Goal: Contribute content: Add original content to the website for others to see

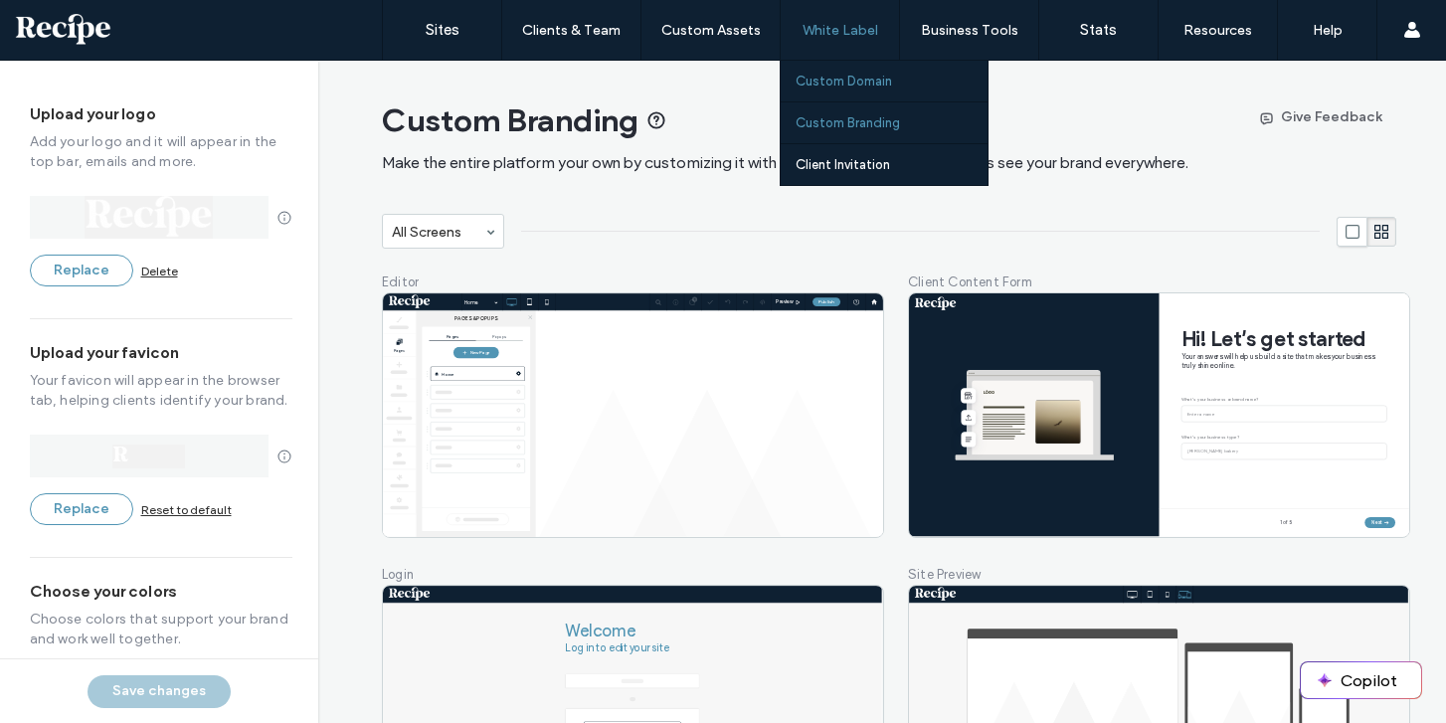
click at [823, 70] on link "Custom Domain" at bounding box center [891, 81] width 192 height 41
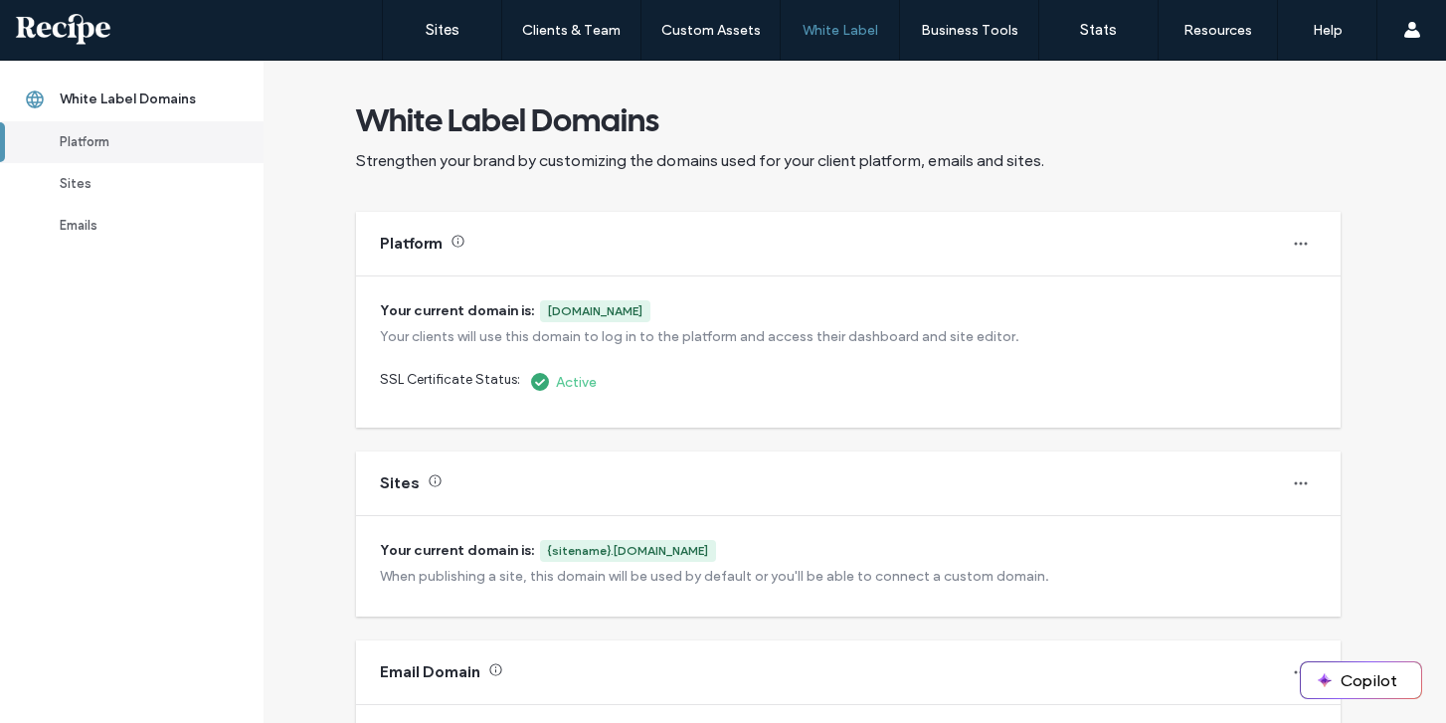
scroll to position [198, 0]
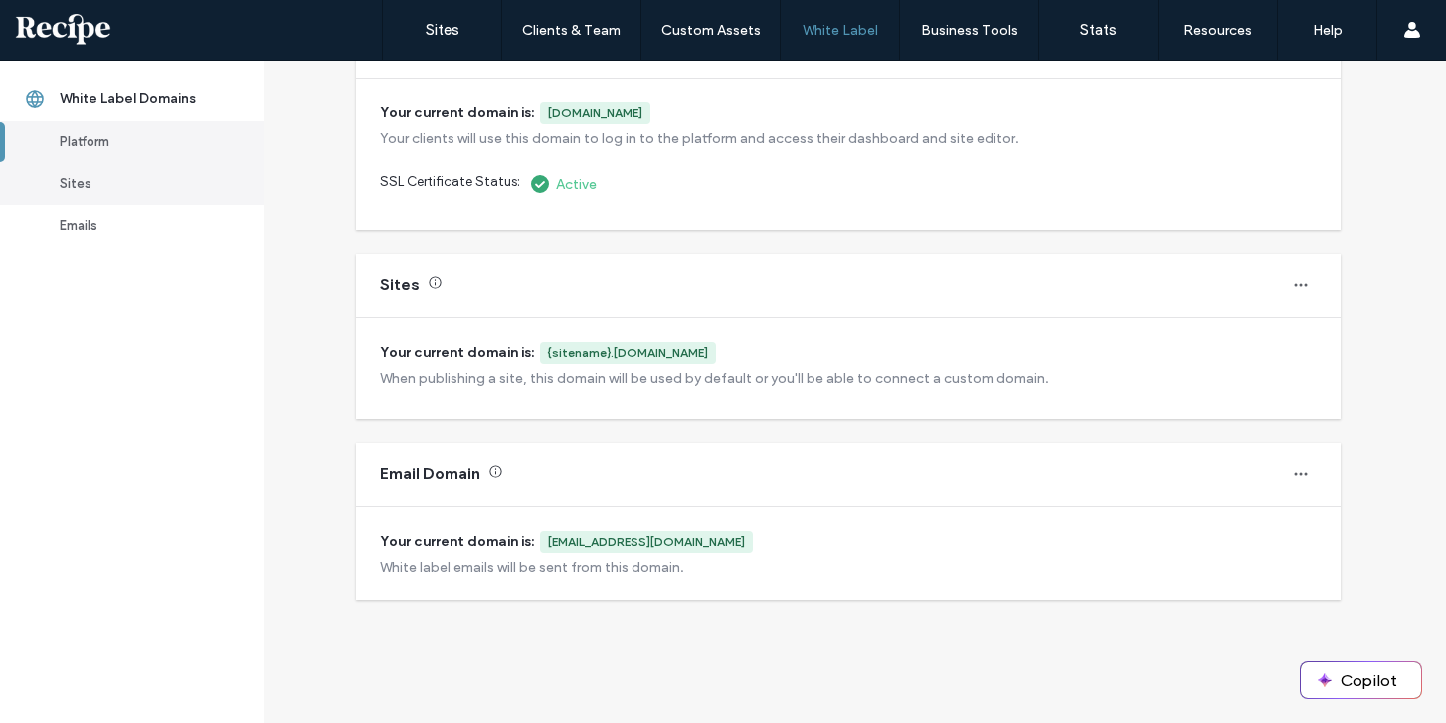
click at [137, 190] on div "Sites" at bounding box center [141, 184] width 162 height 20
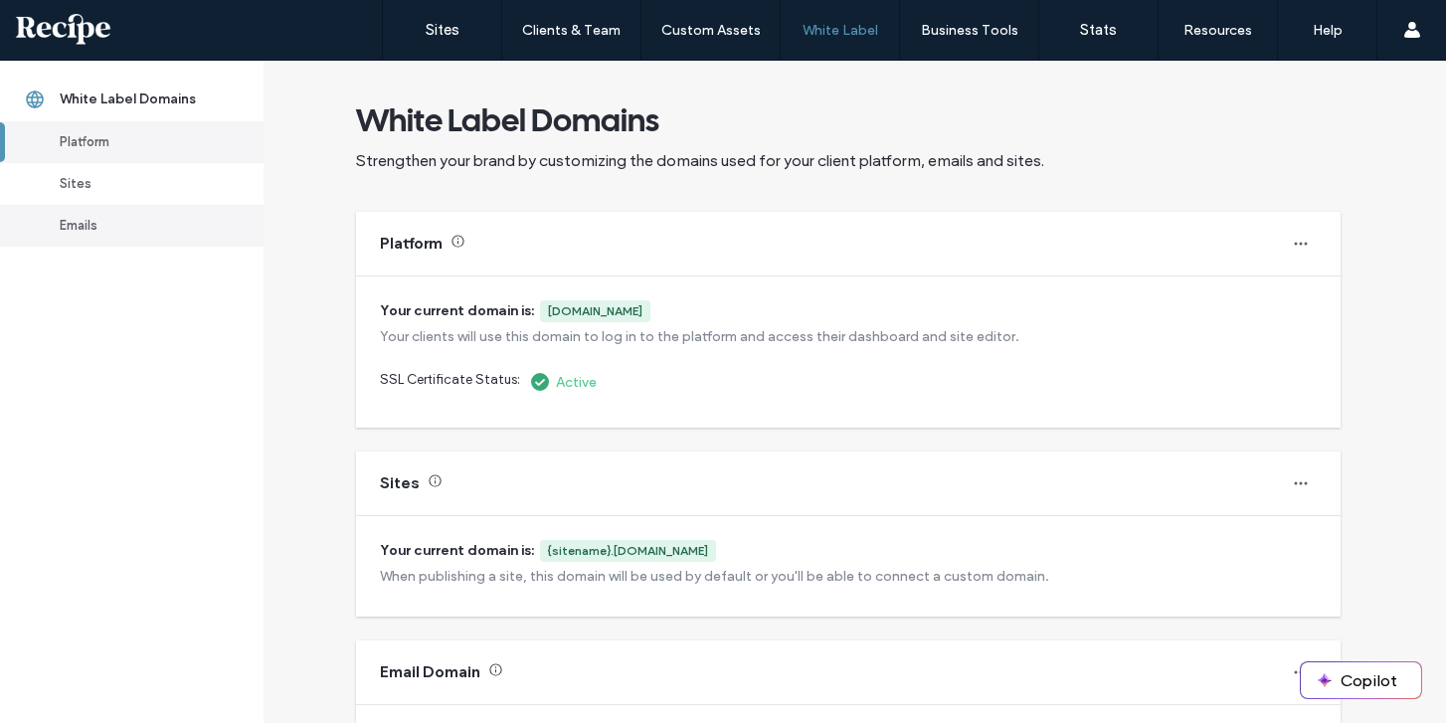
click at [149, 217] on div "Emails" at bounding box center [141, 226] width 162 height 20
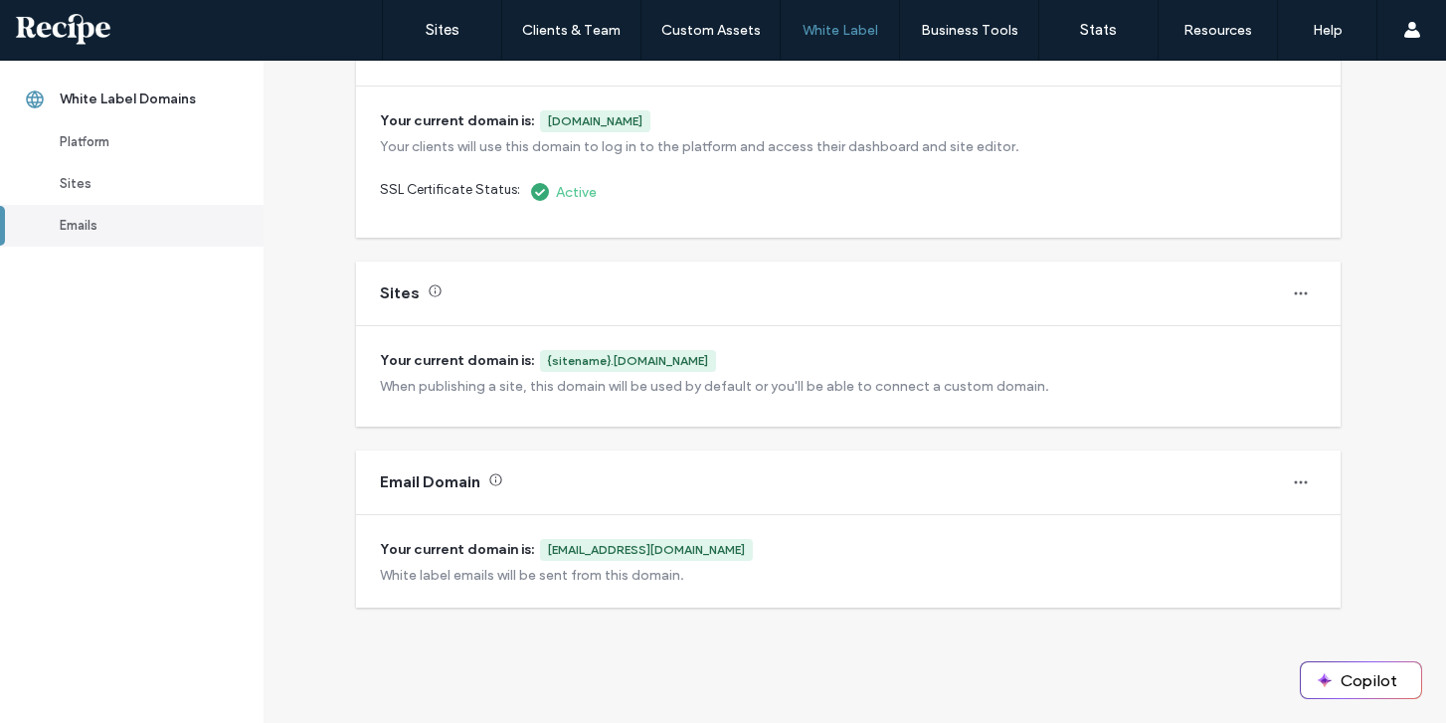
scroll to position [198, 0]
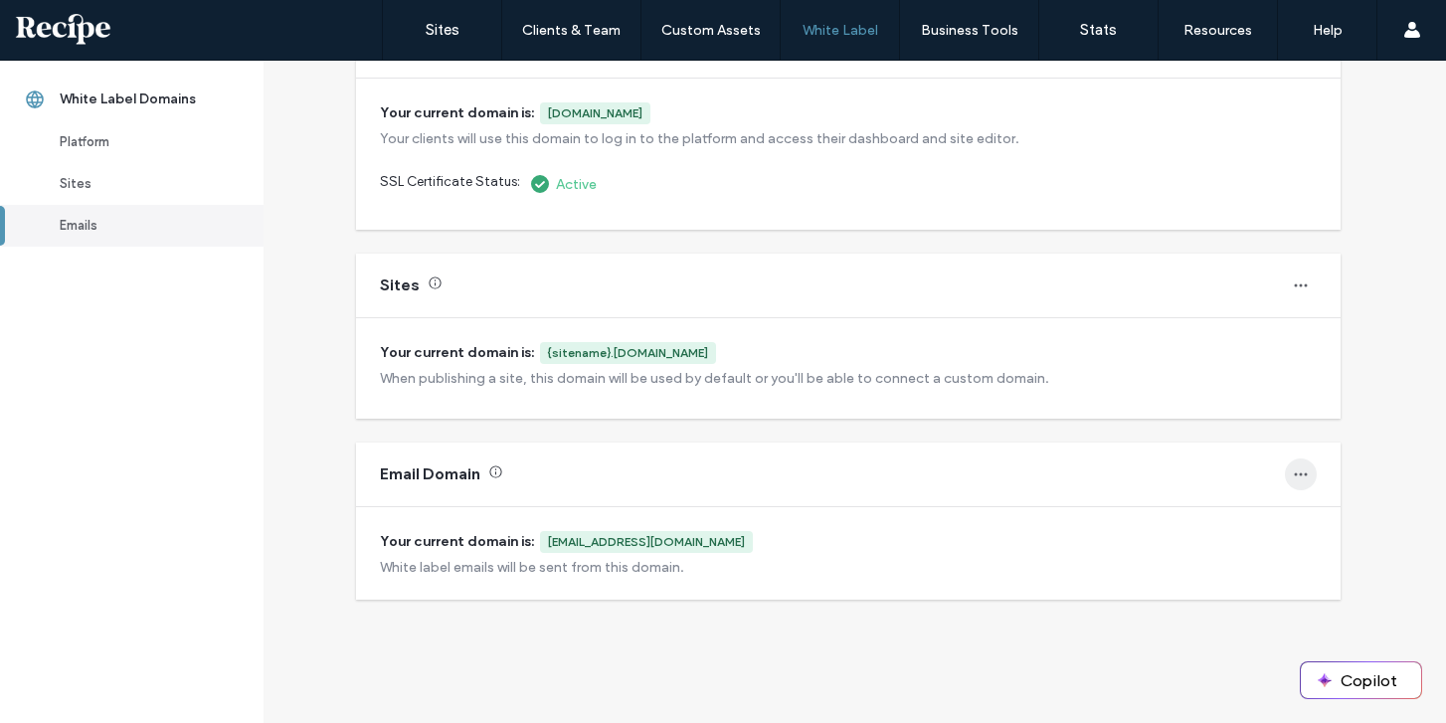
click at [1300, 466] on icon "button" at bounding box center [1301, 474] width 16 height 16
click at [1300, 467] on icon "button" at bounding box center [1301, 474] width 16 height 16
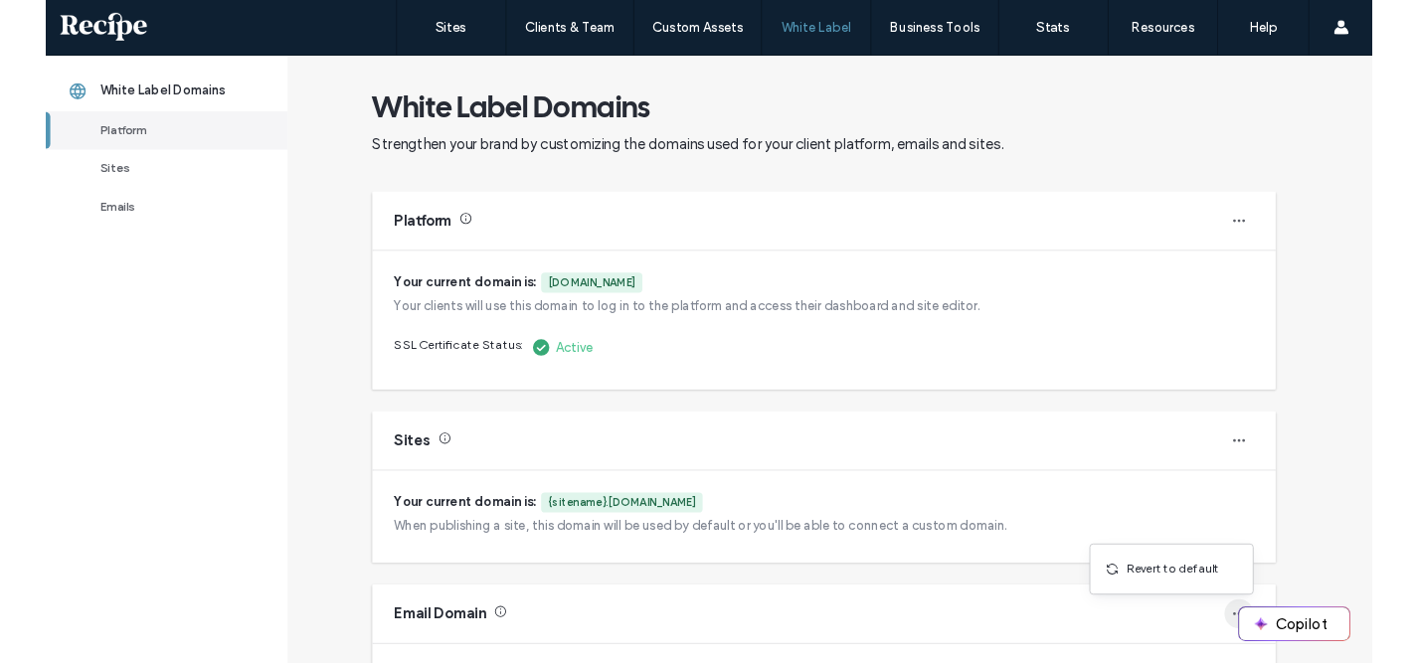
scroll to position [0, 0]
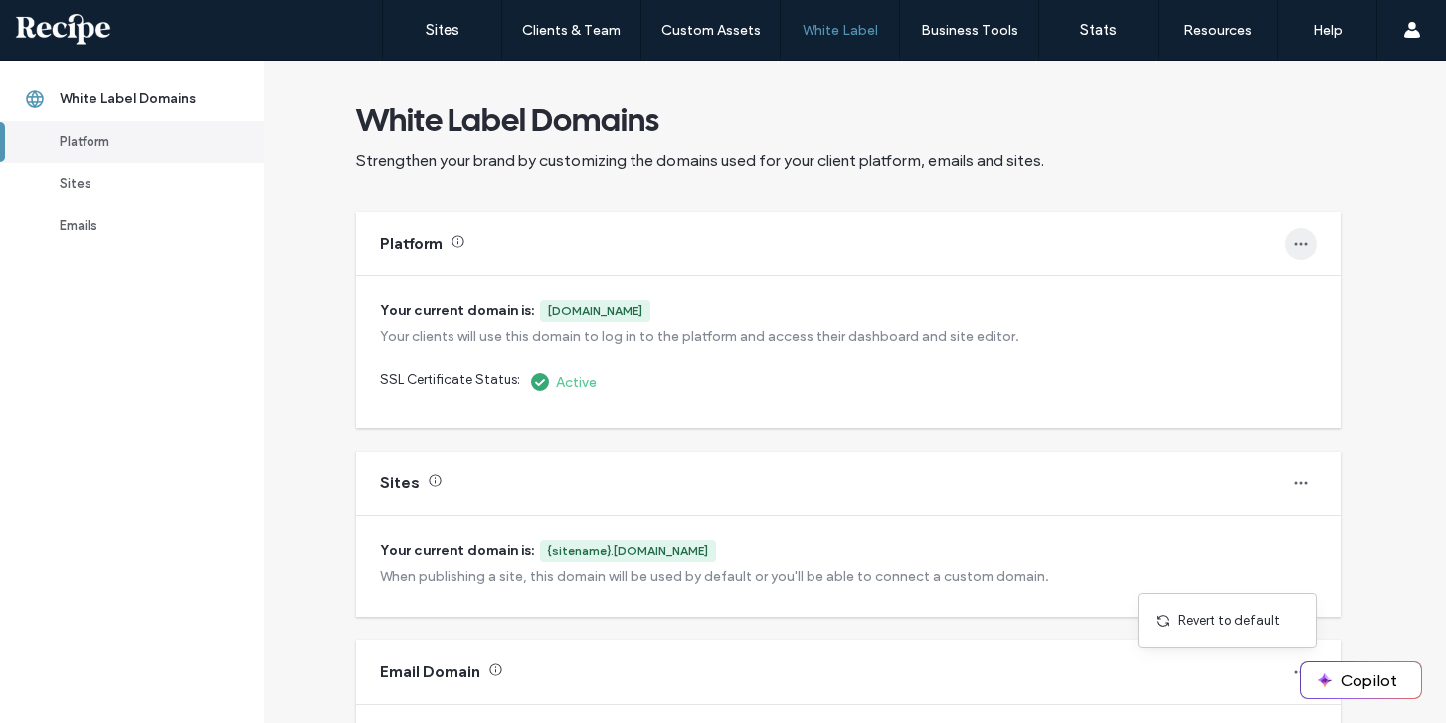
click at [1304, 243] on icon "button" at bounding box center [1301, 244] width 16 height 16
click at [1262, 285] on span "Change domain" at bounding box center [1225, 295] width 94 height 20
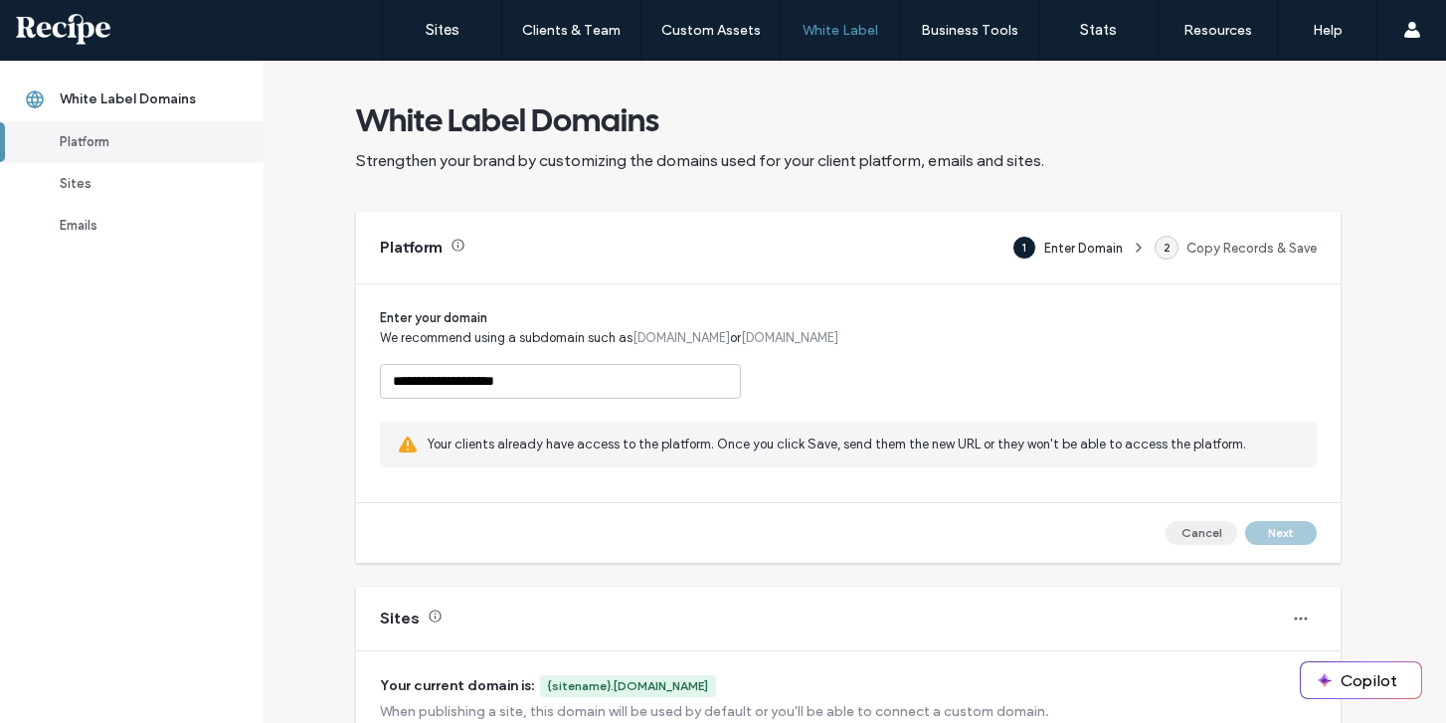
click at [1186, 538] on button "Cancel" at bounding box center [1201, 533] width 72 height 24
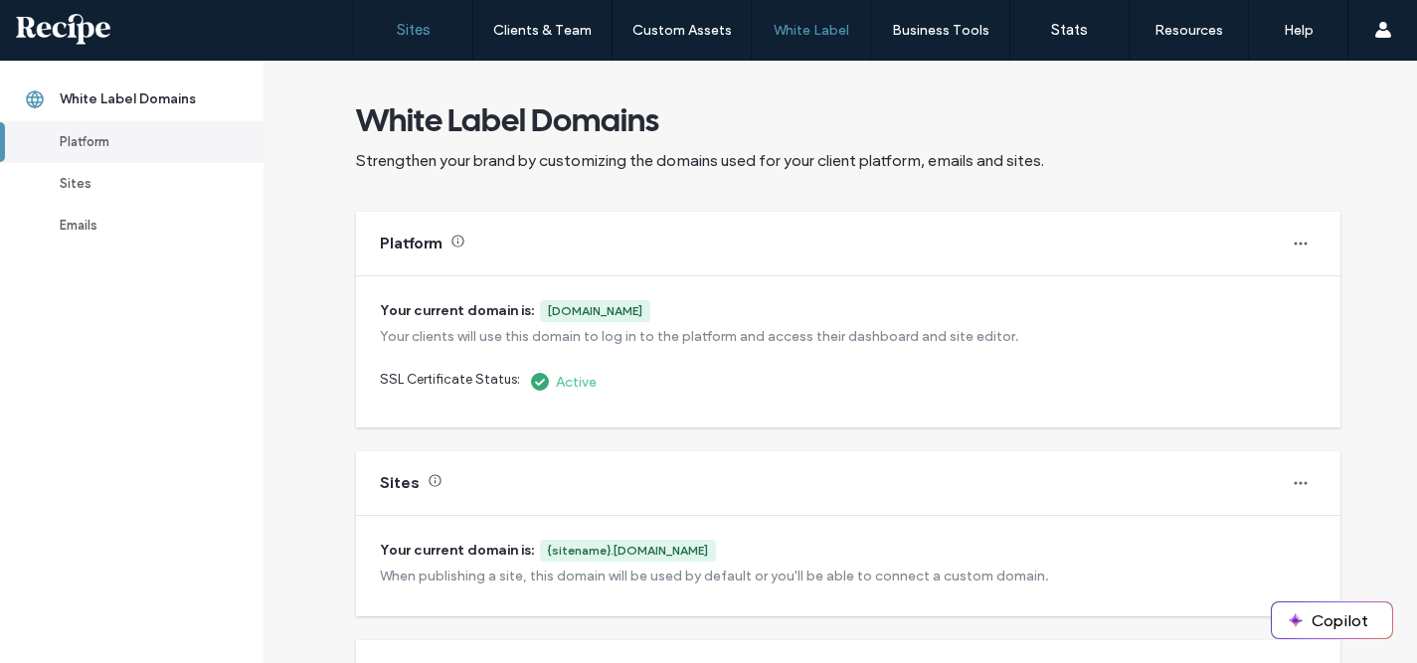
click at [420, 42] on link "Sites" at bounding box center [413, 30] width 118 height 60
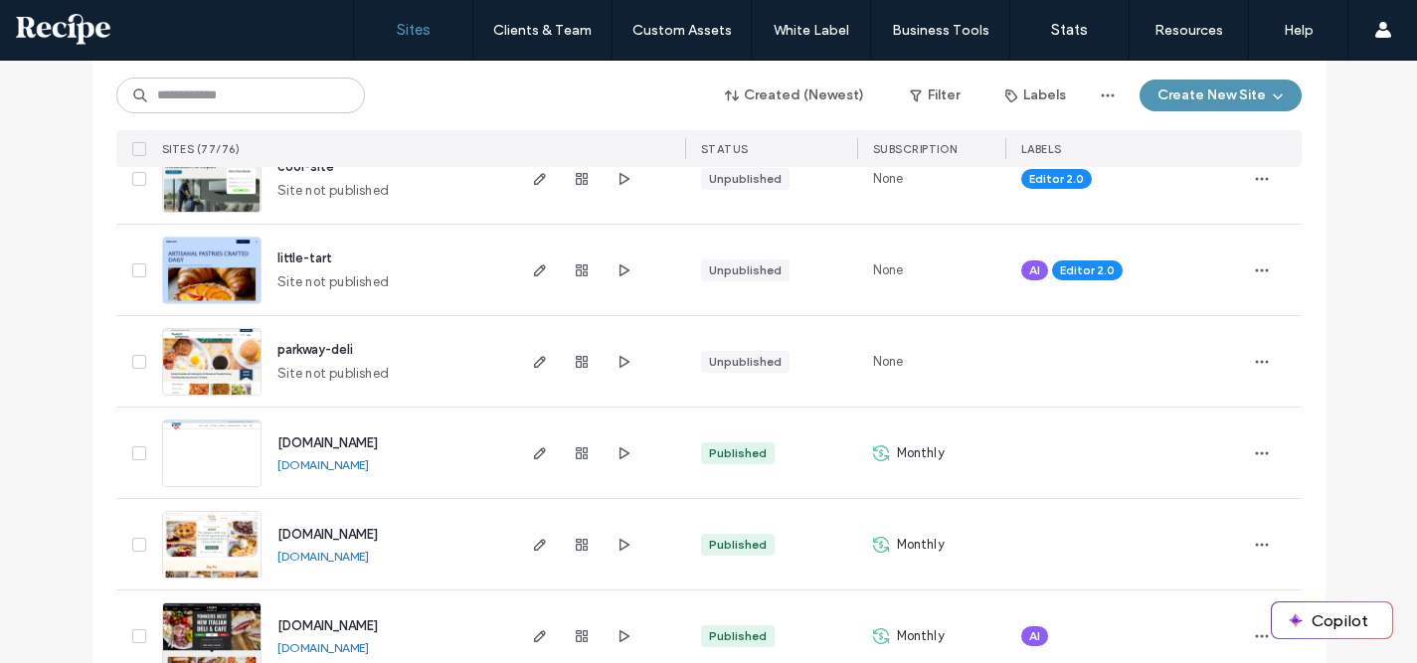
scroll to position [465, 0]
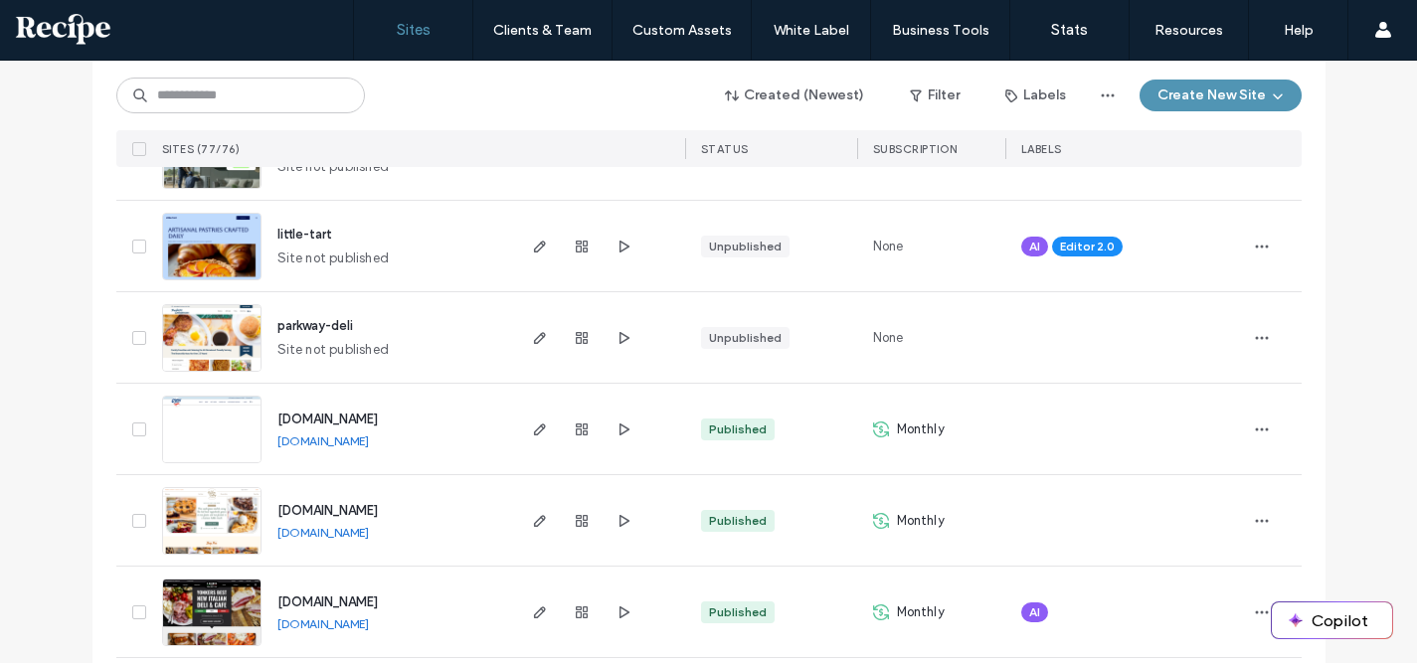
click at [369, 441] on link "www.thecrabbyshack.com" at bounding box center [322, 441] width 91 height 15
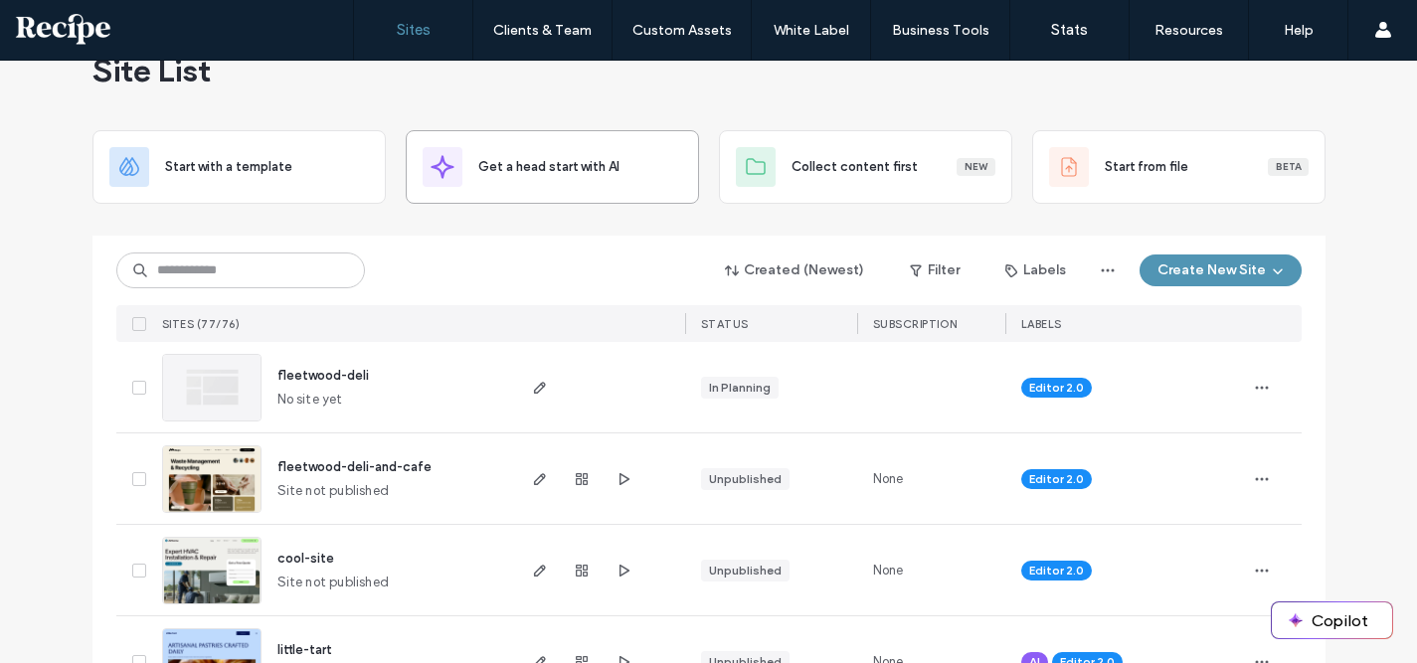
scroll to position [0, 0]
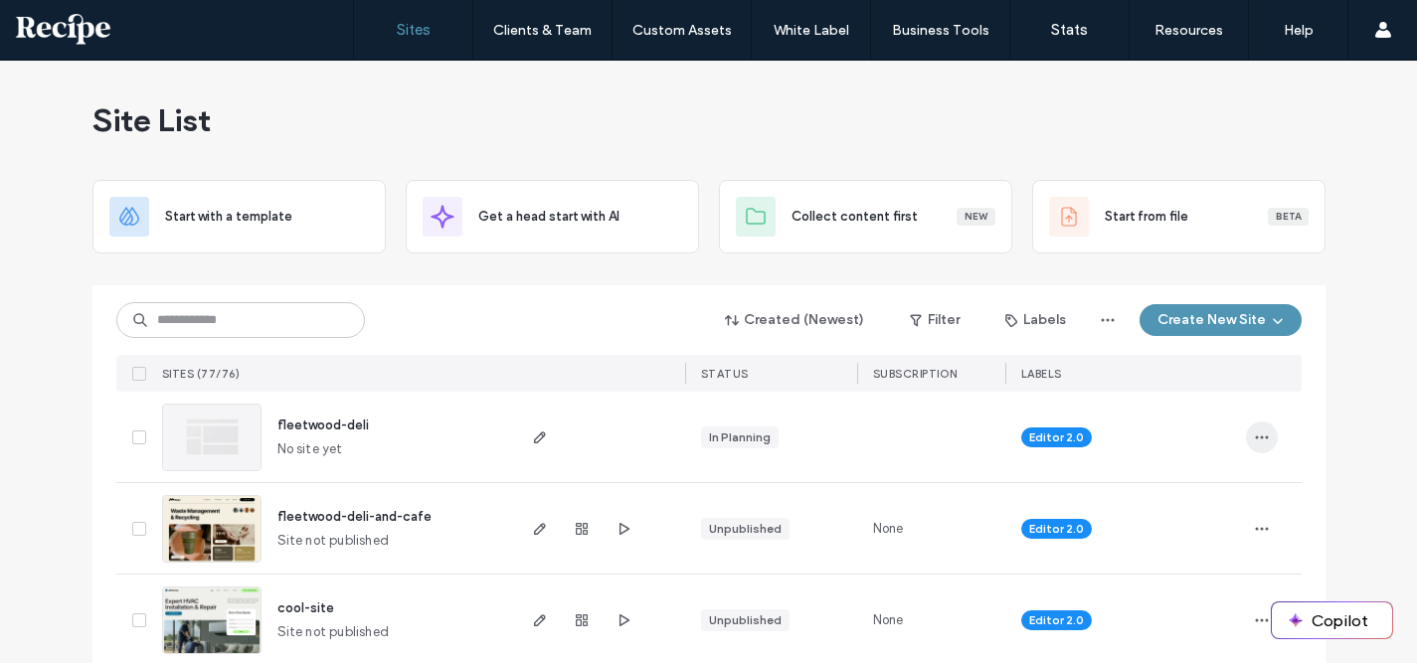
click at [1255, 437] on icon "button" at bounding box center [1262, 438] width 16 height 16
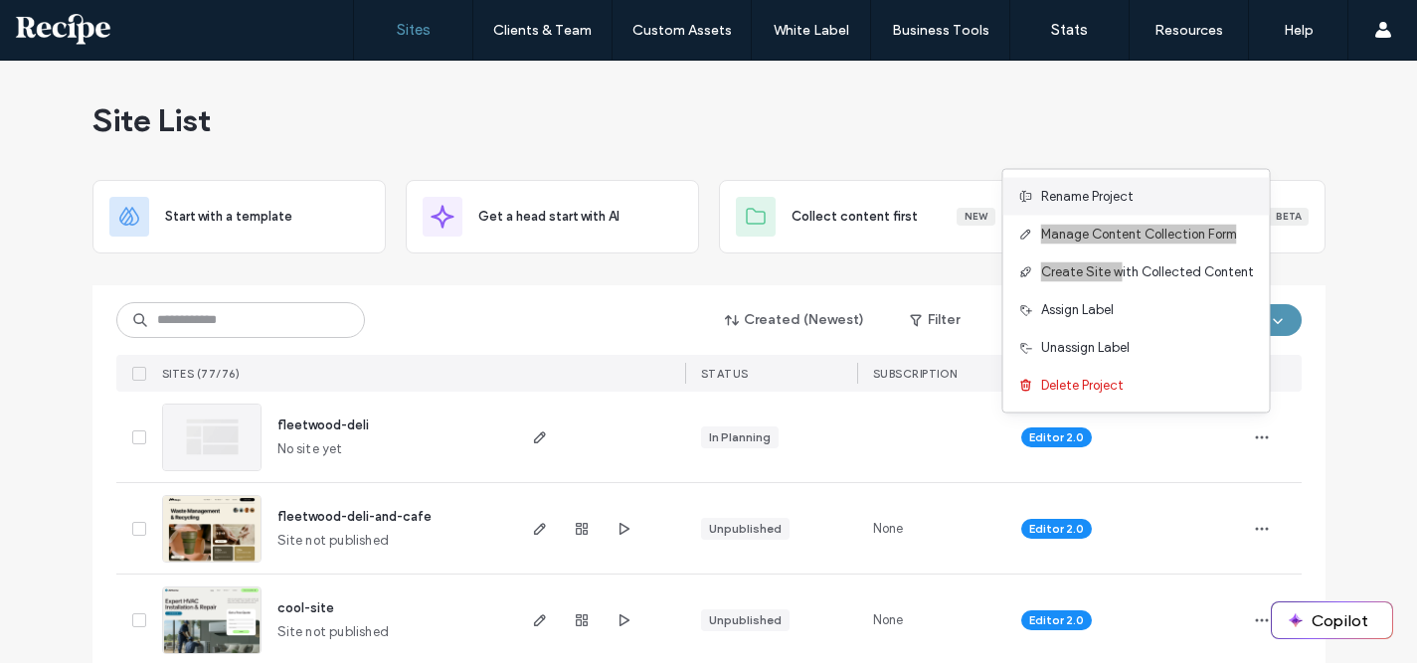
drag, startPoint x: 1127, startPoint y: 273, endPoint x: 1124, endPoint y: 202, distance: 71.7
click at [1124, 202] on div "Rename Project Manage Content Collection Form Create Site with Collected Conten…" at bounding box center [1136, 291] width 268 height 245
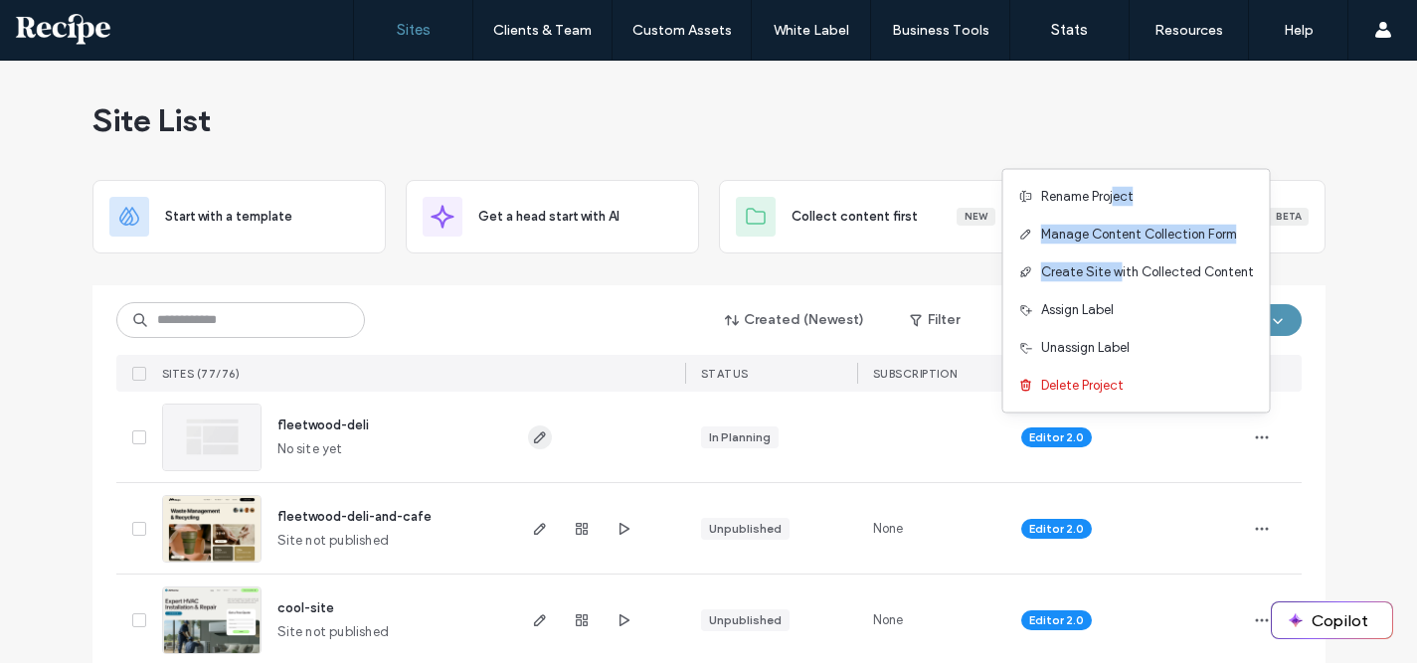
click at [536, 430] on icon "button" at bounding box center [540, 438] width 16 height 16
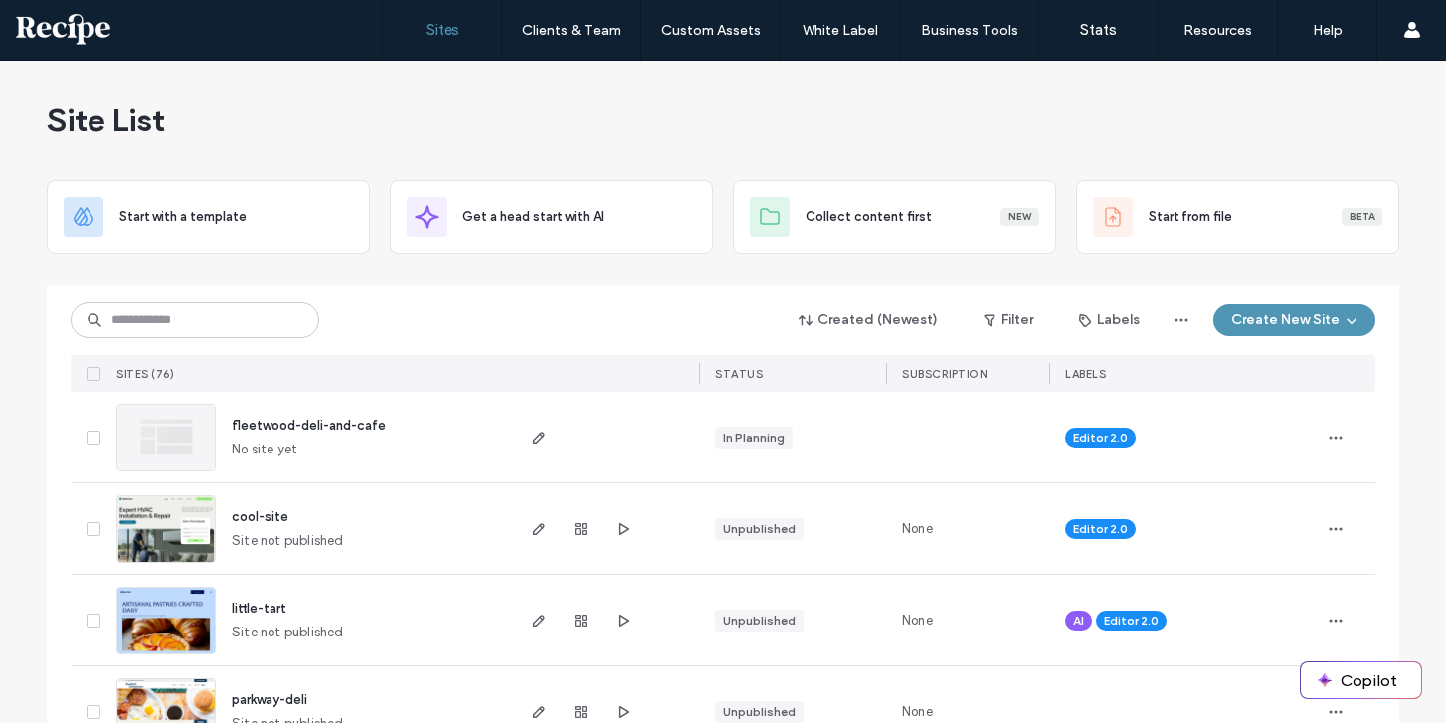
click at [149, 426] on img at bounding box center [165, 438] width 97 height 66
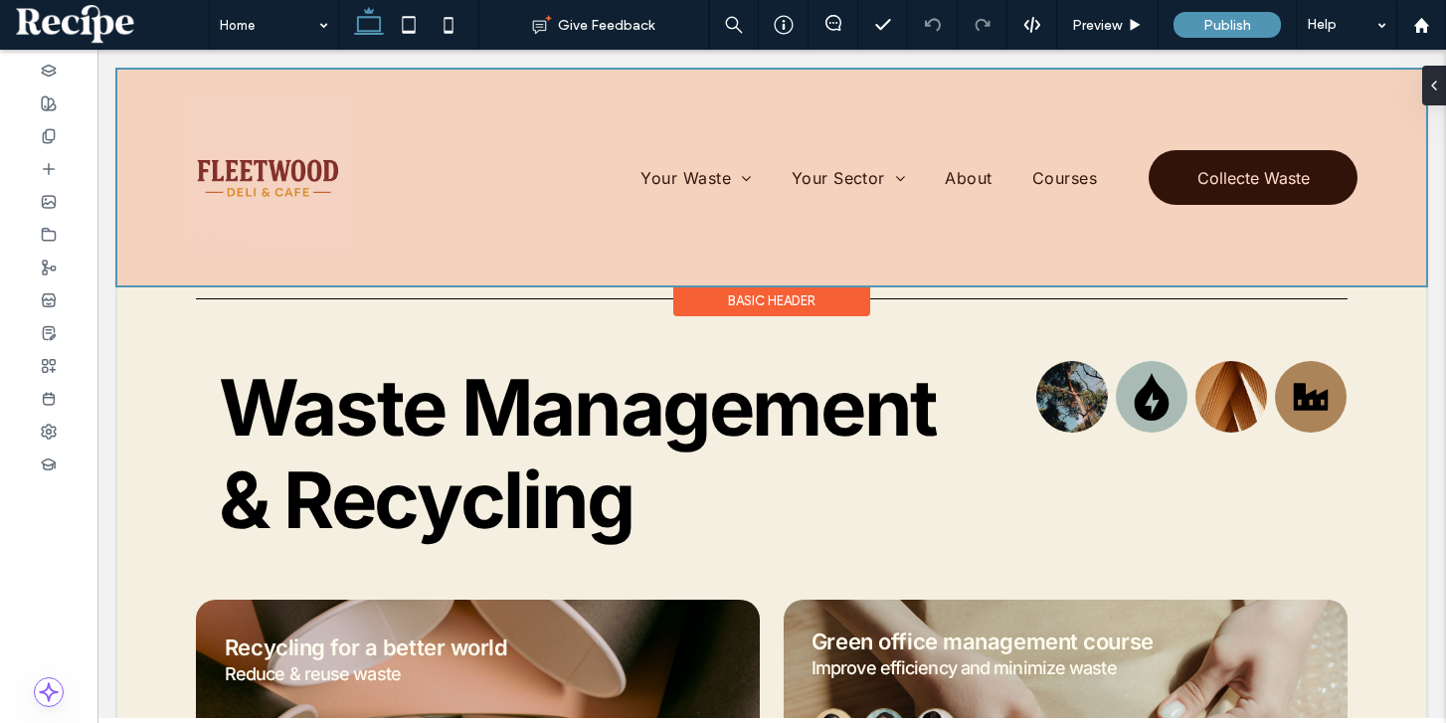
click at [269, 214] on div at bounding box center [771, 178] width 1309 height 216
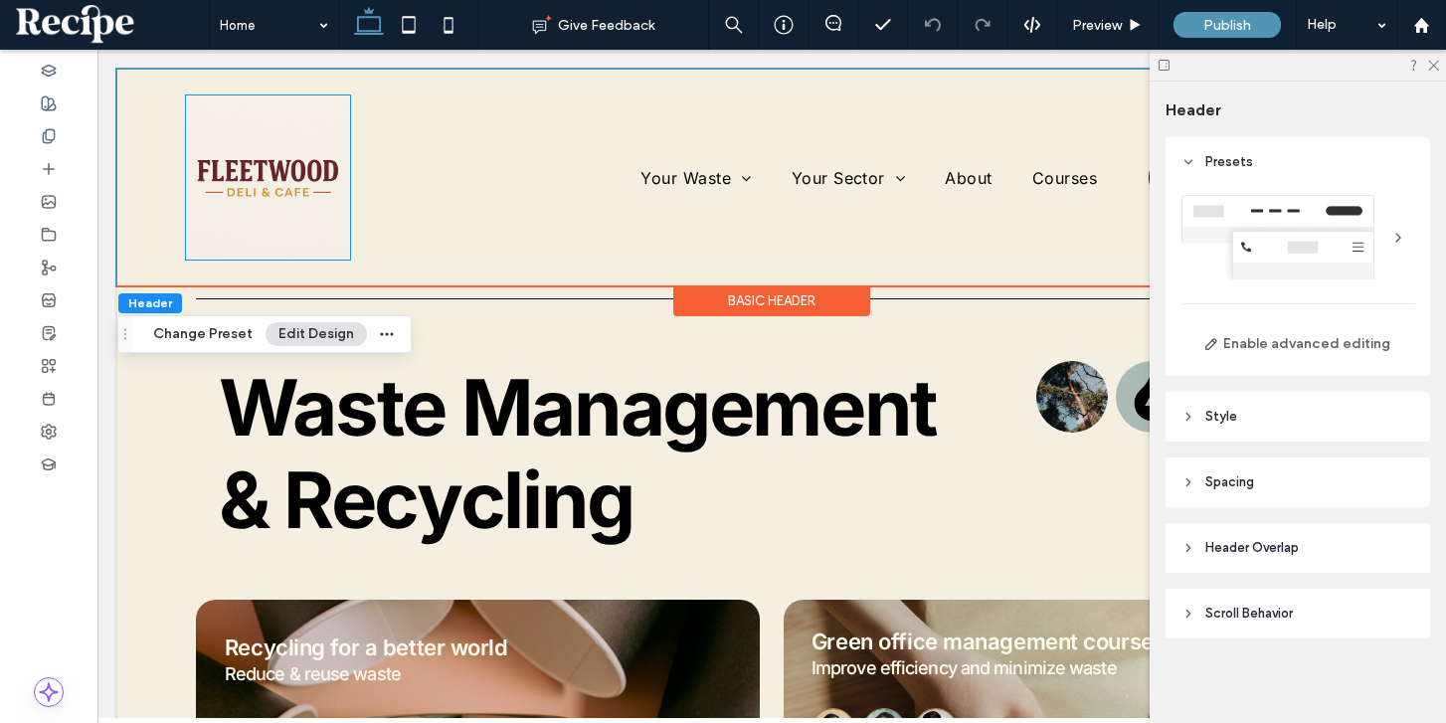
click at [269, 214] on img at bounding box center [268, 177] width 164 height 164
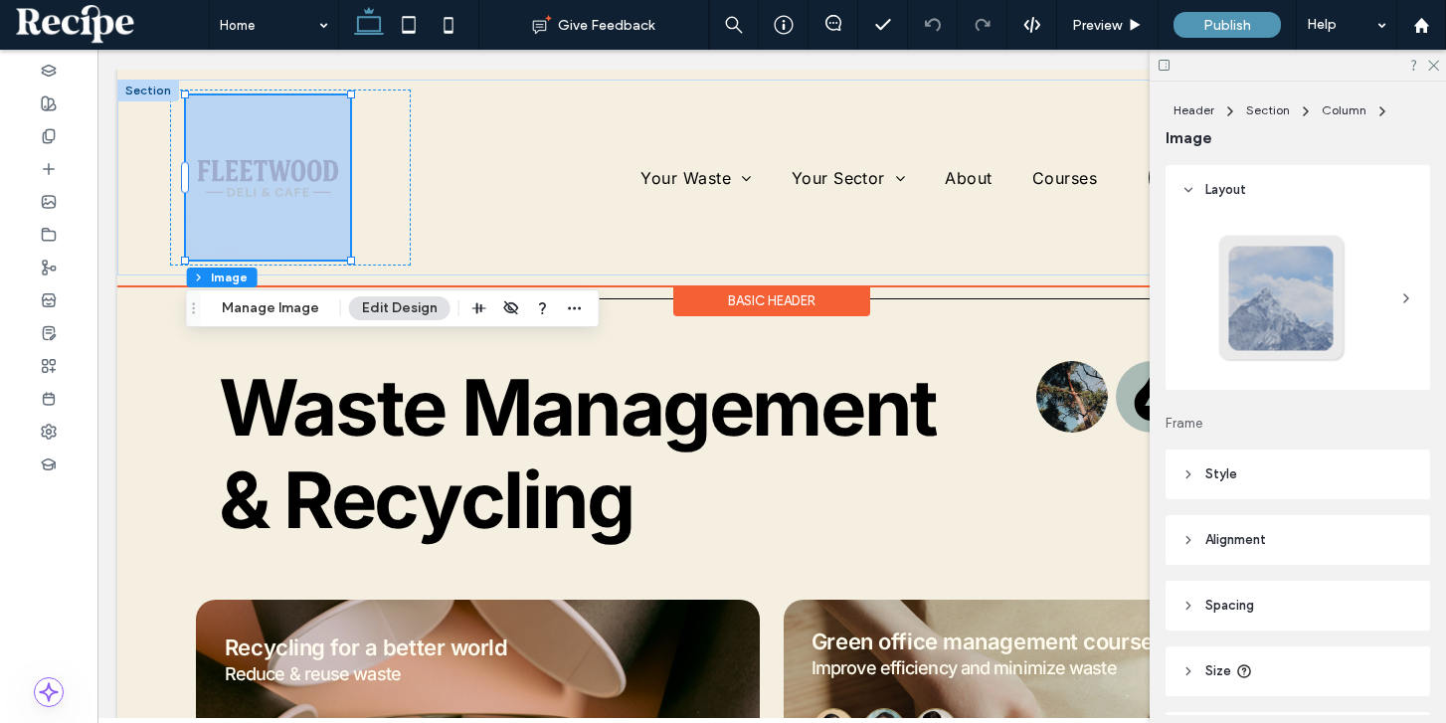
click at [269, 214] on div at bounding box center [268, 177] width 164 height 164
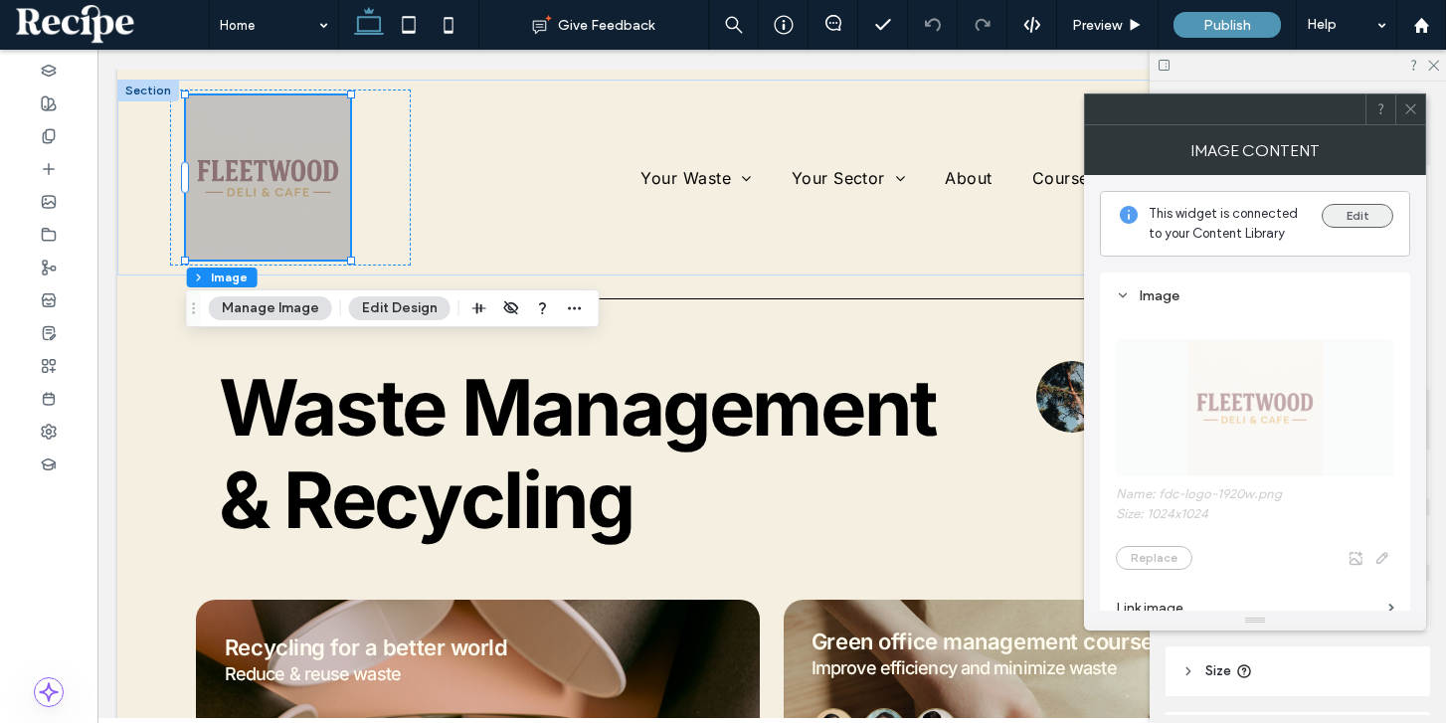
click at [1363, 225] on button "Edit" at bounding box center [1357, 216] width 72 height 24
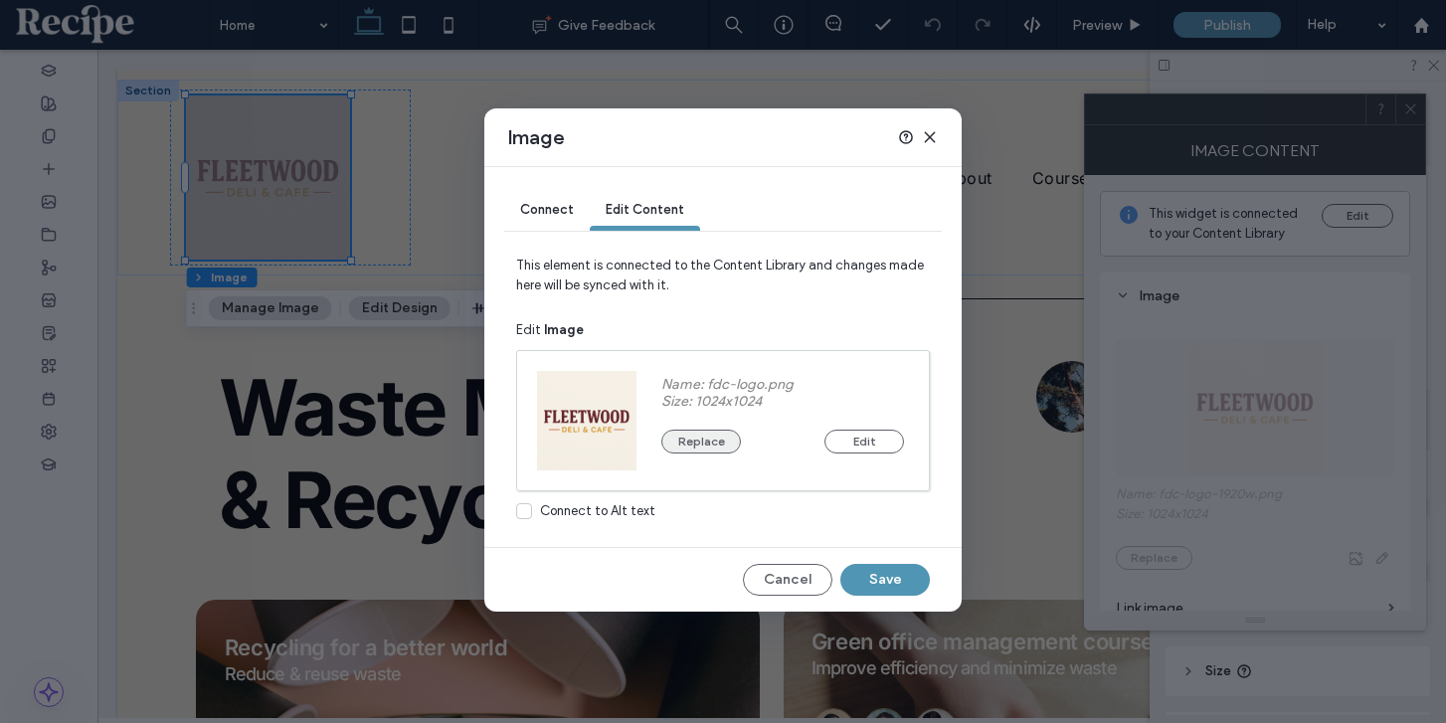
click at [714, 447] on button "Replace" at bounding box center [701, 442] width 80 height 24
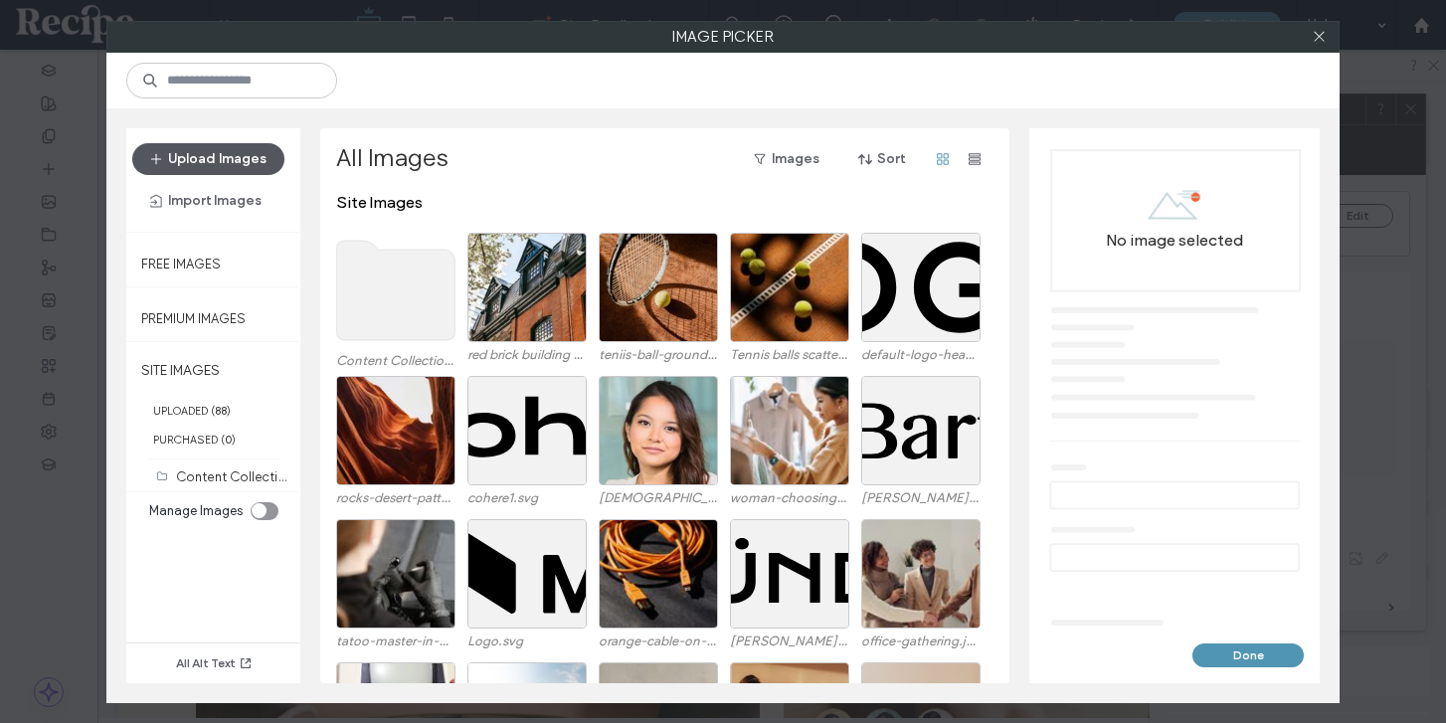
click at [235, 157] on button "Upload Images" at bounding box center [208, 159] width 152 height 32
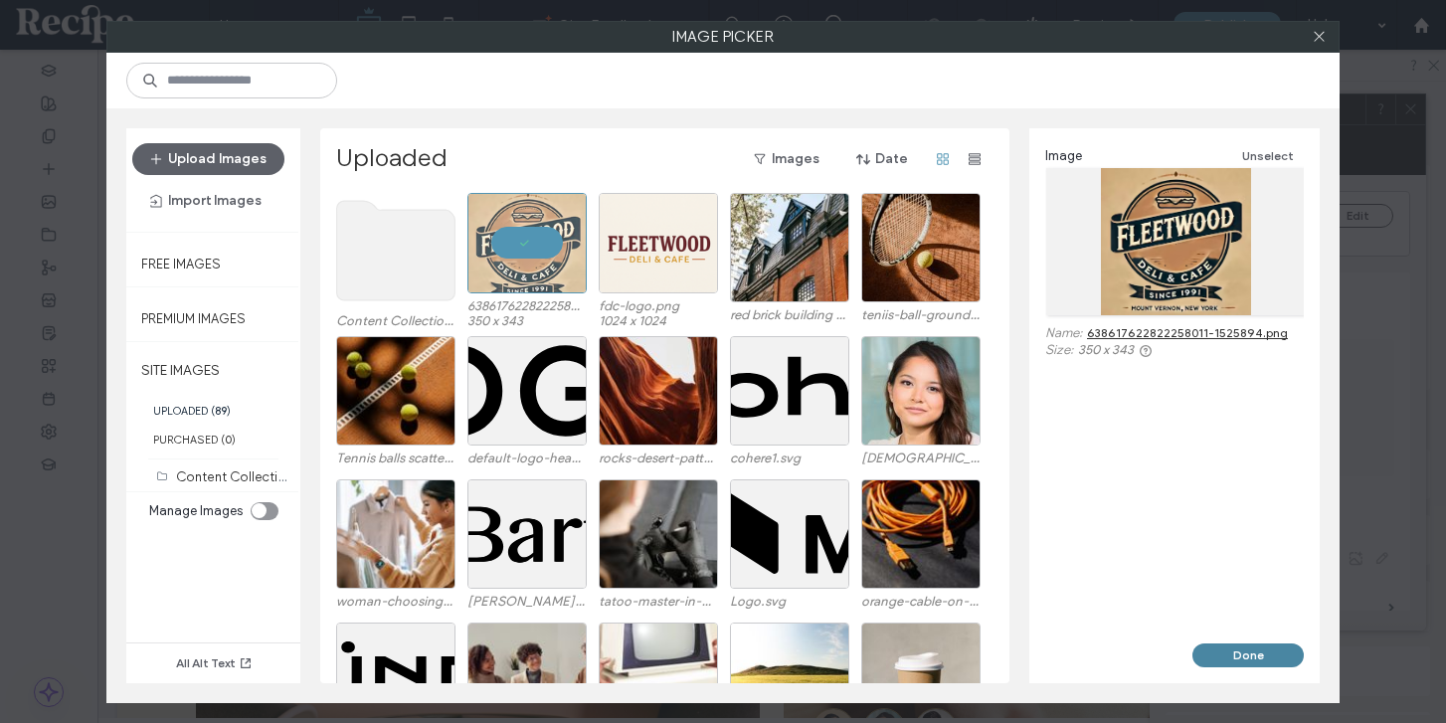
click at [1220, 666] on button "Done" at bounding box center [1247, 655] width 111 height 24
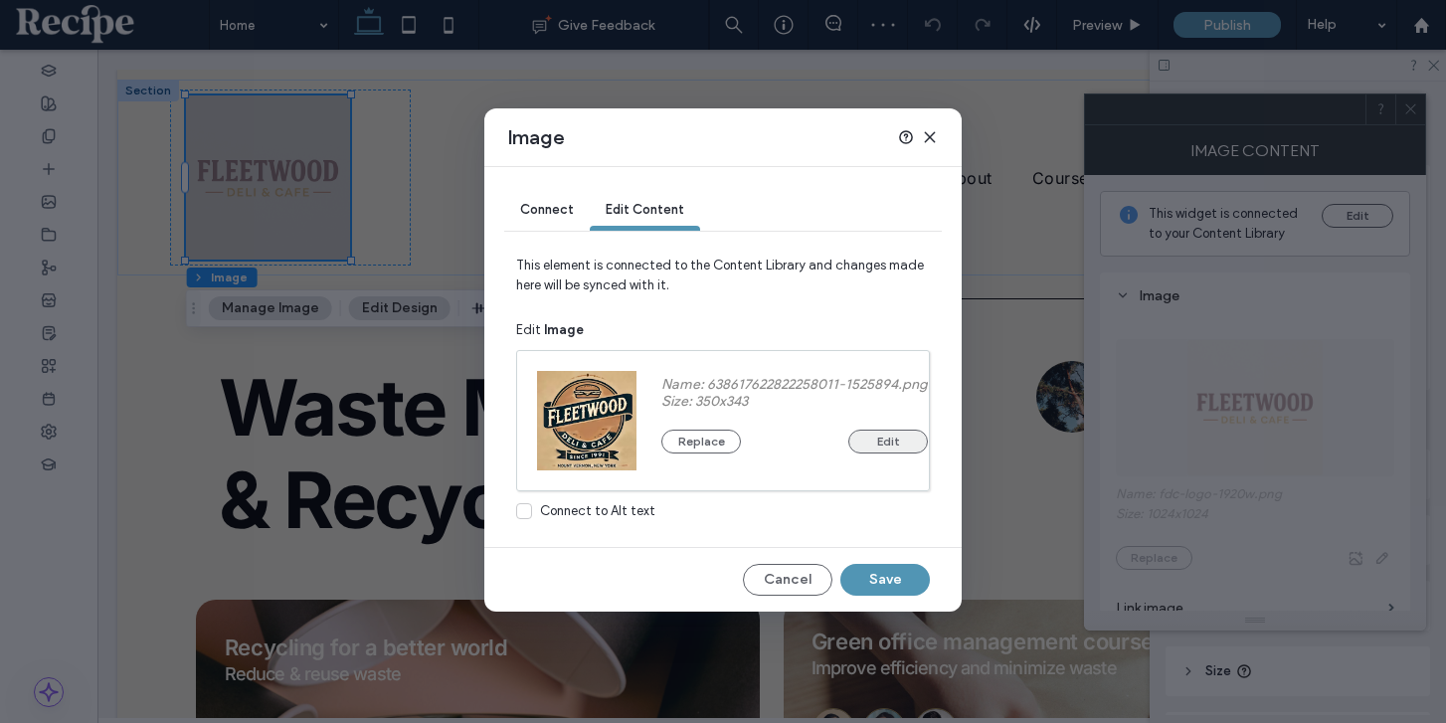
click at [887, 449] on button "Edit" at bounding box center [888, 442] width 80 height 24
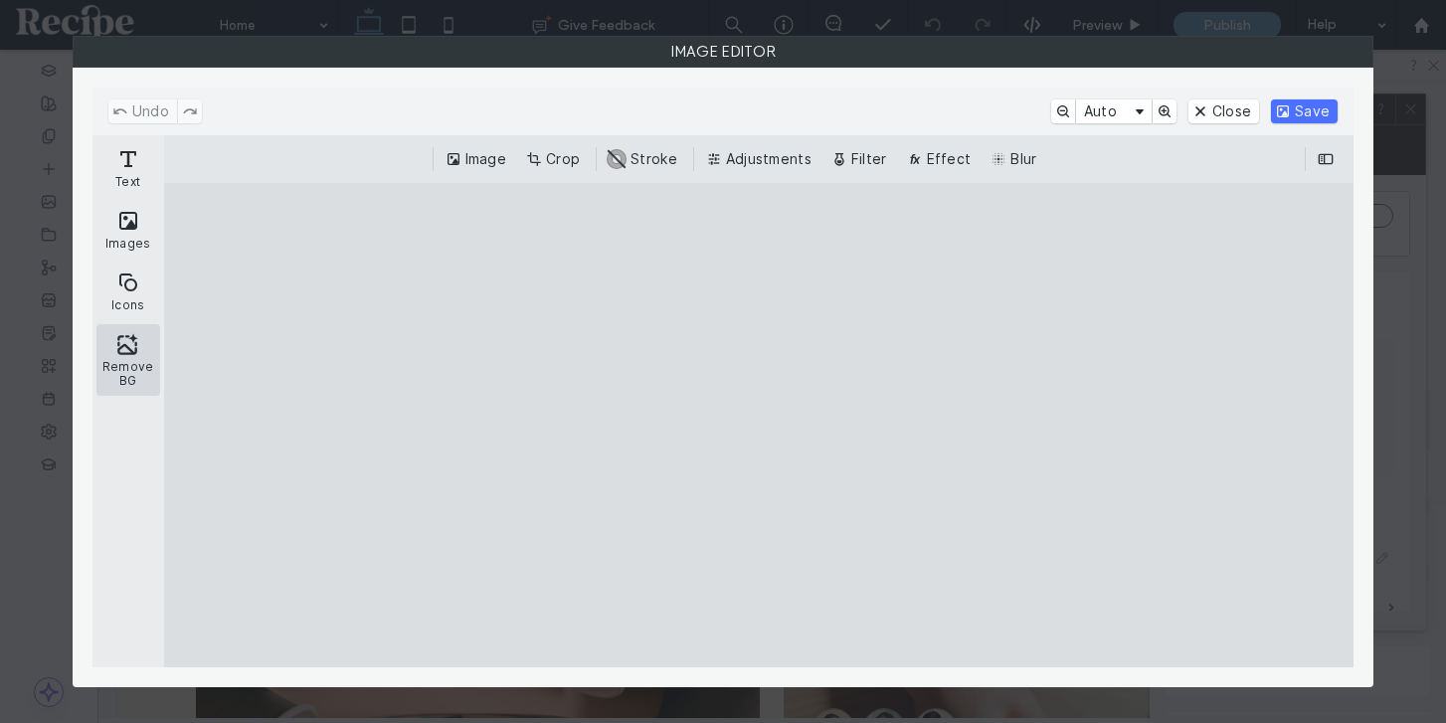
click at [136, 343] on button "Remove BG" at bounding box center [128, 360] width 64 height 72
click at [772, 147] on button "Adjustments" at bounding box center [760, 159] width 117 height 24
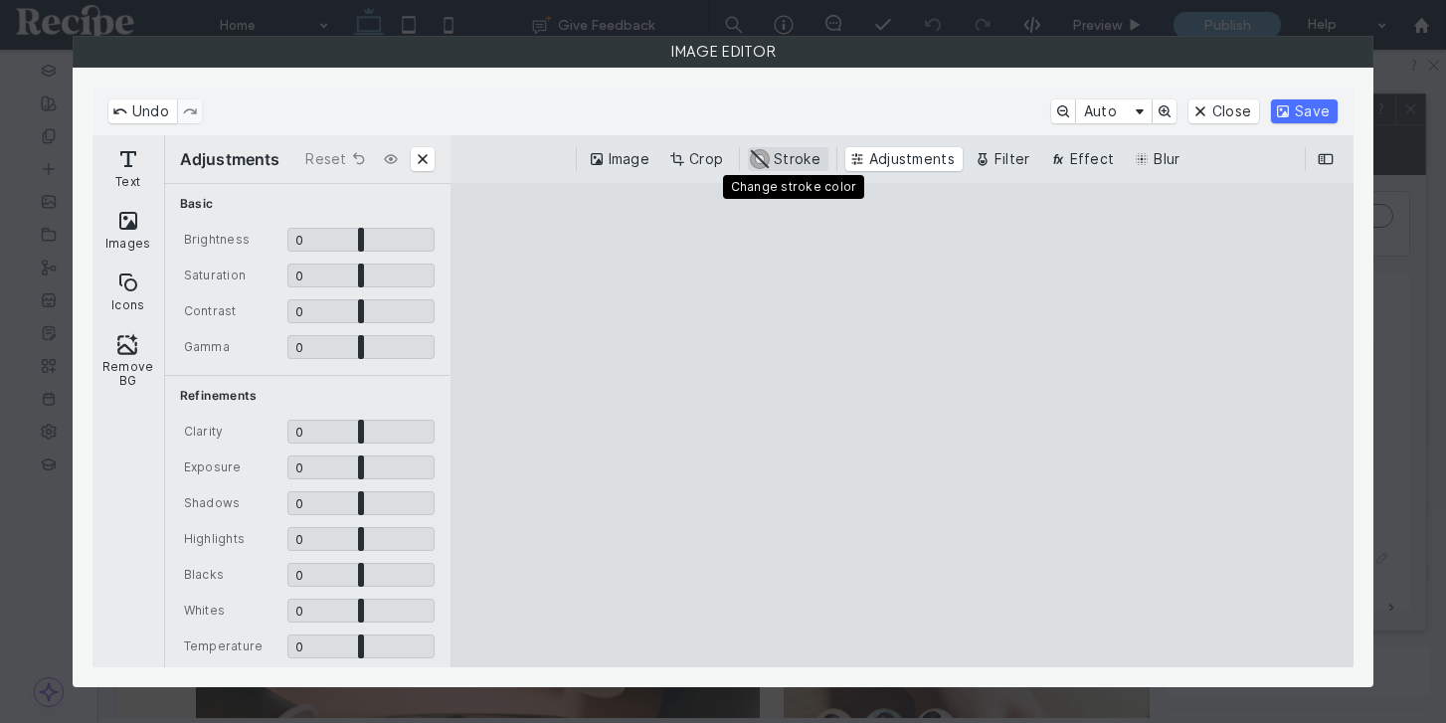
click at [763, 147] on button "#ABABAB Stroke" at bounding box center [788, 159] width 81 height 24
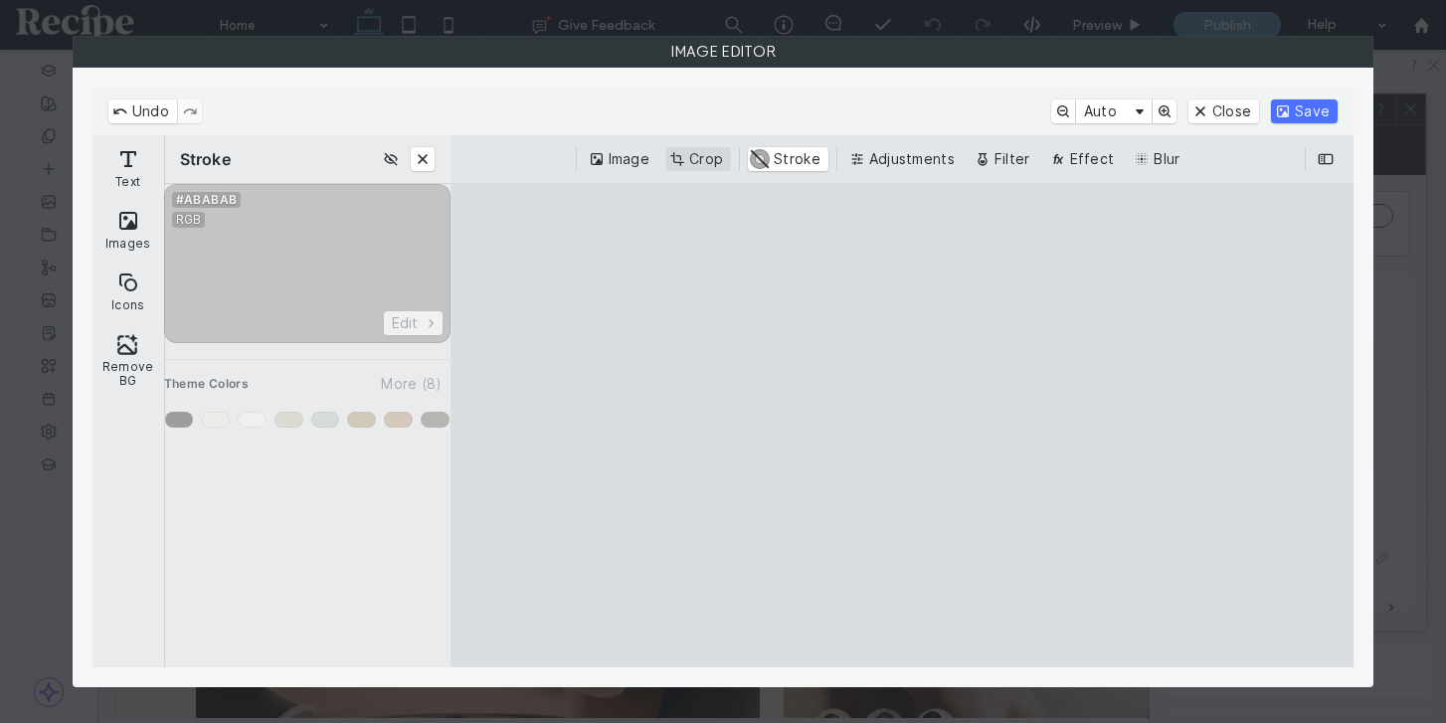
click at [717, 154] on button "Crop" at bounding box center [698, 159] width 66 height 24
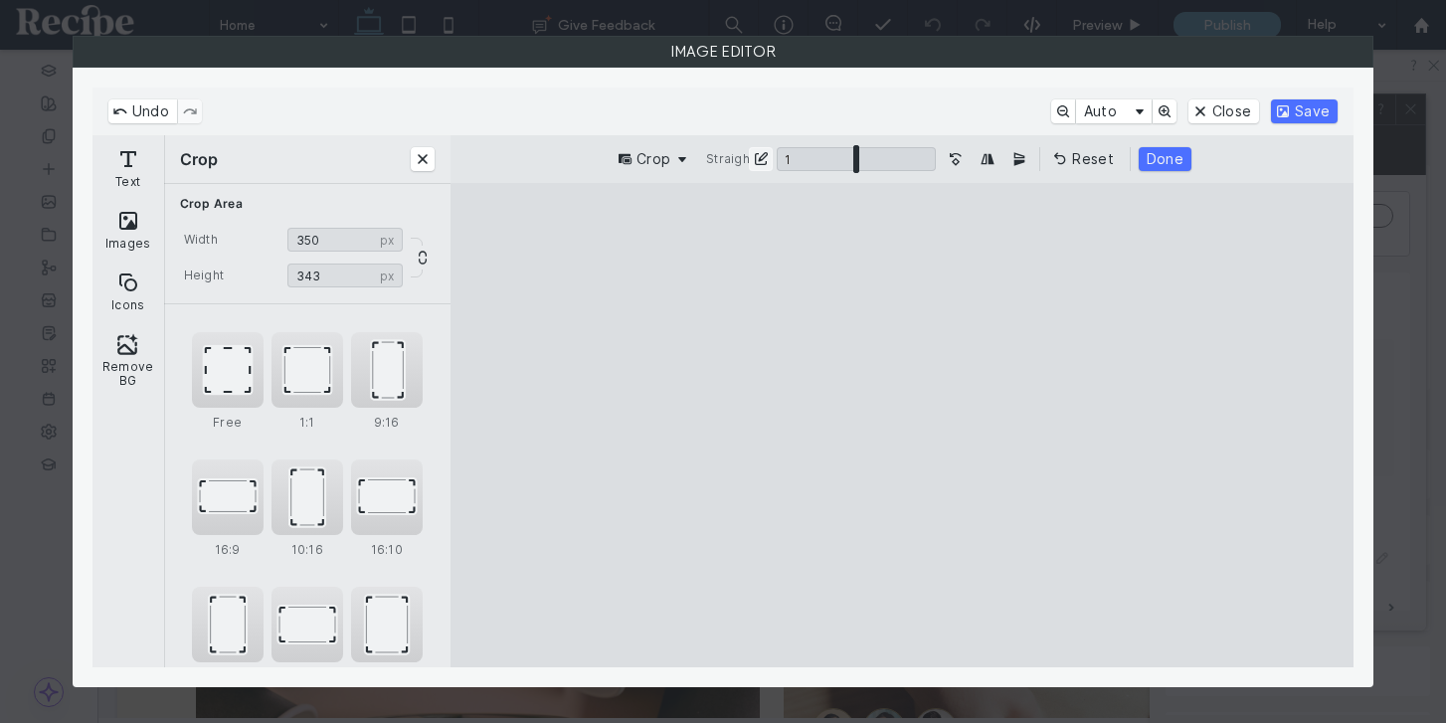
drag, startPoint x: 839, startPoint y: 159, endPoint x: 858, endPoint y: 153, distance: 19.8
type input "*"
click at [858, 153] on input "ui.ed.cesdk.component.inspectorBar" at bounding box center [856, 159] width 159 height 24
click at [857, 153] on input "ui.ed.cesdk.component.inspectorBar" at bounding box center [856, 159] width 159 height 24
click at [777, 159] on div "ui.ed.cesdk.component.inspectorBar" at bounding box center [763, 159] width 28 height 24
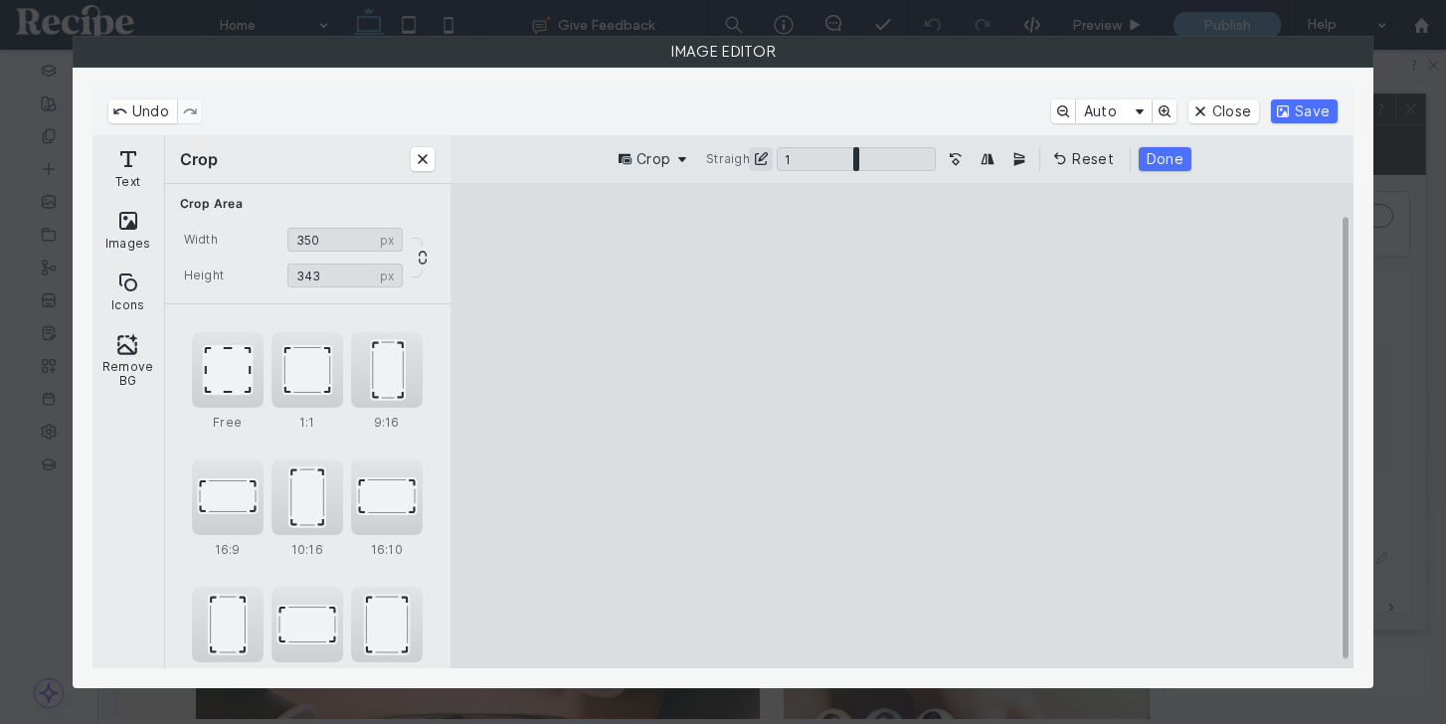
click at [758, 159] on button "Straighten" at bounding box center [761, 159] width 24 height 24
type input "*"
click at [139, 291] on button "Icons" at bounding box center [128, 292] width 64 height 58
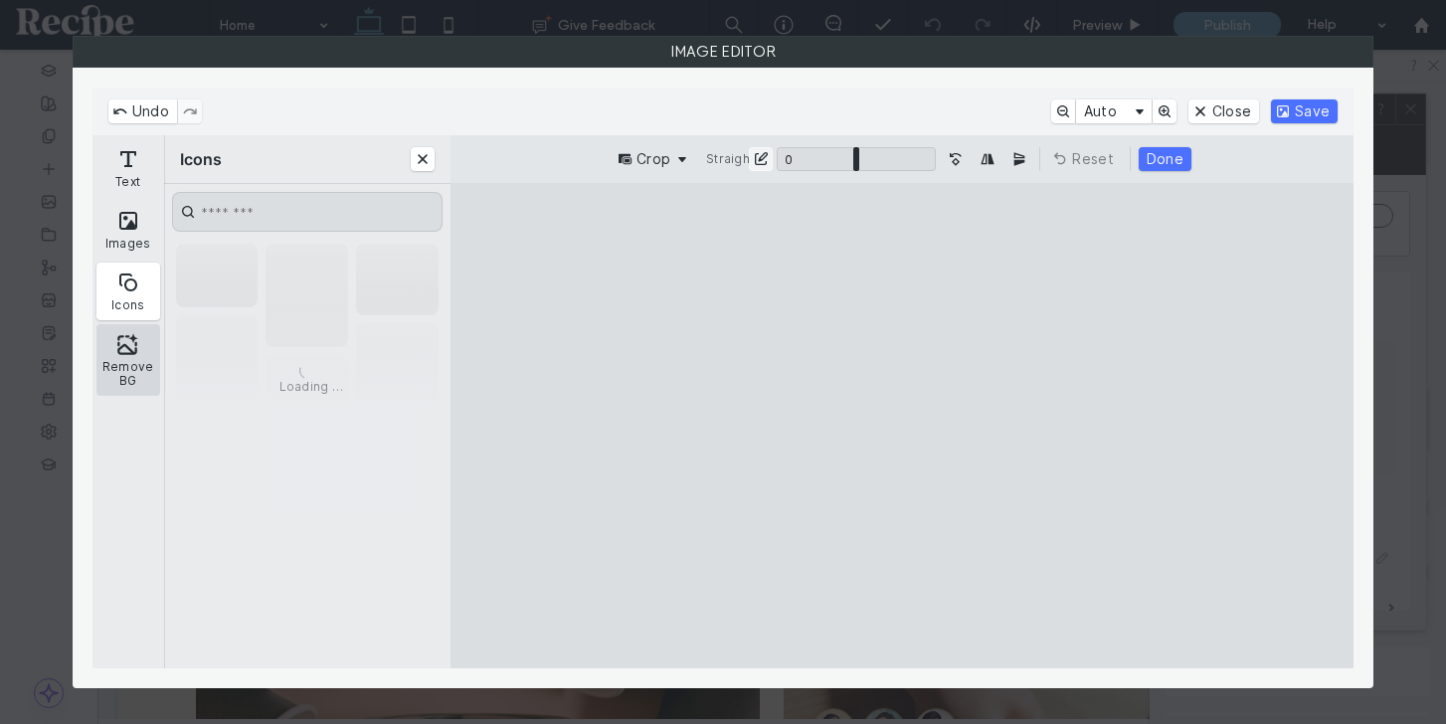
click at [134, 347] on button "Remove BG" at bounding box center [128, 360] width 64 height 72
click at [205, 222] on input "CE.SDK" at bounding box center [307, 212] width 270 height 40
click at [215, 208] on input "CE.SDK" at bounding box center [307, 212] width 270 height 40
click at [127, 167] on button "Text" at bounding box center [128, 168] width 64 height 58
click at [1157, 157] on button "Done" at bounding box center [1165, 159] width 53 height 24
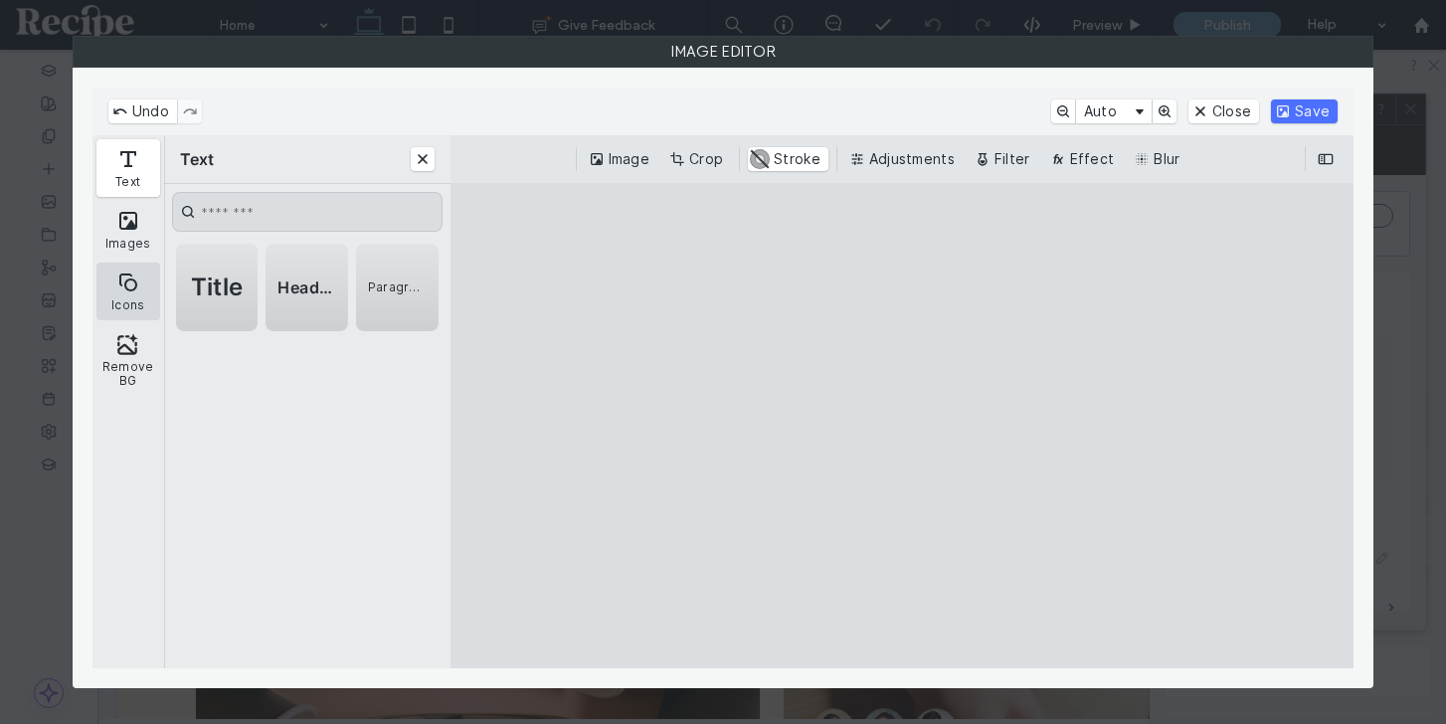
click at [132, 292] on button "Icons" at bounding box center [128, 292] width 64 height 58
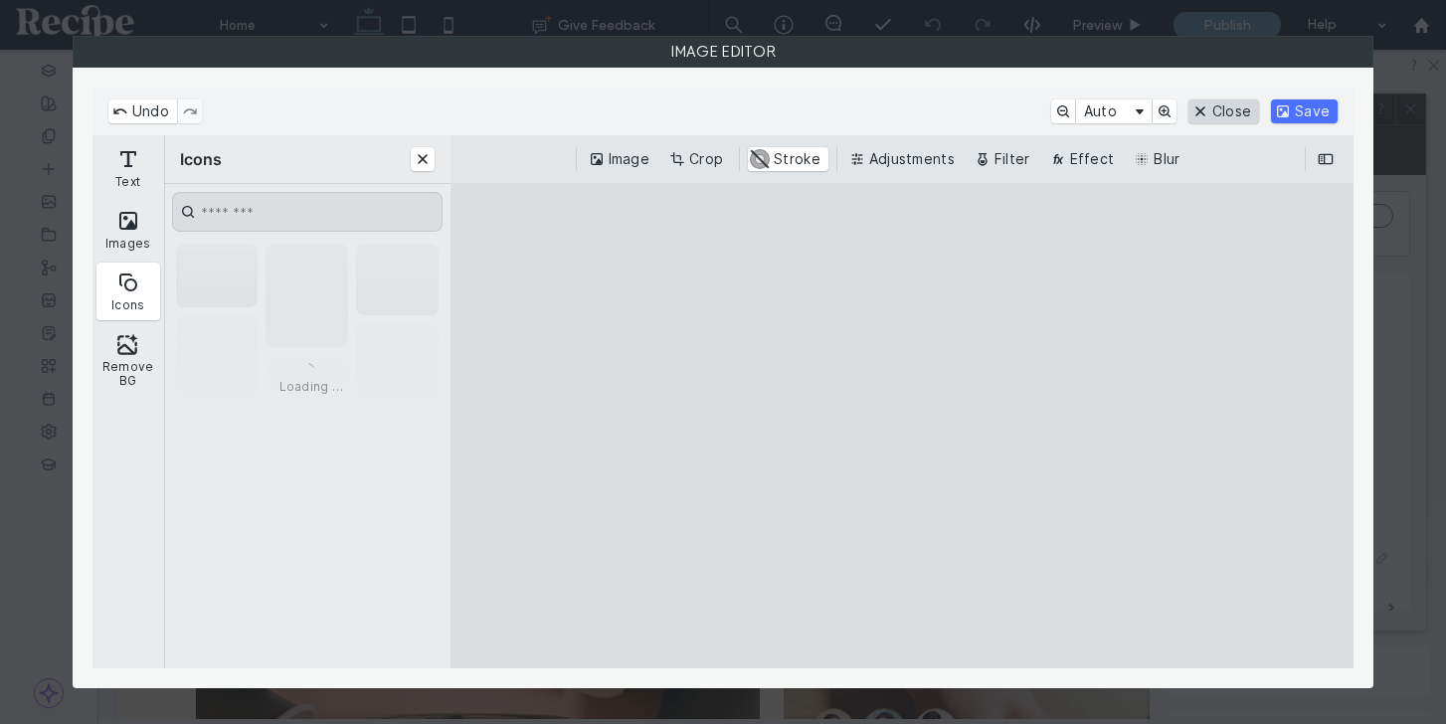
click at [1224, 104] on button "Close" at bounding box center [1223, 111] width 71 height 24
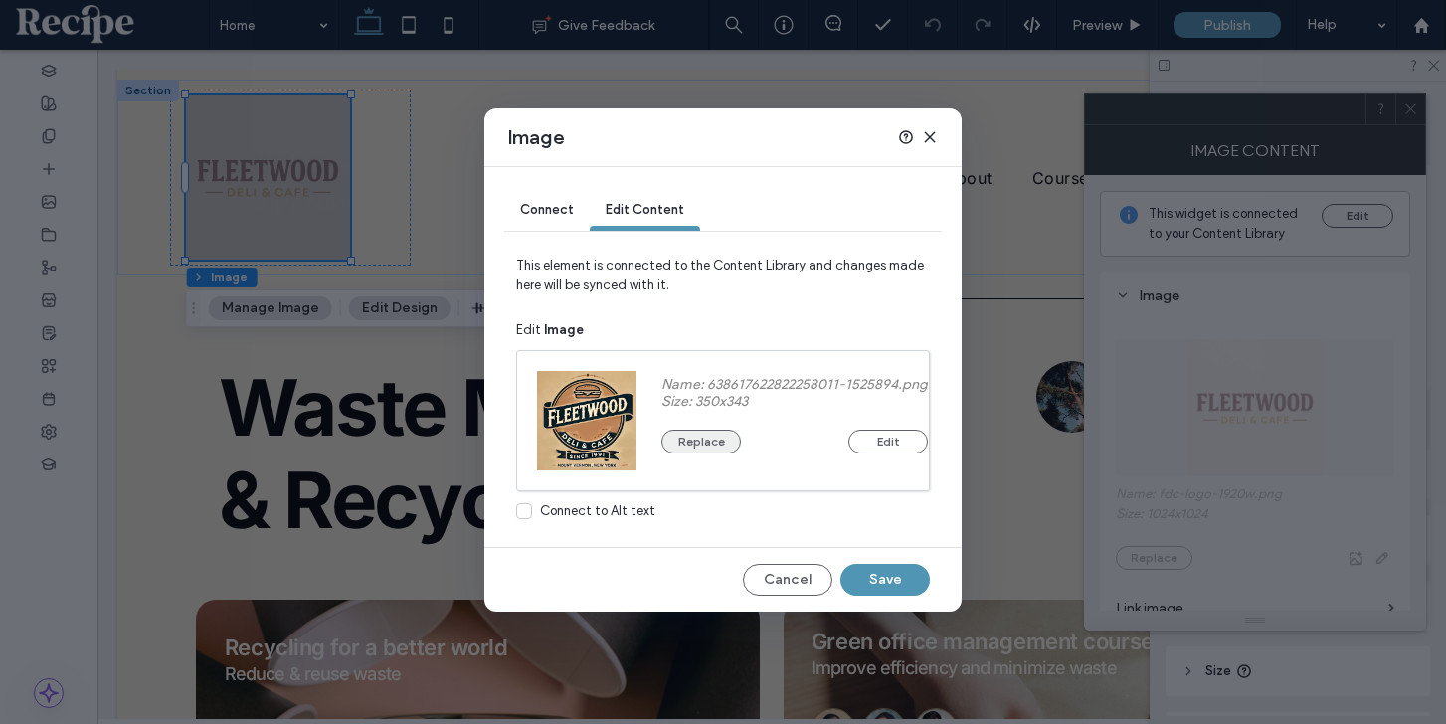
click at [722, 439] on button "Replace" at bounding box center [701, 442] width 80 height 24
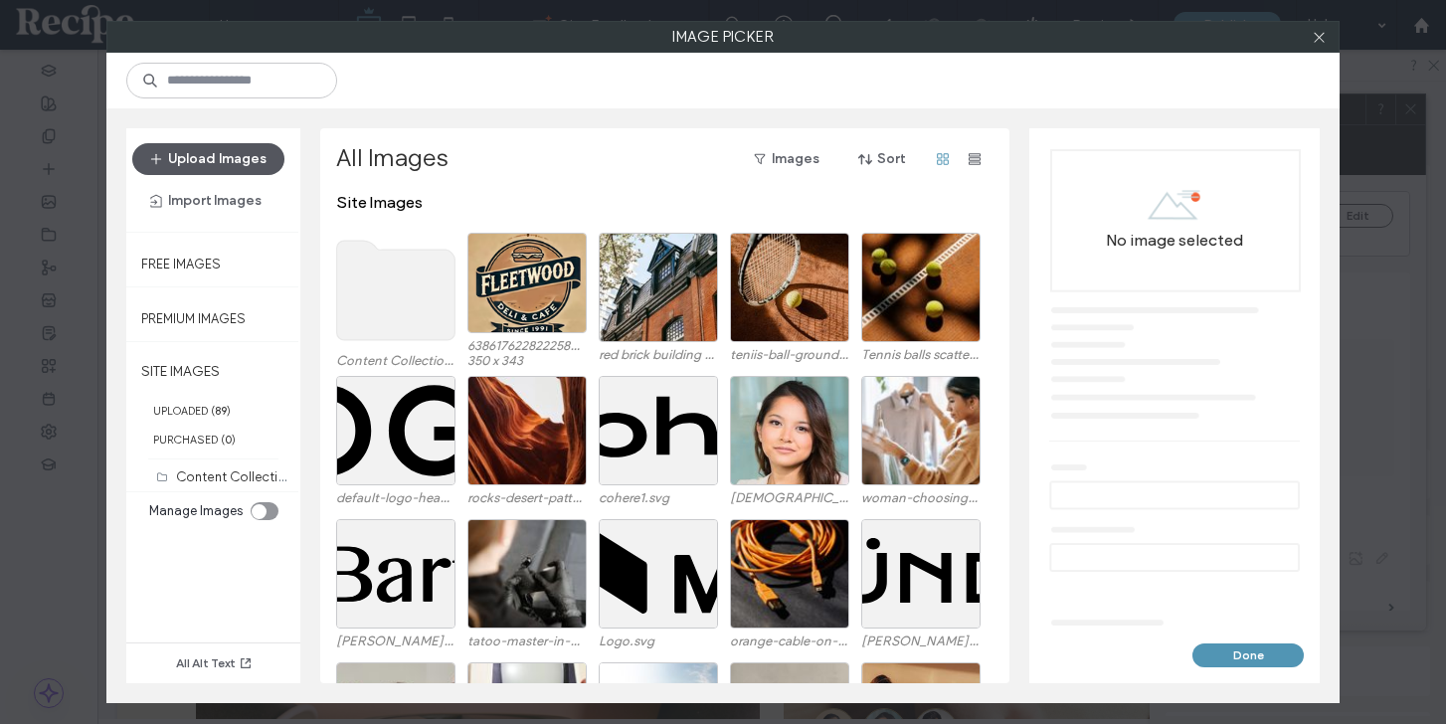
click at [258, 145] on button "Upload Images" at bounding box center [208, 159] width 152 height 32
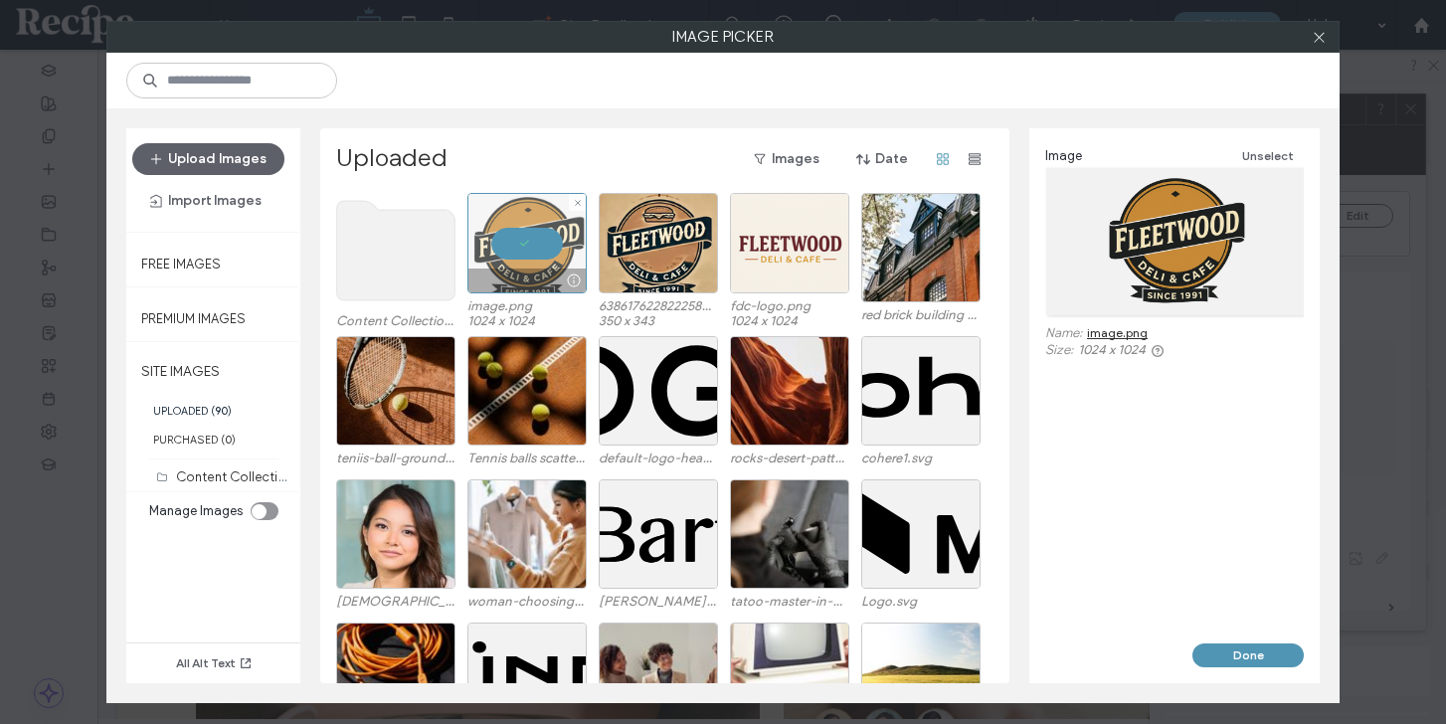
click at [530, 290] on div at bounding box center [526, 280] width 117 height 24
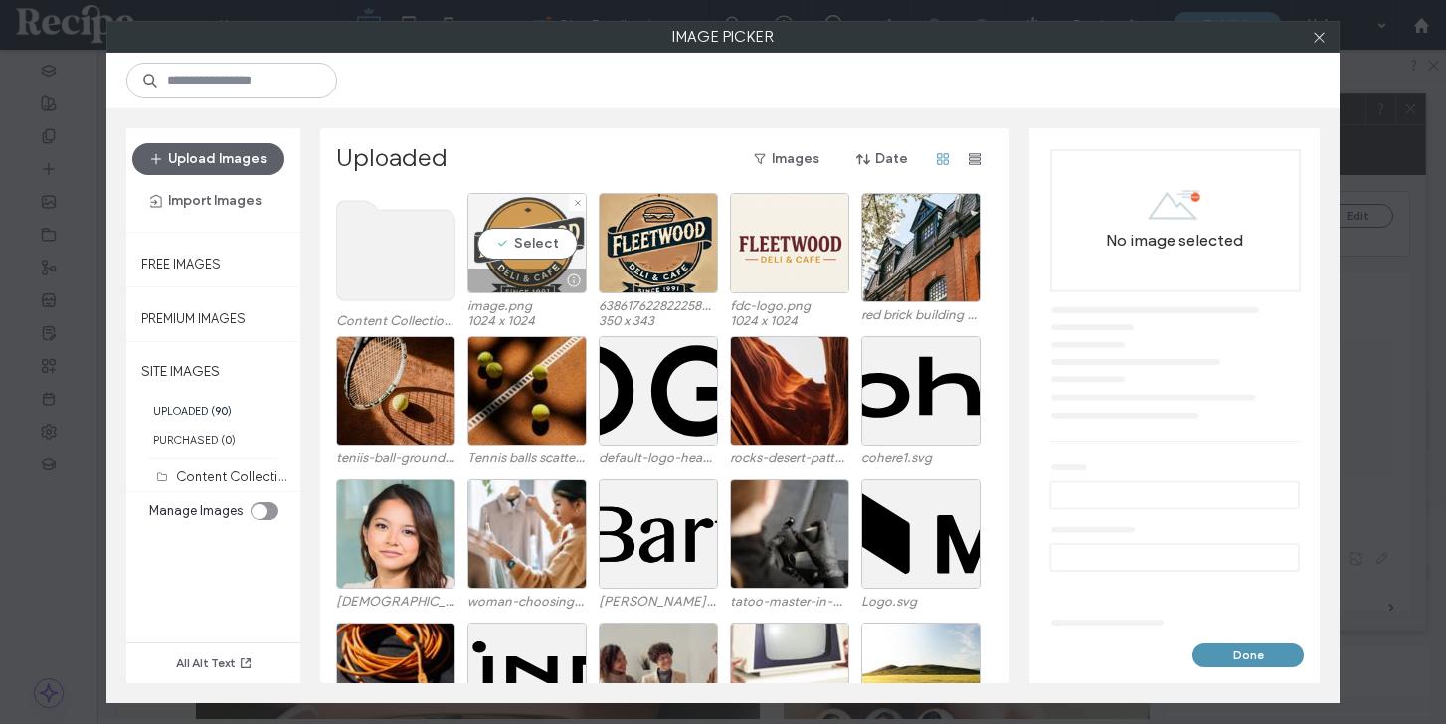
click at [530, 290] on div at bounding box center [526, 280] width 117 height 24
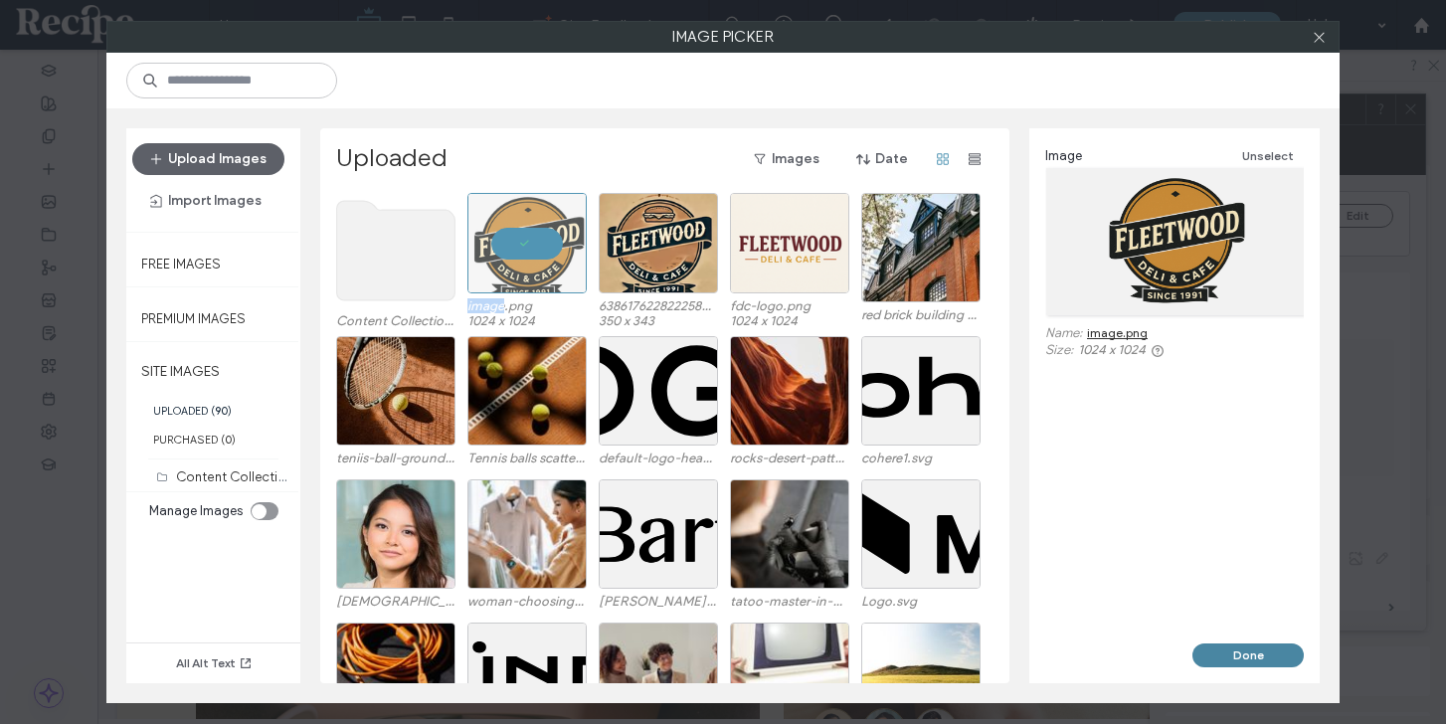
click at [1215, 649] on button "Done" at bounding box center [1247, 655] width 111 height 24
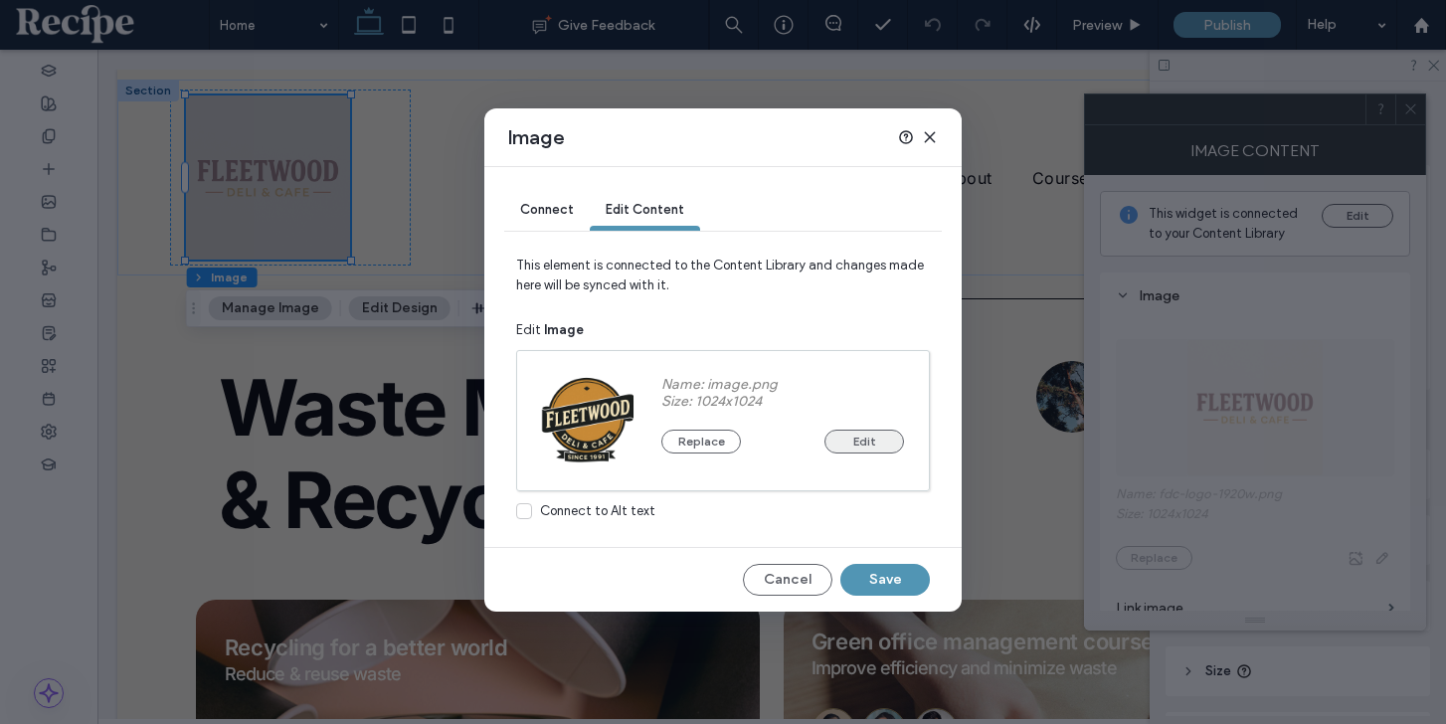
click at [844, 448] on button "Edit" at bounding box center [864, 442] width 80 height 24
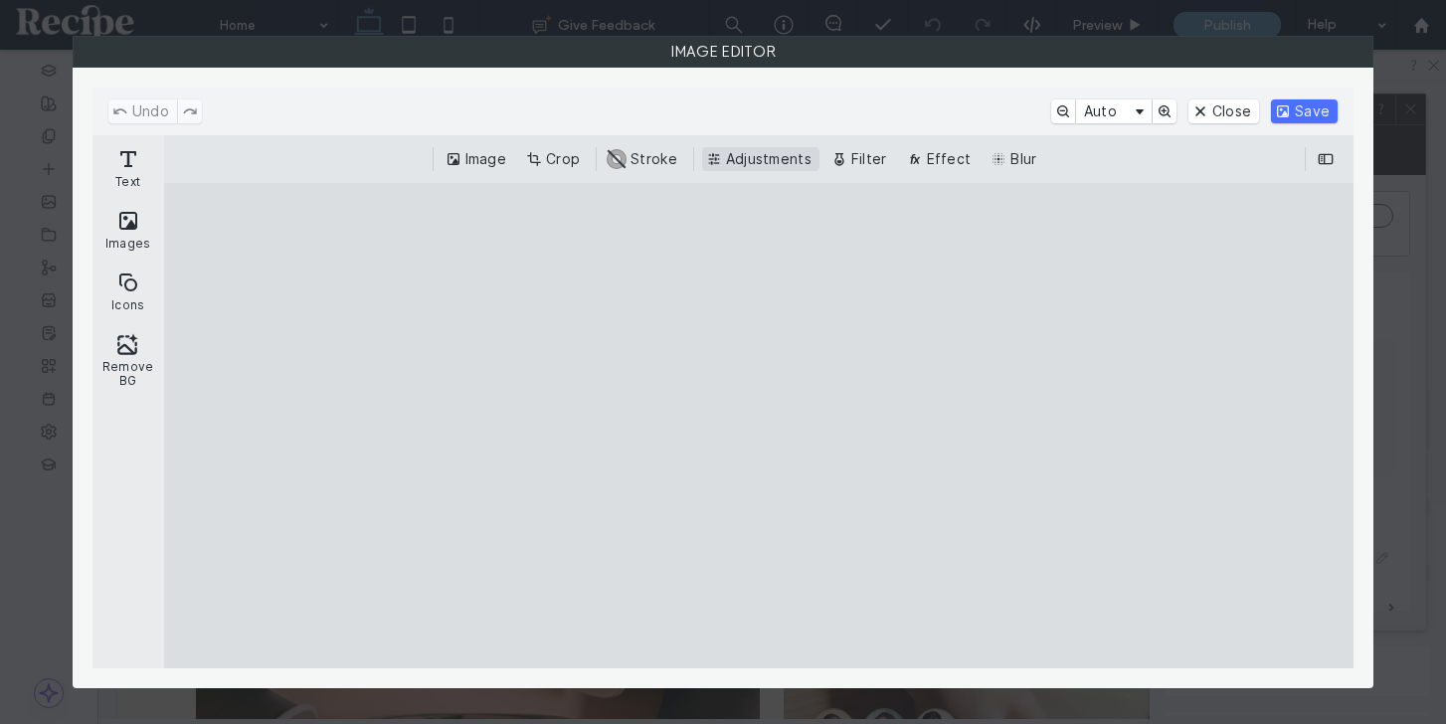
click at [741, 168] on button "Adjustments" at bounding box center [760, 159] width 117 height 24
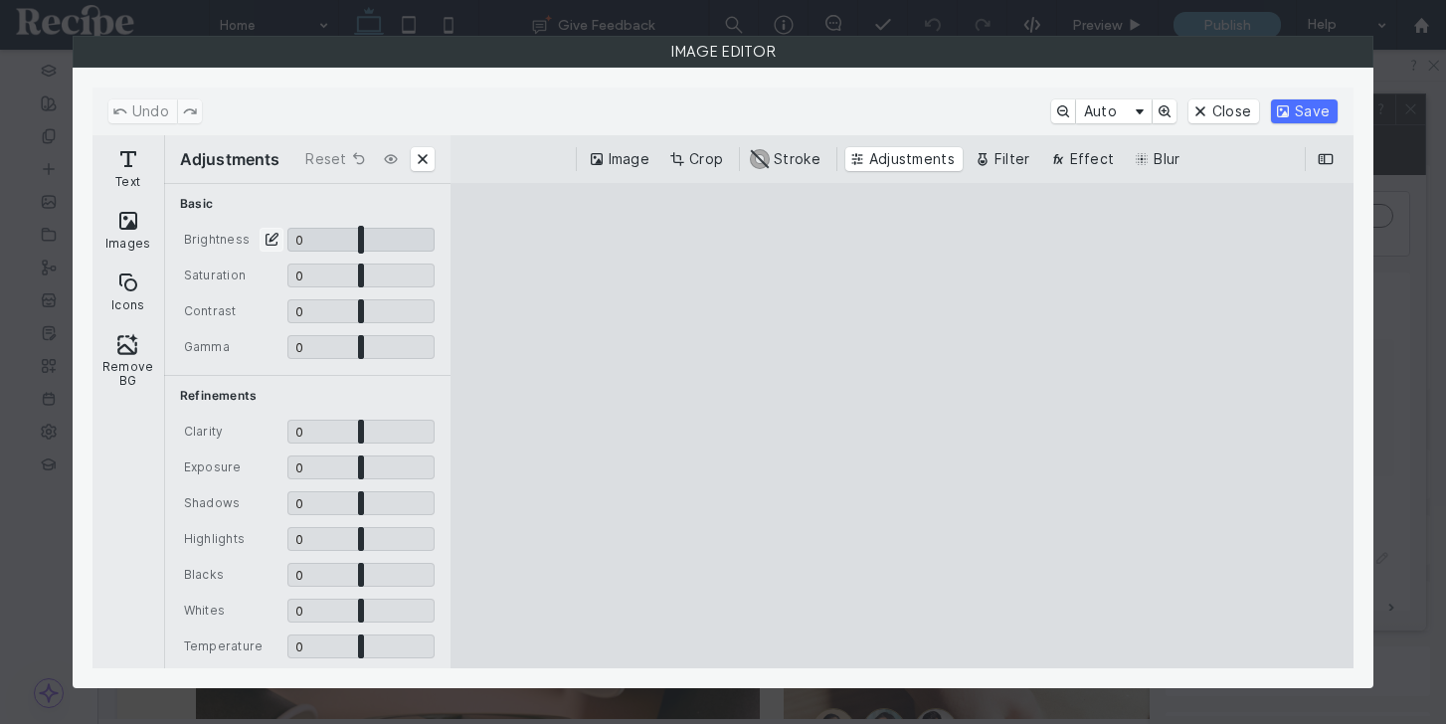
click at [404, 233] on input "CE.SDK" at bounding box center [360, 240] width 147 height 24
drag, startPoint x: 404, startPoint y: 233, endPoint x: 361, endPoint y: 235, distance: 42.8
type input "*"
click at [361, 235] on input "CE.SDK" at bounding box center [360, 240] width 147 height 24
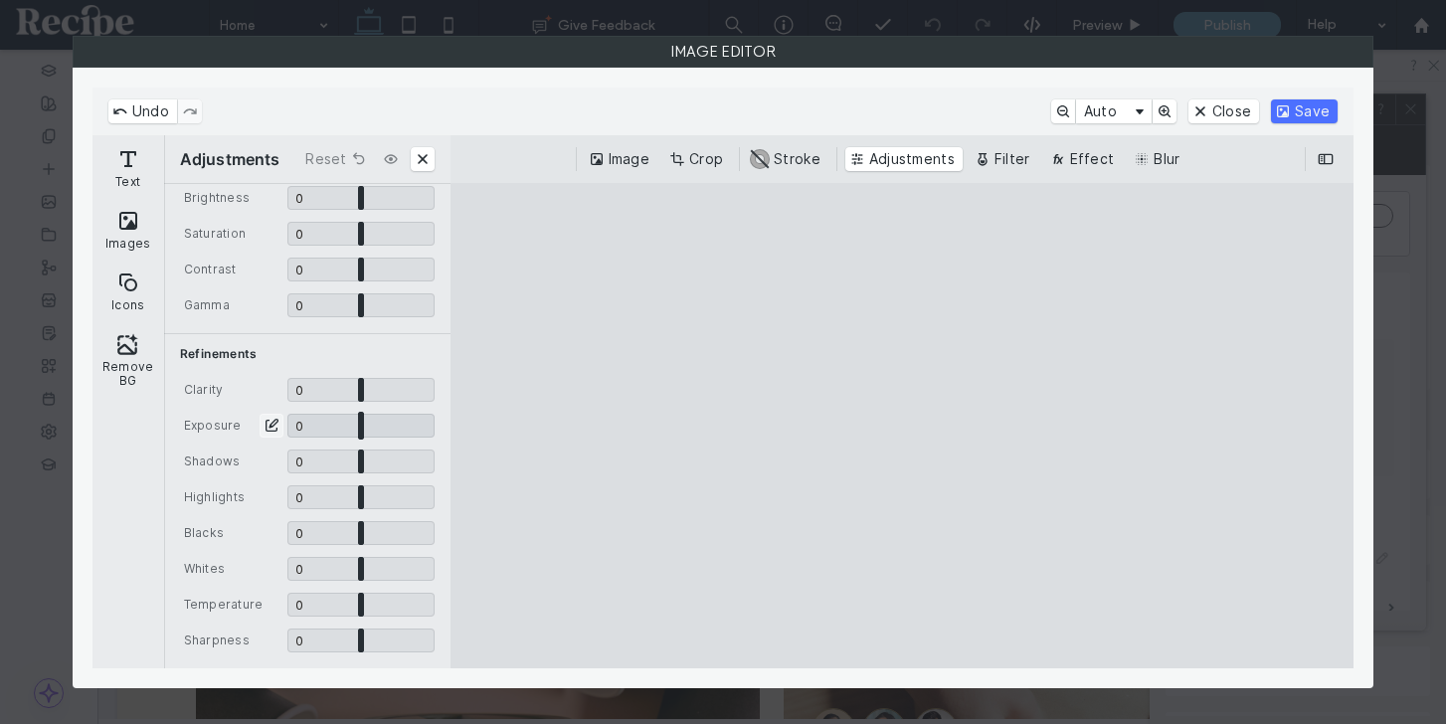
scroll to position [39, 0]
click at [313, 432] on input "CE.SDK" at bounding box center [360, 429] width 147 height 24
drag, startPoint x: 313, startPoint y: 432, endPoint x: 462, endPoint y: 412, distance: 150.5
click at [435, 417] on input "CE.SDK" at bounding box center [360, 429] width 147 height 24
type input "*"
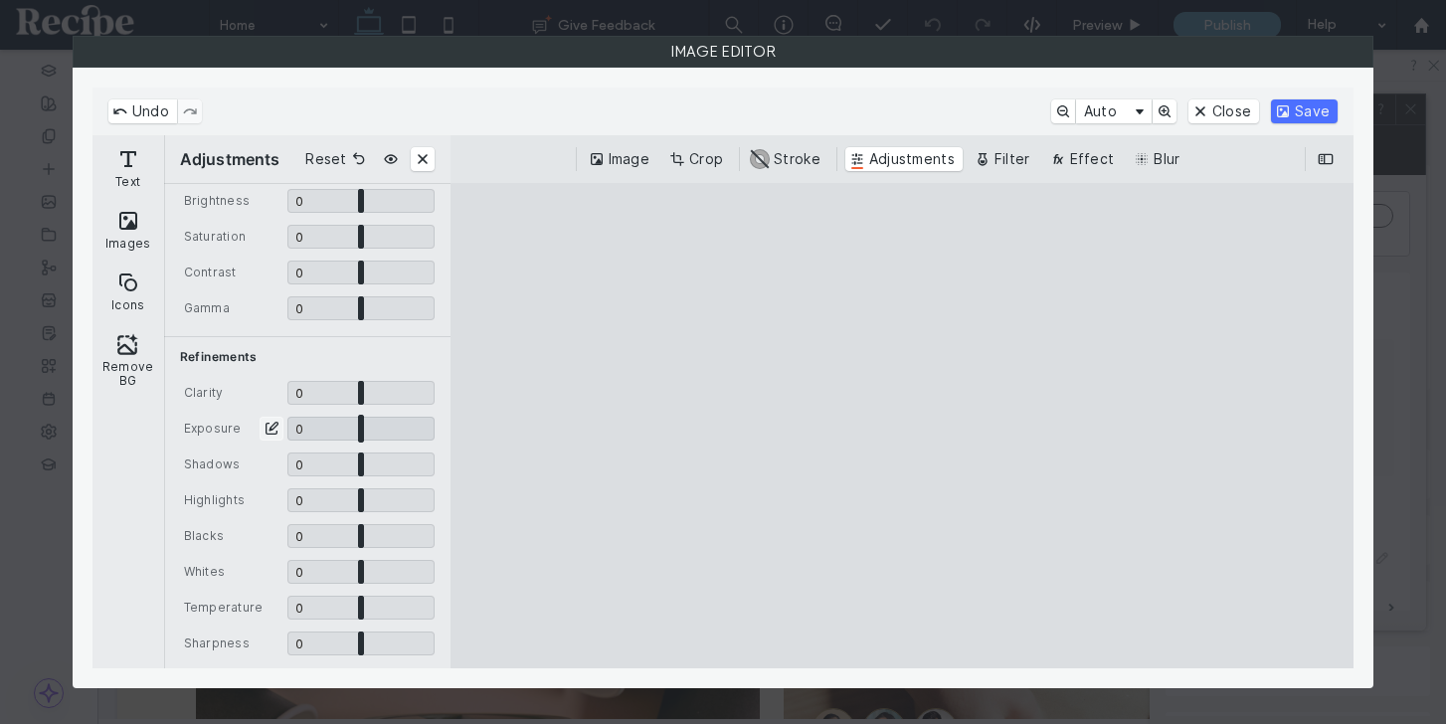
click at [359, 423] on input "CE.SDK" at bounding box center [360, 429] width 147 height 24
click at [1012, 165] on button "Filter" at bounding box center [1004, 159] width 68 height 24
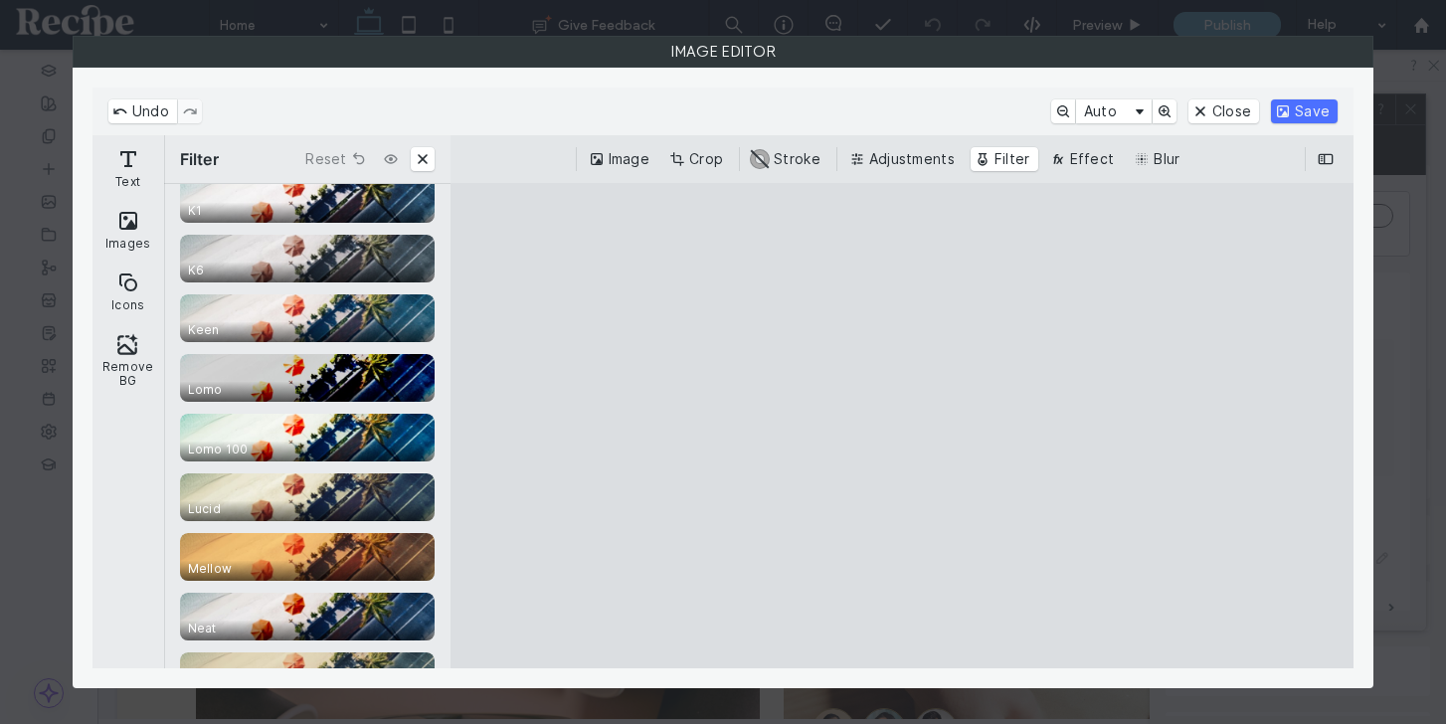
scroll to position [3648, 0]
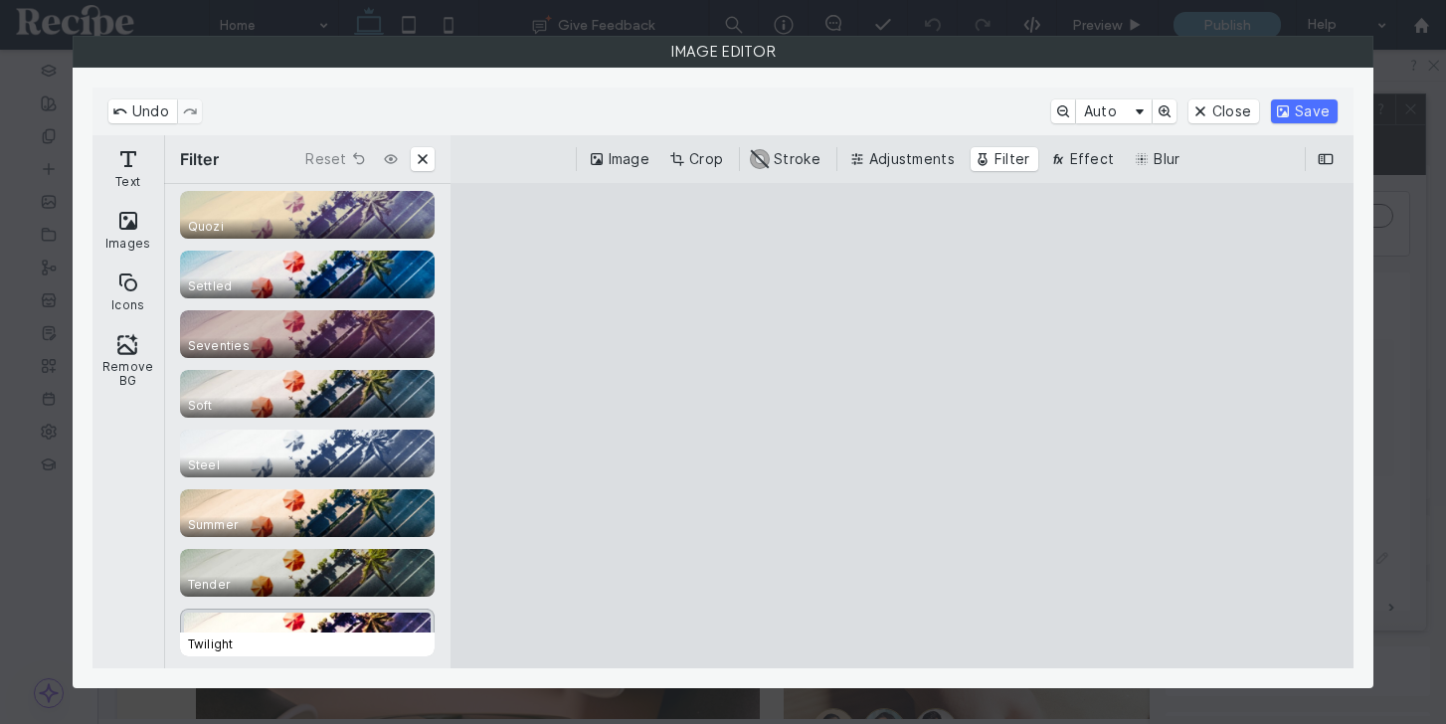
click at [299, 640] on span "Twilight" at bounding box center [311, 644] width 263 height 24
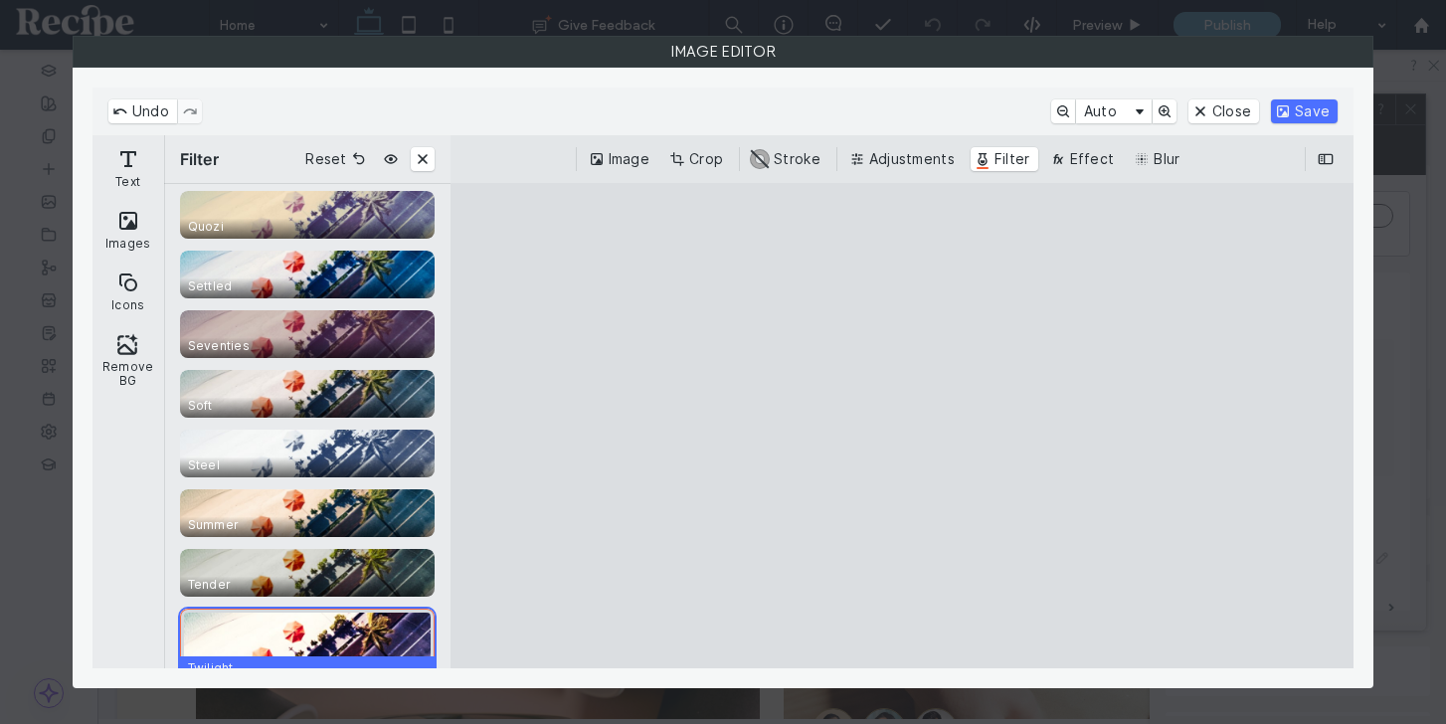
click at [302, 610] on div "CE.SDK" at bounding box center [307, 645] width 255 height 72
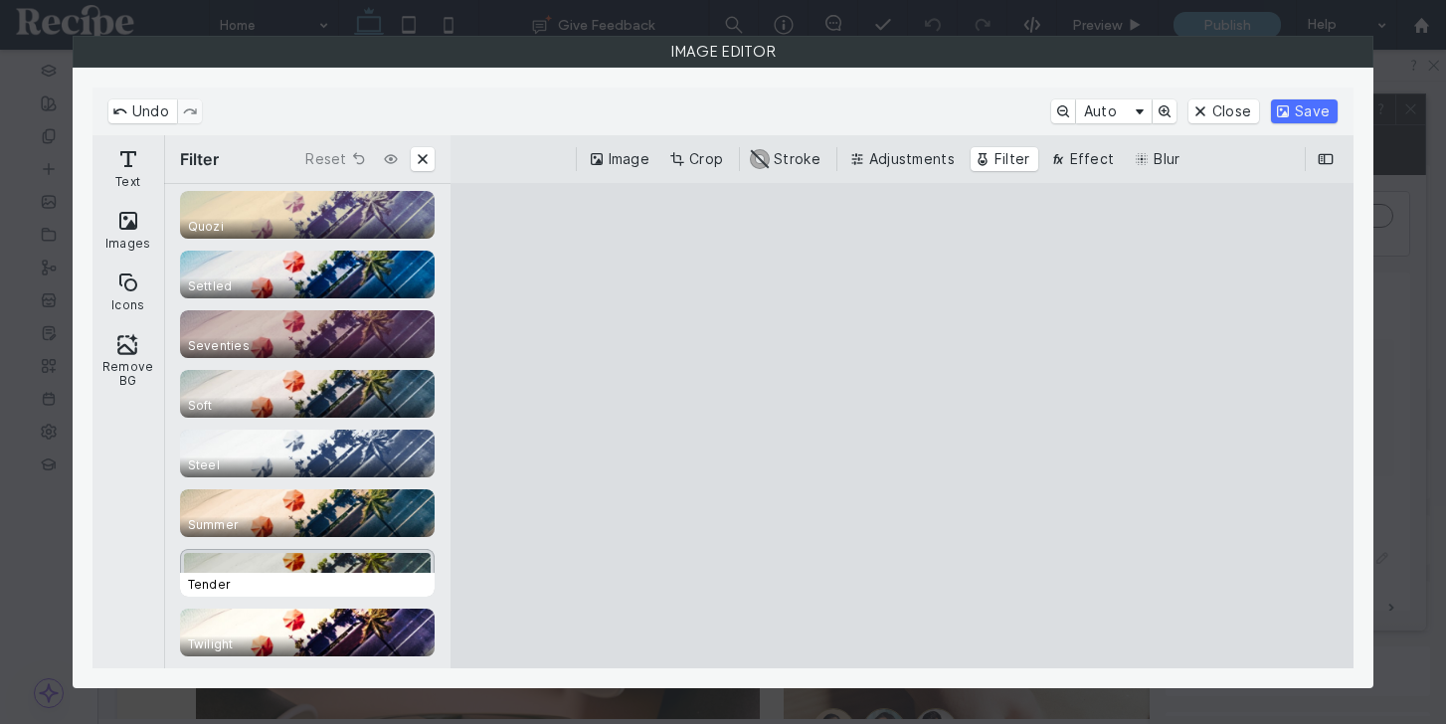
click at [302, 567] on div "CE.SDK" at bounding box center [307, 573] width 255 height 48
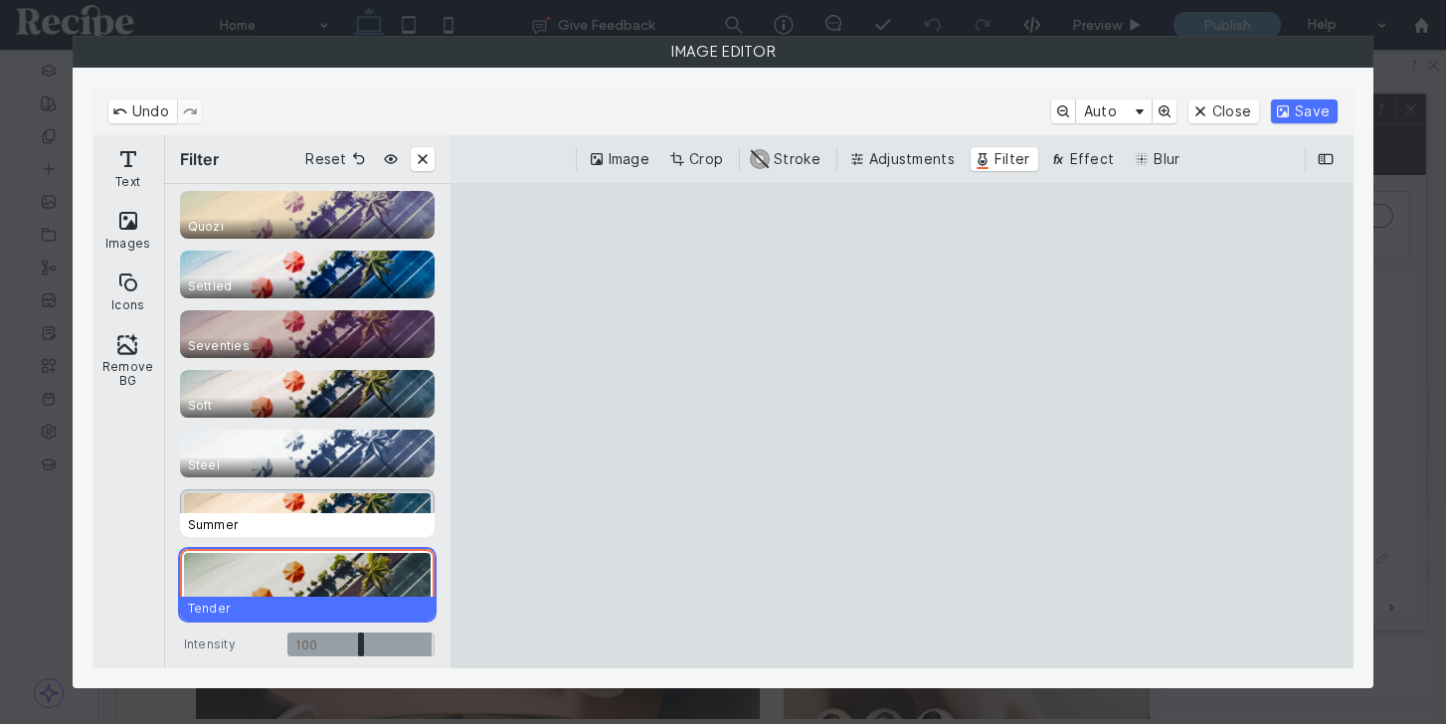
click at [293, 524] on span "Summer" at bounding box center [311, 525] width 263 height 24
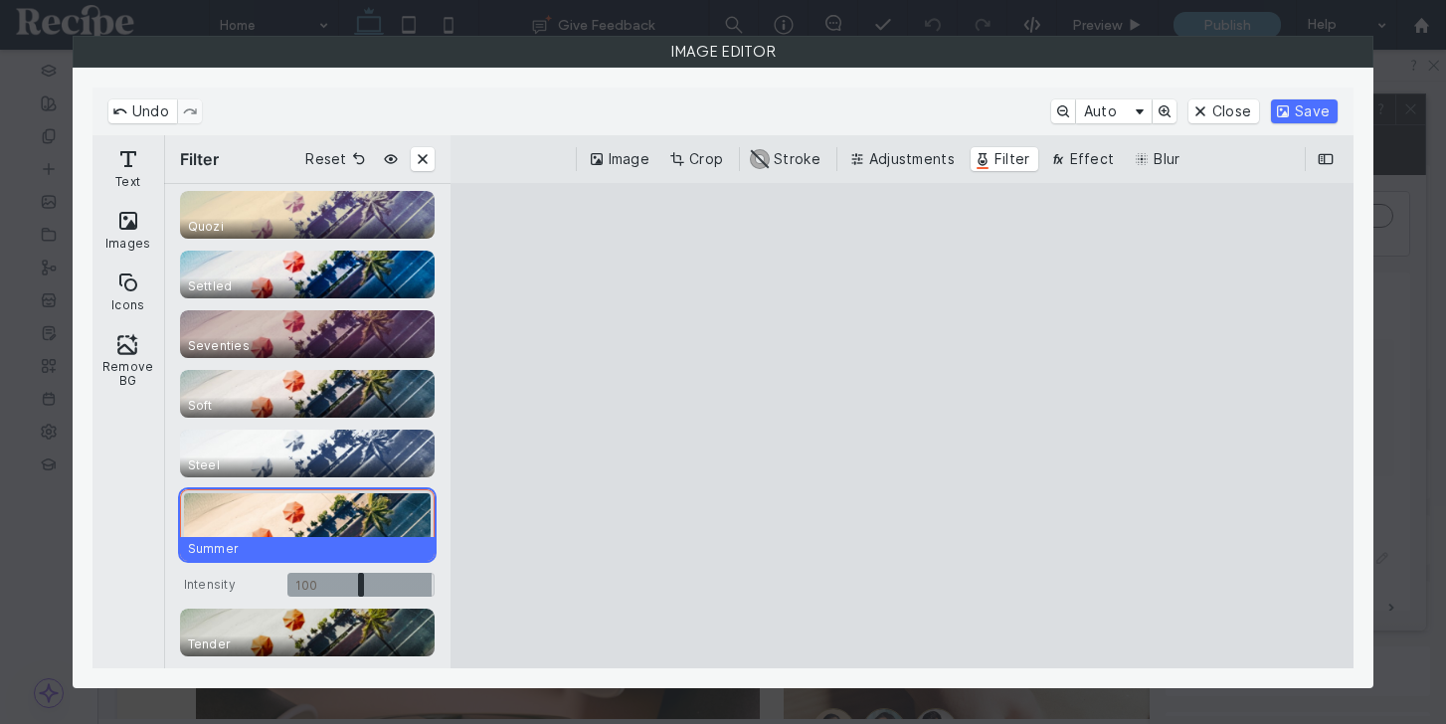
scroll to position [3507, 0]
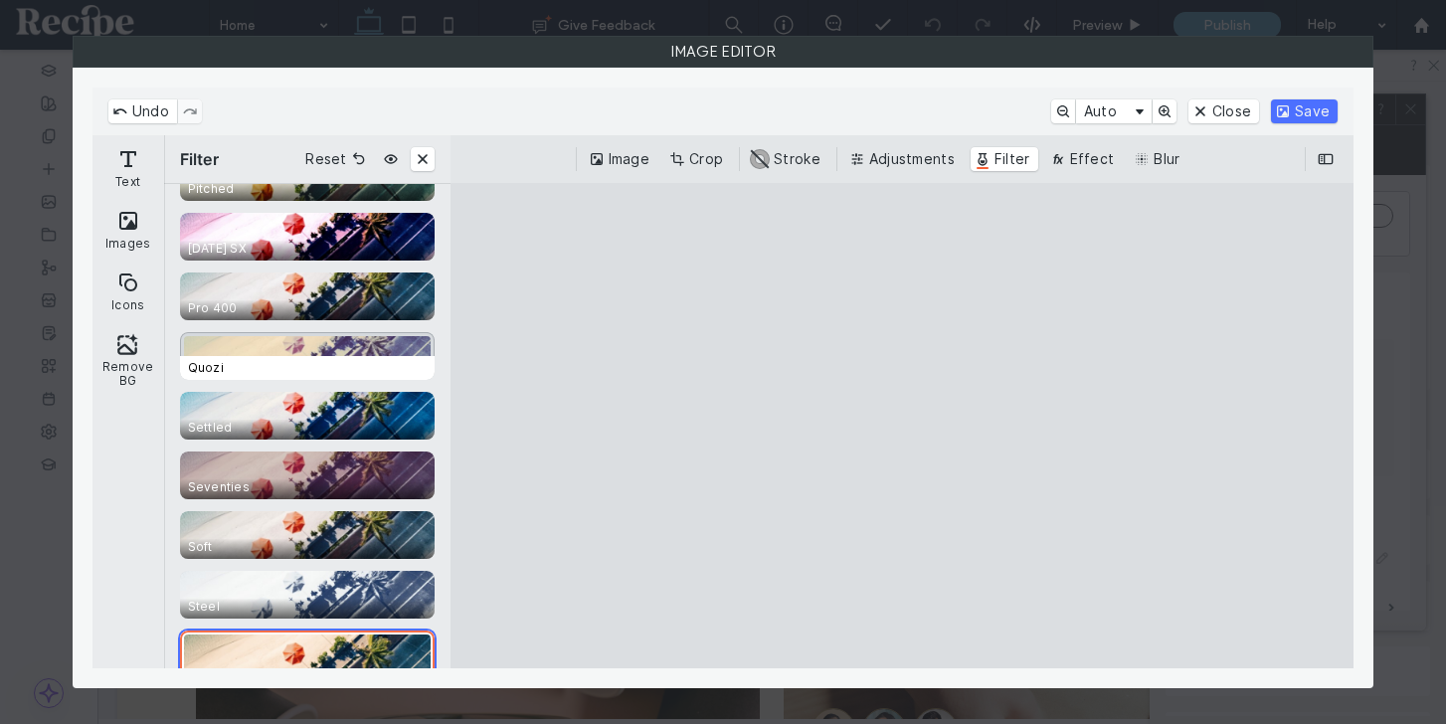
click at [284, 362] on span "Quozi" at bounding box center [311, 368] width 263 height 24
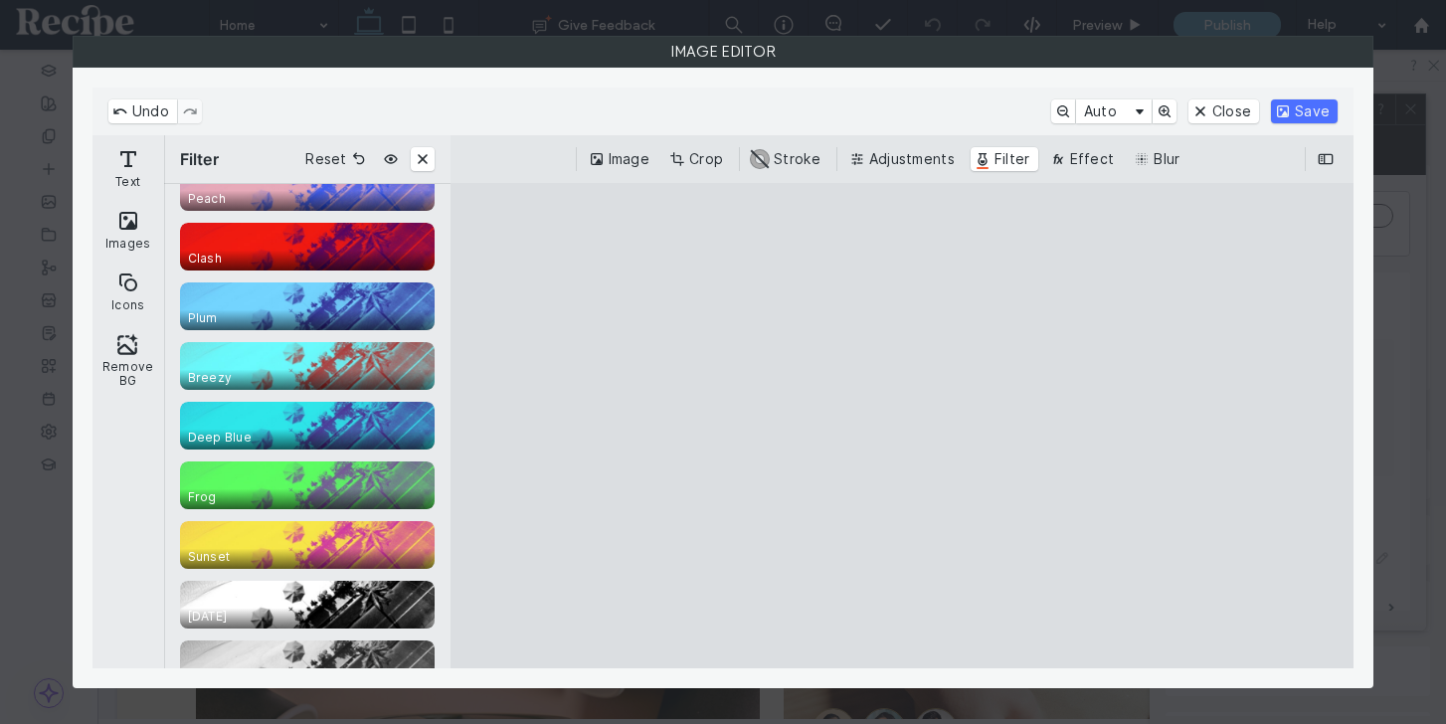
scroll to position [0, 0]
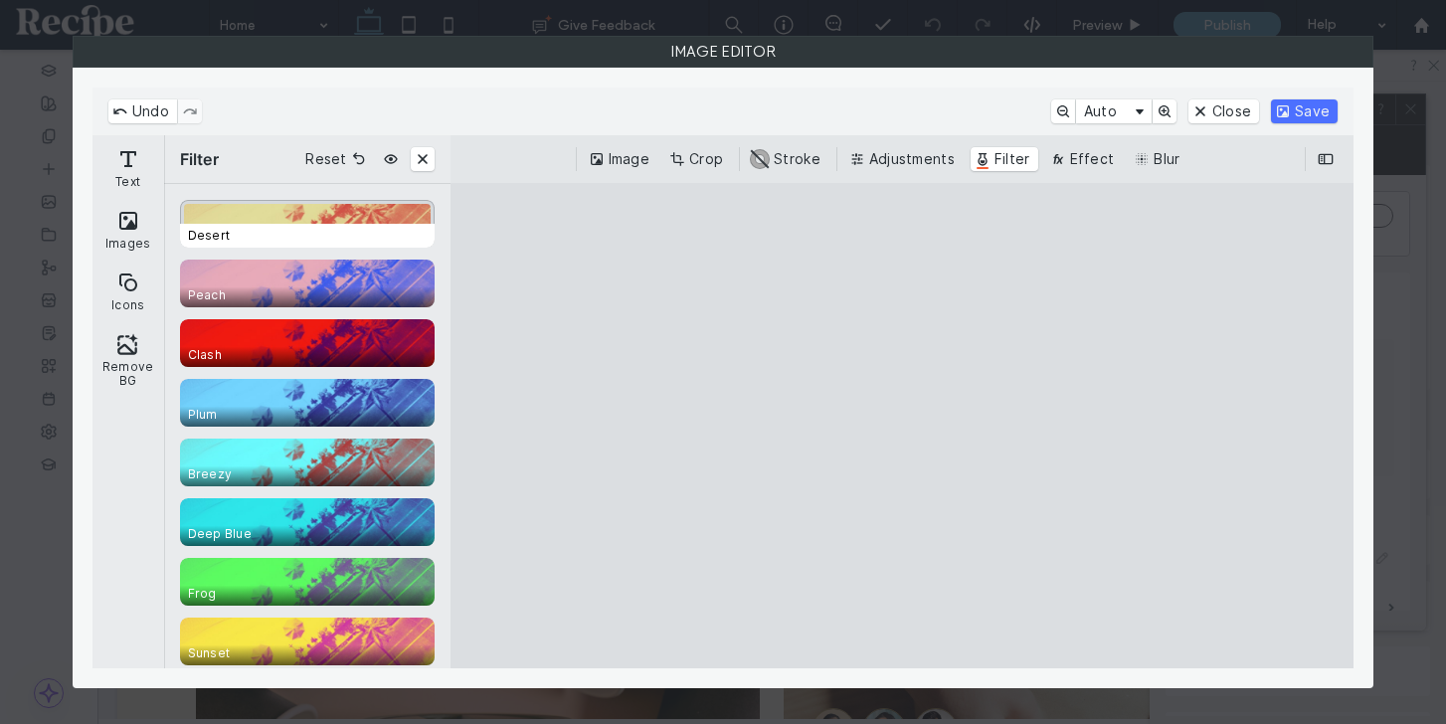
click at [288, 214] on div "CE.SDK" at bounding box center [307, 224] width 255 height 48
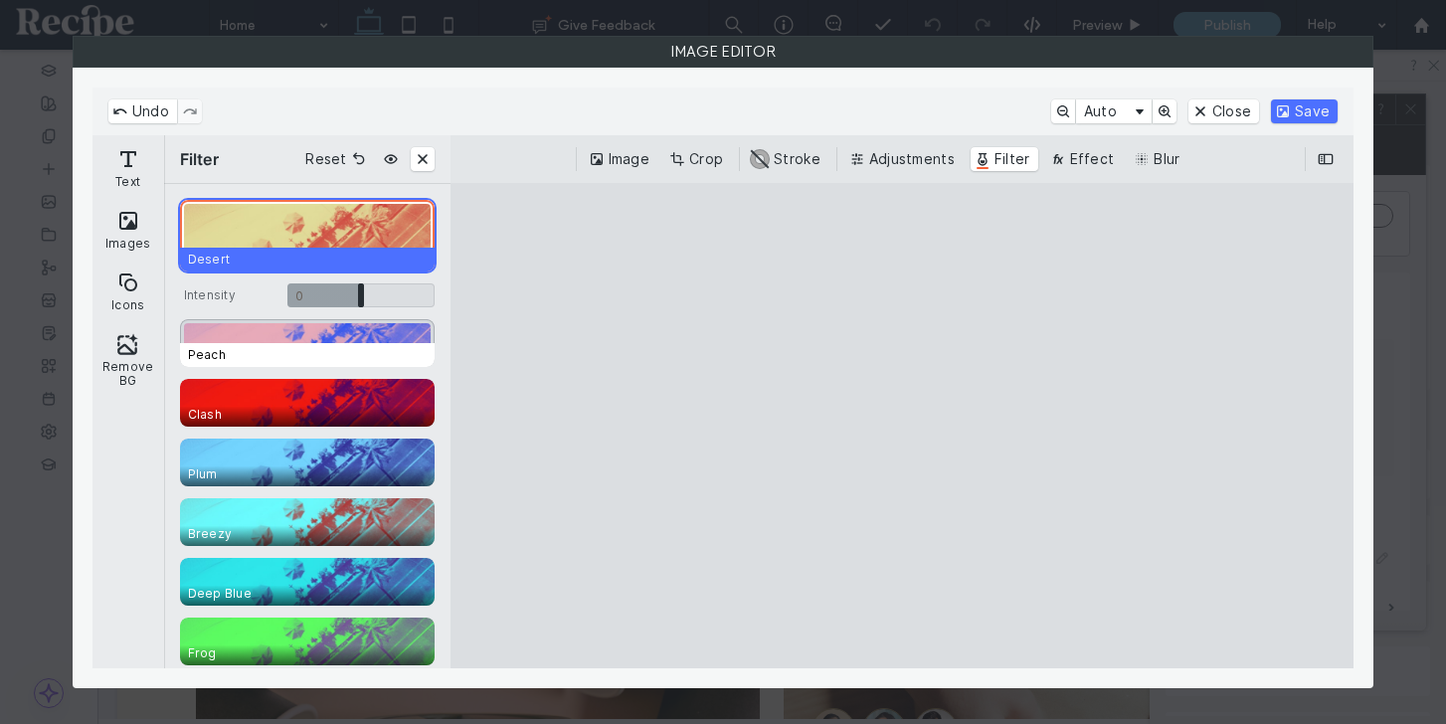
click at [287, 341] on div "CE.SDK" at bounding box center [307, 343] width 255 height 48
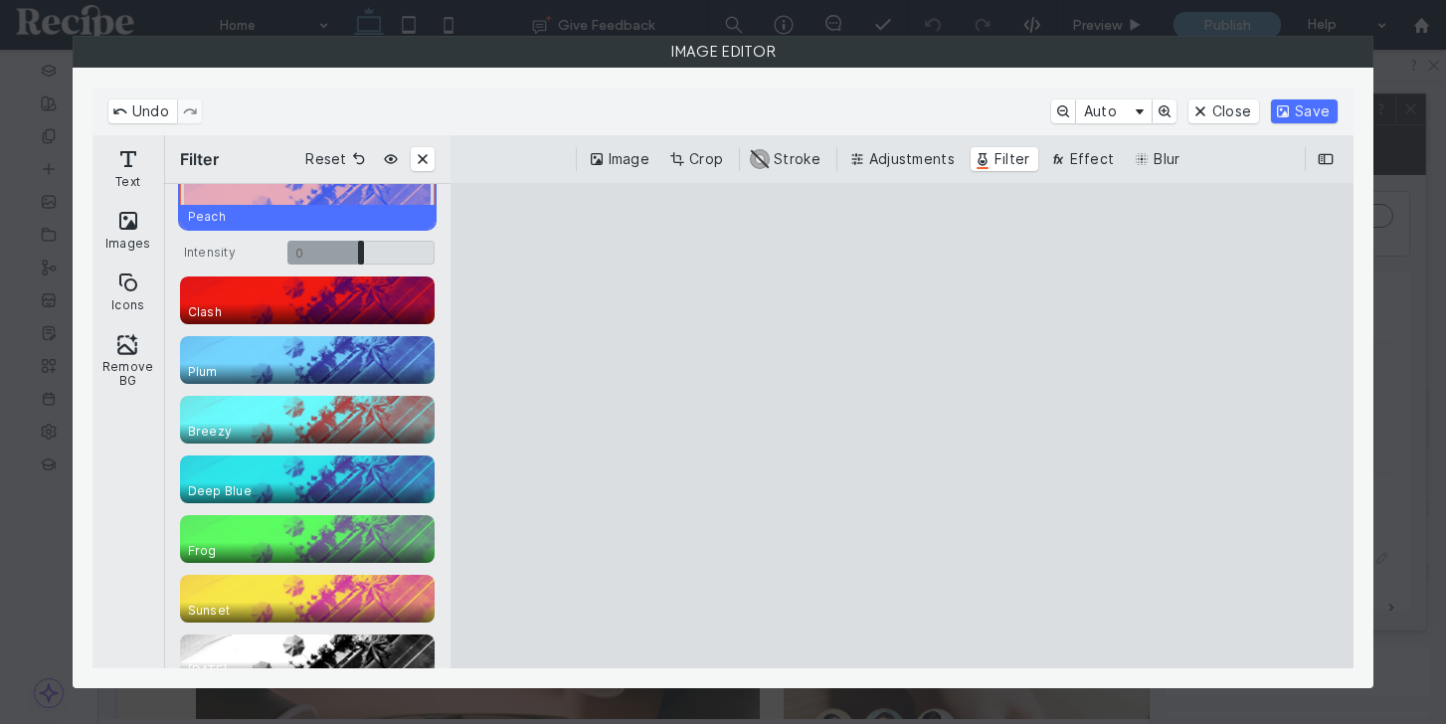
scroll to position [138, 0]
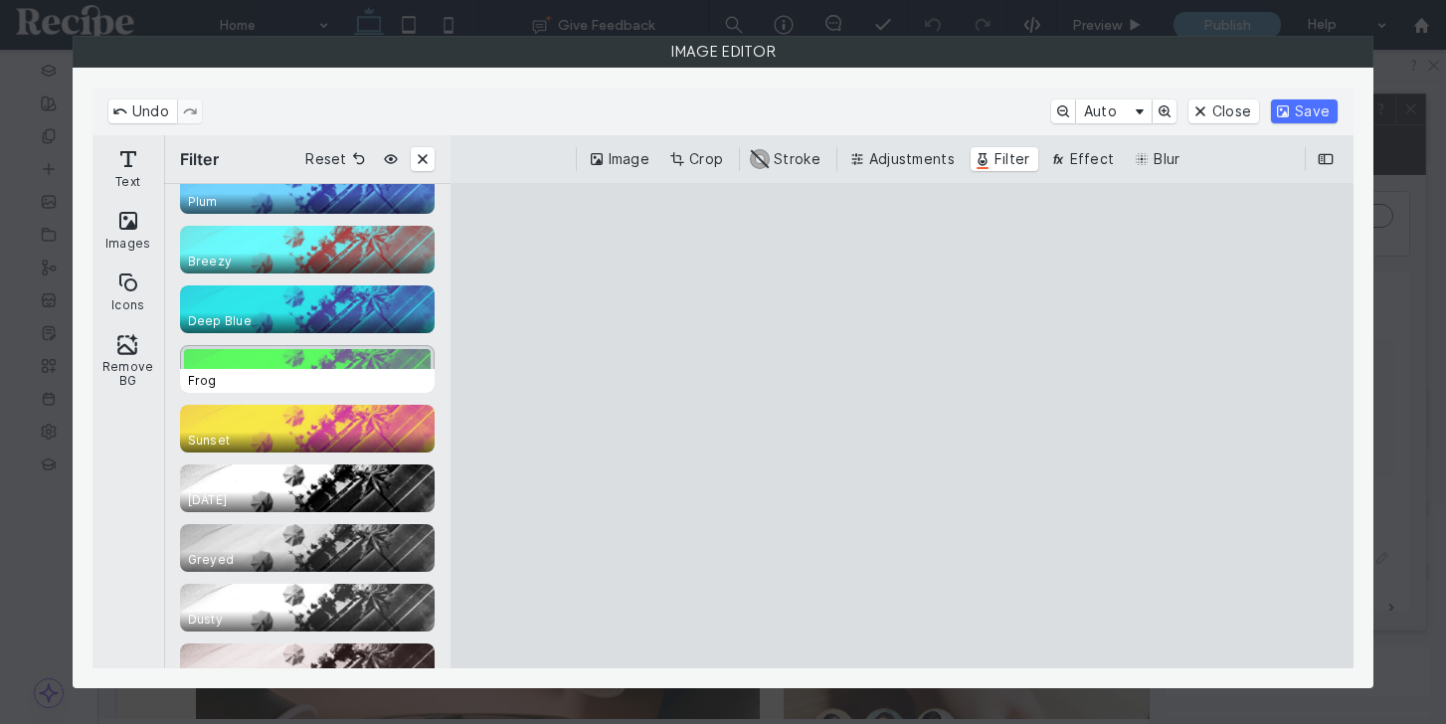
click at [292, 505] on span "1920 A.D." at bounding box center [311, 500] width 263 height 24
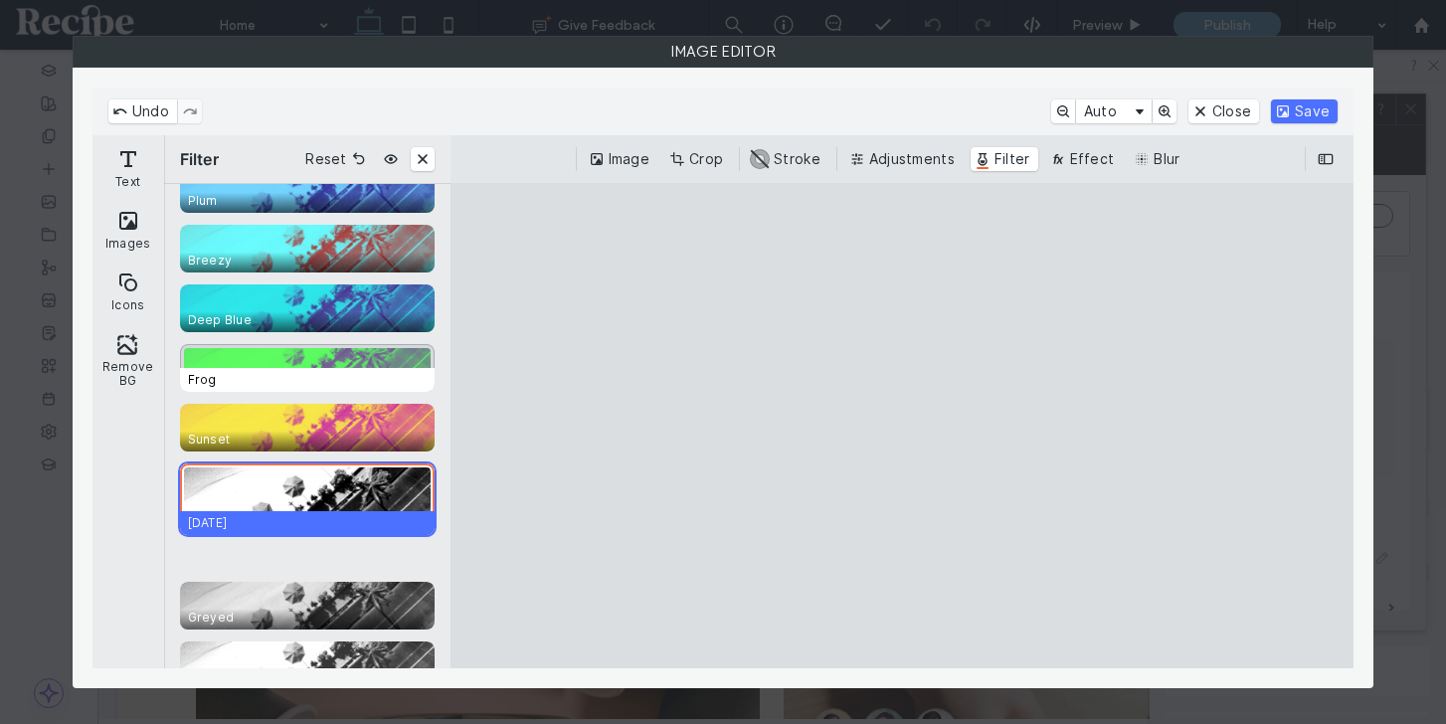
scroll to position [213, 0]
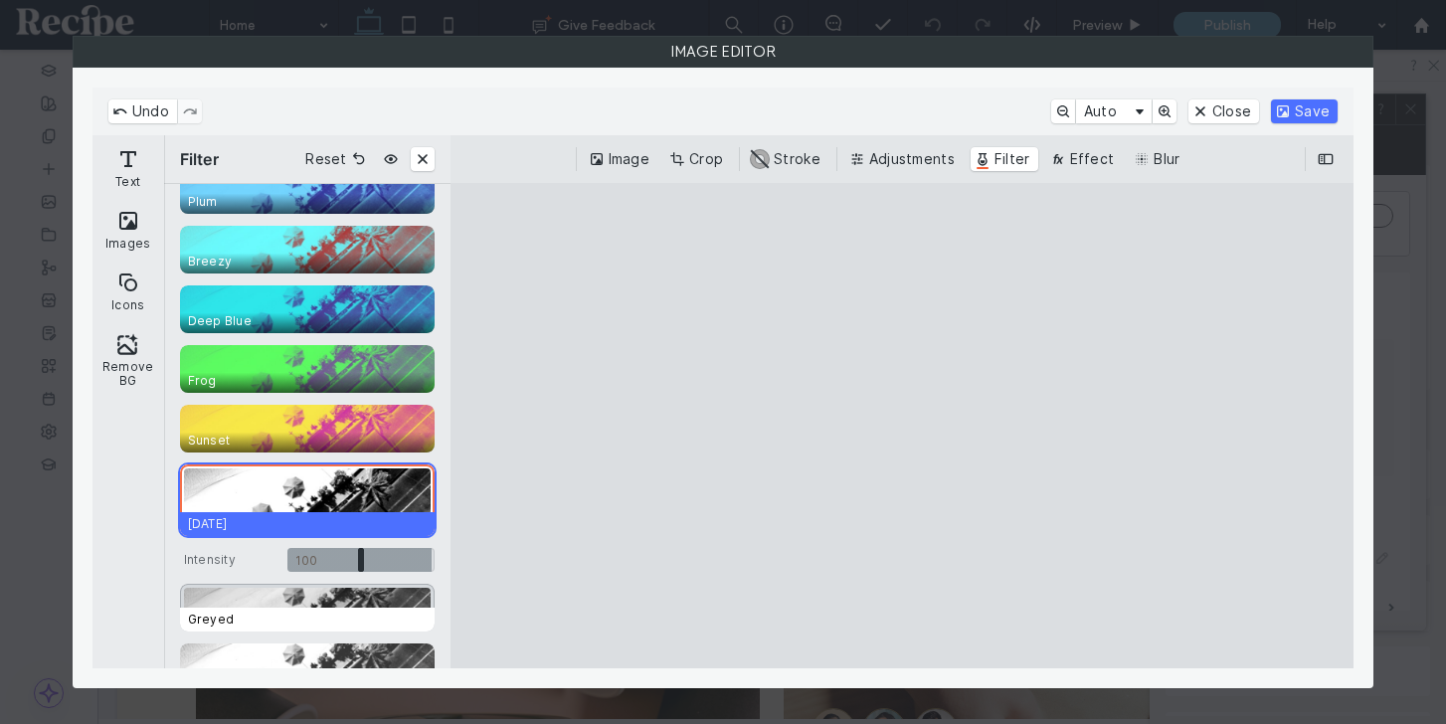
click at [278, 608] on span "Greyed" at bounding box center [311, 620] width 263 height 24
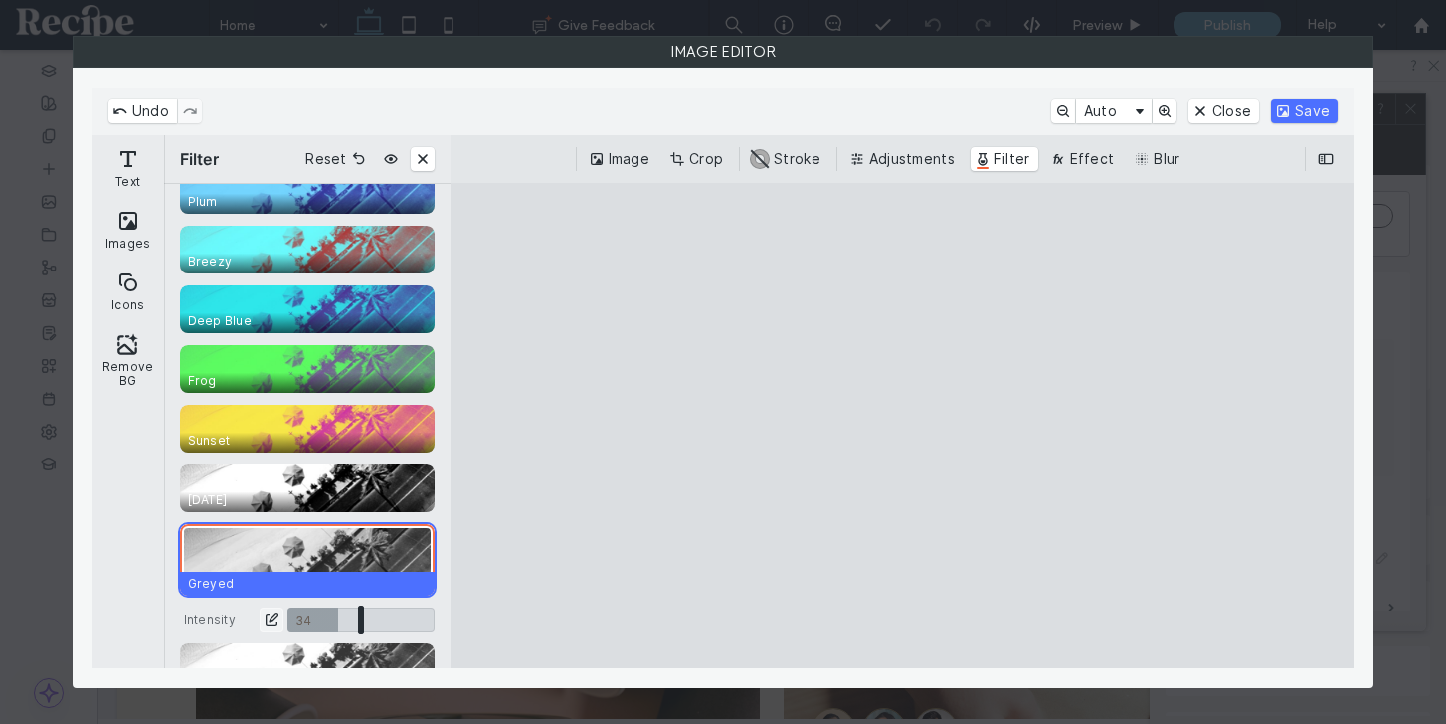
click at [337, 613] on input "CE.SDK" at bounding box center [360, 620] width 147 height 24
drag, startPoint x: 337, startPoint y: 613, endPoint x: 366, endPoint y: 615, distance: 28.9
click at [366, 615] on input "CE.SDK" at bounding box center [360, 620] width 147 height 24
type input "****"
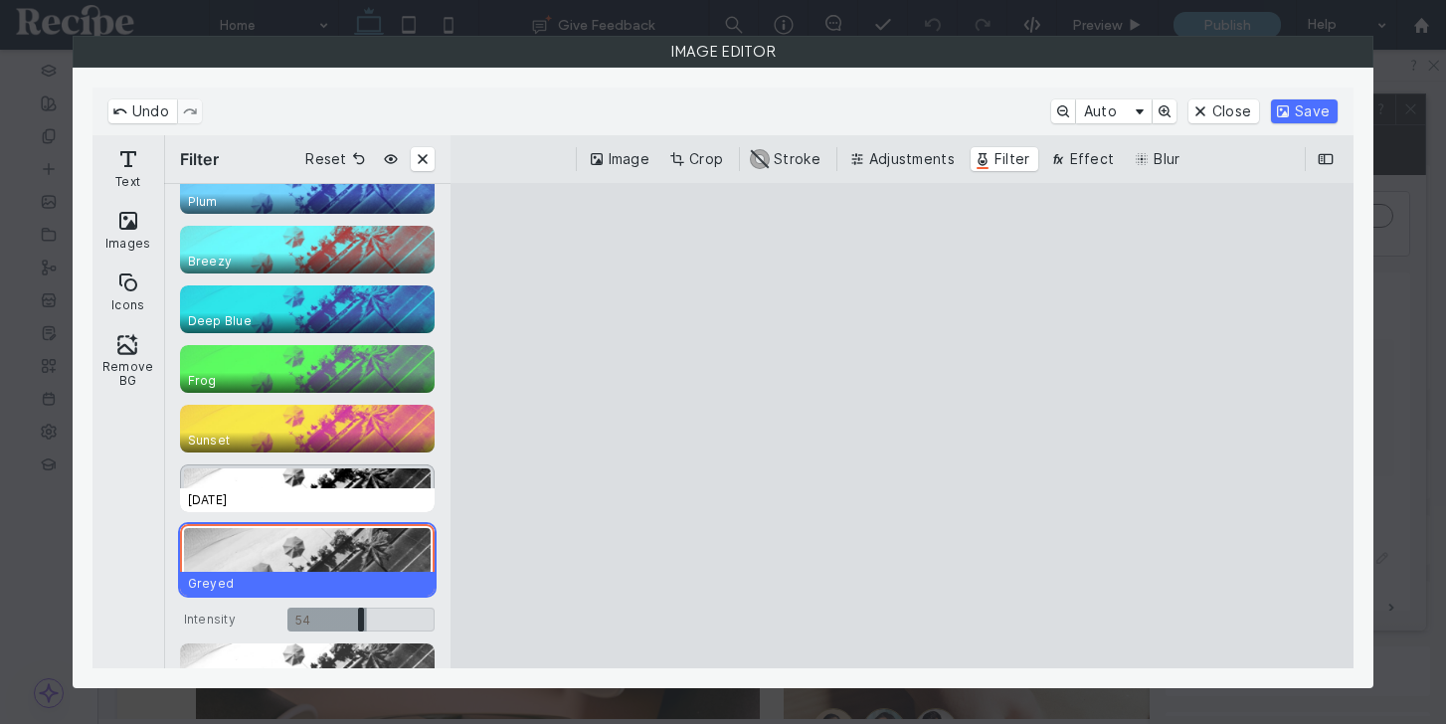
click at [362, 495] on span "1920 A.D." at bounding box center [311, 500] width 263 height 24
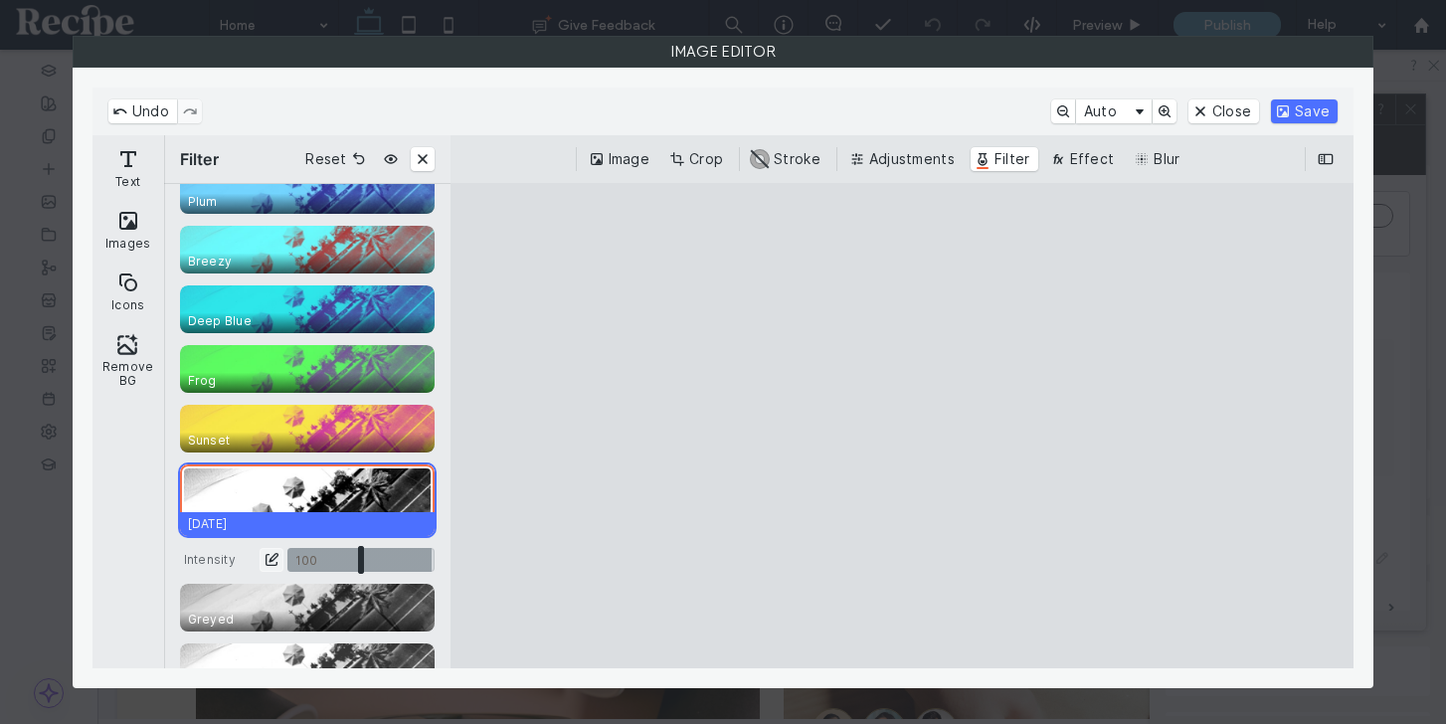
click at [357, 564] on input "CE.SDK" at bounding box center [360, 560] width 147 height 24
drag, startPoint x: 357, startPoint y: 564, endPoint x: 329, endPoint y: 564, distance: 27.8
click at [329, 564] on input "CE.SDK" at bounding box center [360, 560] width 147 height 24
type input "*"
drag, startPoint x: 329, startPoint y: 564, endPoint x: 445, endPoint y: 566, distance: 116.4
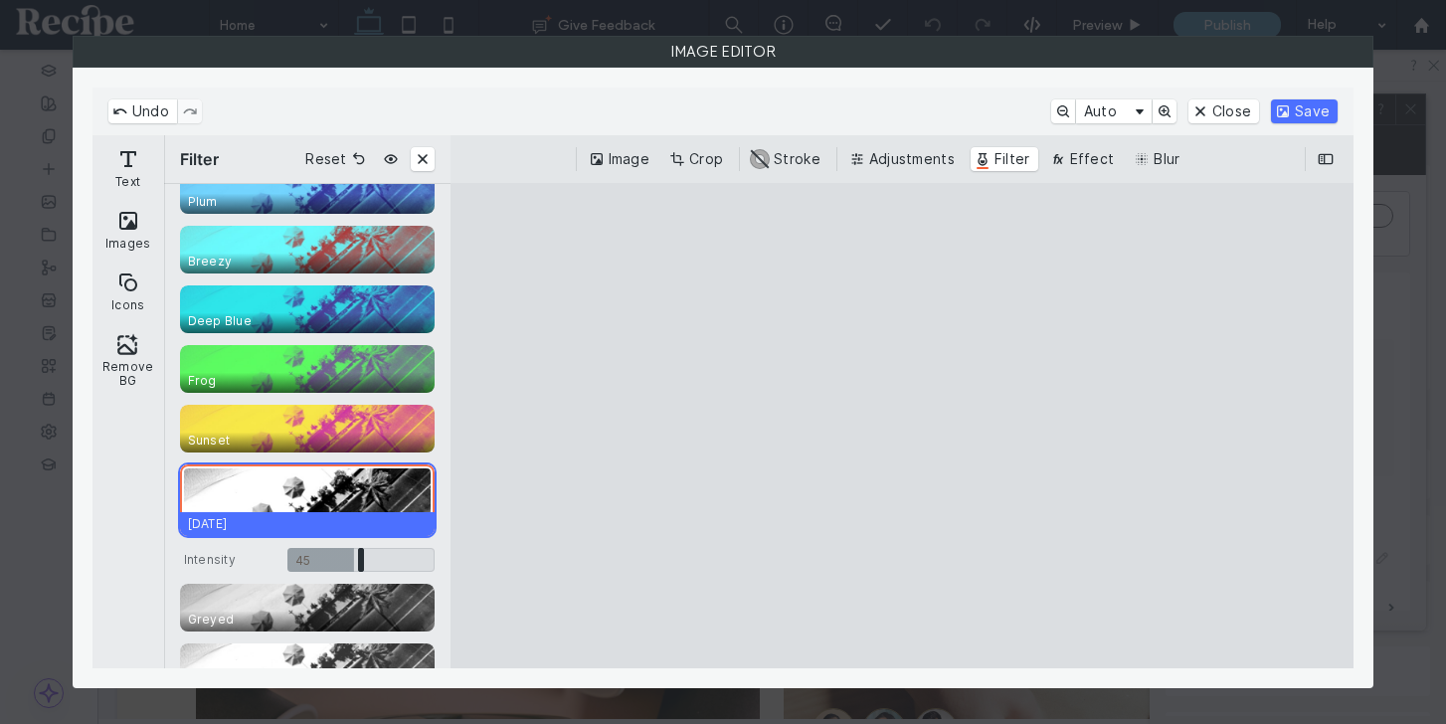
click at [445, 564] on div "Desert Peach Clash Plum Breezy Deep Blue Frog Sunset 1920 A.D. Intensity 45 ***…" at bounding box center [307, 426] width 286 height 484
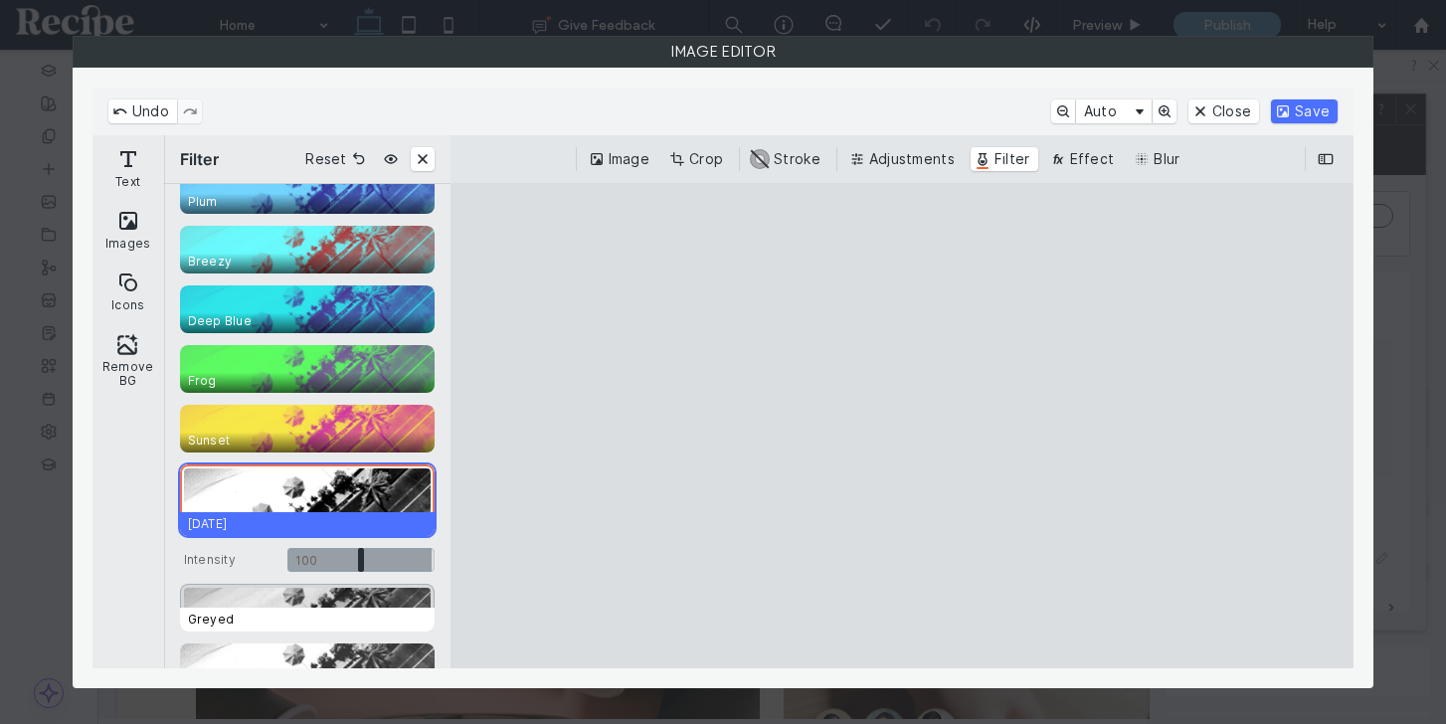
click at [364, 602] on div "CE.SDK" at bounding box center [307, 608] width 255 height 48
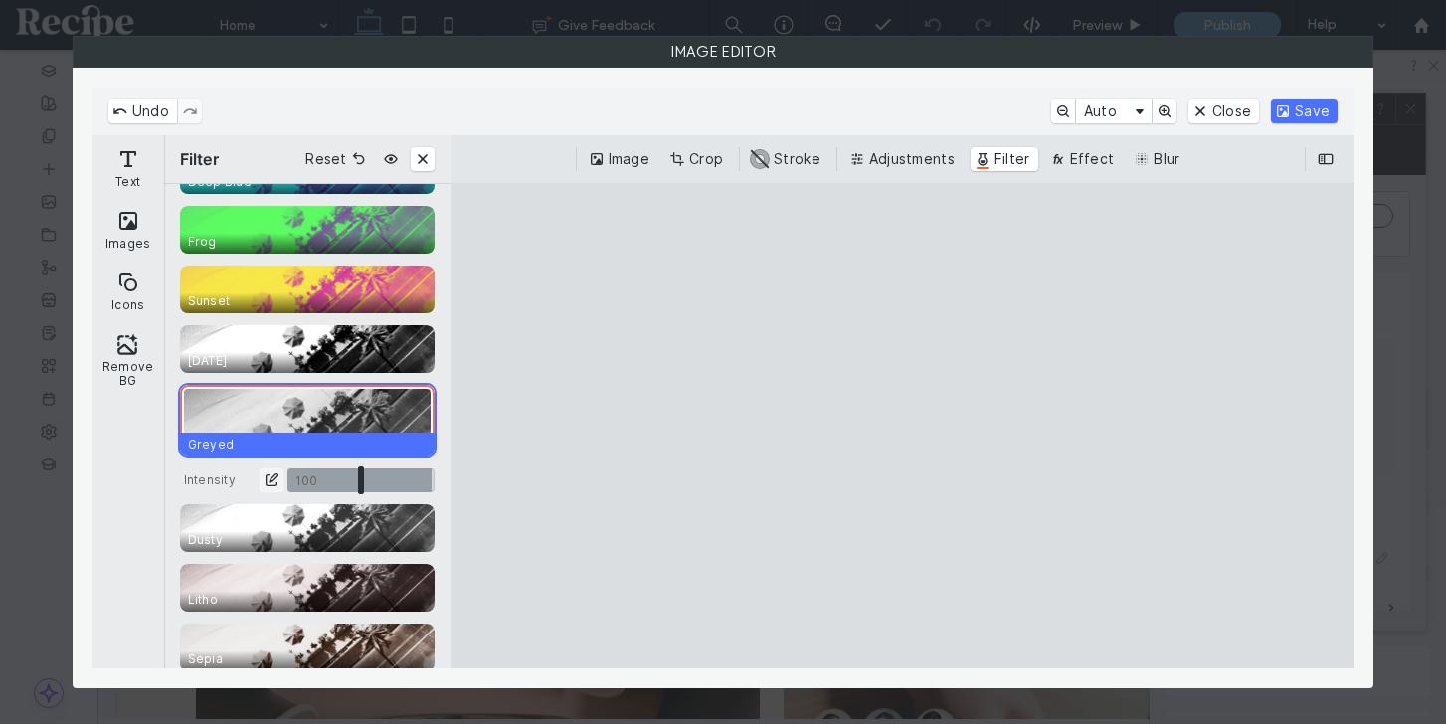
scroll to position [355, 0]
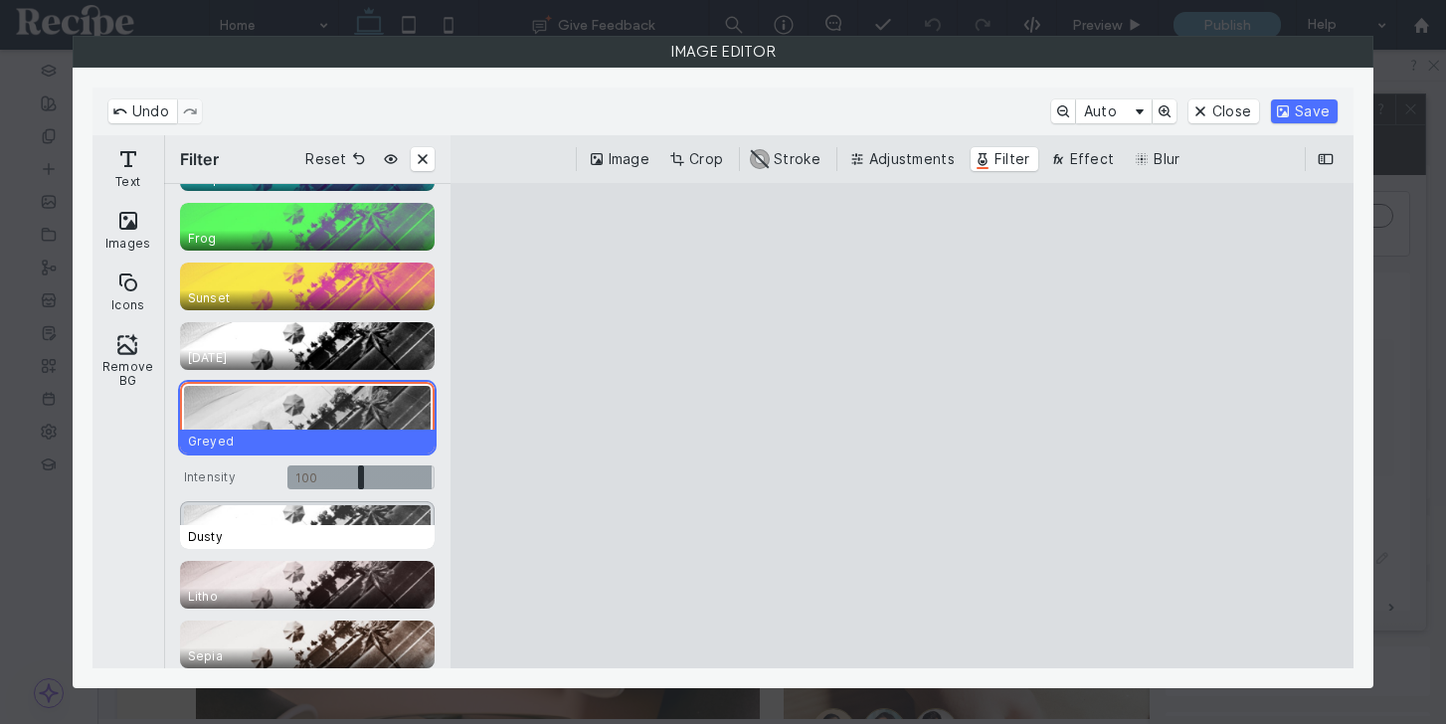
click at [331, 517] on div "CE.SDK" at bounding box center [307, 525] width 255 height 48
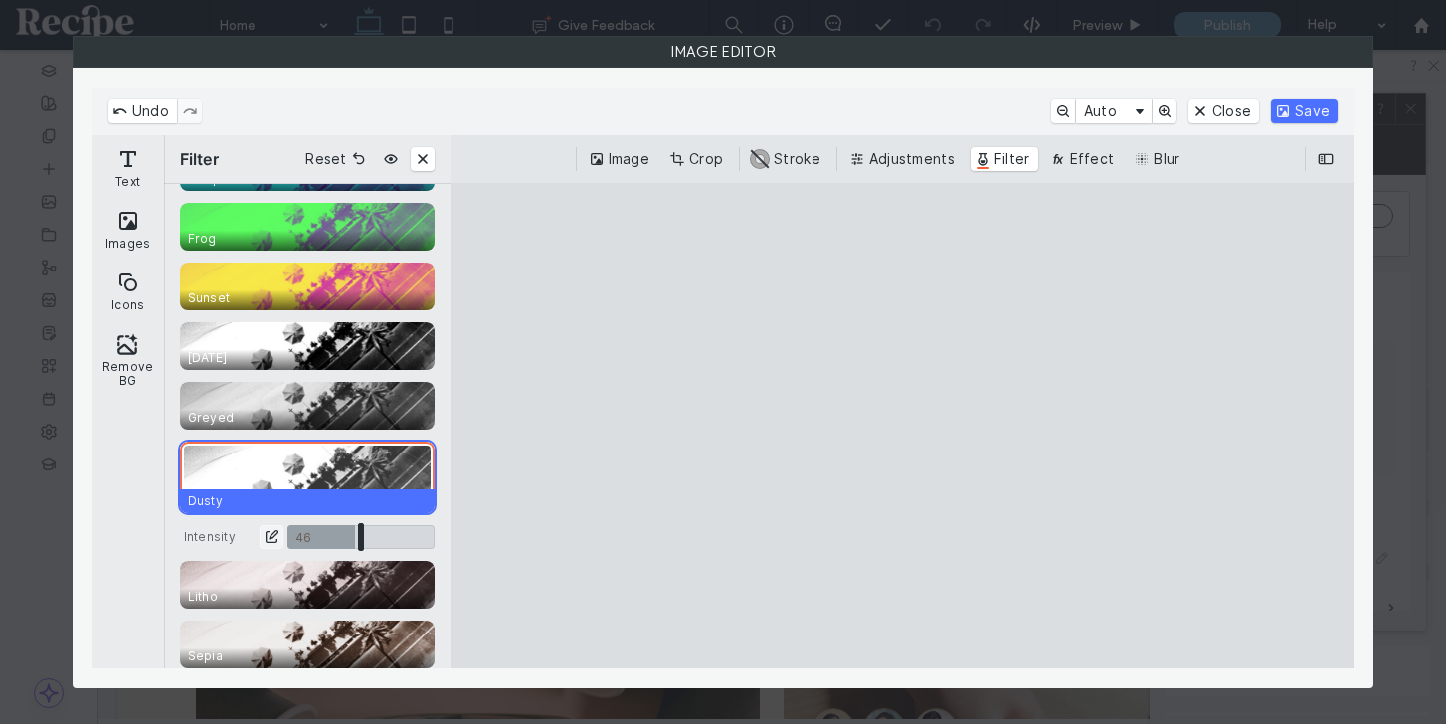
click at [353, 535] on input "CE.SDK" at bounding box center [360, 537] width 147 height 24
type input "****"
click at [351, 575] on div "CE.SDK" at bounding box center [307, 585] width 255 height 48
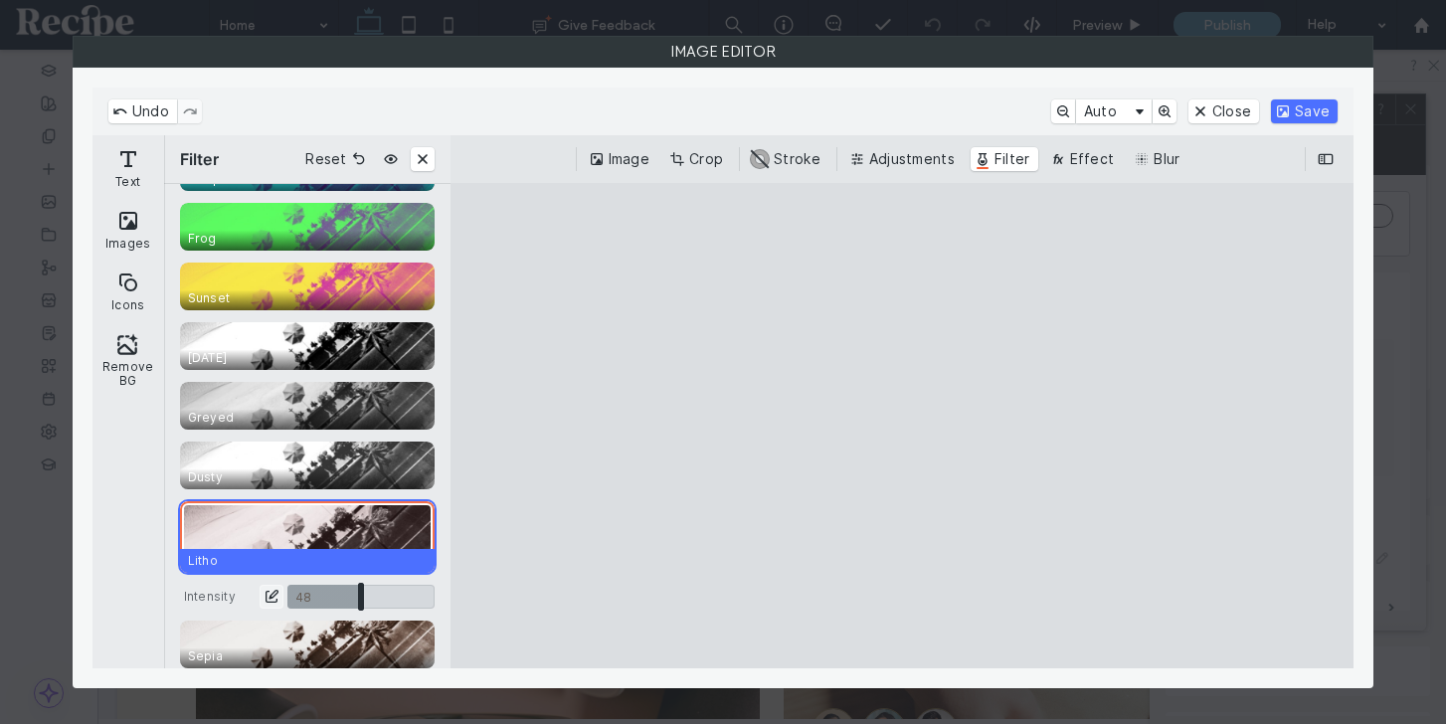
click at [358, 596] on input "CE.SDK" at bounding box center [360, 597] width 147 height 24
type input "****"
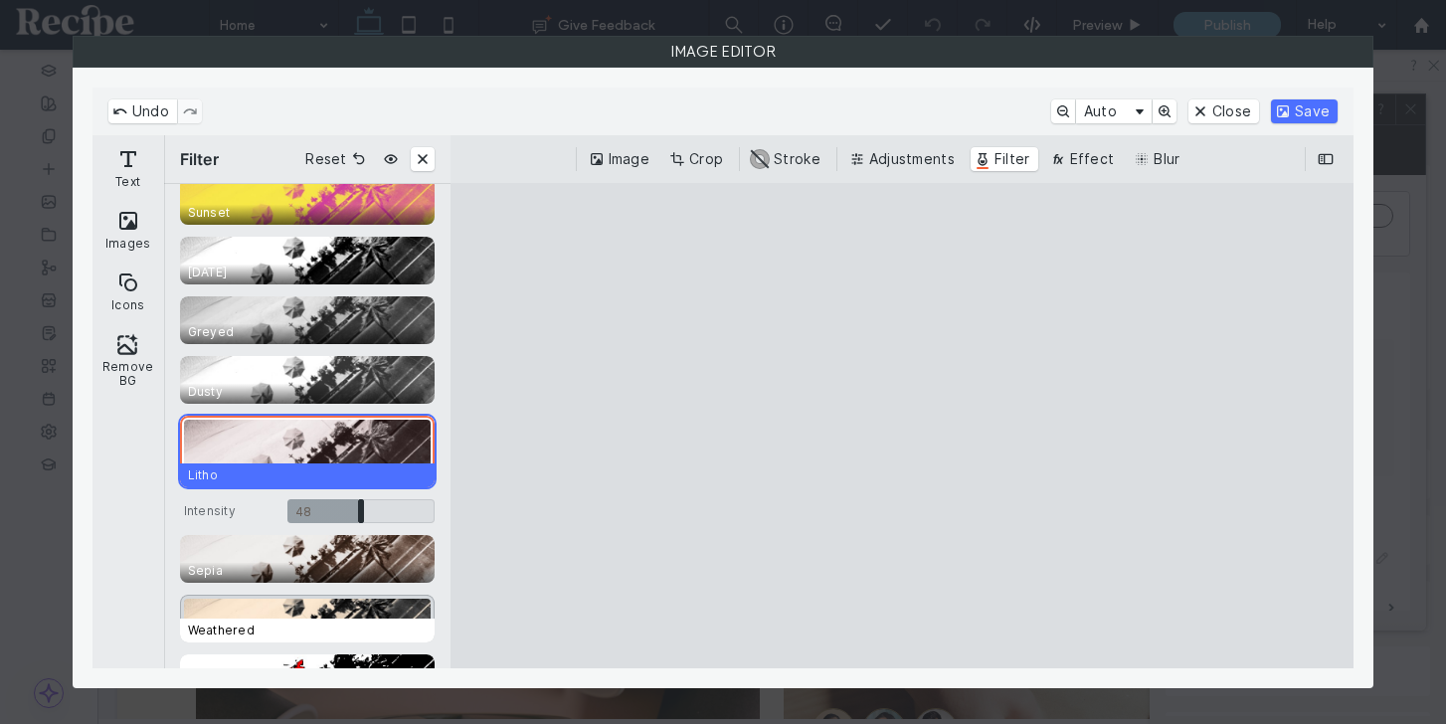
scroll to position [440, 0]
click at [340, 621] on span "Weathered" at bounding box center [311, 631] width 263 height 24
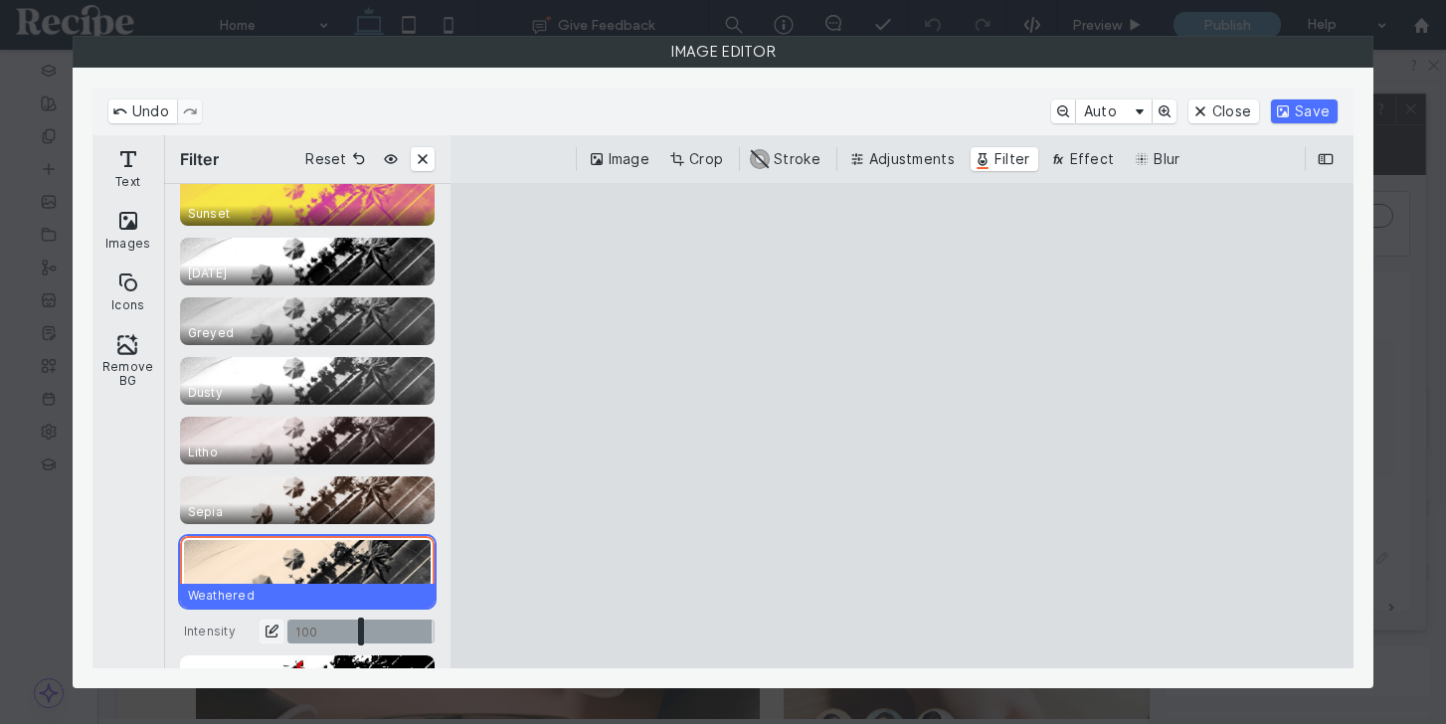
click at [384, 625] on input "CE.SDK" at bounding box center [360, 631] width 147 height 24
drag, startPoint x: 384, startPoint y: 625, endPoint x: 334, endPoint y: 620, distance: 50.0
click at [334, 620] on input "CE.SDK" at bounding box center [360, 631] width 147 height 24
type input "****"
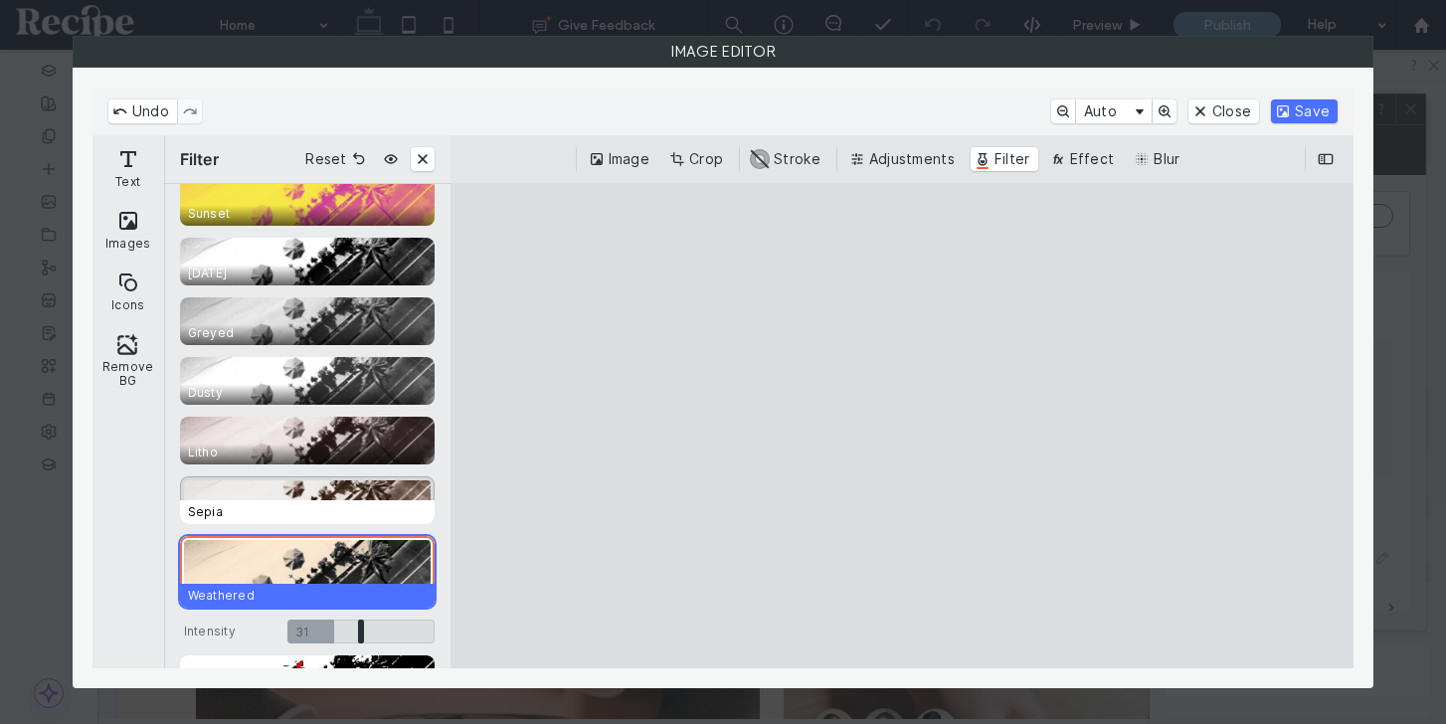
click at [349, 510] on span "Sepia" at bounding box center [311, 512] width 263 height 24
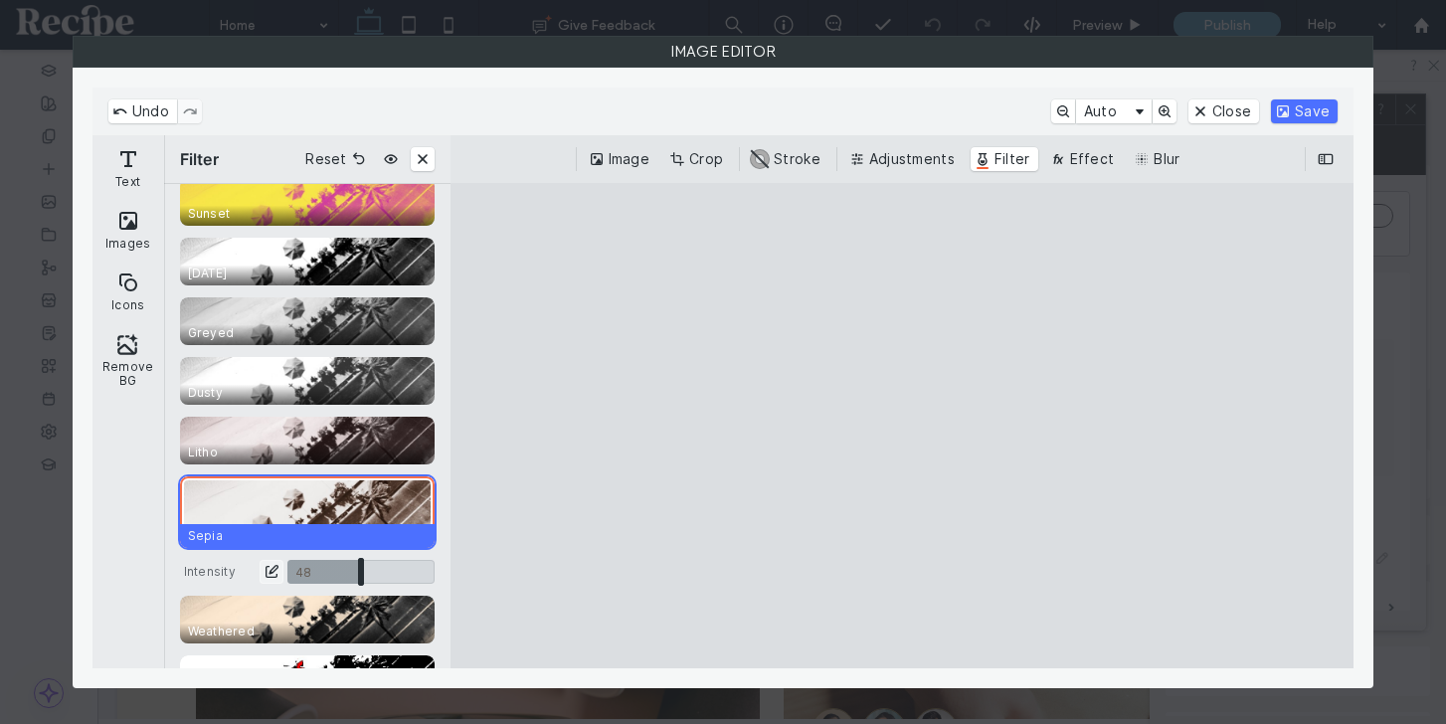
drag, startPoint x: 368, startPoint y: 575, endPoint x: 357, endPoint y: 569, distance: 12.5
click at [357, 569] on input "CE.SDK" at bounding box center [360, 572] width 147 height 24
type input "****"
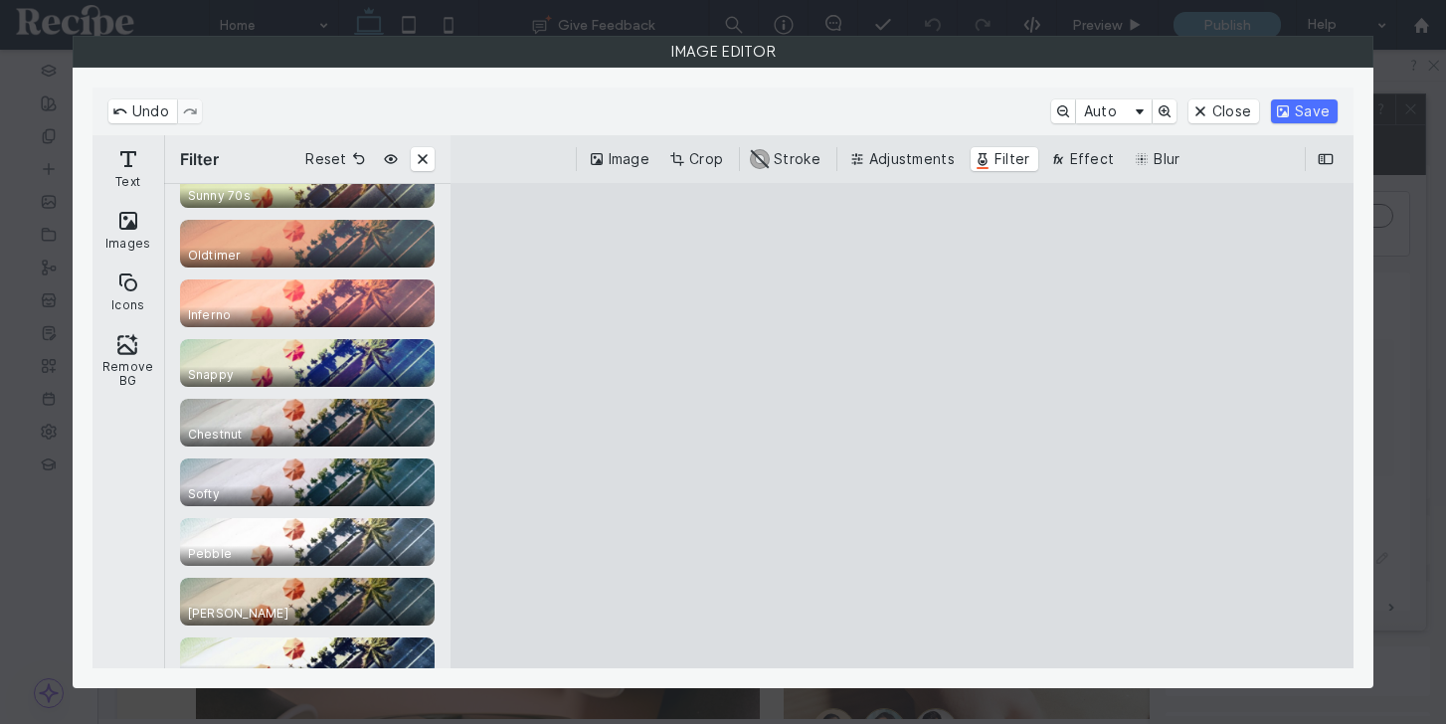
scroll to position [1078, 0]
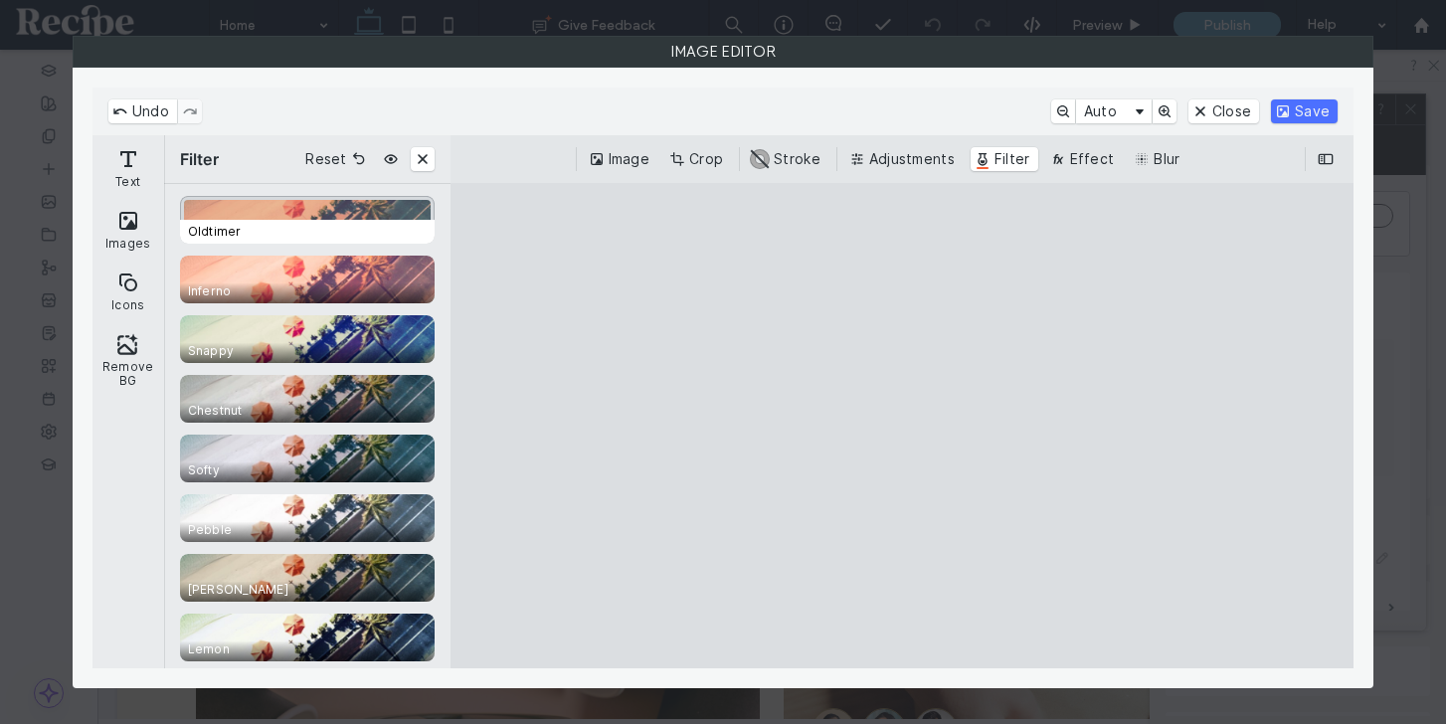
click at [359, 225] on span "Oldtimer" at bounding box center [311, 232] width 263 height 24
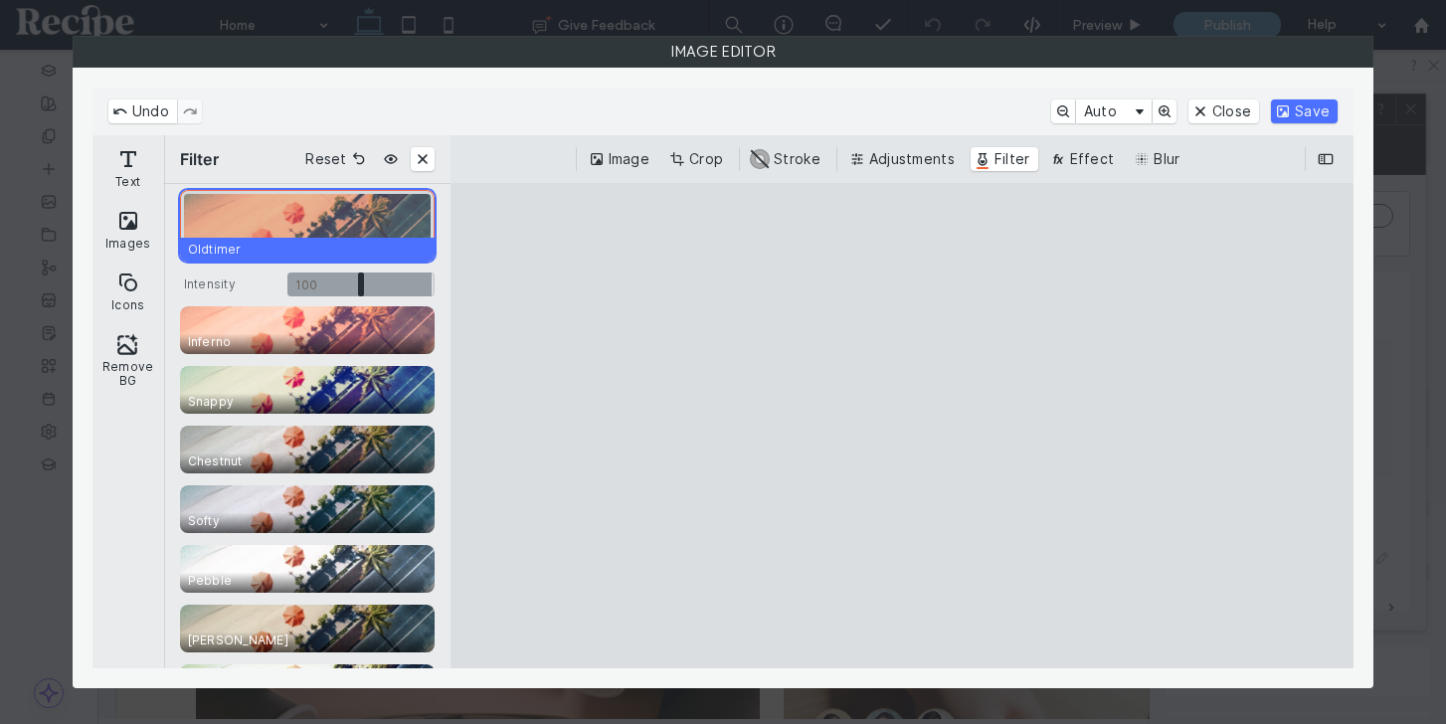
scroll to position [1018, 0]
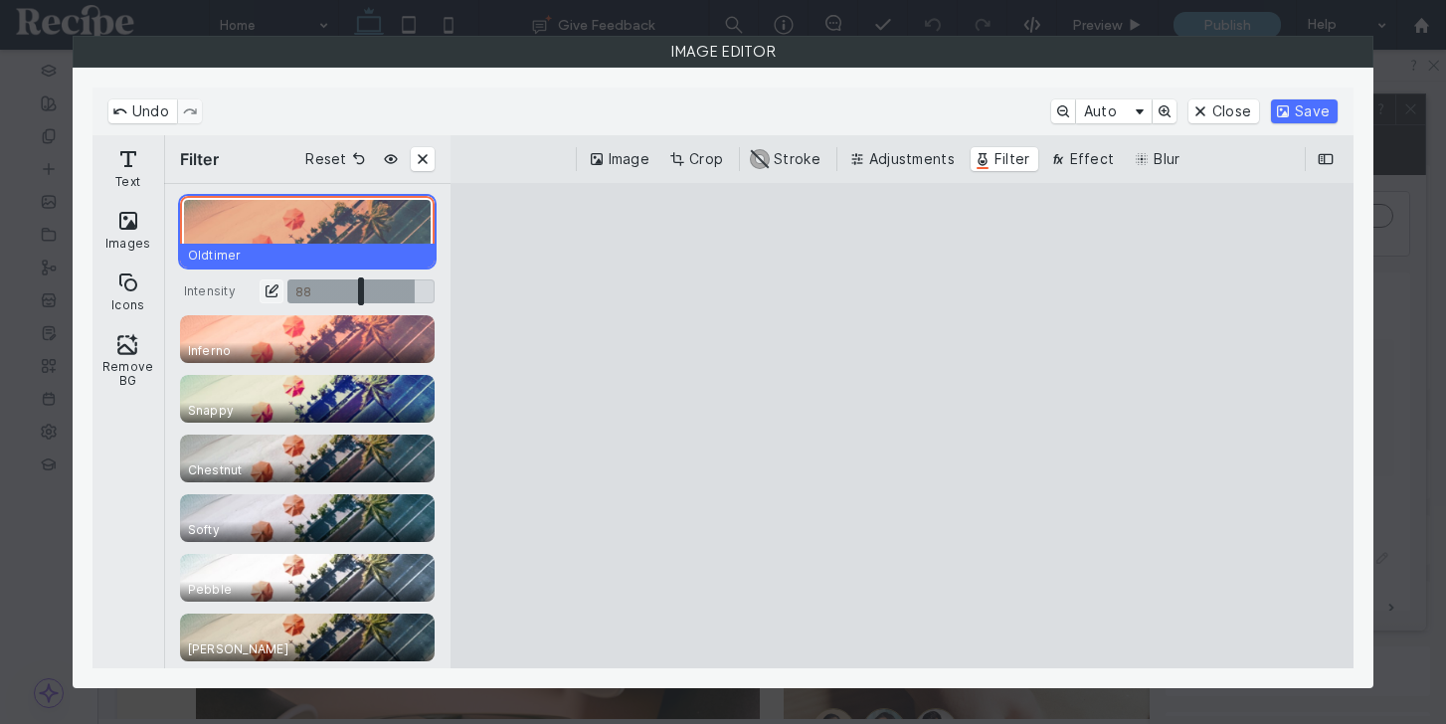
drag, startPoint x: 345, startPoint y: 295, endPoint x: 412, endPoint y: 295, distance: 66.6
click at [412, 295] on input "CE.SDK" at bounding box center [360, 291] width 147 height 24
type input "****"
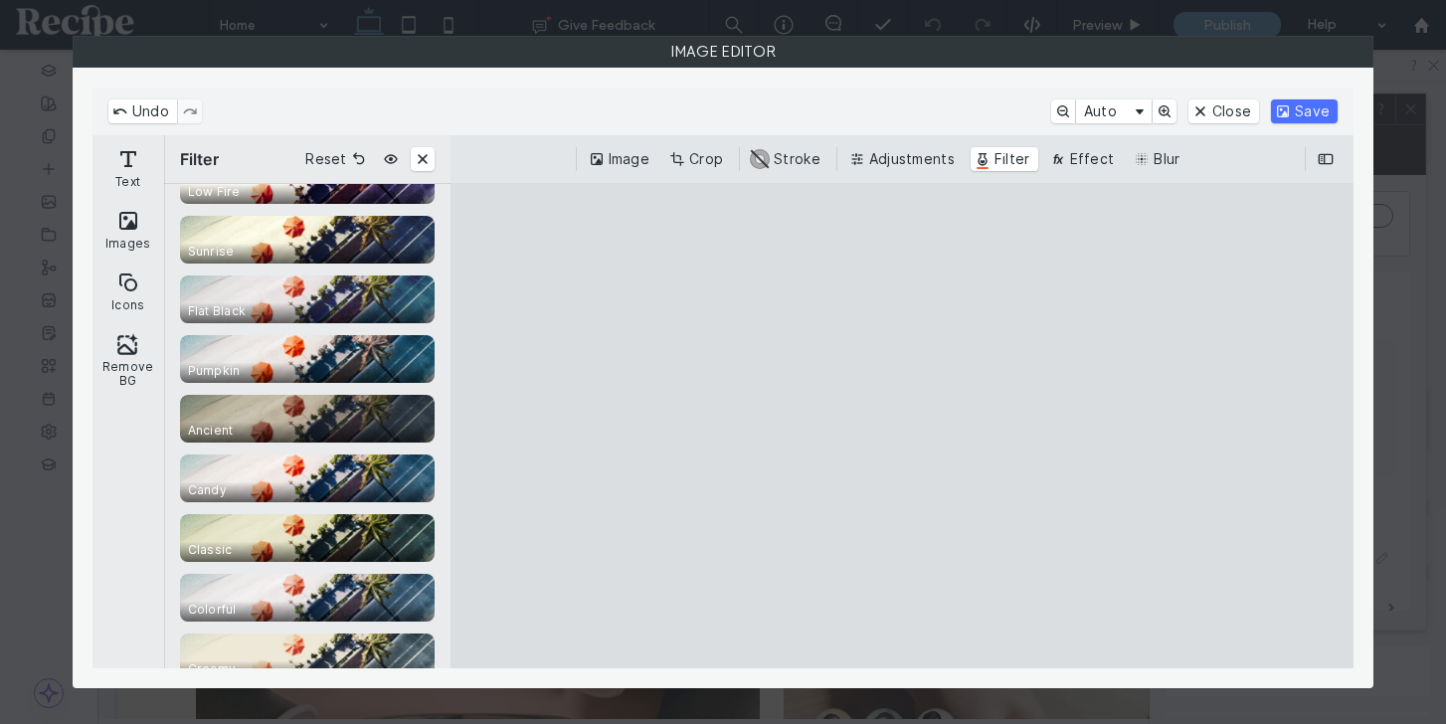
scroll to position [2075, 0]
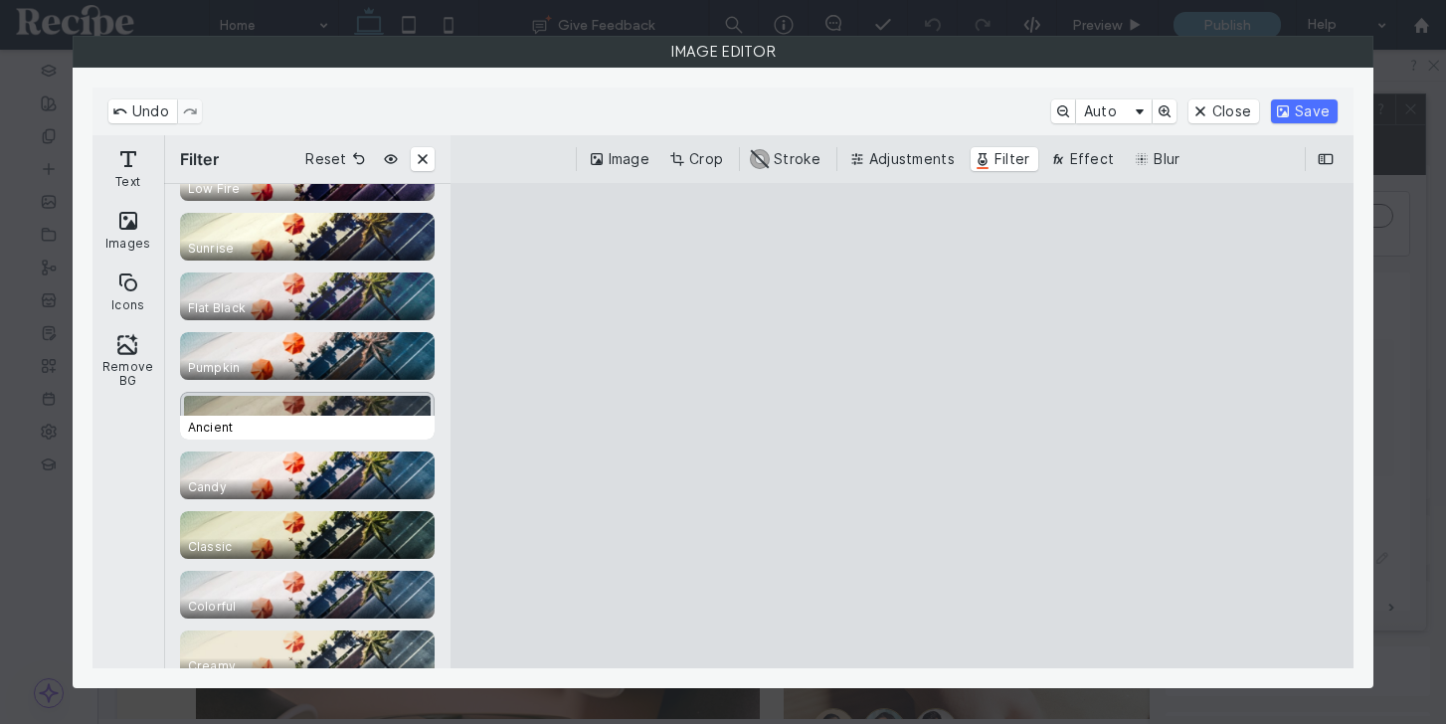
click at [347, 420] on span "Ancient" at bounding box center [311, 428] width 263 height 24
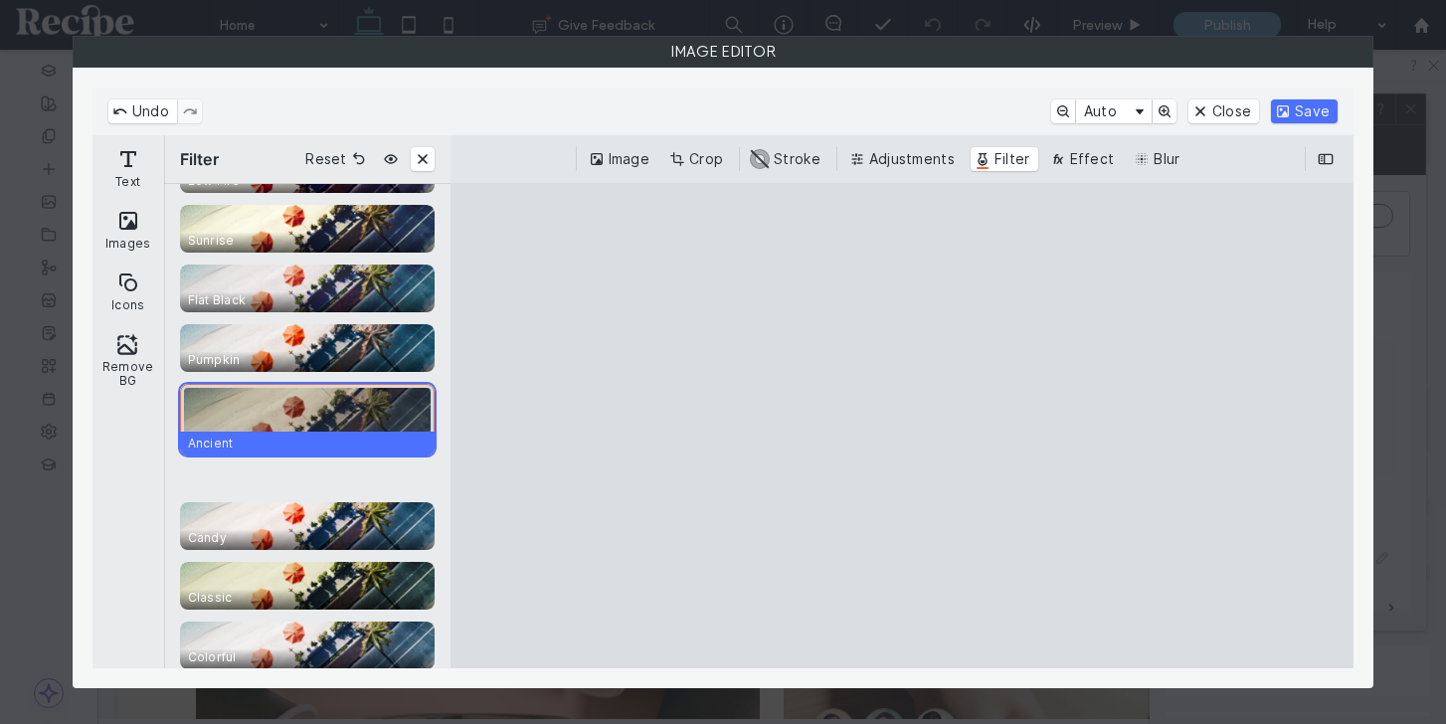
scroll to position [2016, 0]
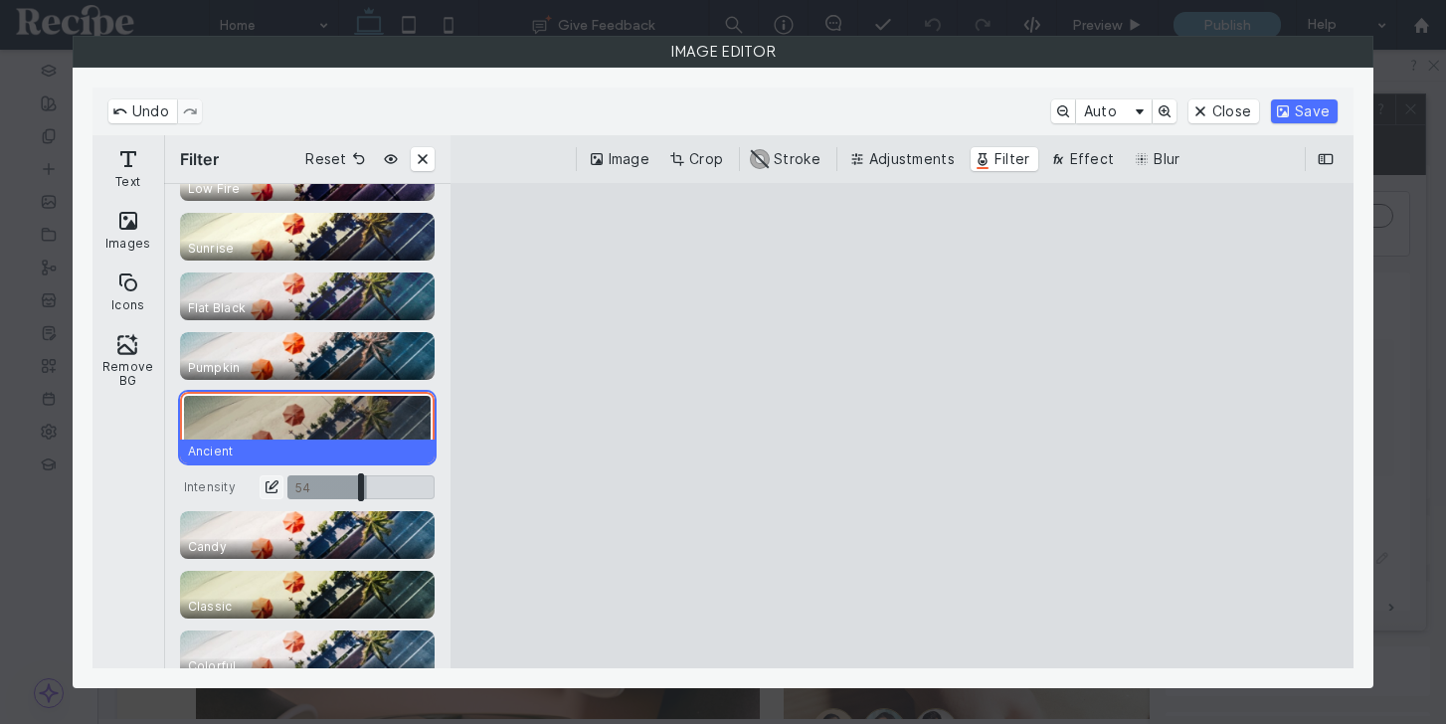
click at [366, 488] on input "CE.SDK" at bounding box center [360, 487] width 147 height 24
type input "****"
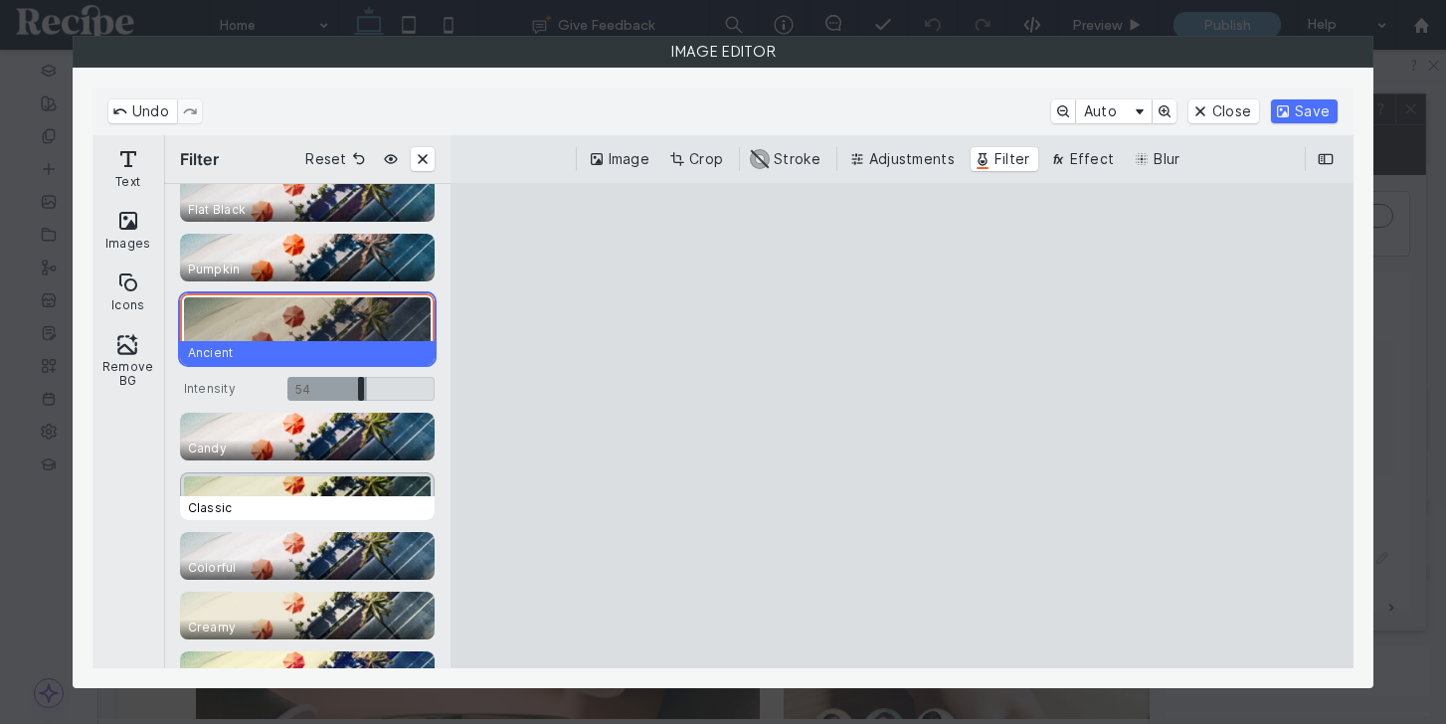
scroll to position [2120, 0]
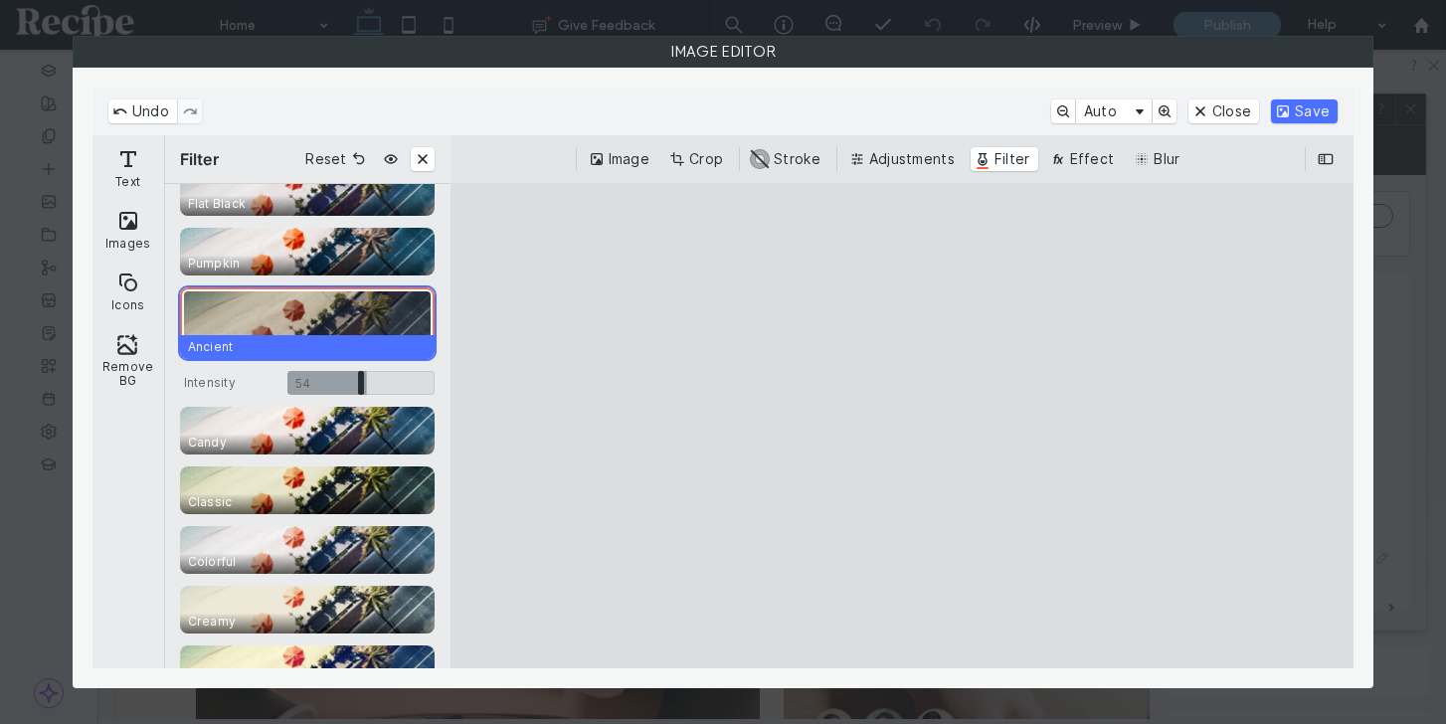
click at [356, 514] on div "1920 A.D. Greyed Dusty Litho Sepia Weathered Hard Stuff Polaroid Sunny 70s Oldt…" at bounding box center [307, 406] width 255 height 3699
click at [356, 495] on span "Classic" at bounding box center [311, 502] width 263 height 24
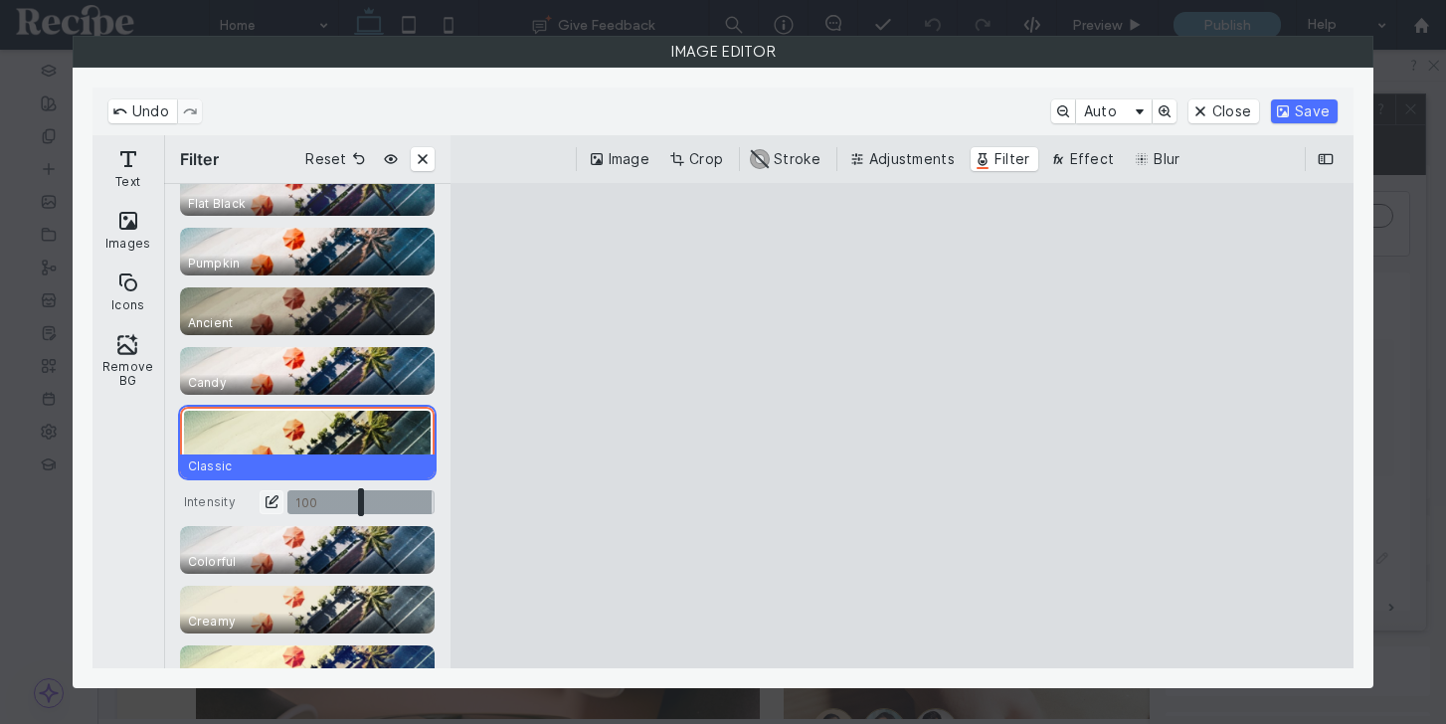
click at [366, 503] on input "CE.SDK" at bounding box center [360, 502] width 147 height 24
type input "****"
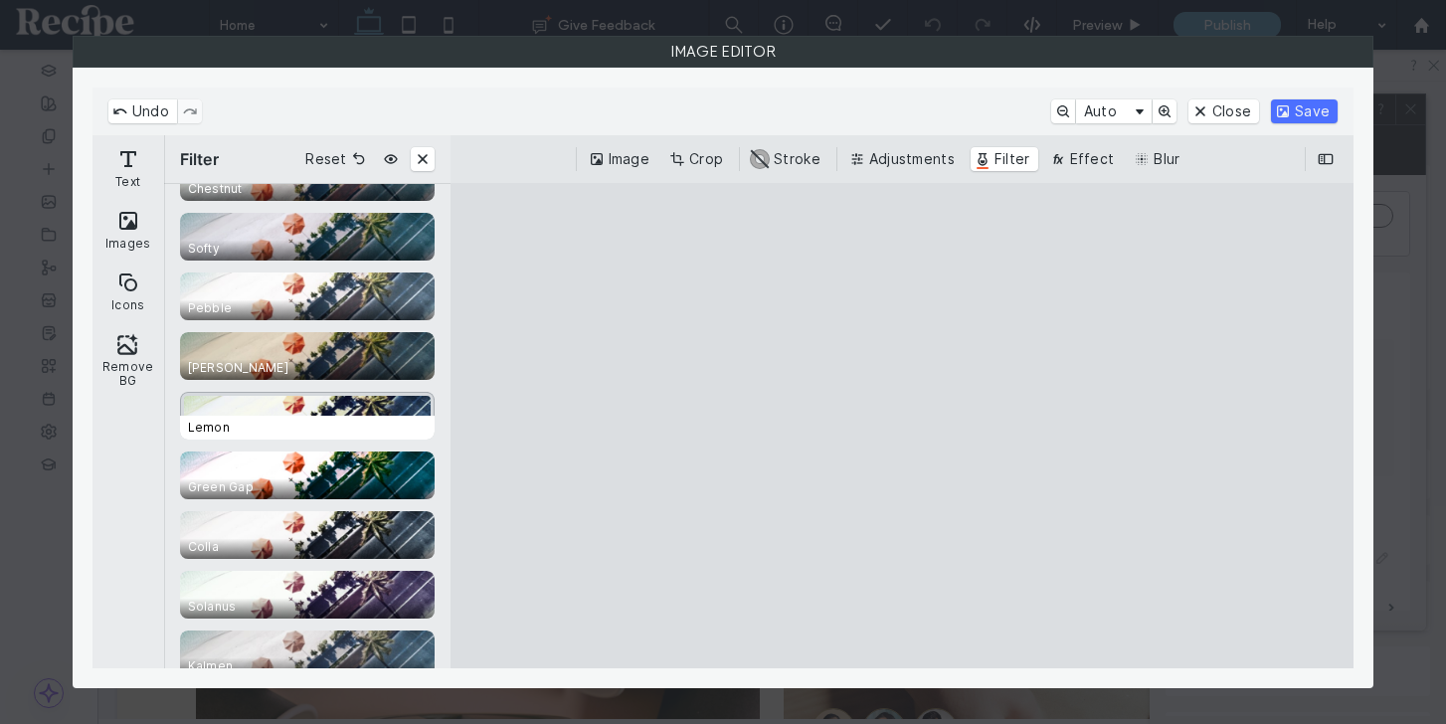
scroll to position [1243, 0]
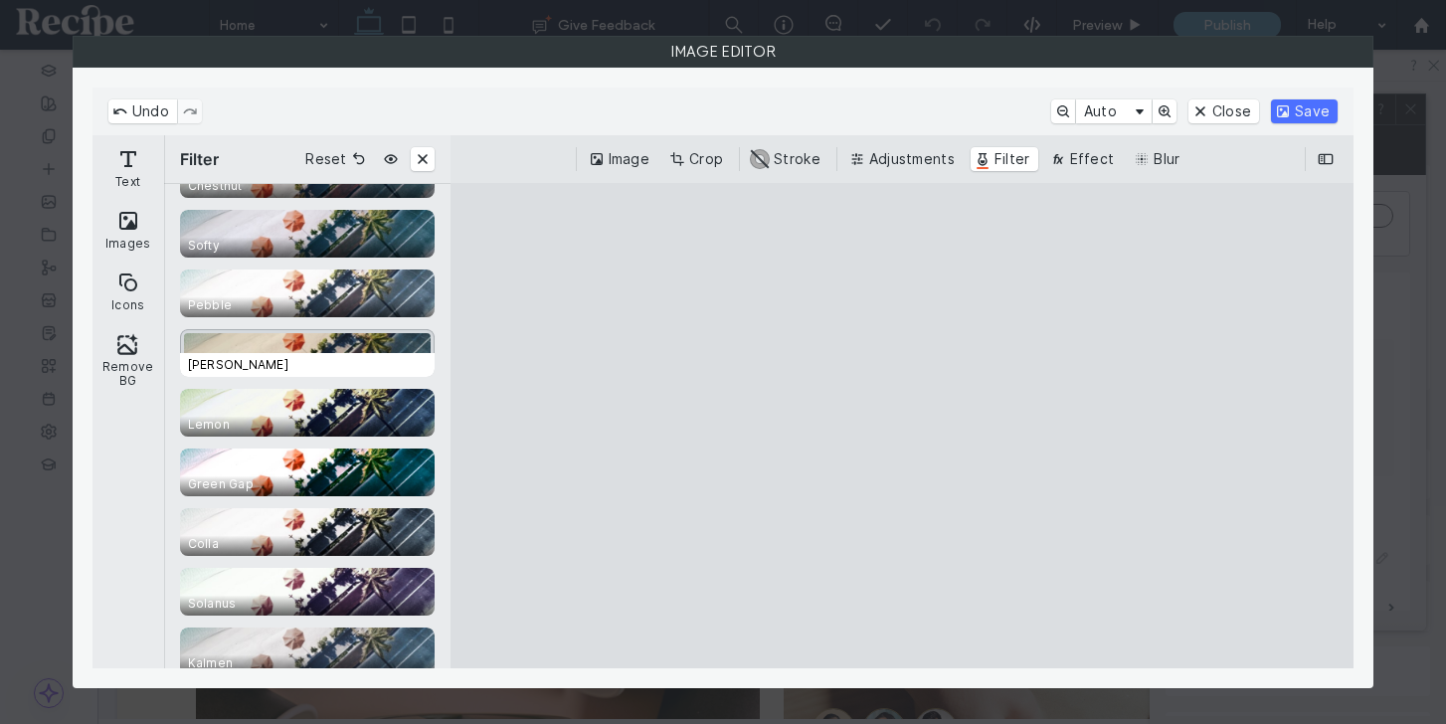
click at [364, 348] on div "CE.SDK" at bounding box center [307, 353] width 255 height 48
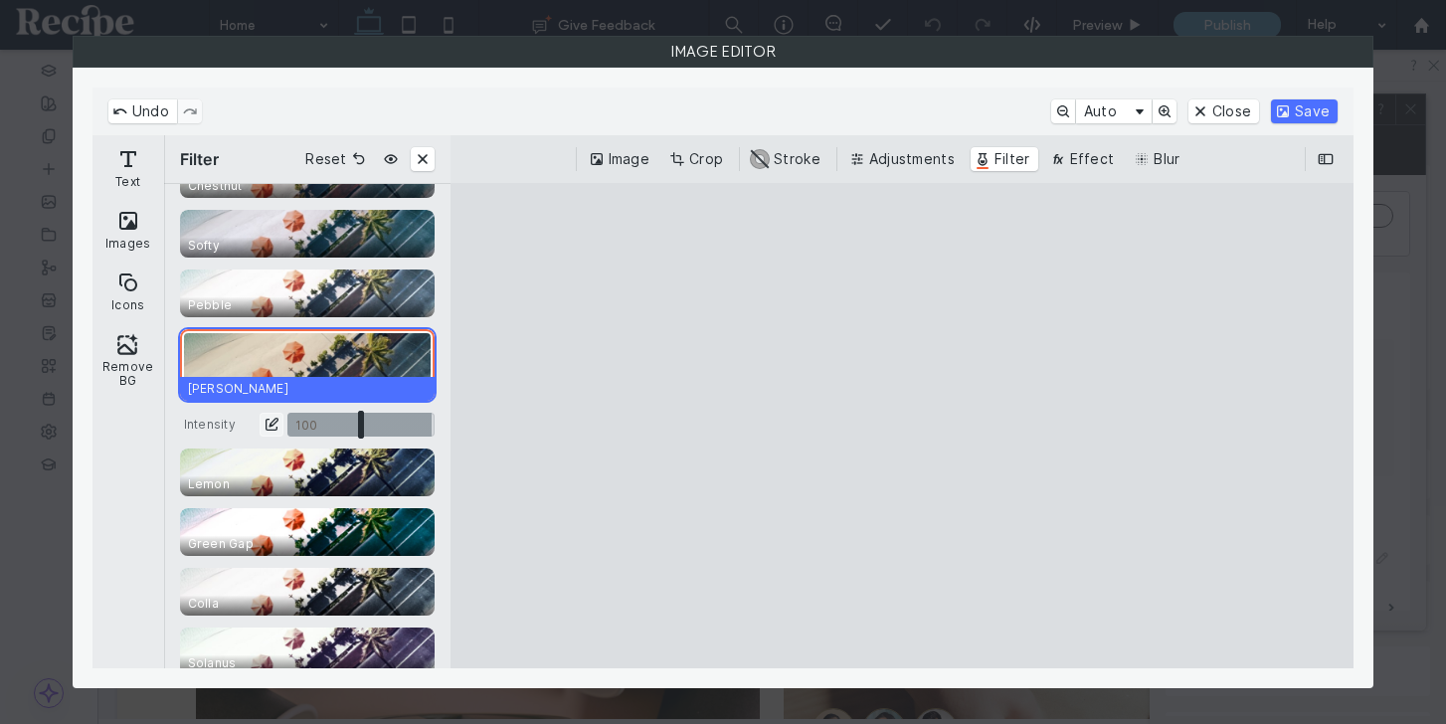
click at [355, 421] on input "CE.SDK" at bounding box center [360, 425] width 147 height 24
type input "****"
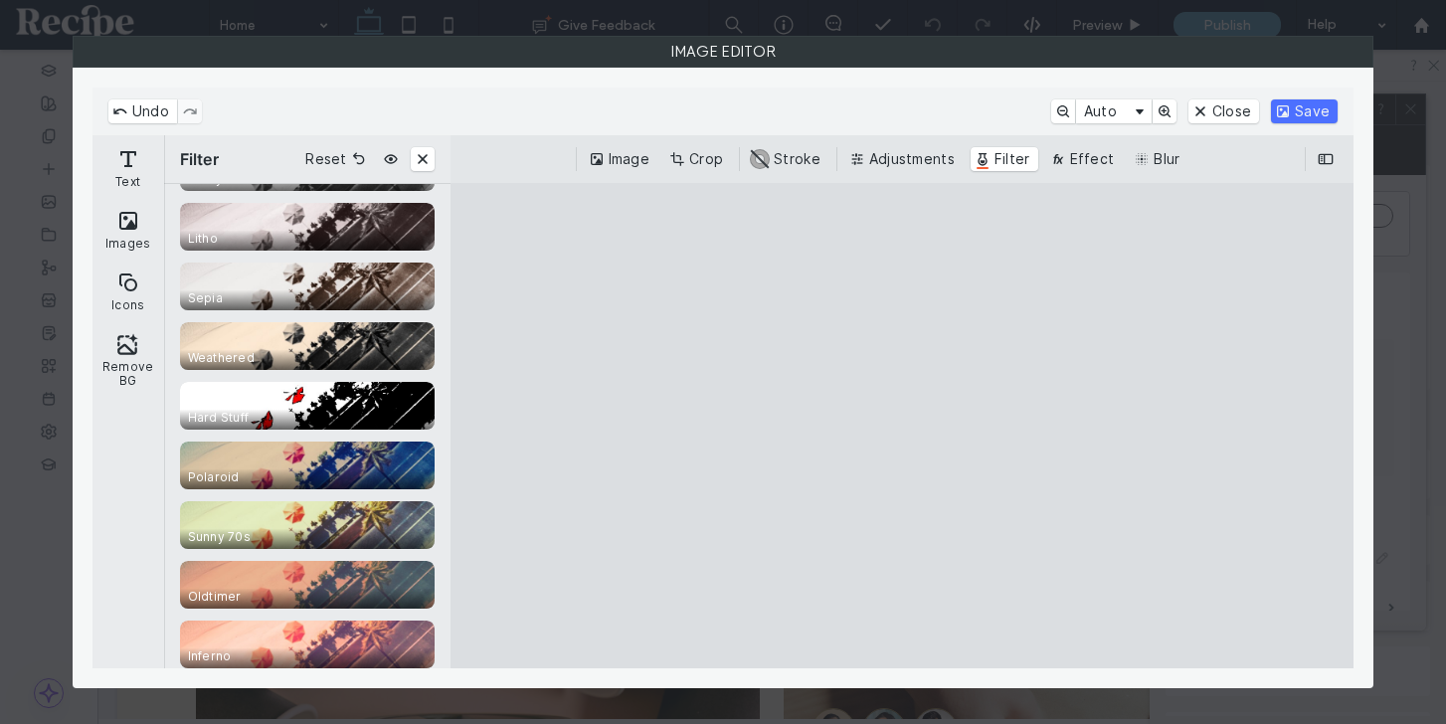
scroll to position [662, 0]
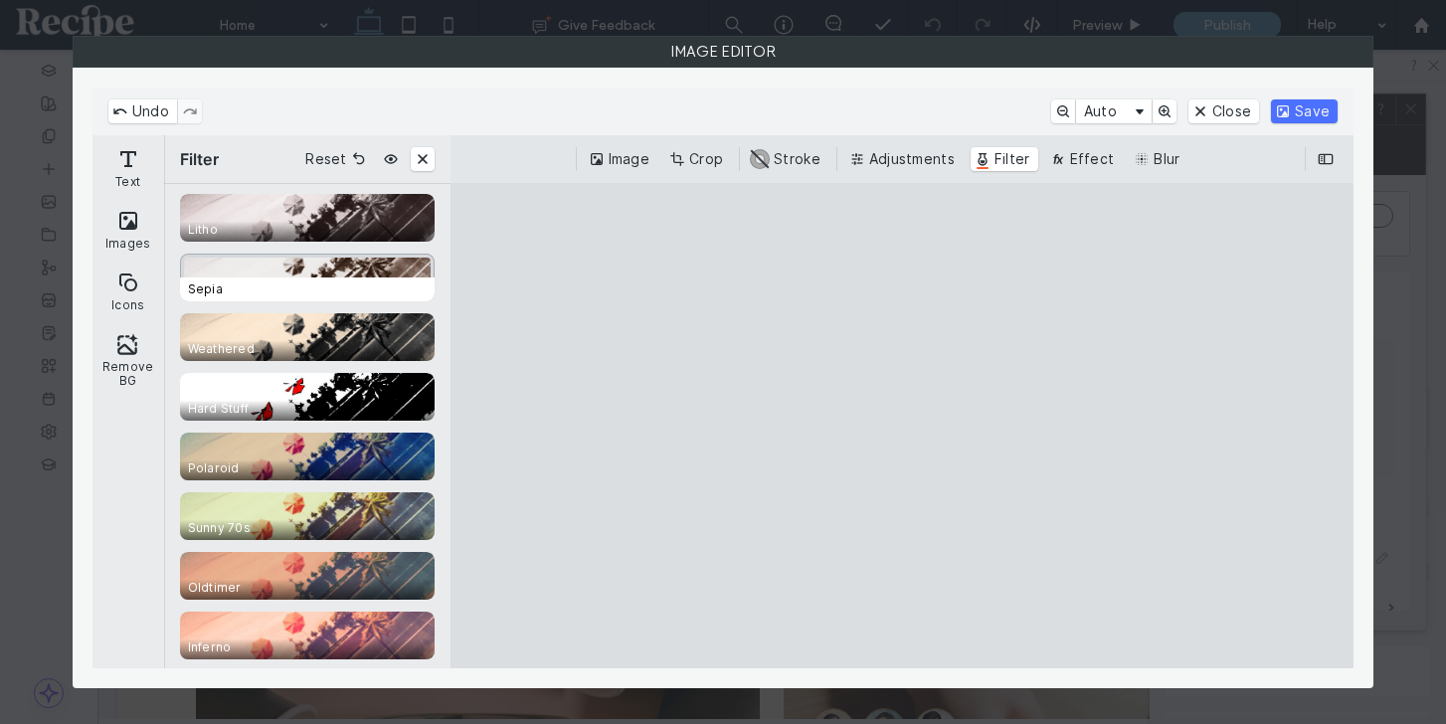
click at [345, 279] on span "Sepia" at bounding box center [311, 289] width 263 height 24
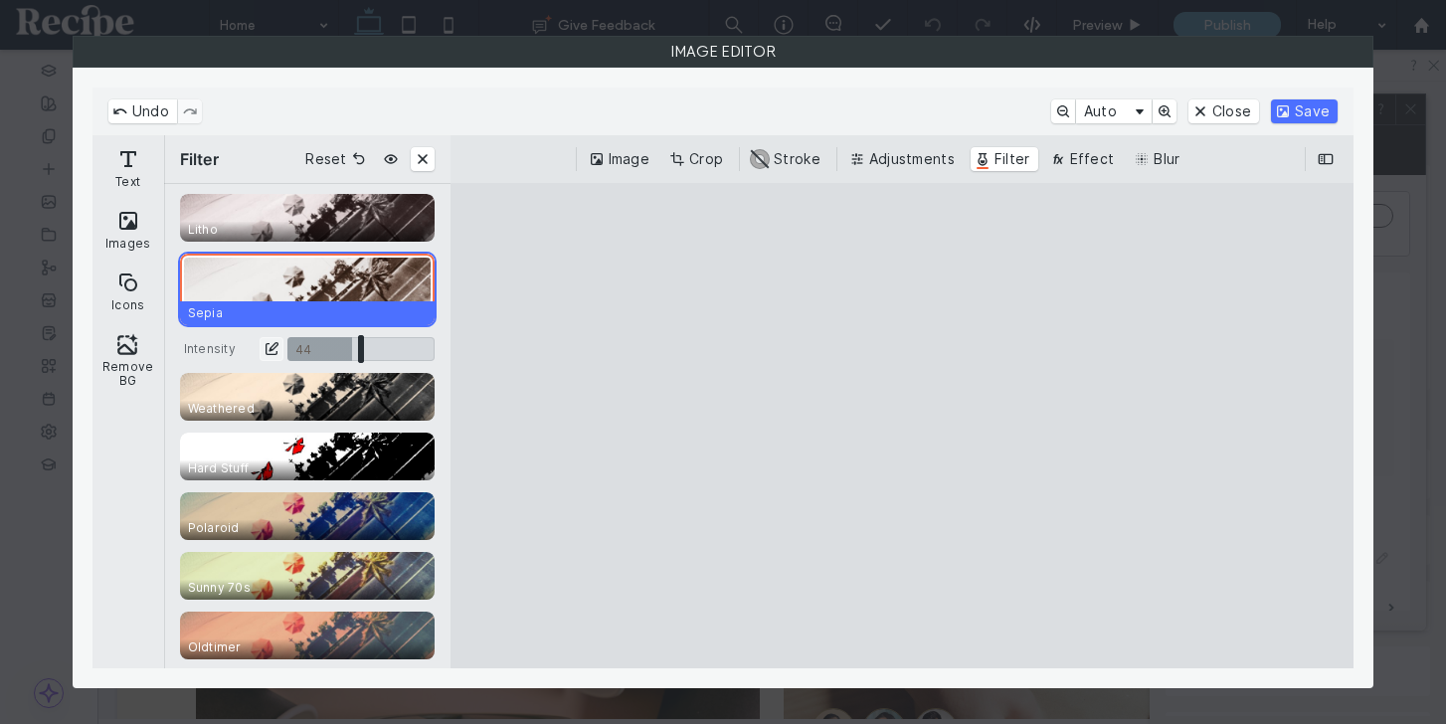
click at [351, 349] on input "CE.SDK" at bounding box center [360, 349] width 147 height 24
click at [135, 275] on button "Icons" at bounding box center [128, 292] width 64 height 58
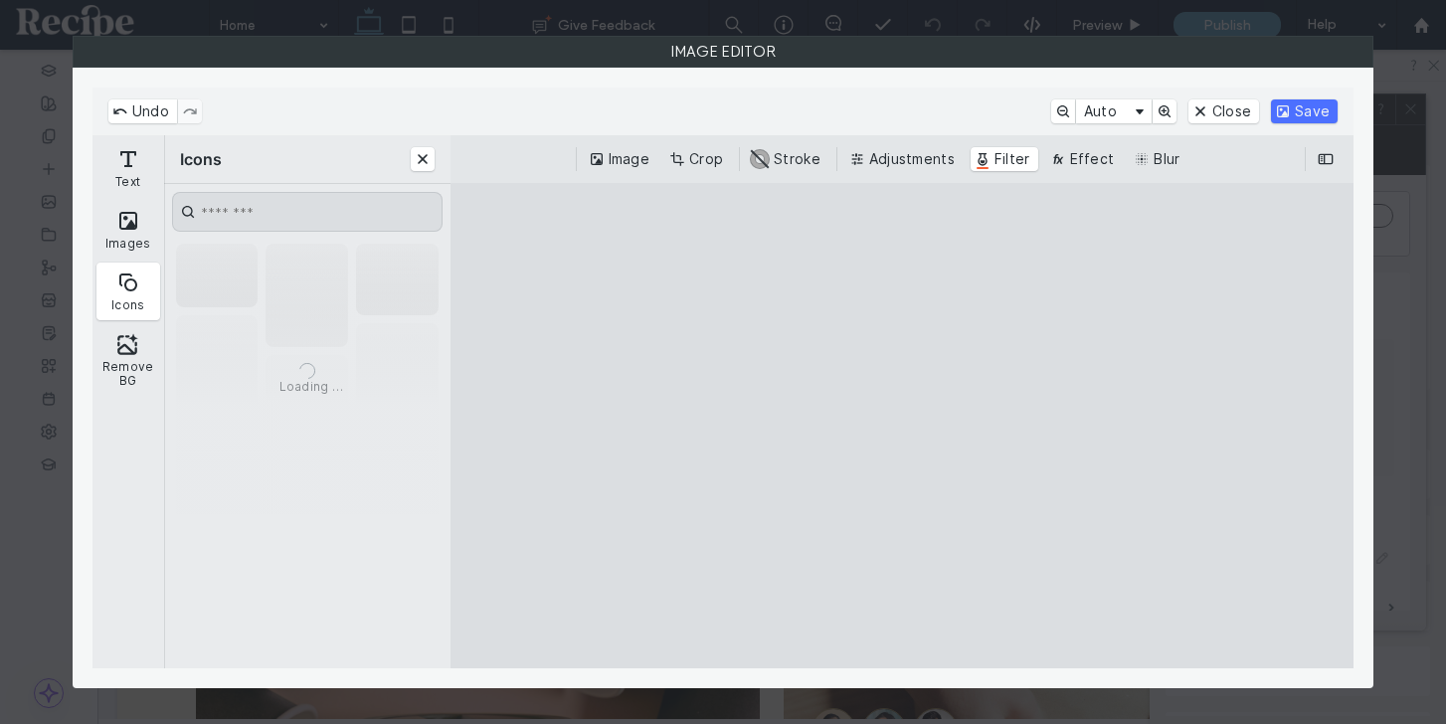
drag, startPoint x: 949, startPoint y: 564, endPoint x: 928, endPoint y: 577, distance: 24.6
click at [902, 426] on cesdk-canvas "Editor canvas" at bounding box center [902, 426] width 0 height 0
drag, startPoint x: 1025, startPoint y: 529, endPoint x: 782, endPoint y: 584, distance: 249.7
click at [902, 426] on cesdk-canvas "Editor canvas" at bounding box center [902, 426] width 0 height 0
click at [702, 164] on button "Crop" at bounding box center [698, 159] width 66 height 24
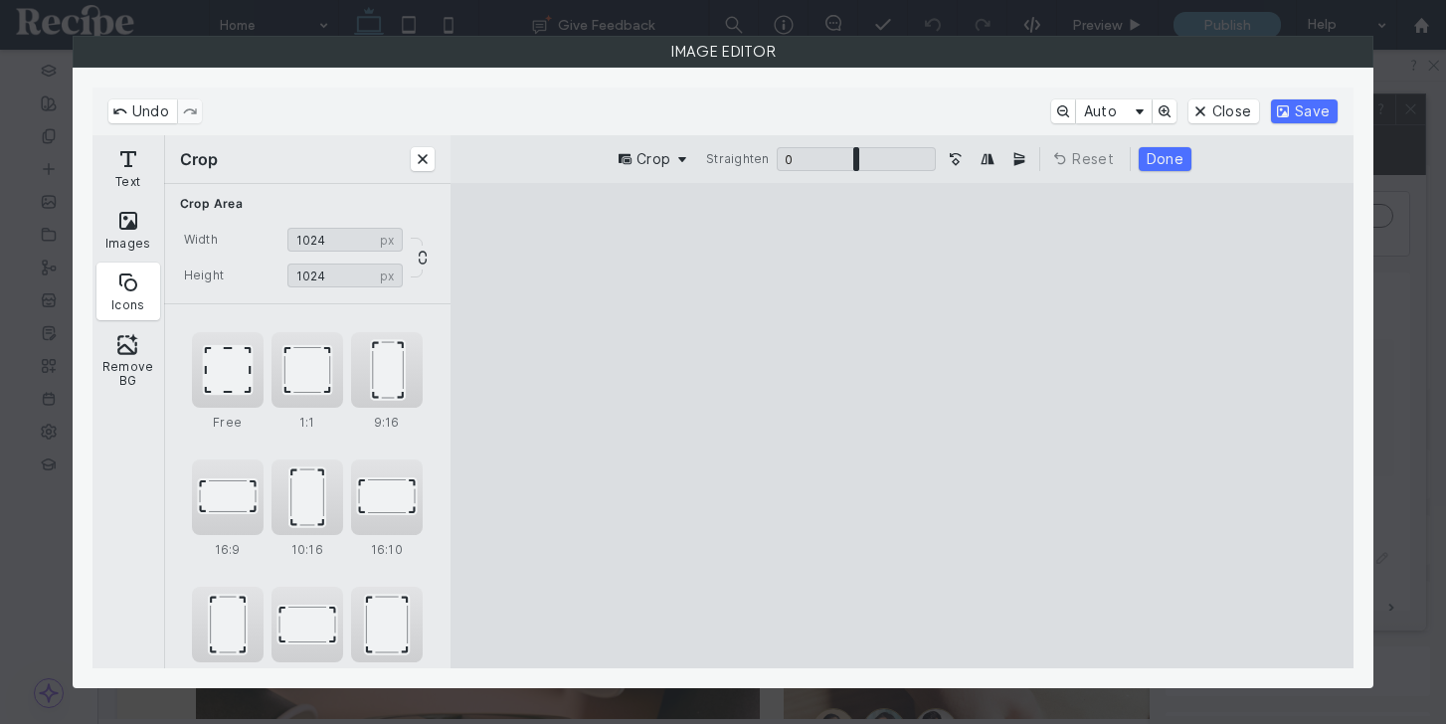
drag, startPoint x: 785, startPoint y: 510, endPoint x: 837, endPoint y: 561, distance: 73.1
click at [902, 426] on cesdk-canvas "Editor canvas" at bounding box center [902, 426] width 0 height 0
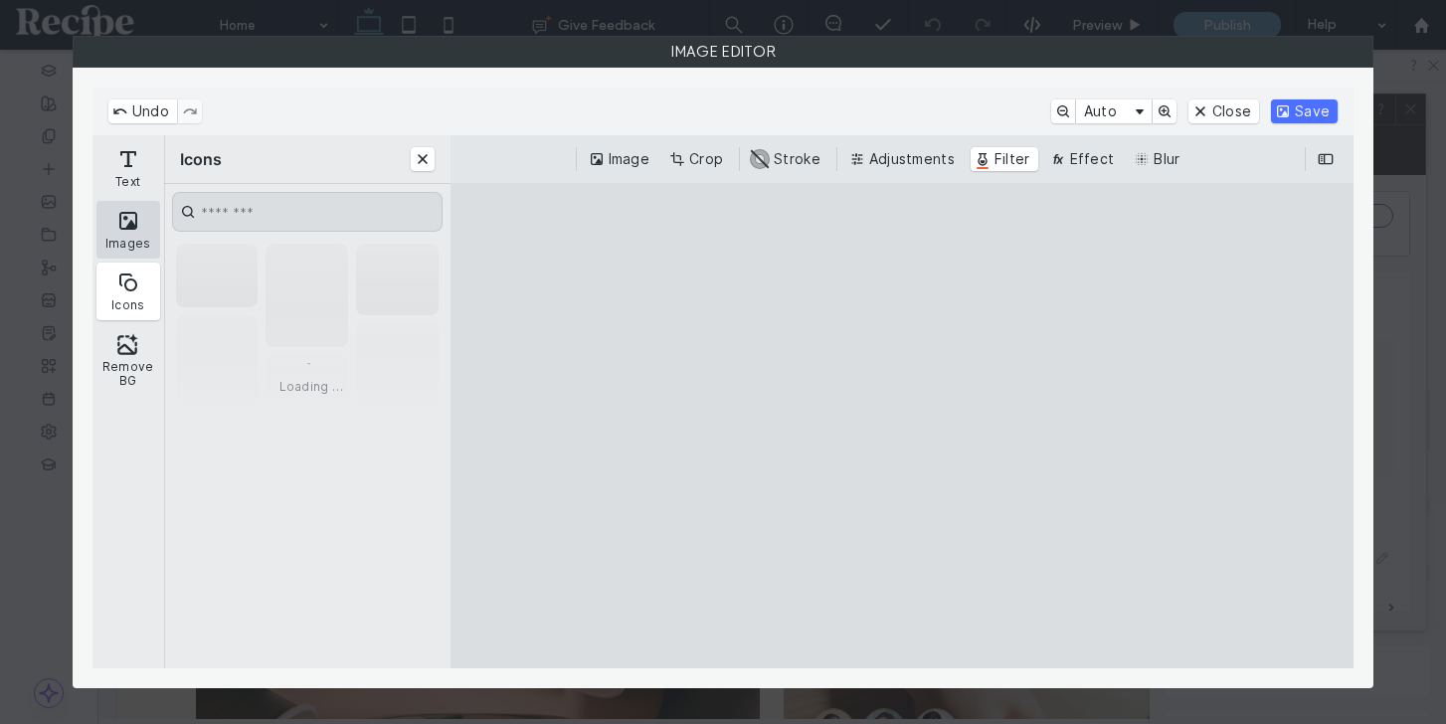
click at [143, 226] on button "Images" at bounding box center [128, 230] width 64 height 58
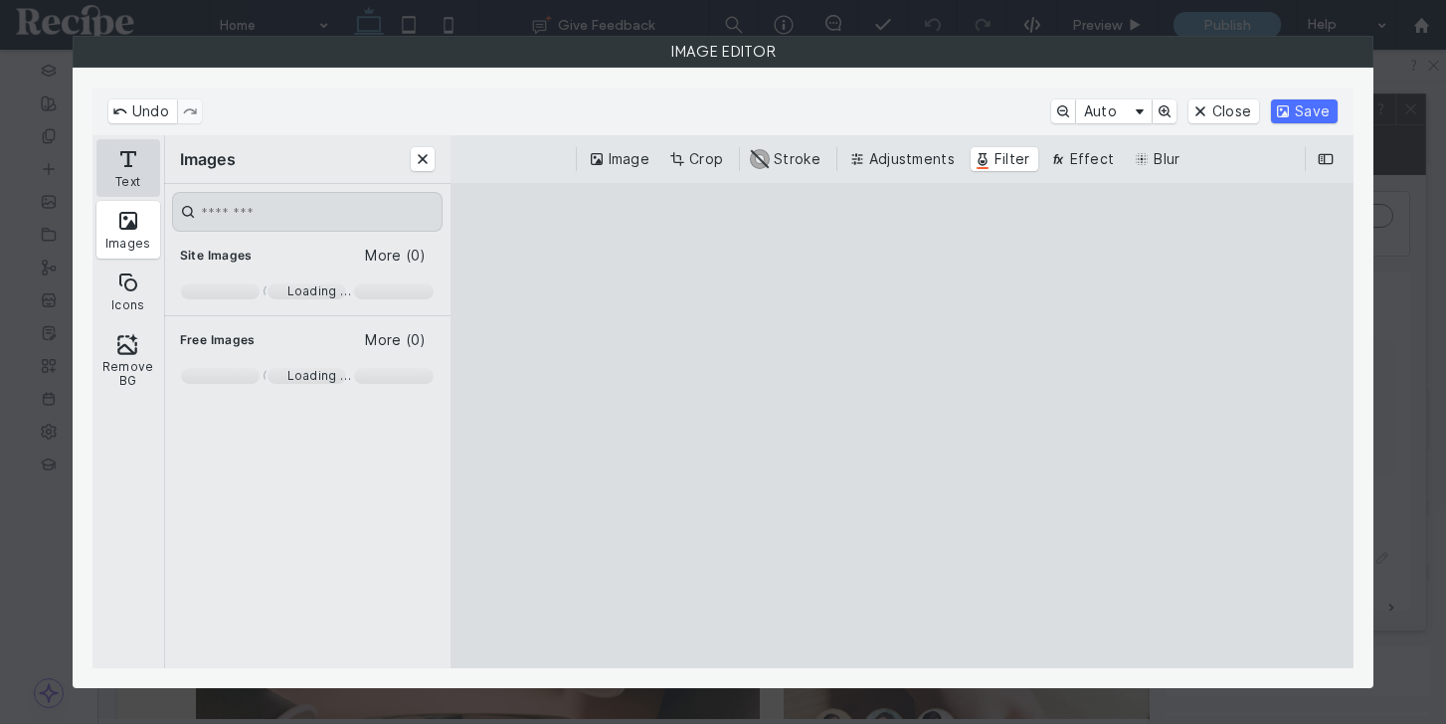
click at [125, 178] on button "Text" at bounding box center [128, 168] width 64 height 58
type input "****"
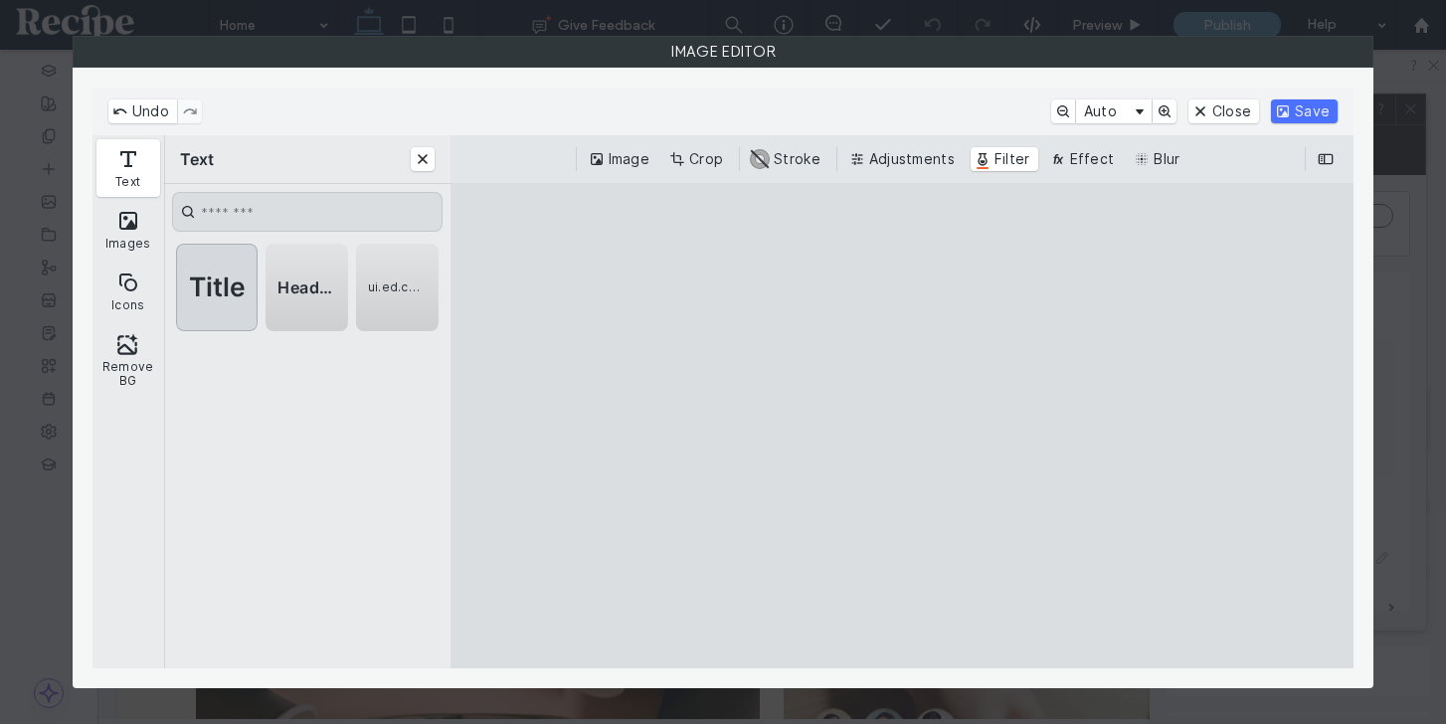
click at [216, 285] on span "Title" at bounding box center [217, 287] width 65 height 22
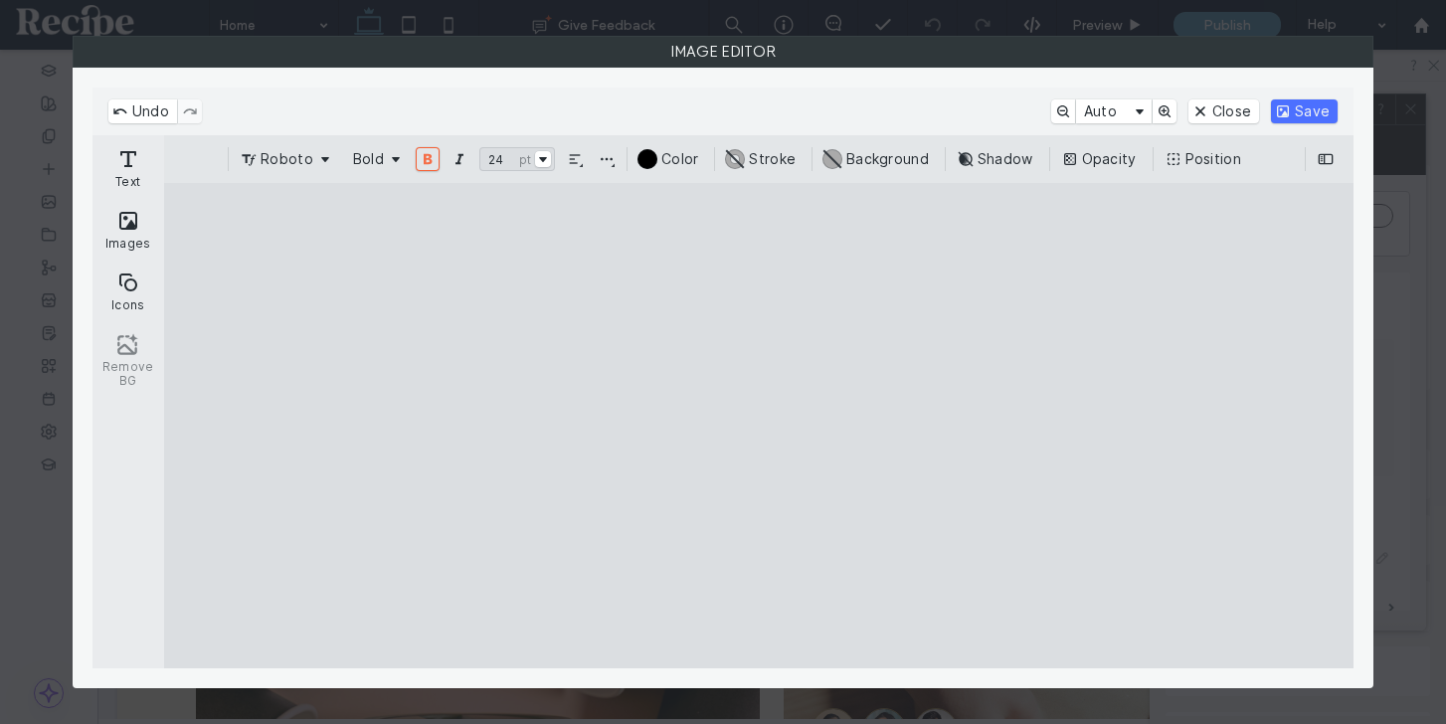
drag, startPoint x: 739, startPoint y: 445, endPoint x: 766, endPoint y: 312, distance: 135.9
click at [759, 426] on cesdk-canvas "Editor canvas" at bounding box center [759, 426] width 0 height 0
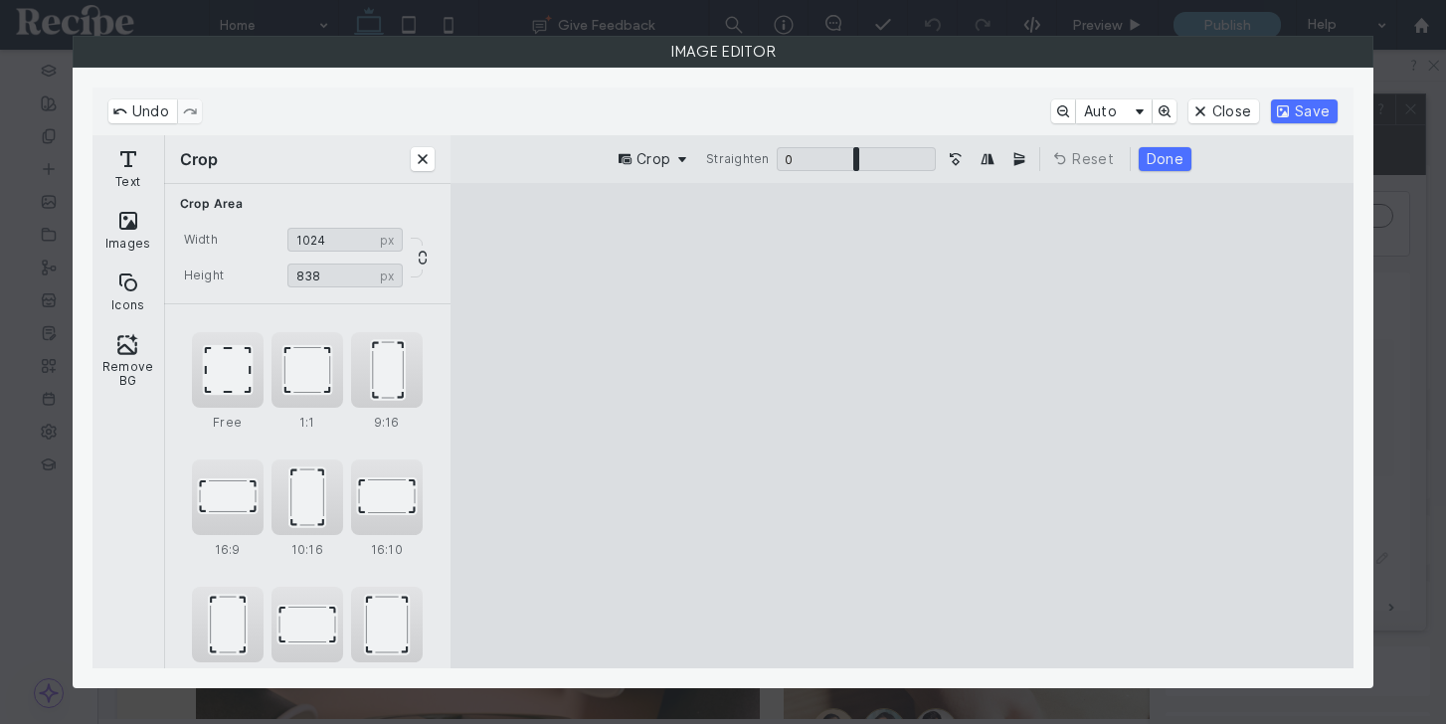
type input "****"
drag, startPoint x: 904, startPoint y: 621, endPoint x: 909, endPoint y: 674, distance: 52.9
click at [902, 426] on cesdk-canvas "Editor canvas" at bounding box center [902, 426] width 0 height 0
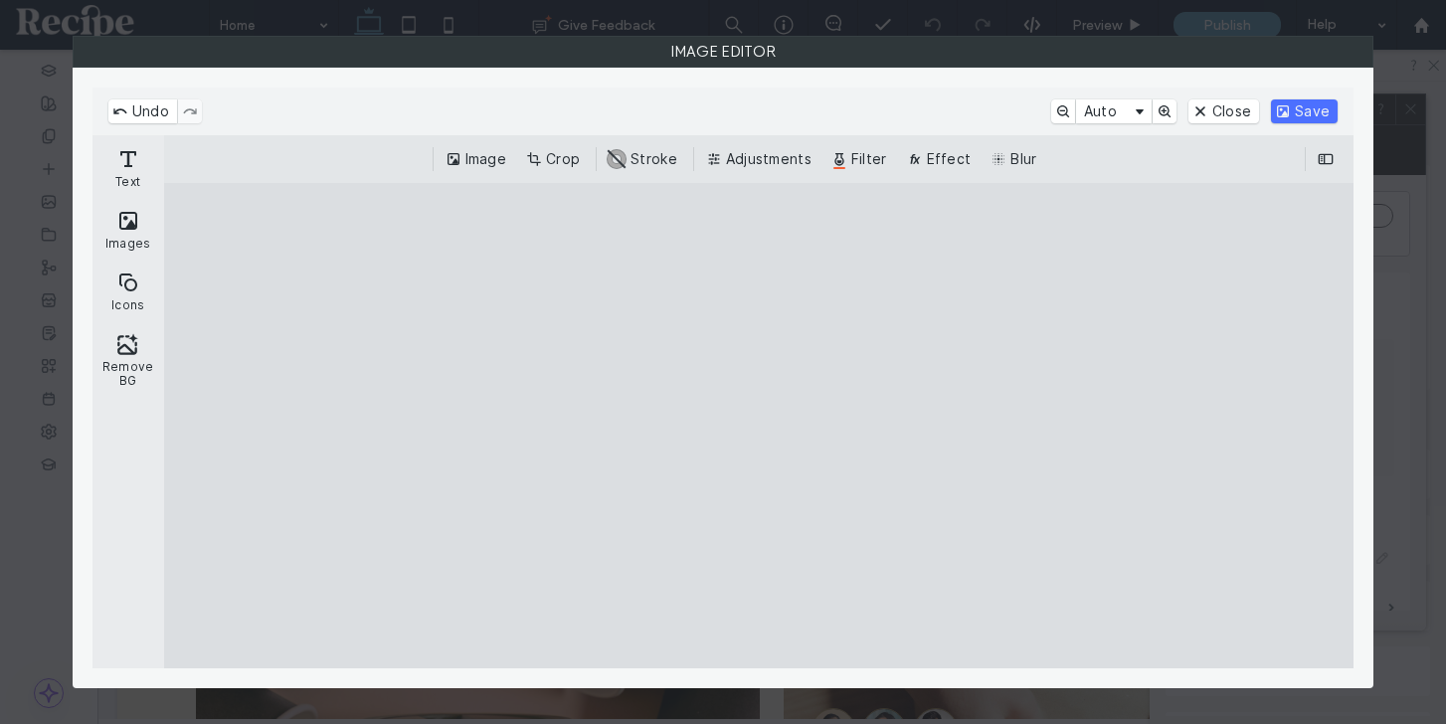
click at [759, 426] on cesdk-canvas "Editor canvas" at bounding box center [759, 426] width 0 height 0
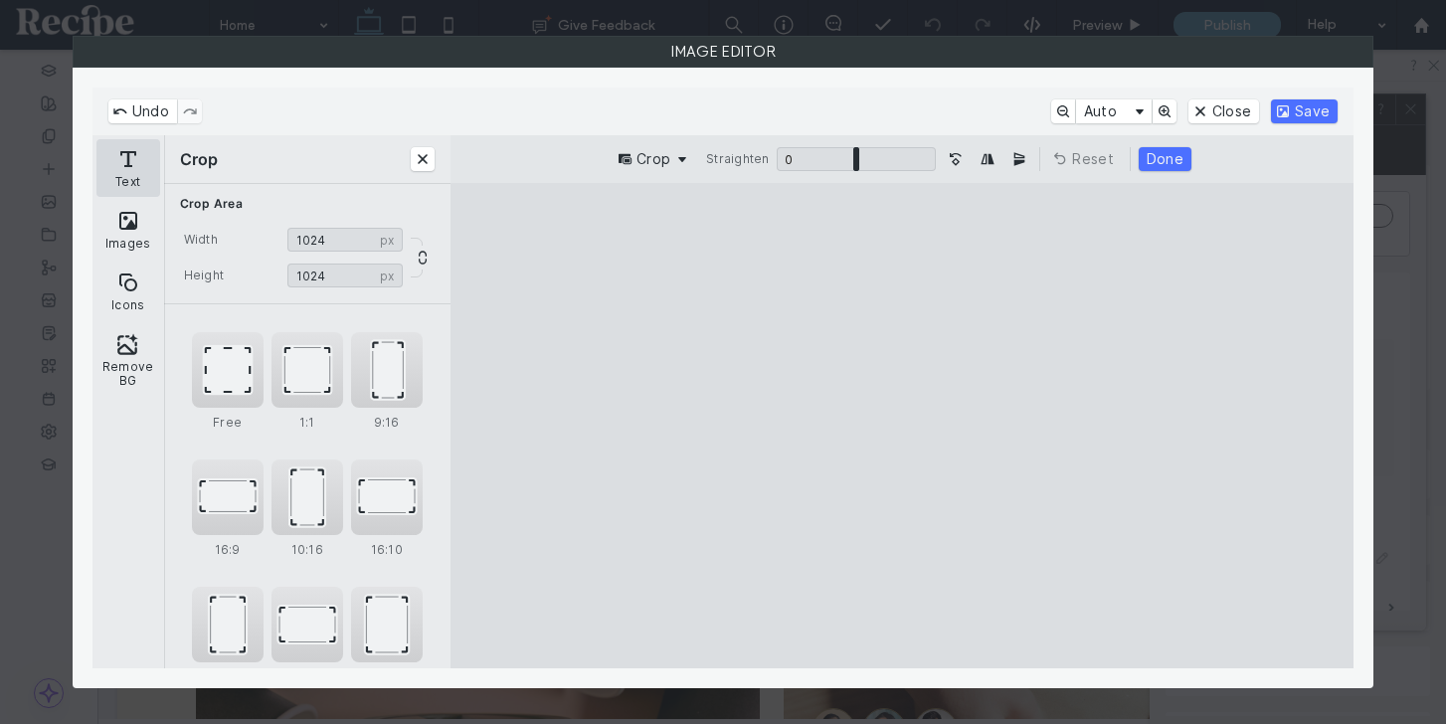
click at [125, 165] on button "Text" at bounding box center [128, 168] width 64 height 58
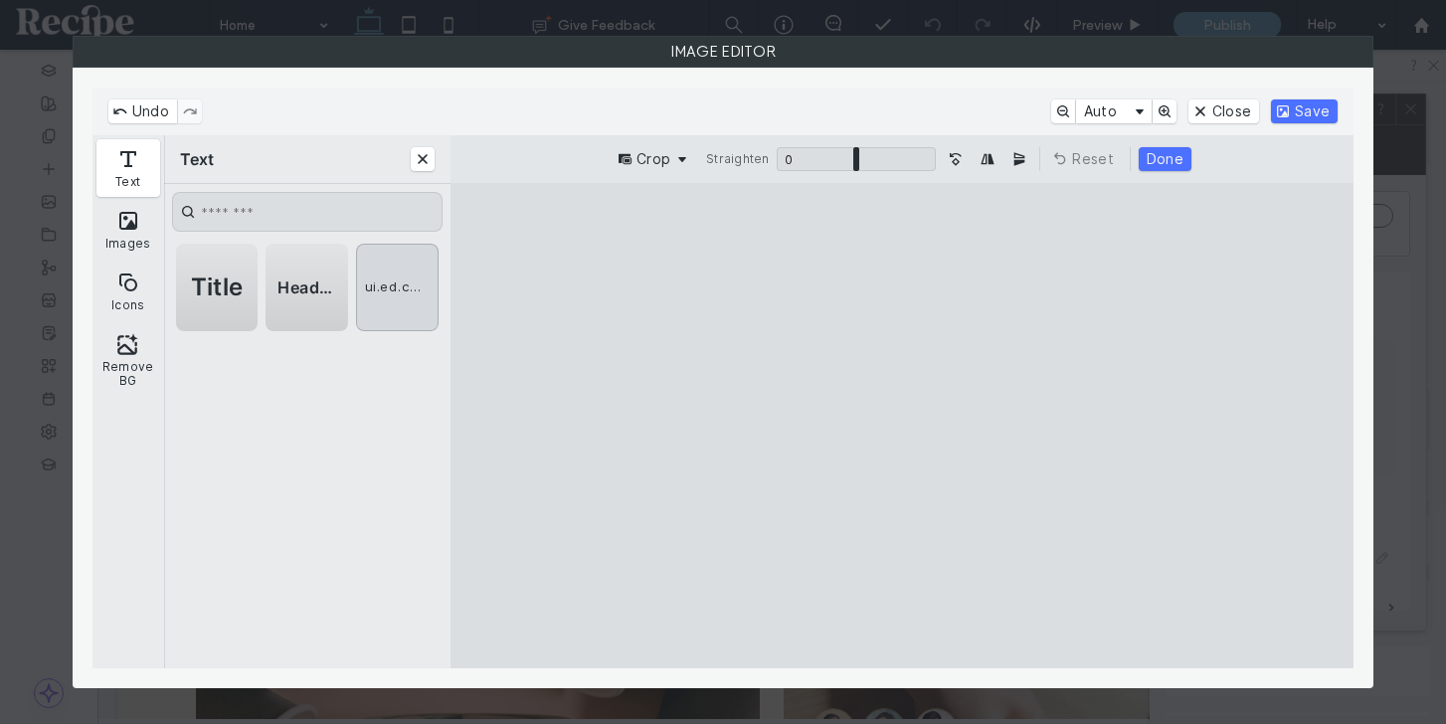
click at [412, 283] on span "ui.ed.cesdk.libraries.ly.img.text.paragraph.label" at bounding box center [397, 288] width 65 height 18
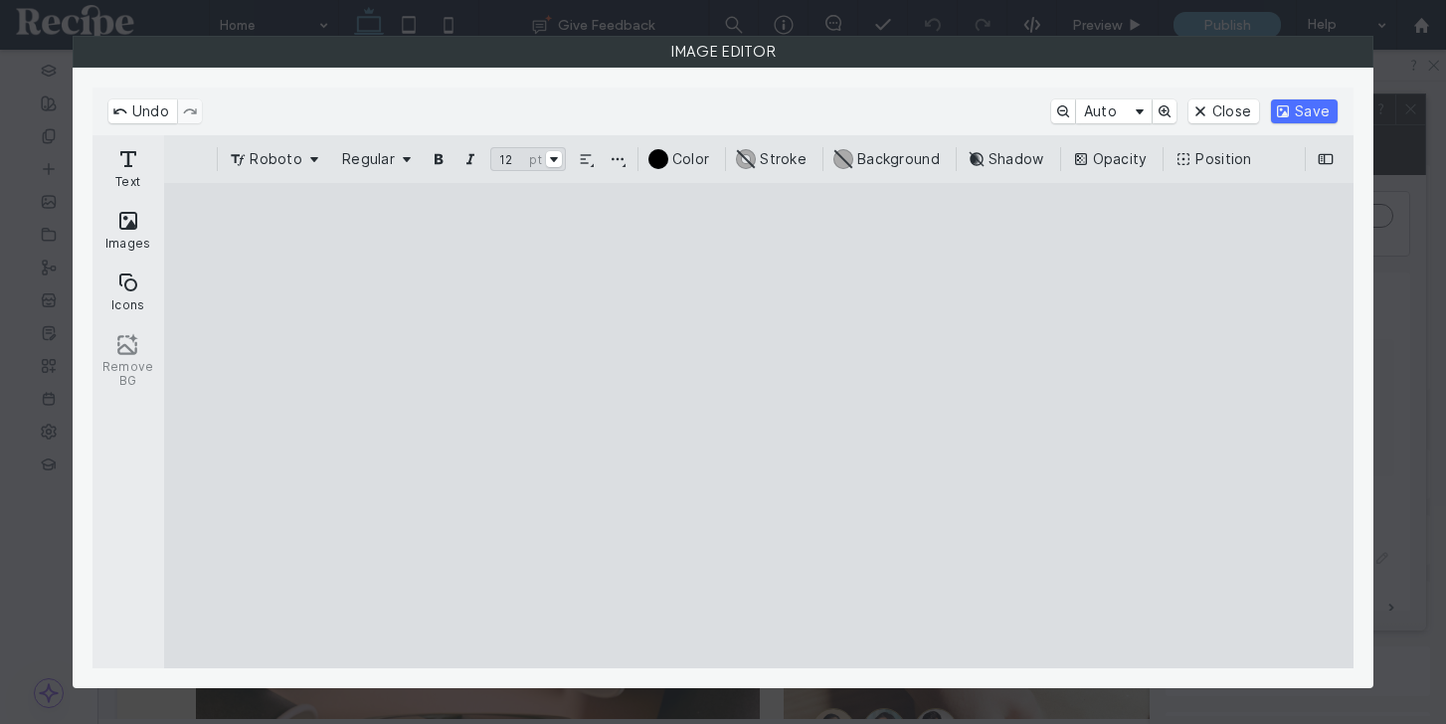
drag, startPoint x: 745, startPoint y: 475, endPoint x: 697, endPoint y: 295, distance: 186.2
click at [759, 426] on cesdk-canvas "Editor canvas" at bounding box center [759, 426] width 0 height 0
click at [655, 255] on div "Edit" at bounding box center [731, 243] width 221 height 32
click at [655, 249] on button "Edit" at bounding box center [654, 243] width 59 height 24
click at [759, 426] on cesdk-canvas "Editor canvas" at bounding box center [759, 426] width 0 height 0
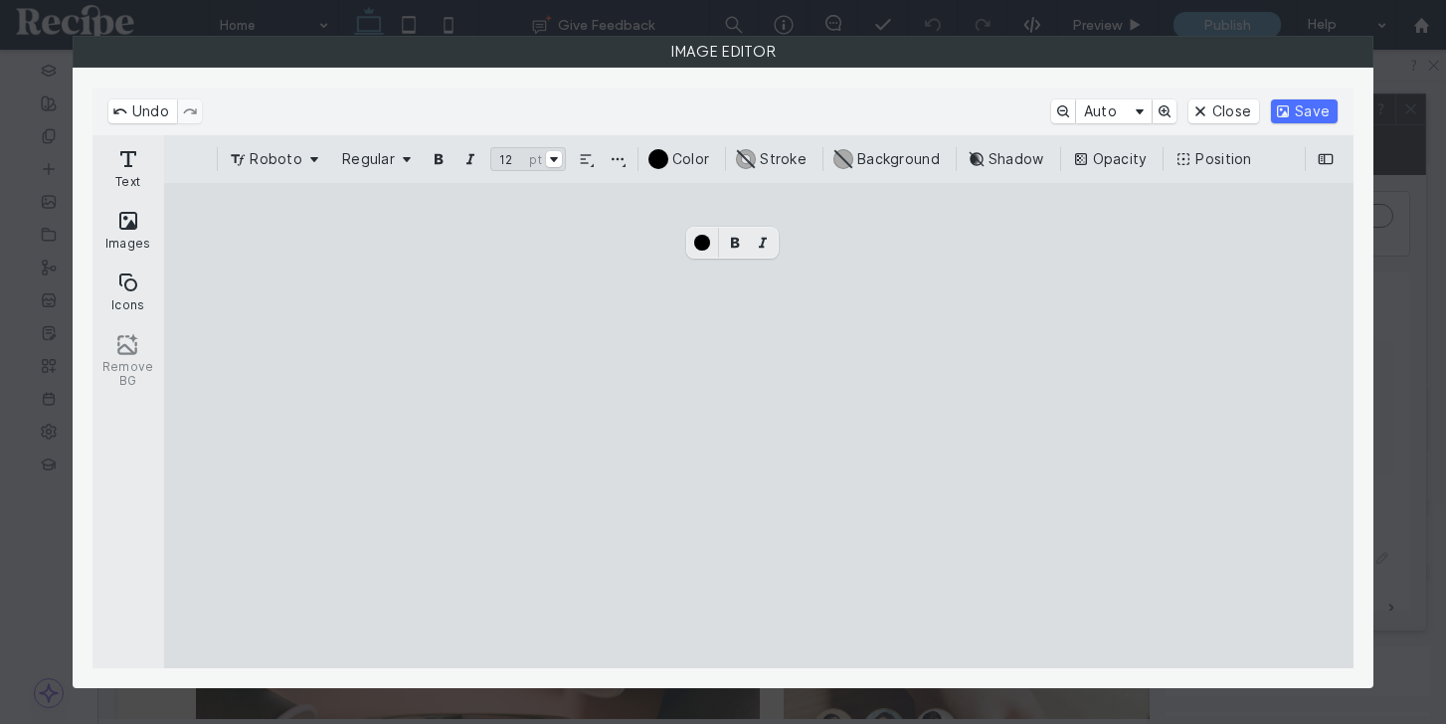
click at [759, 426] on cesdk-canvas "Editor canvas" at bounding box center [759, 426] width 0 height 0
click at [293, 152] on button "Roboto" at bounding box center [276, 159] width 100 height 24
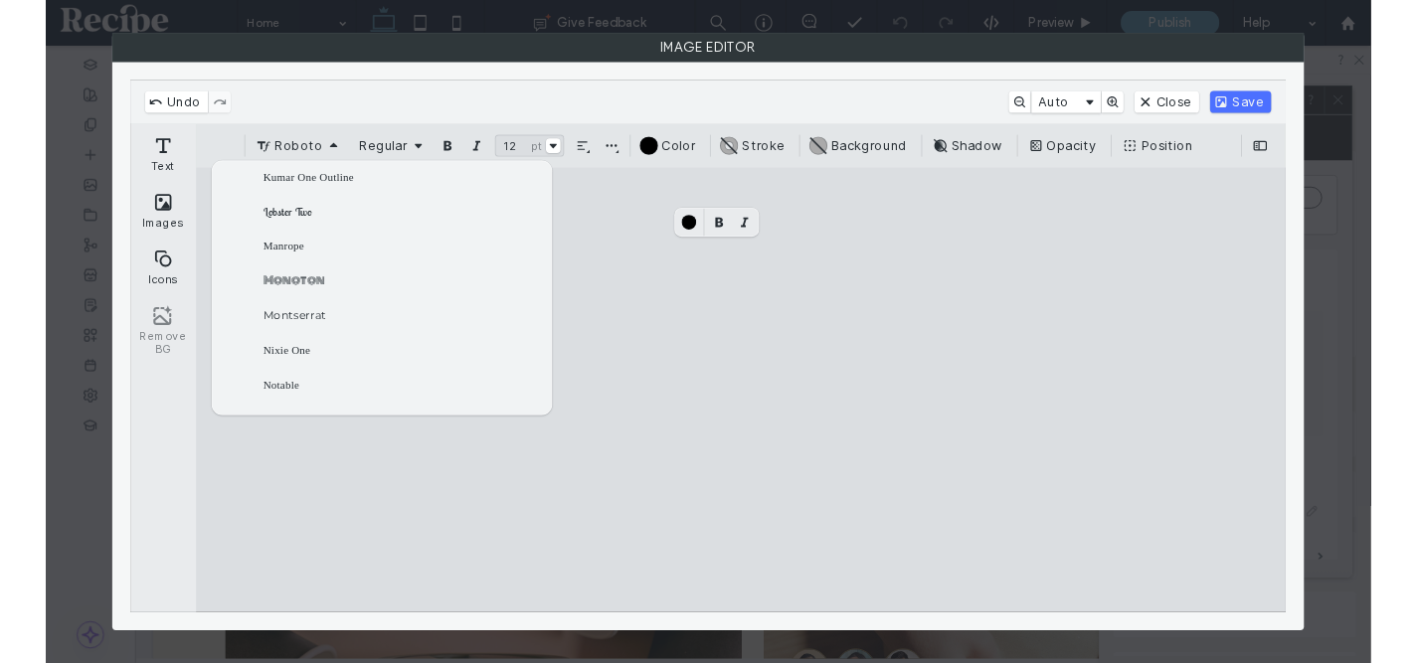
scroll to position [836, 0]
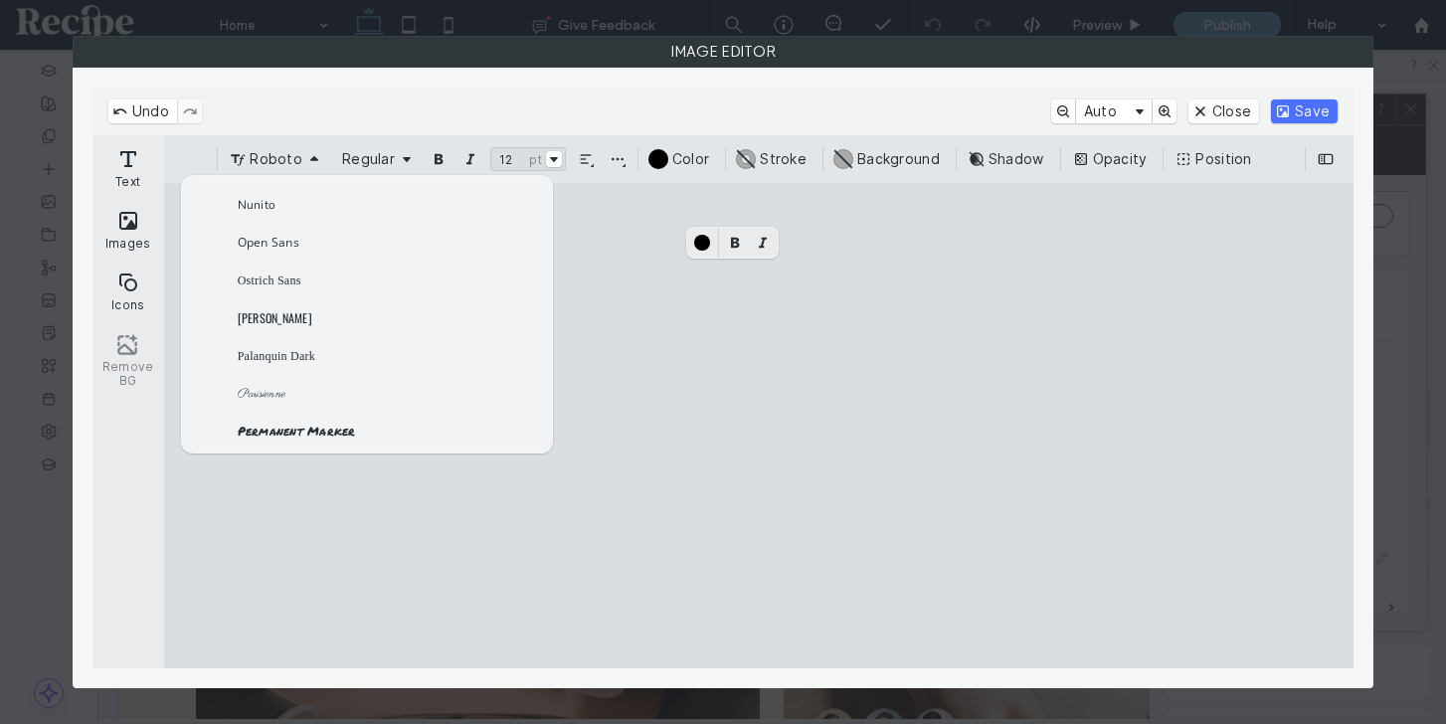
click at [304, 273] on div "Ostrich Sans" at bounding box center [387, 280] width 298 height 30
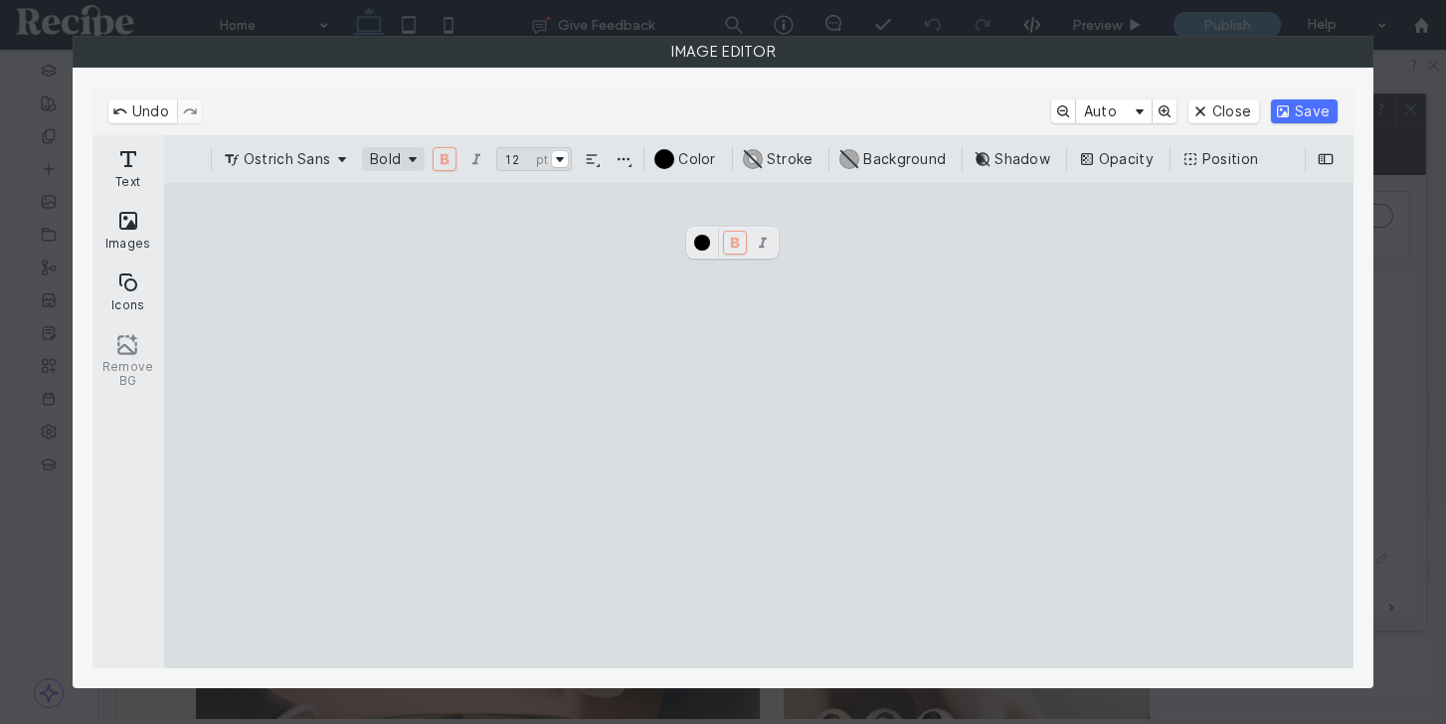
click at [386, 162] on button "Bold" at bounding box center [393, 159] width 63 height 24
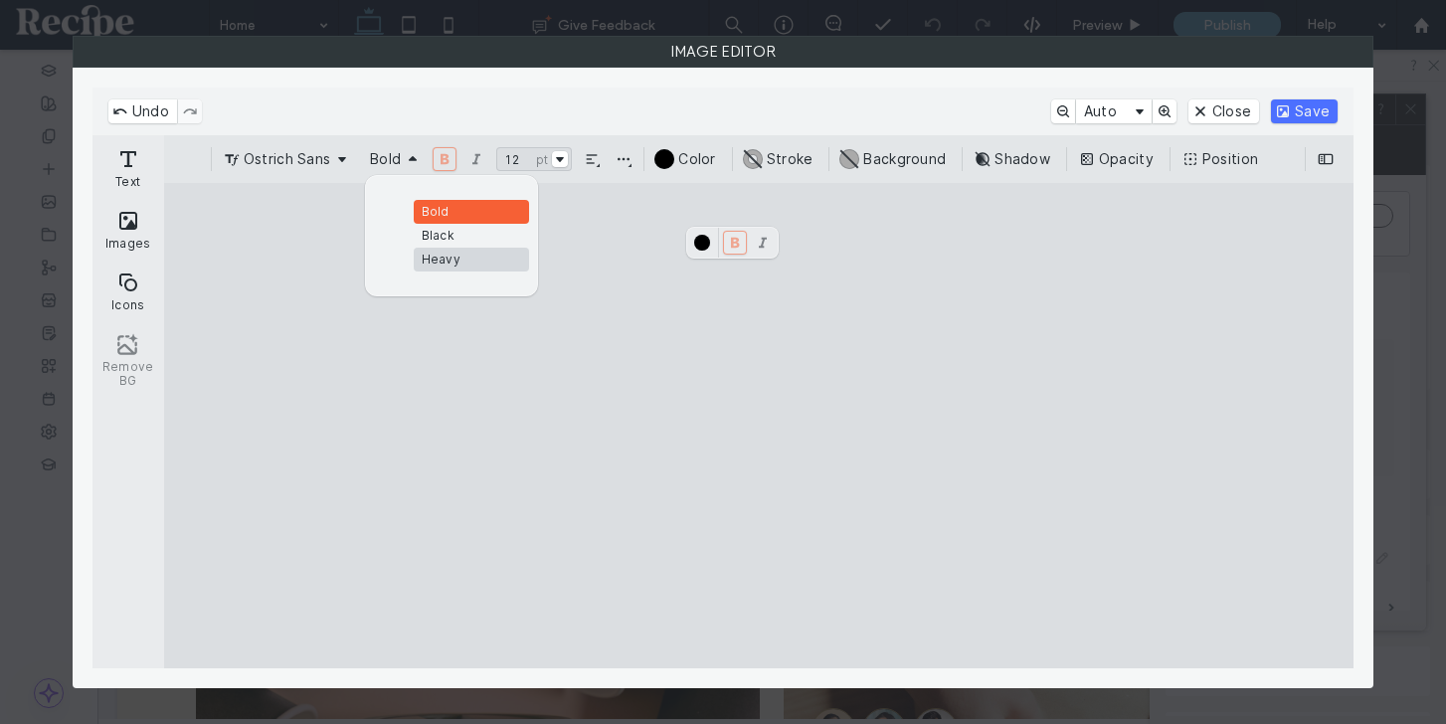
click at [446, 261] on div "Heavy" at bounding box center [471, 260] width 99 height 16
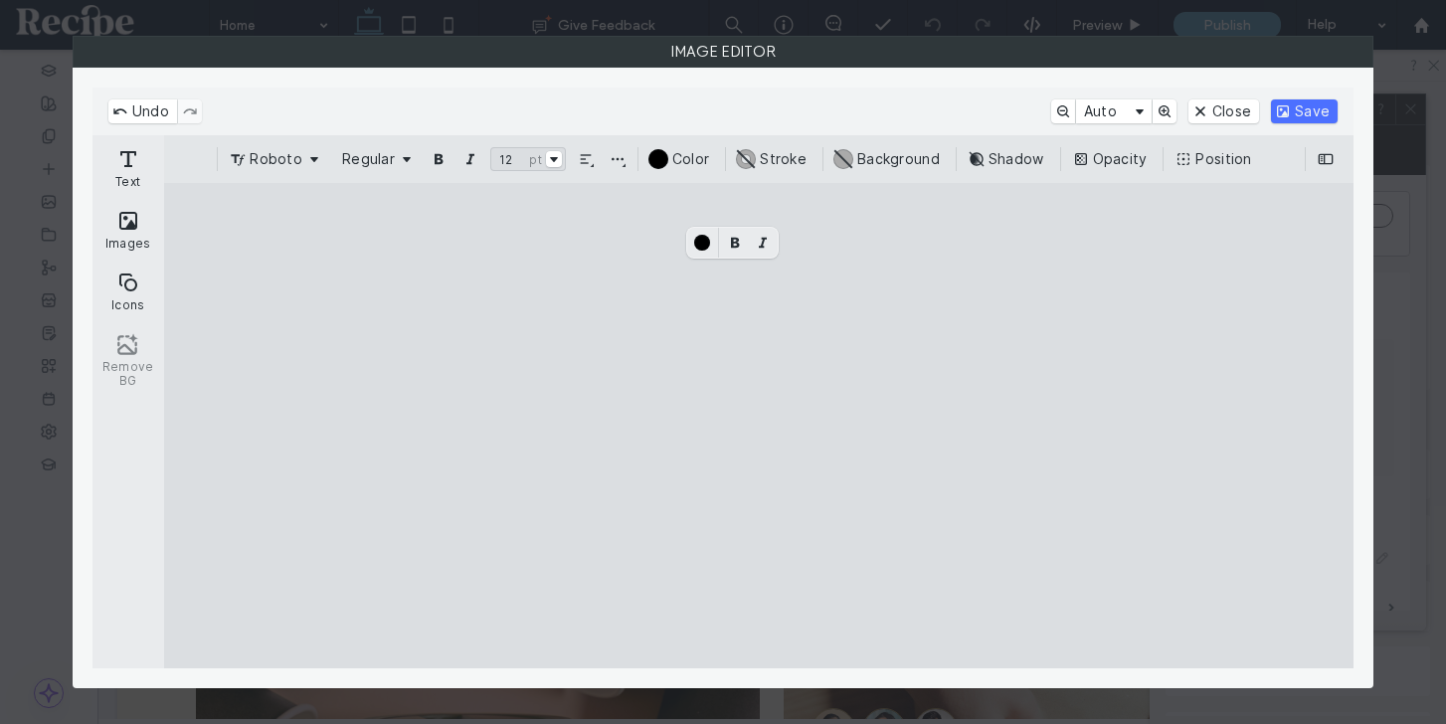
click at [759, 426] on cesdk-canvas "Editor canvas" at bounding box center [759, 426] width 0 height 0
drag, startPoint x: 842, startPoint y: 286, endPoint x: 582, endPoint y: 226, distance: 267.5
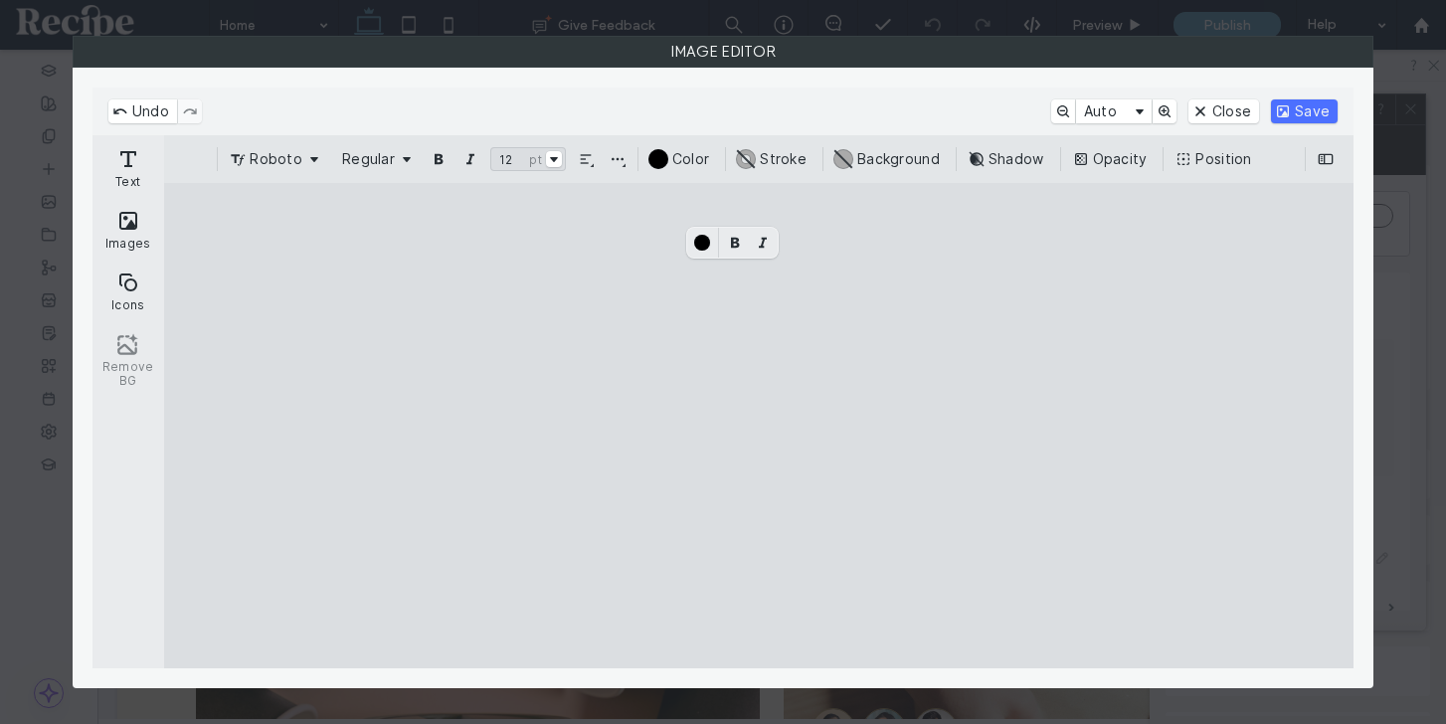
click at [759, 426] on cesdk-canvas "Editor canvas" at bounding box center [759, 426] width 0 height 0
drag, startPoint x: 764, startPoint y: 281, endPoint x: 795, endPoint y: 316, distance: 47.2
click at [759, 426] on cesdk-canvas "Editor canvas" at bounding box center [759, 426] width 0 height 0
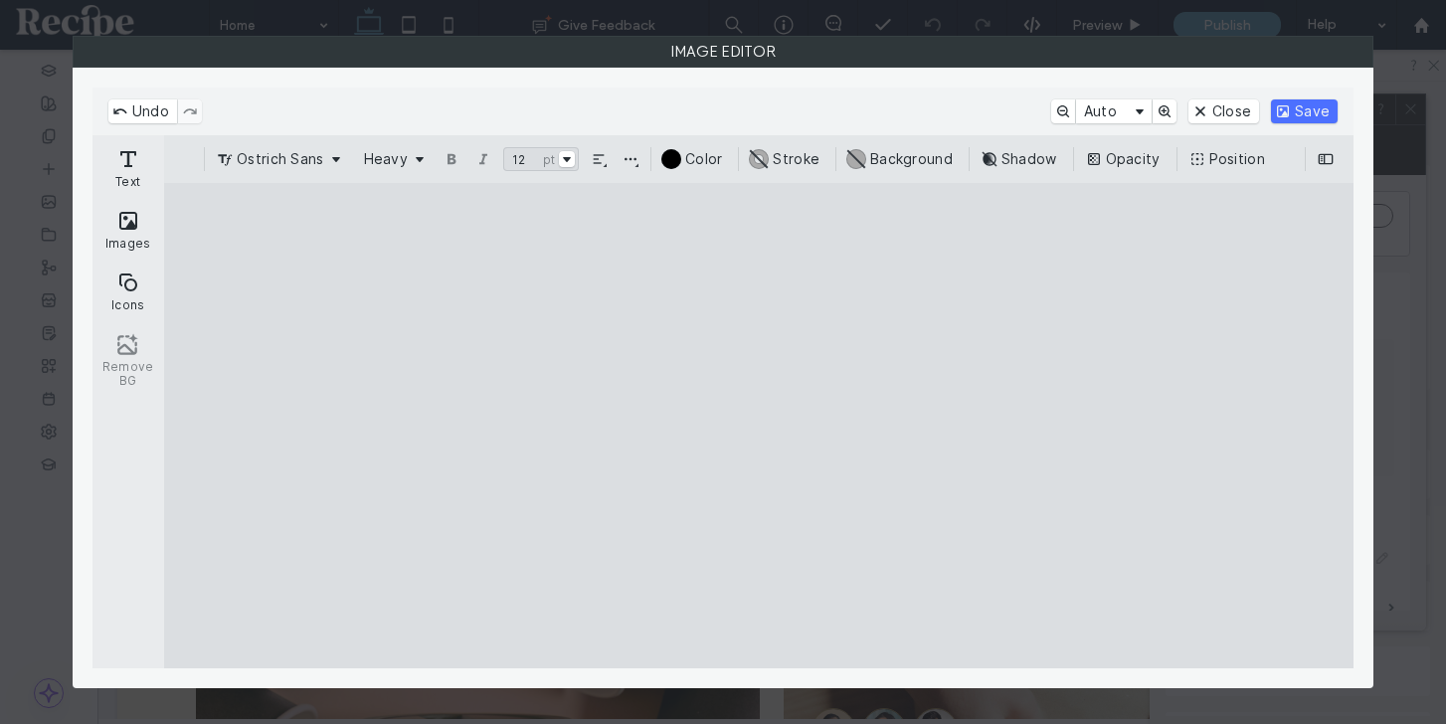
click at [759, 426] on cesdk-canvas "Editor canvas" at bounding box center [759, 426] width 0 height 0
click at [600, 159] on button "Change horizontal alignment" at bounding box center [599, 159] width 24 height 24
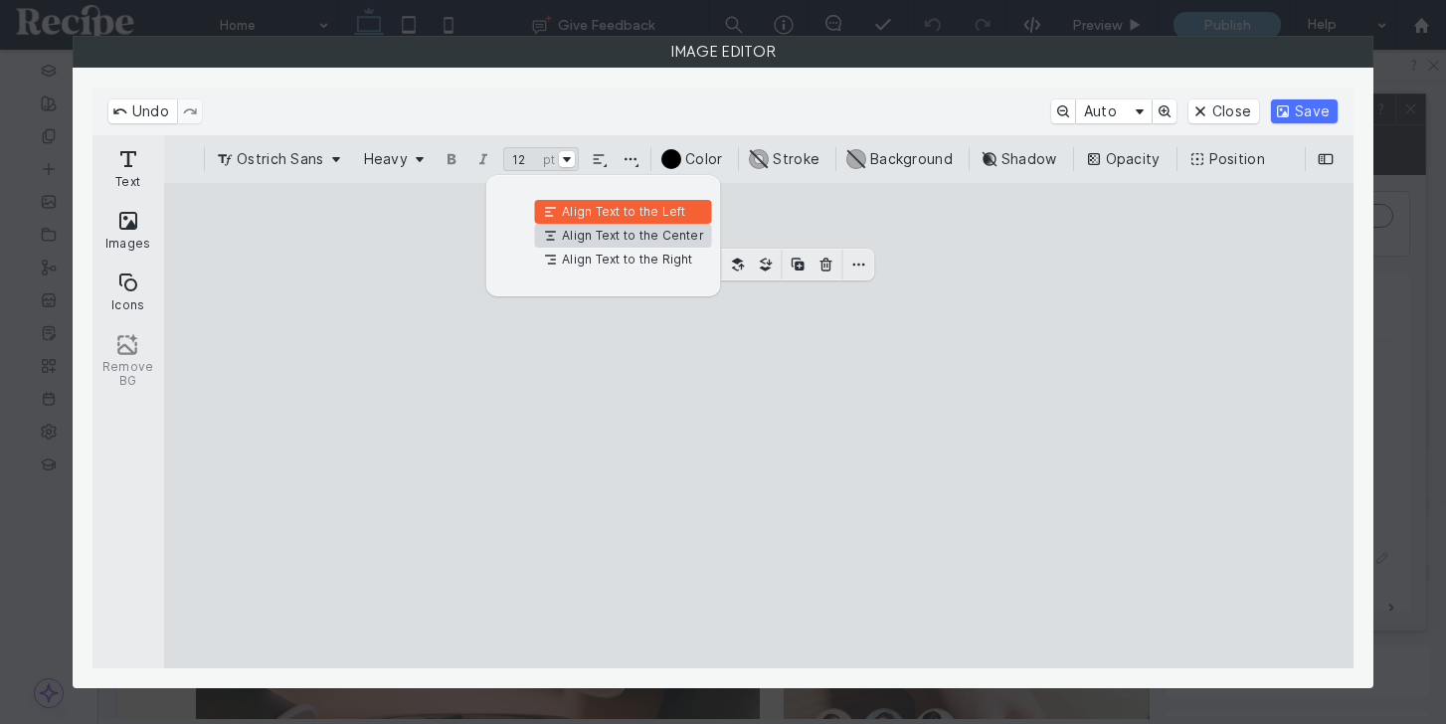
click at [607, 236] on span "Align Text to the Center" at bounding box center [633, 236] width 142 height 16
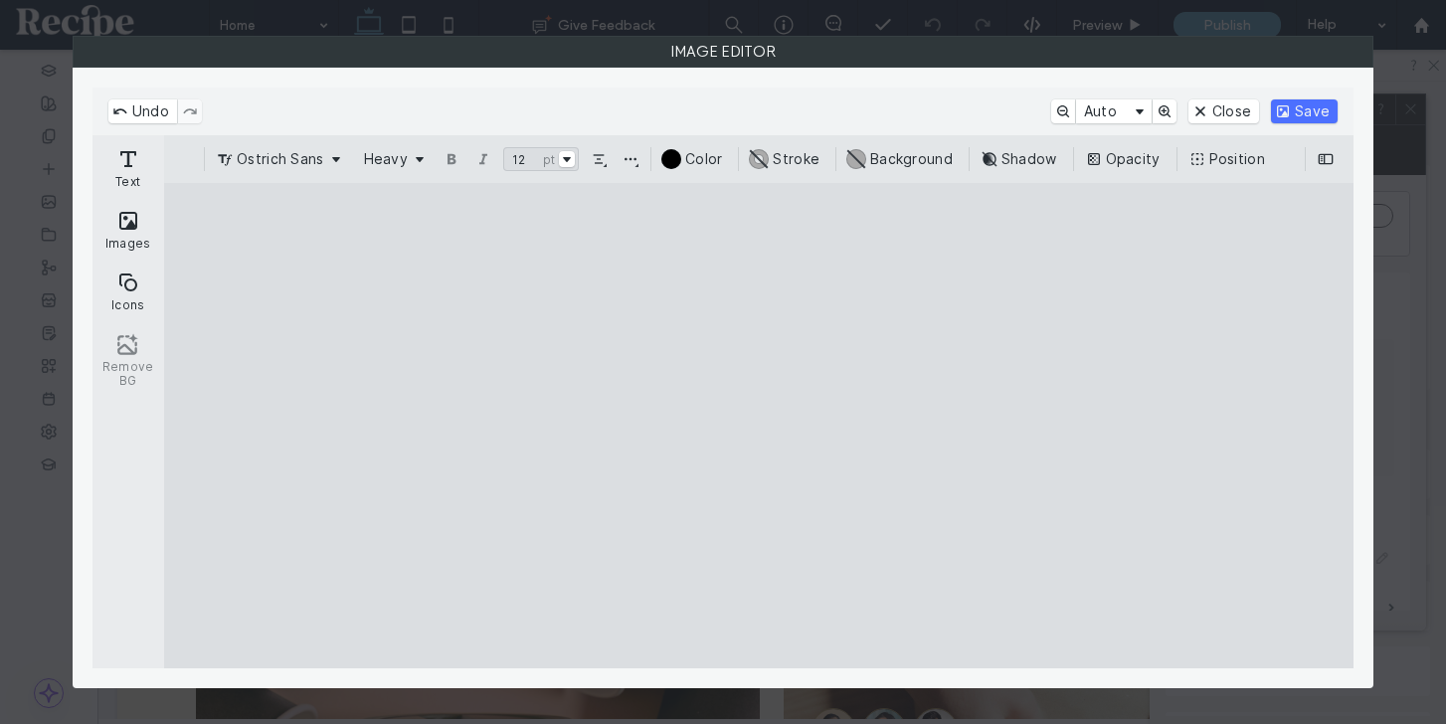
click at [759, 426] on cesdk-canvas "Editor canvas" at bounding box center [759, 426] width 0 height 0
drag, startPoint x: 884, startPoint y: 302, endPoint x: 896, endPoint y: 303, distance: 12.0
click at [759, 426] on cesdk-canvas "Editor canvas" at bounding box center [759, 426] width 0 height 0
type input "*****"
click at [759, 426] on cesdk-canvas "Editor canvas" at bounding box center [759, 426] width 0 height 0
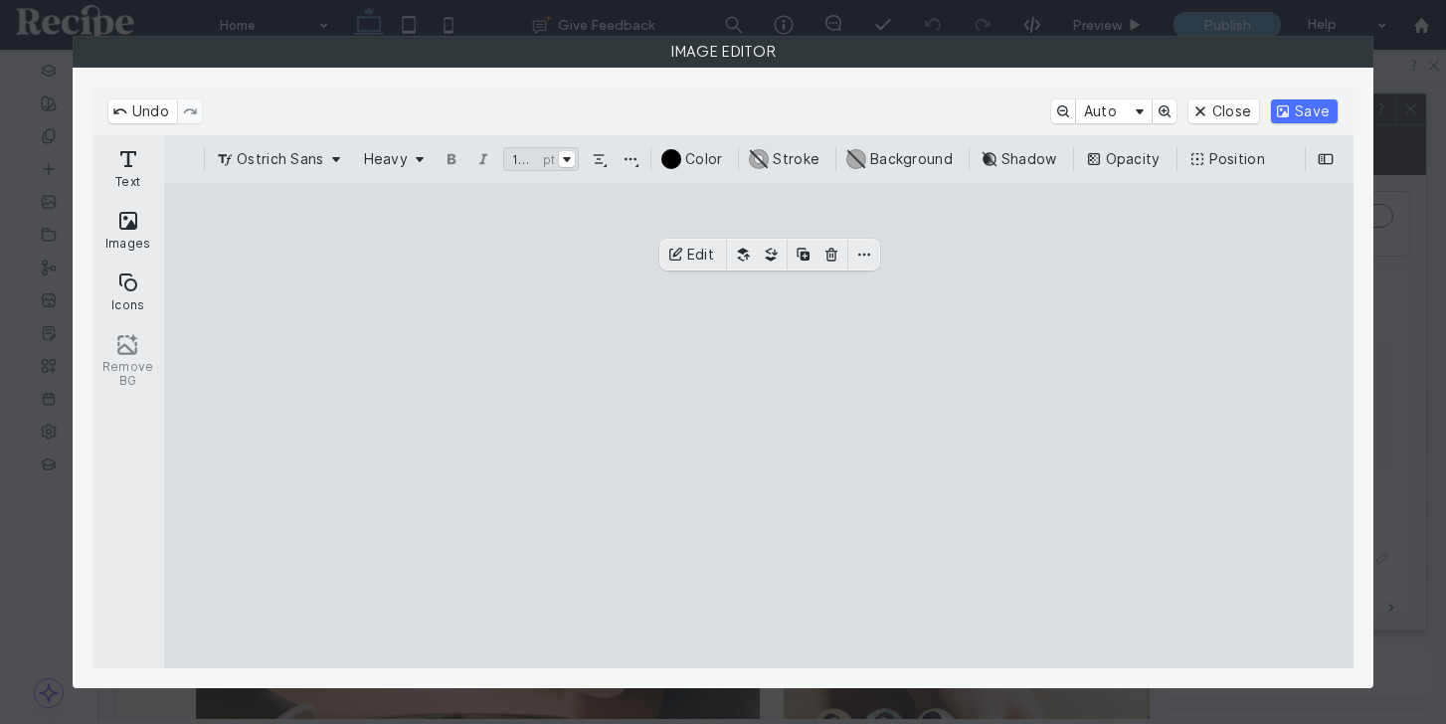
click at [759, 426] on cesdk-canvas "Editor canvas" at bounding box center [759, 426] width 0 height 0
drag, startPoint x: 784, startPoint y: 305, endPoint x: 636, endPoint y: 257, distance: 155.0
click at [759, 426] on cesdk-canvas "Editor canvas" at bounding box center [759, 426] width 0 height 0
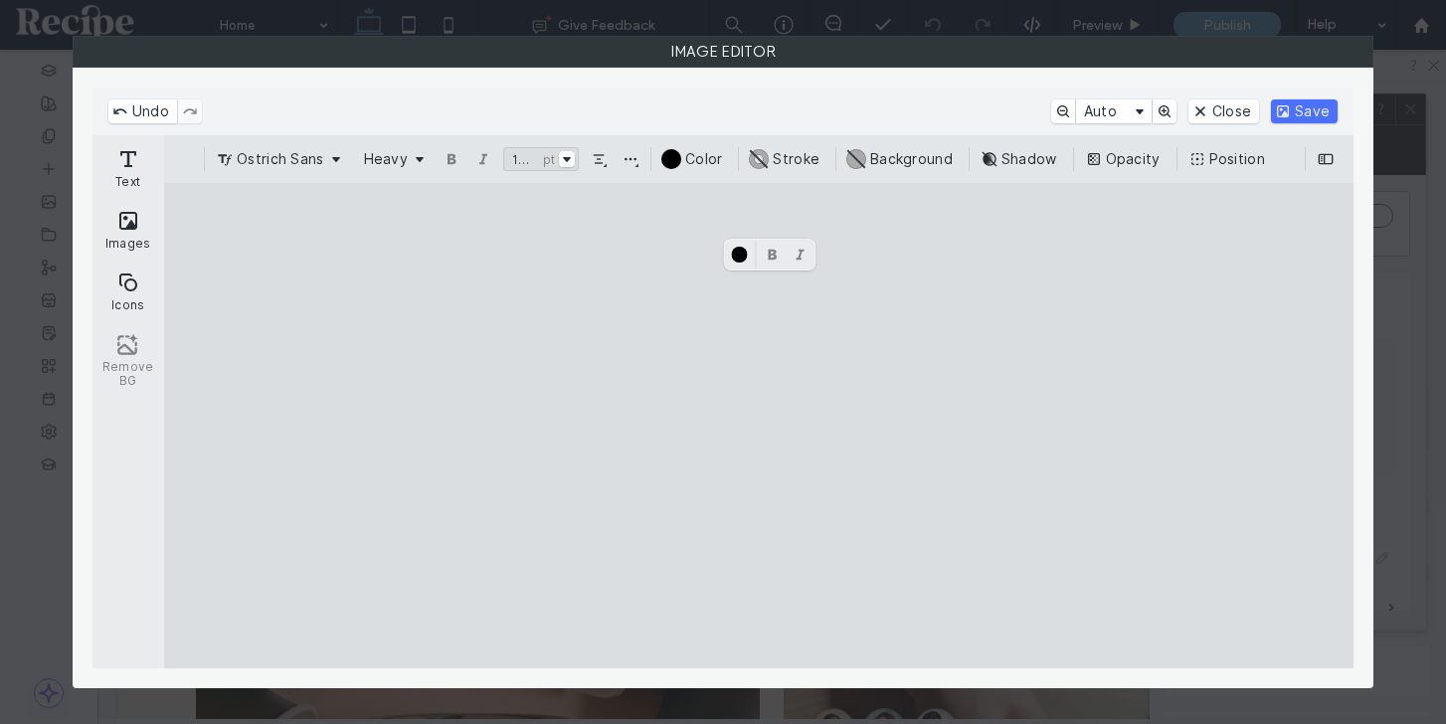
click at [759, 426] on cesdk-canvas "Editor canvas" at bounding box center [759, 426] width 0 height 0
click at [569, 151] on button "Select font size" at bounding box center [567, 159] width 16 height 16
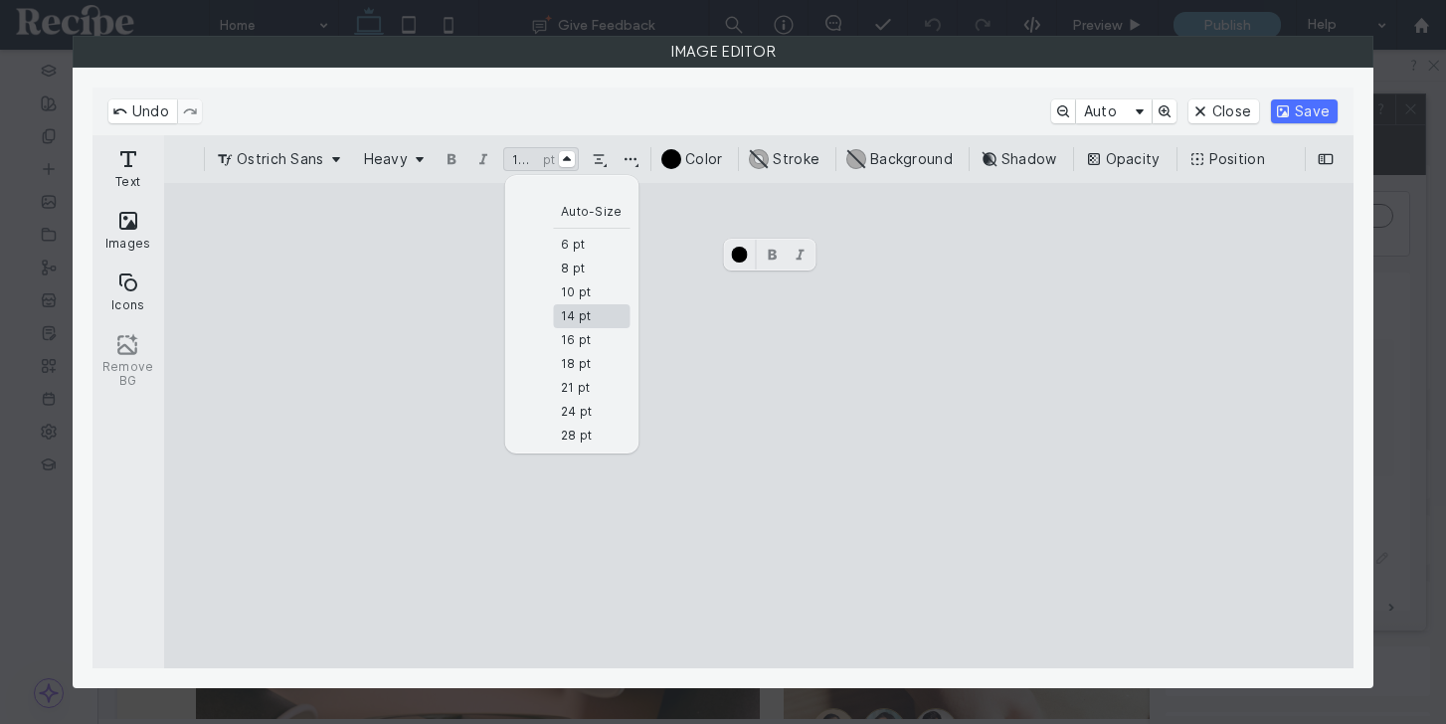
click at [597, 315] on li "14 pt" at bounding box center [591, 316] width 77 height 24
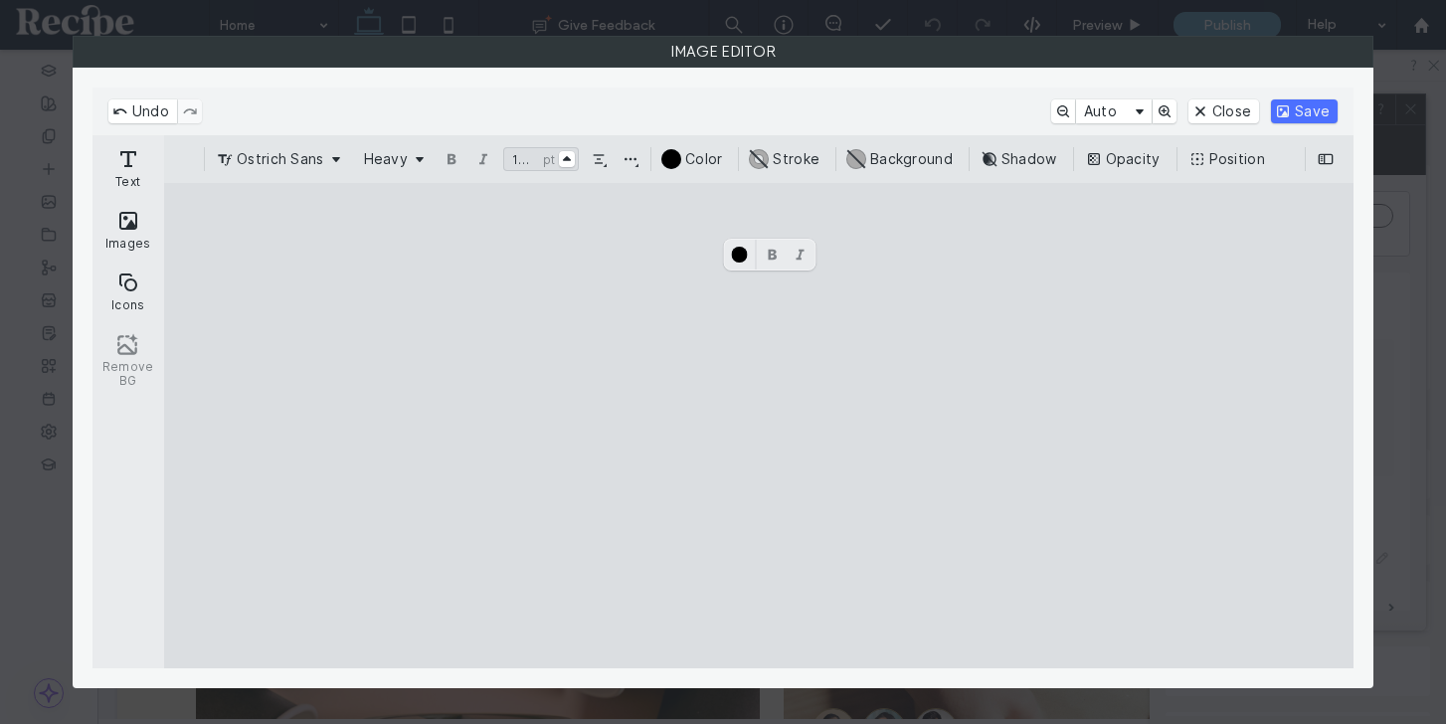
type input "**"
click at [759, 426] on cesdk-canvas "Editor canvas" at bounding box center [759, 426] width 0 height 0
drag, startPoint x: 828, startPoint y: 303, endPoint x: 797, endPoint y: 308, distance: 31.2
click at [759, 426] on cesdk-canvas "Editor canvas" at bounding box center [759, 426] width 0 height 0
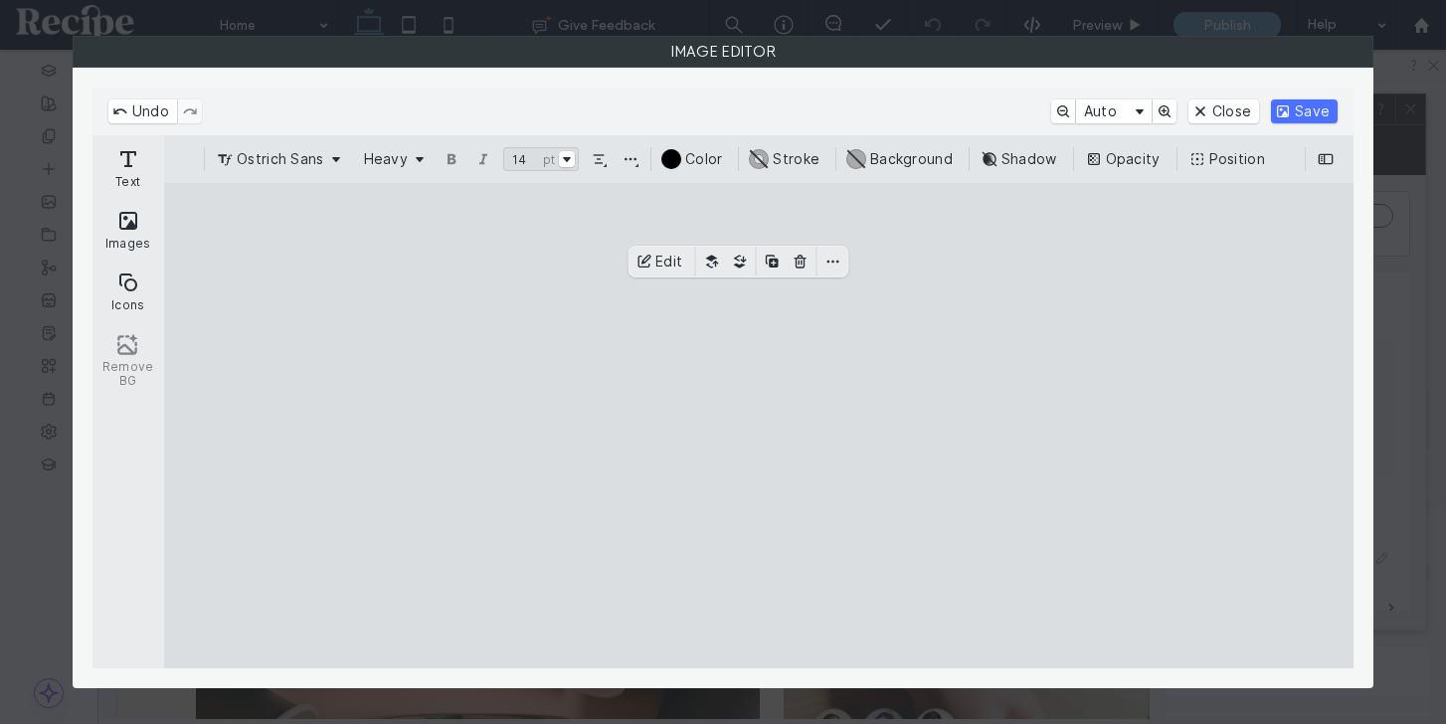
click at [759, 426] on cesdk-canvas "Editor canvas" at bounding box center [759, 426] width 0 height 0
drag, startPoint x: 783, startPoint y: 312, endPoint x: 803, endPoint y: 311, distance: 20.9
click at [759, 426] on cesdk-canvas "Editor canvas" at bounding box center [759, 426] width 0 height 0
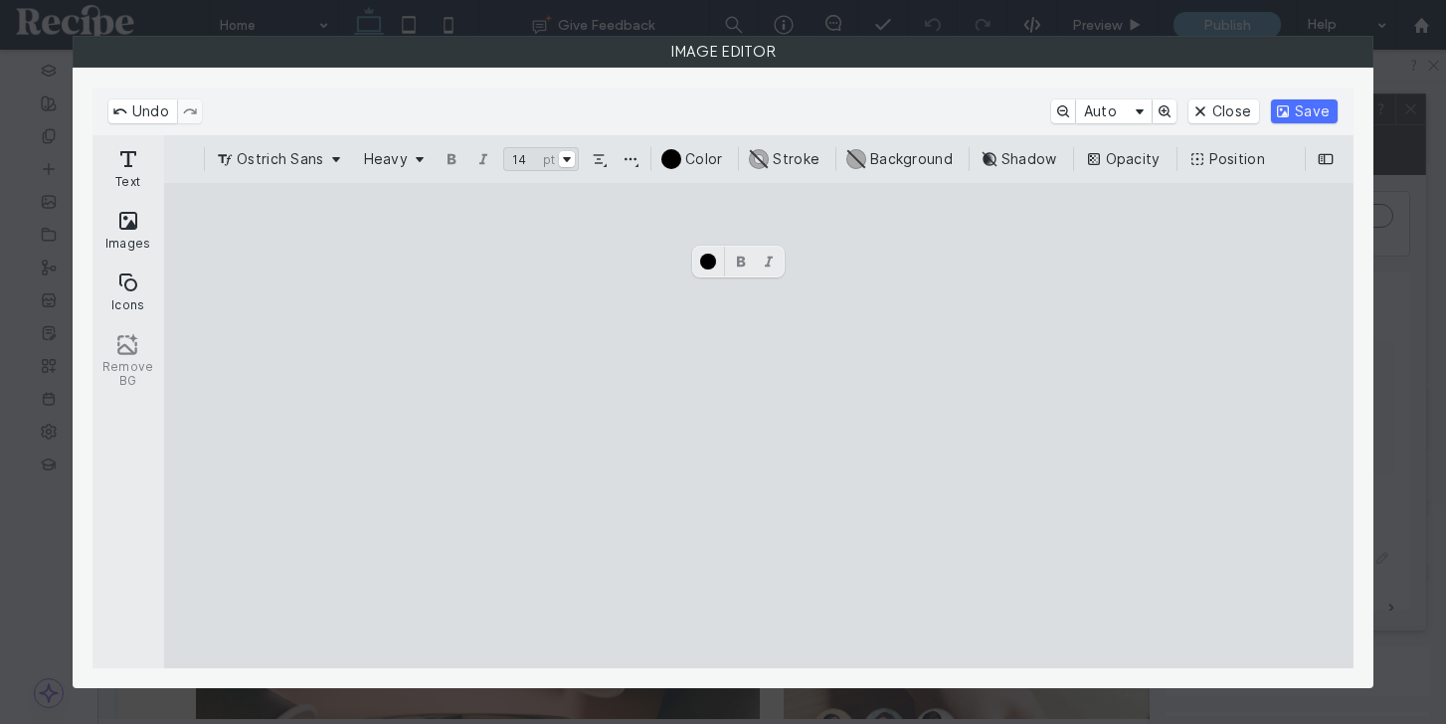
click at [759, 426] on cesdk-canvas "Editor canvas" at bounding box center [759, 426] width 0 height 0
click at [675, 157] on button "#000000 Color" at bounding box center [694, 159] width 71 height 24
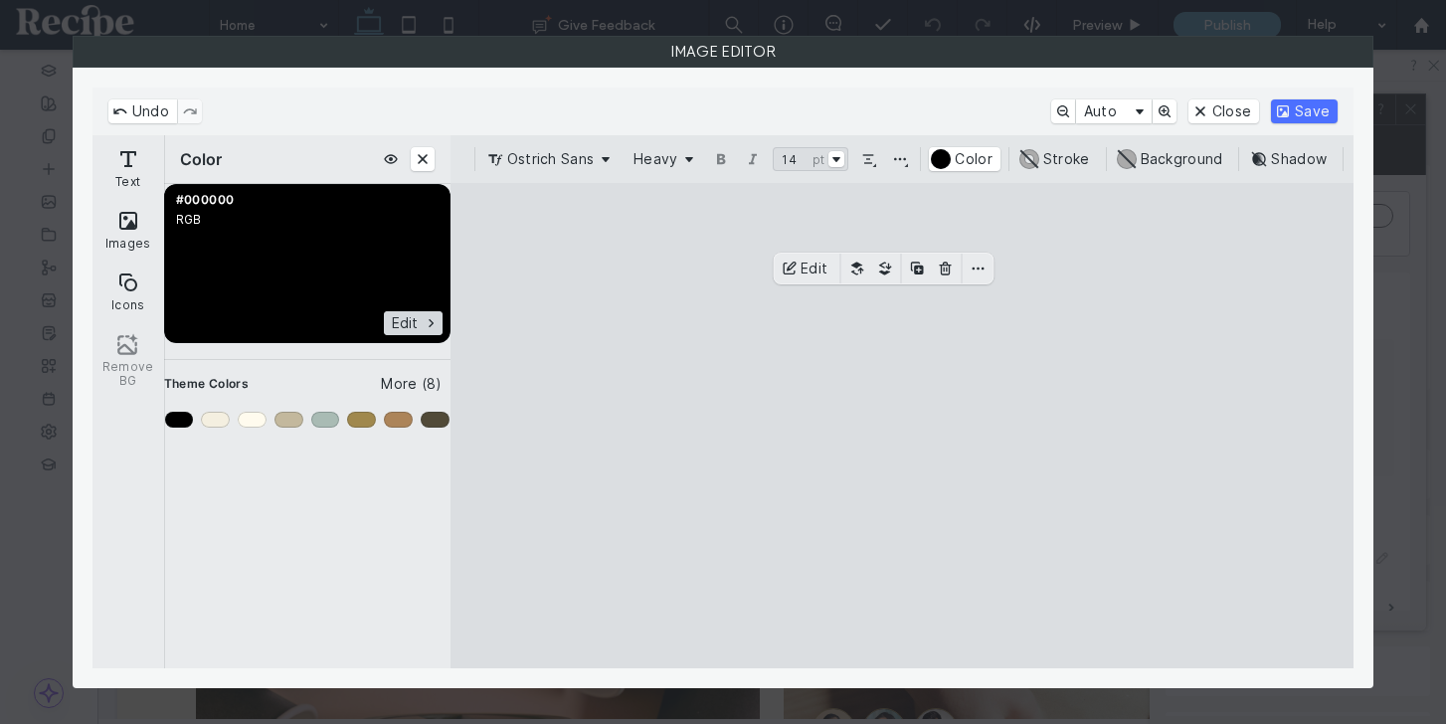
click at [398, 322] on button "Edit" at bounding box center [413, 323] width 59 height 24
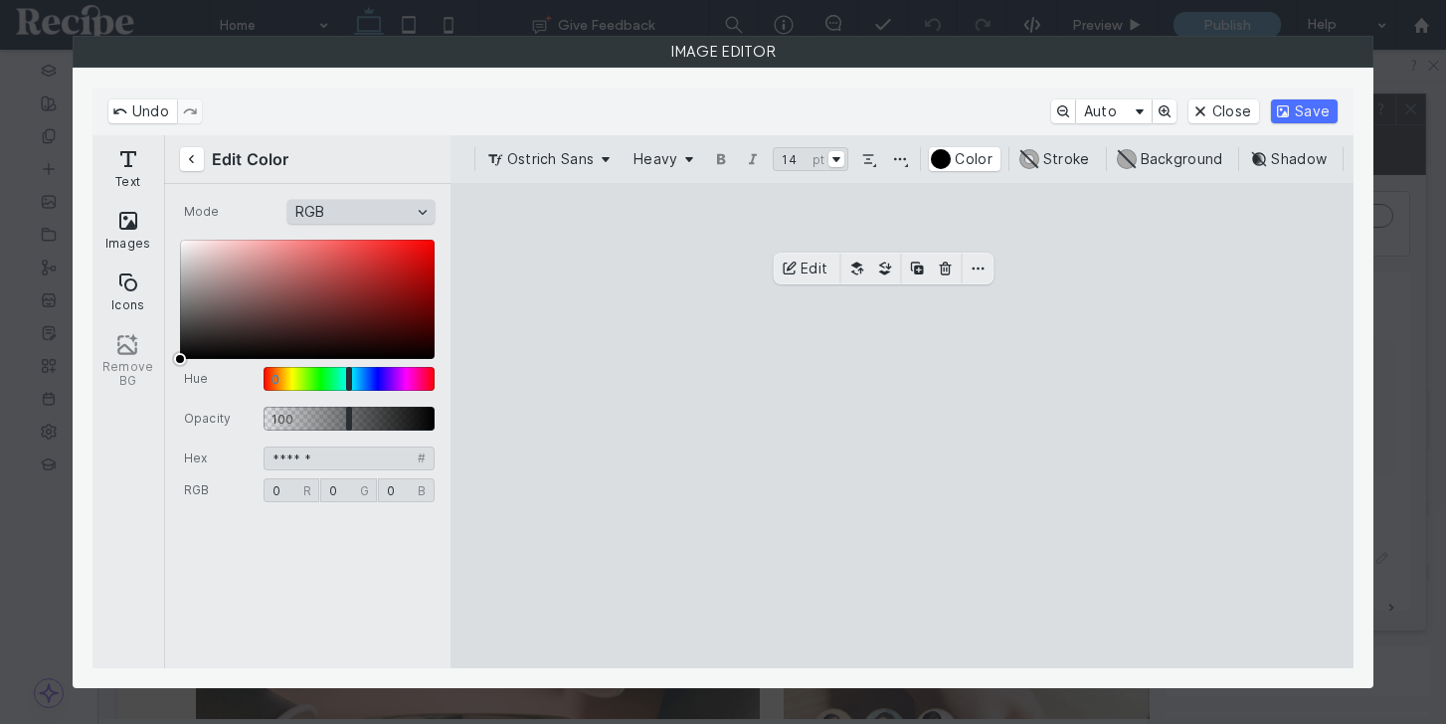
click at [397, 213] on button "RGB" at bounding box center [360, 212] width 147 height 24
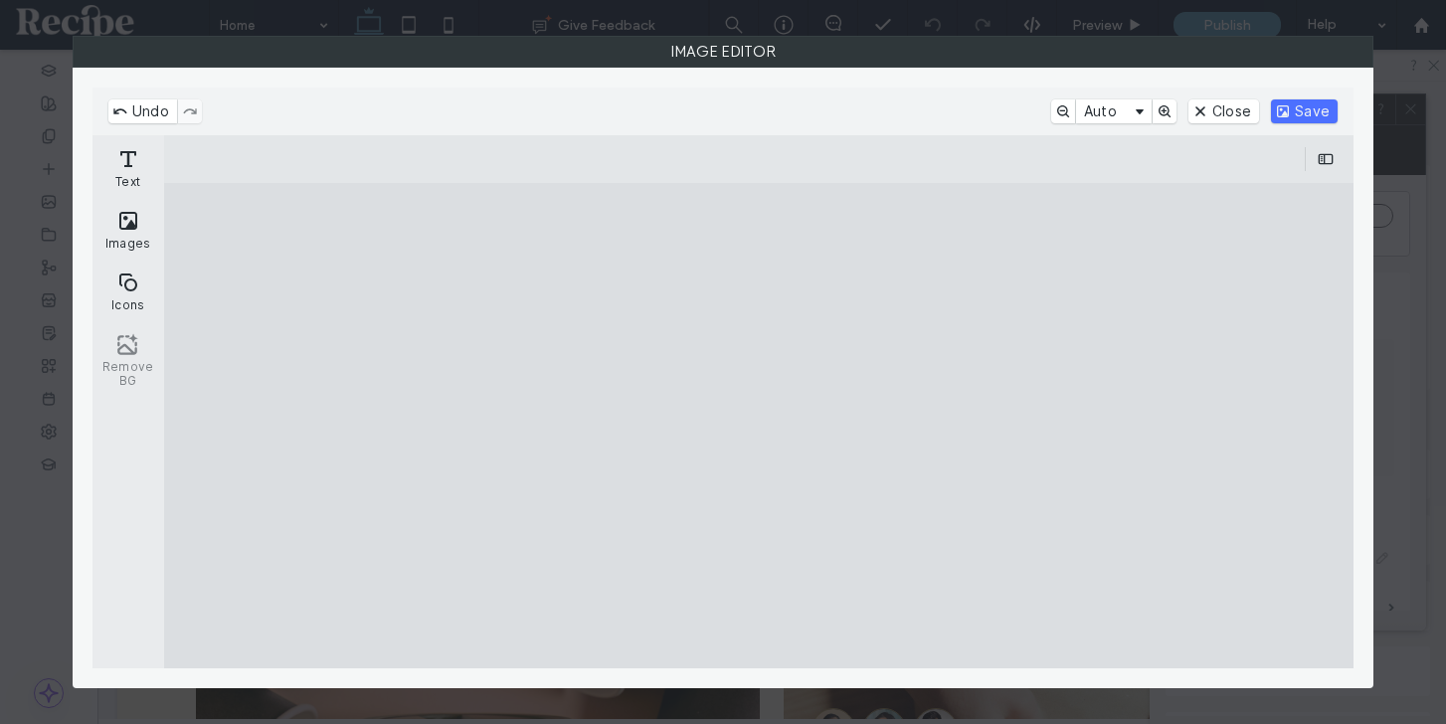
click at [759, 426] on cesdk-canvas "Editor canvas" at bounding box center [759, 426] width 0 height 0
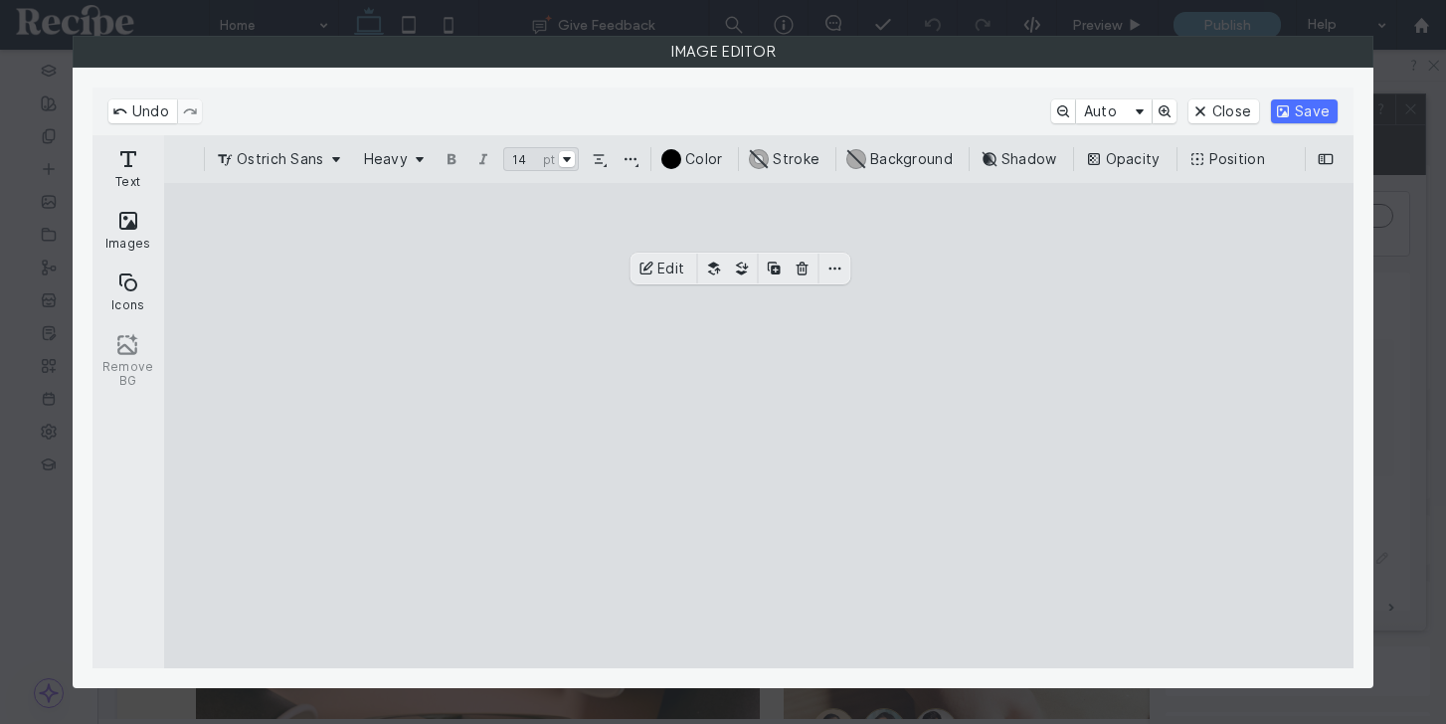
click at [759, 426] on cesdk-canvas "Editor canvas" at bounding box center [759, 426] width 0 height 0
click at [632, 160] on button "Line Height, Spacing, Alignment & Sizing" at bounding box center [630, 159] width 24 height 24
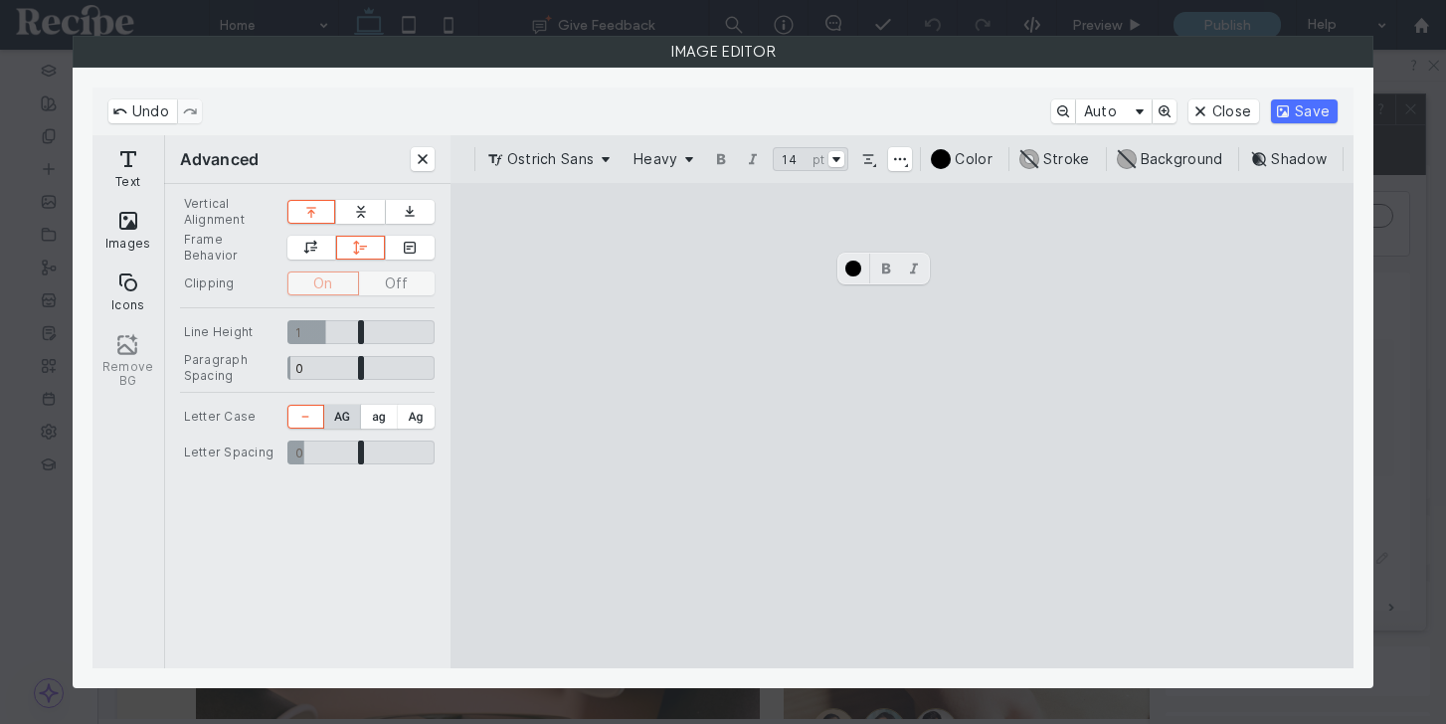
click at [336, 414] on button "UPPER CASE" at bounding box center [342, 417] width 37 height 24
click at [345, 330] on input "CE.SDK" at bounding box center [360, 332] width 147 height 24
click at [352, 218] on button "CE.SDK" at bounding box center [360, 212] width 49 height 24
type input "****"
click at [381, 450] on input "CE.SDK" at bounding box center [360, 452] width 147 height 24
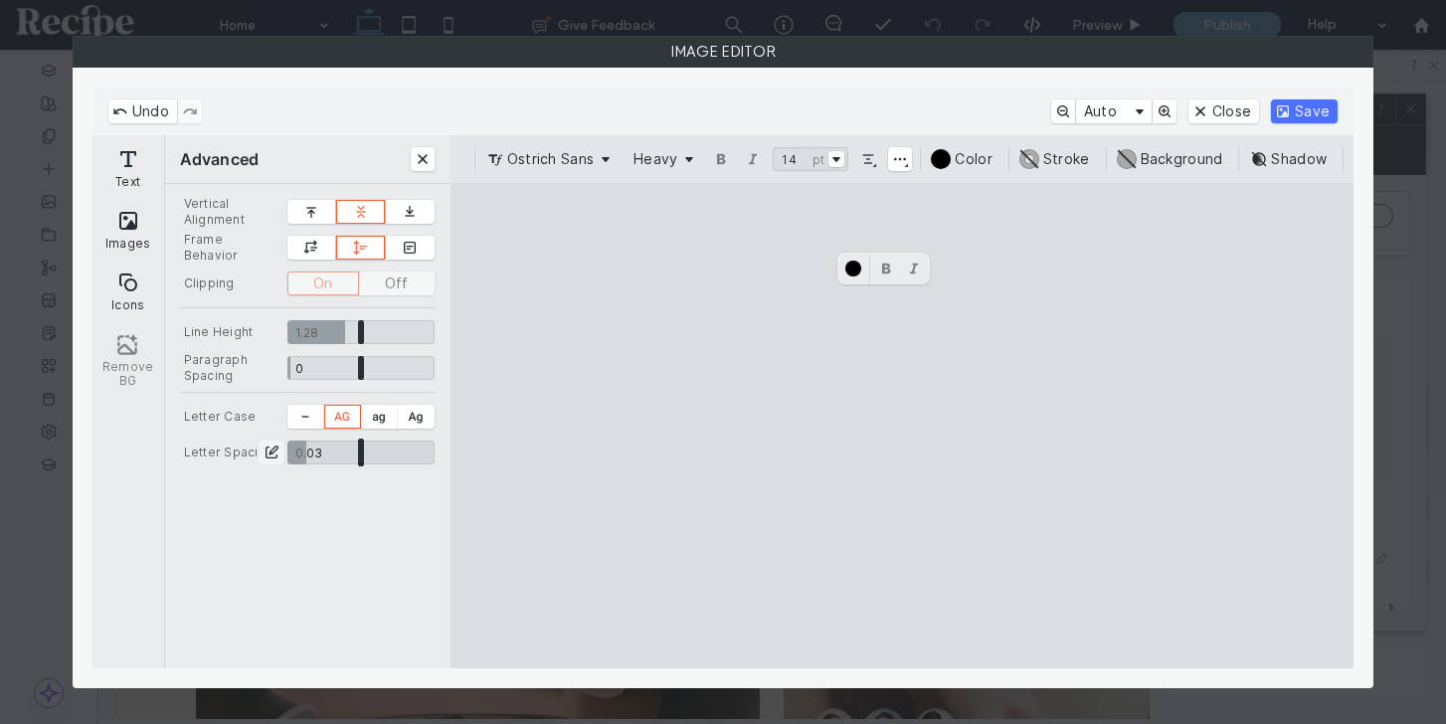
drag, startPoint x: 381, startPoint y: 450, endPoint x: 306, endPoint y: 456, distance: 74.8
click at [306, 456] on input "CE.SDK" at bounding box center [360, 452] width 147 height 24
type input "****"
click at [1036, 164] on button "#ABABAB Stroke" at bounding box center [1057, 159] width 81 height 24
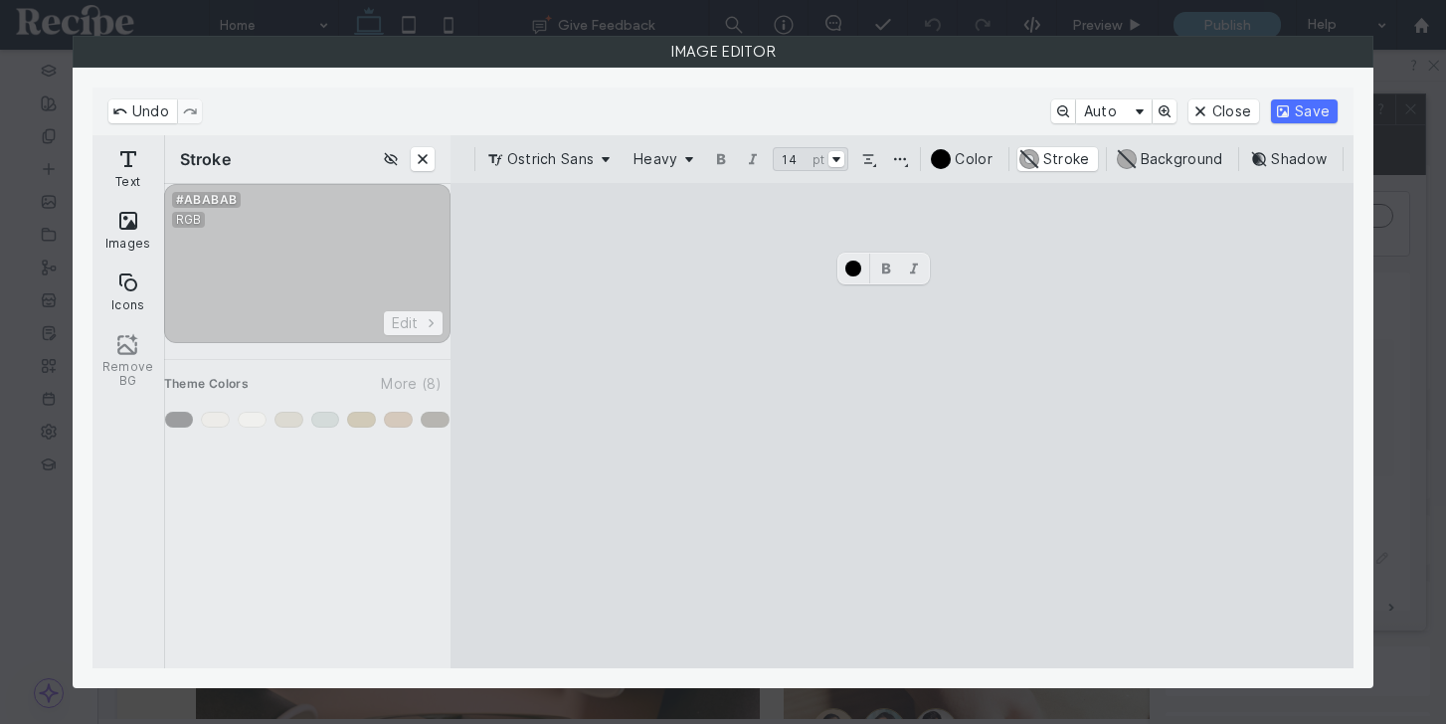
click at [240, 262] on div "Enable Stroke" at bounding box center [307, 310] width 286 height 252
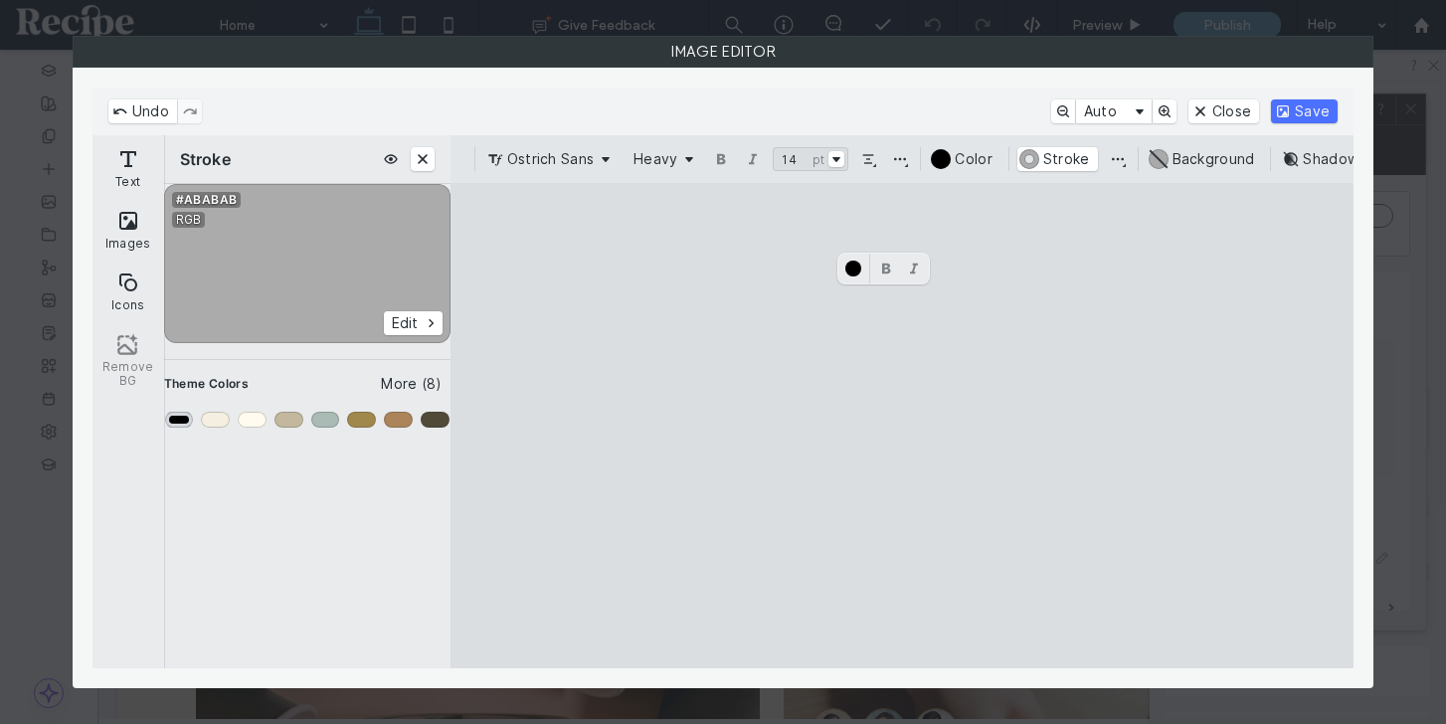
click at [172, 417] on div "Primary" at bounding box center [179, 420] width 29 height 16
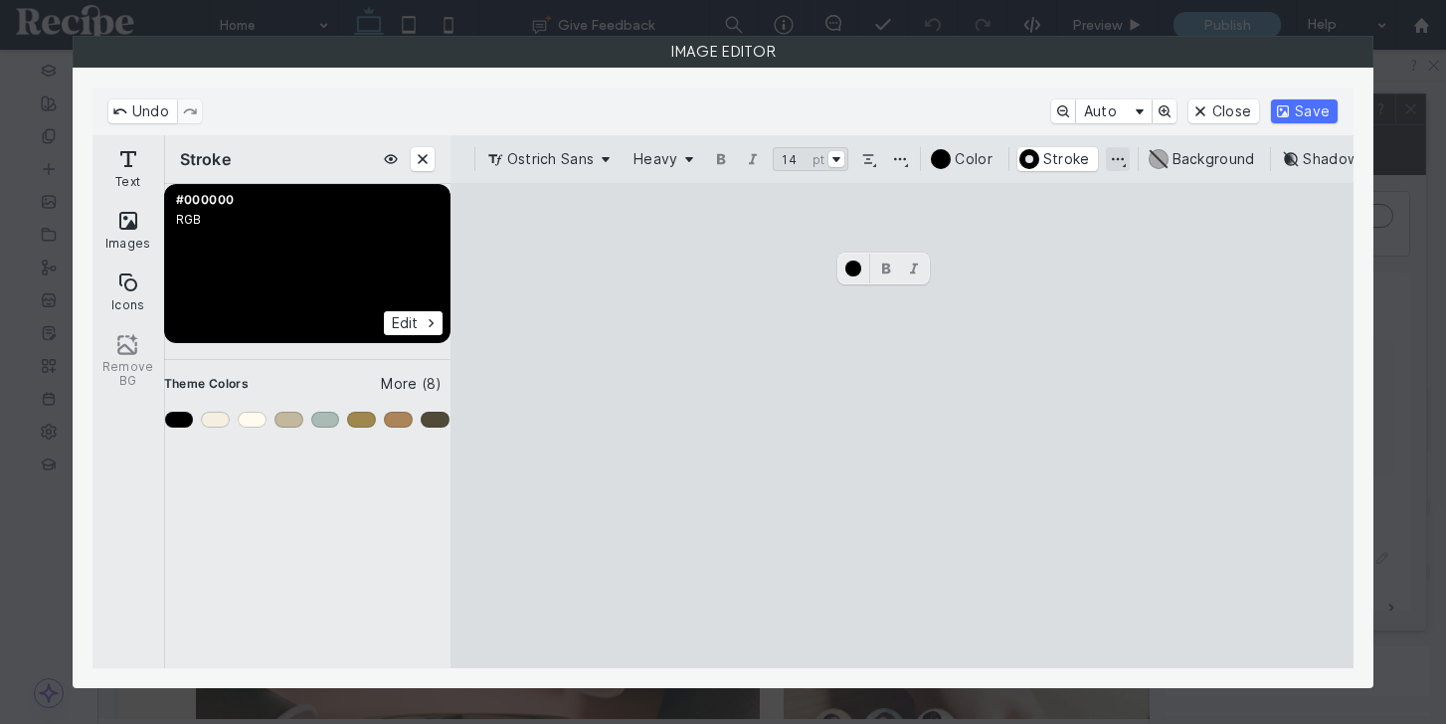
click at [1120, 167] on button "Change stroke position and join style" at bounding box center [1118, 159] width 24 height 24
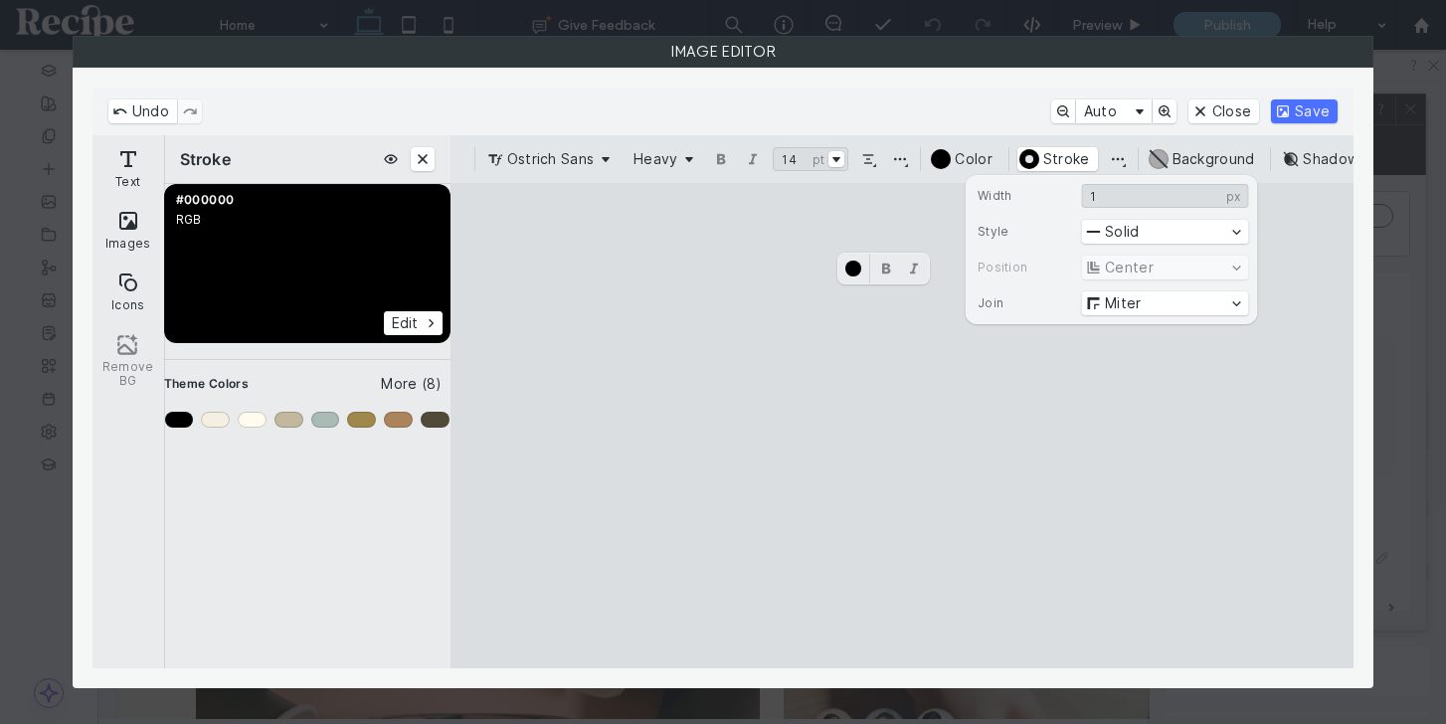
type input "*"
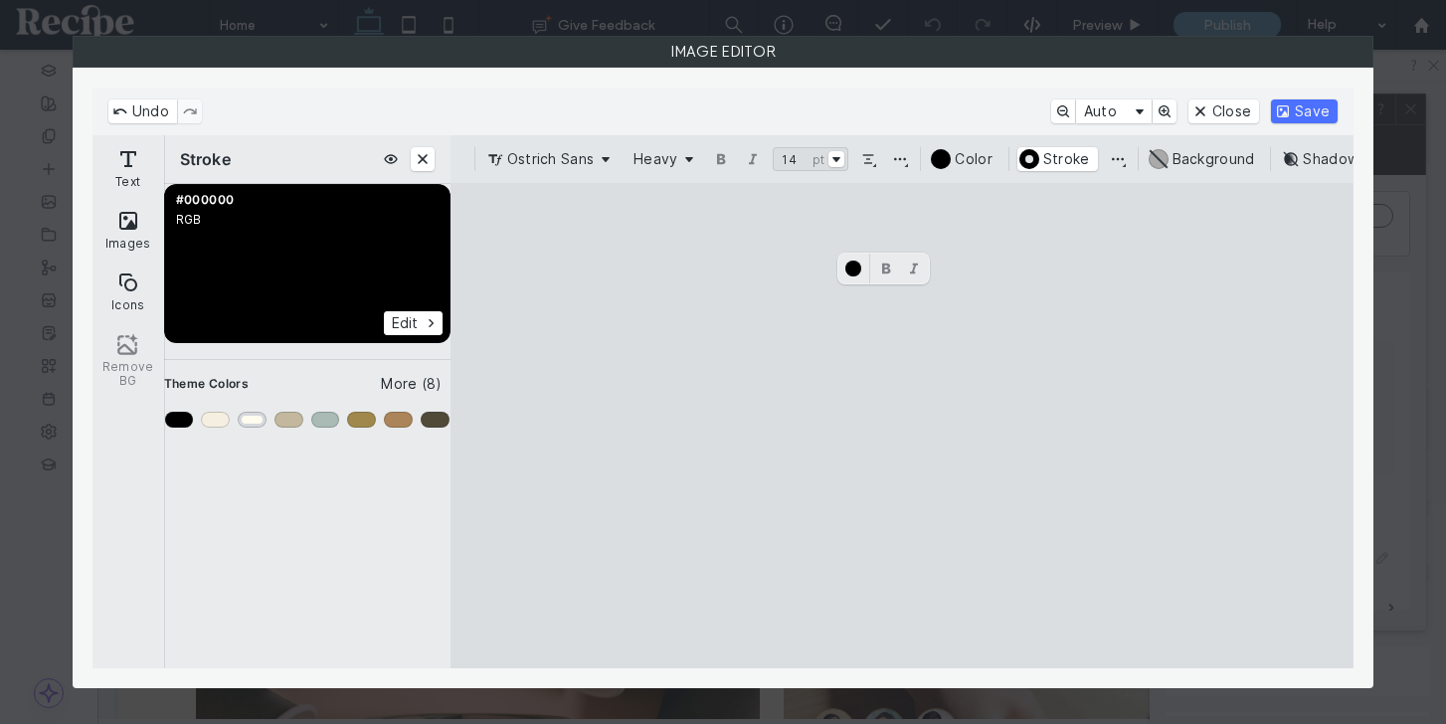
click at [255, 415] on div "Color #3" at bounding box center [252, 420] width 29 height 16
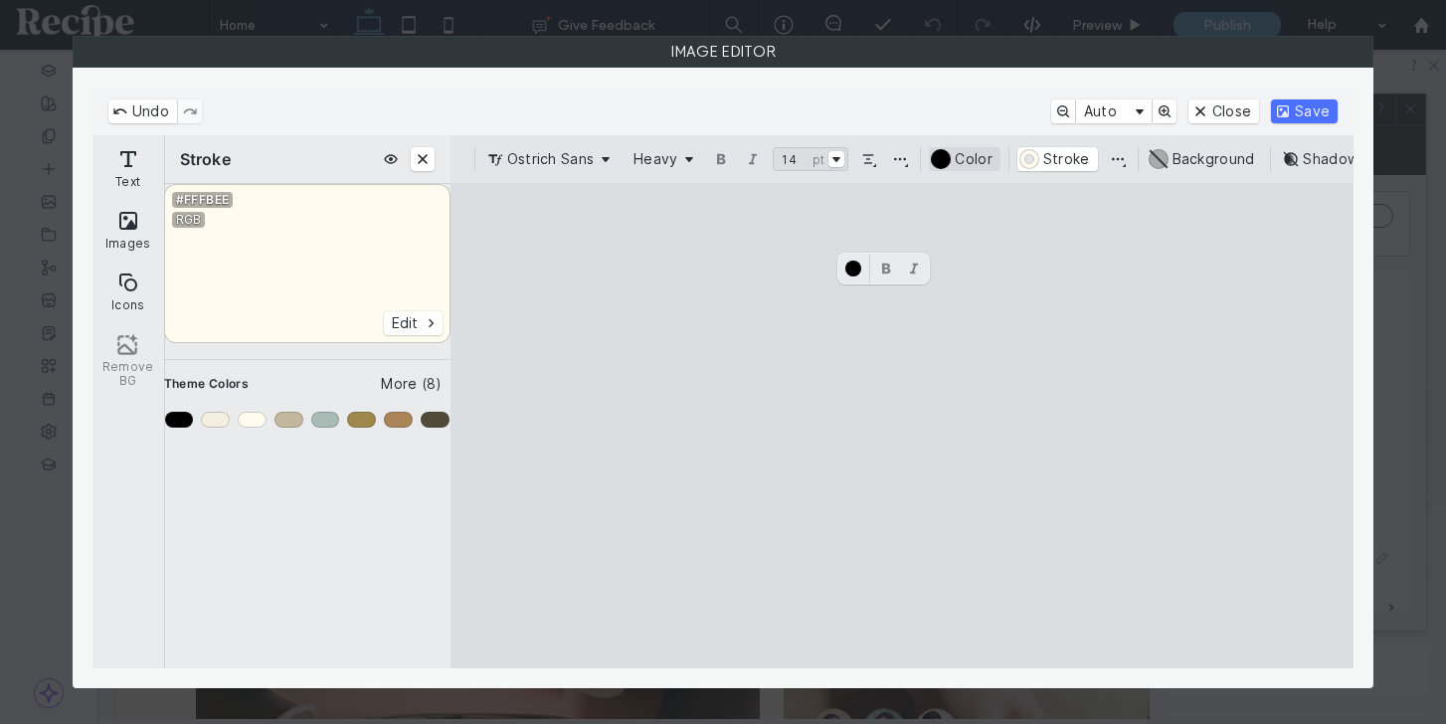
click at [952, 167] on button "#000000 Color" at bounding box center [964, 159] width 71 height 24
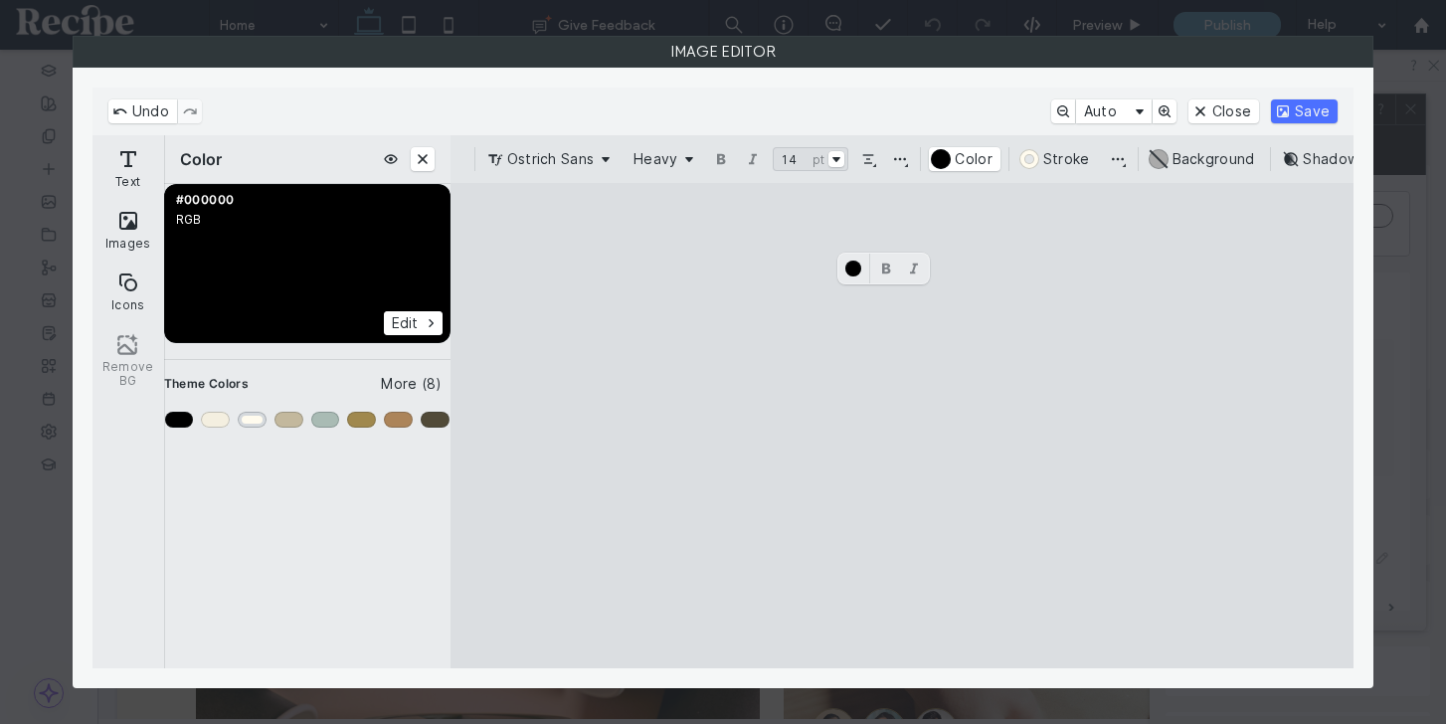
click at [253, 417] on div "Color #3" at bounding box center [252, 420] width 29 height 16
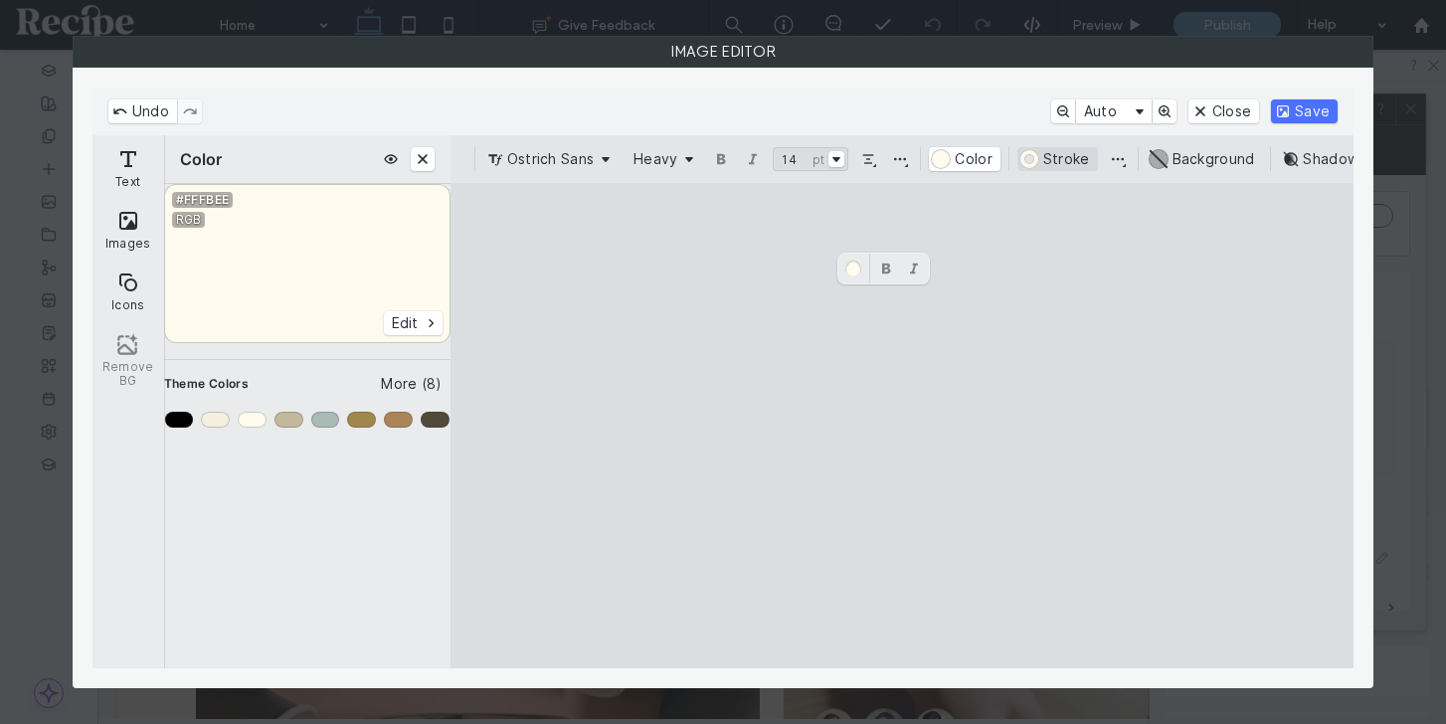
click at [1062, 153] on button "#FFFBEE Stroke" at bounding box center [1057, 159] width 81 height 24
click at [174, 416] on div "Primary" at bounding box center [179, 420] width 29 height 16
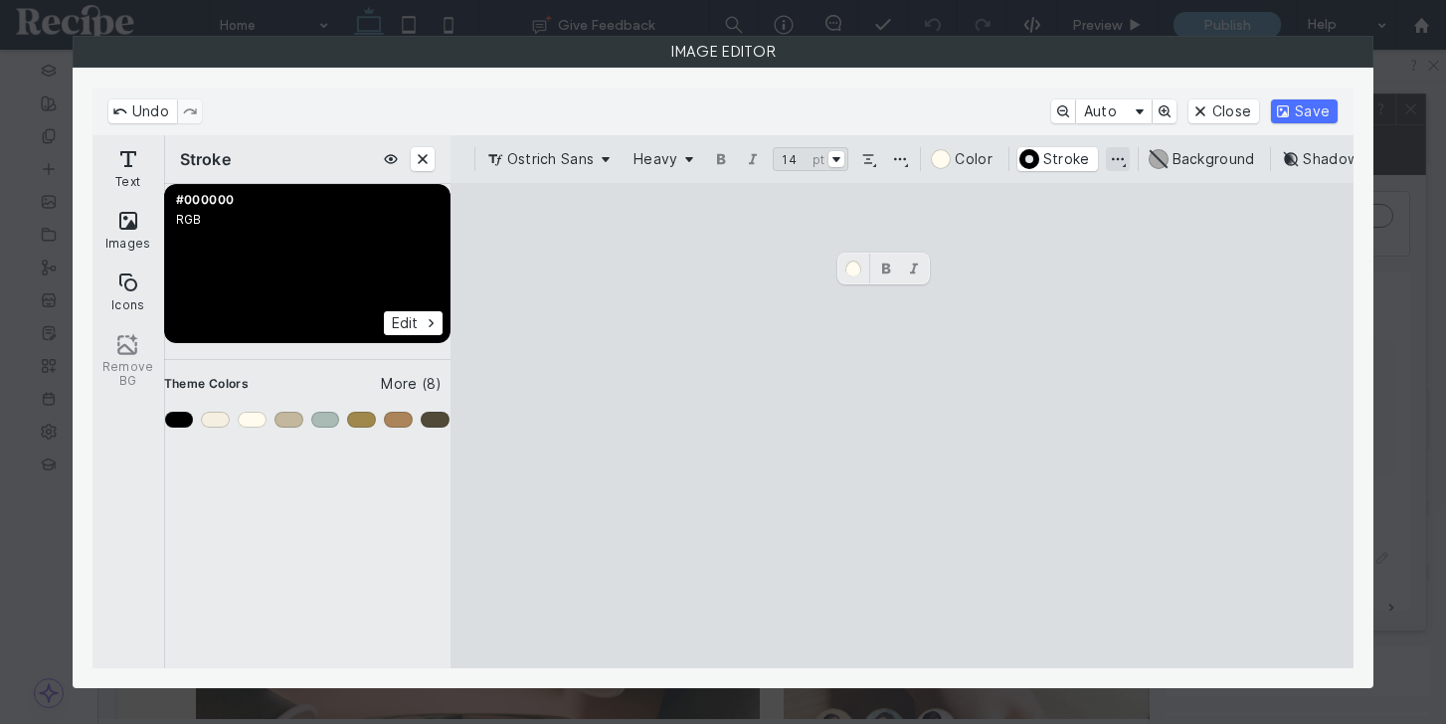
click at [1119, 165] on button "Change stroke position and join style" at bounding box center [1118, 159] width 24 height 24
click at [942, 154] on button "#FFFBEE Color" at bounding box center [964, 159] width 71 height 24
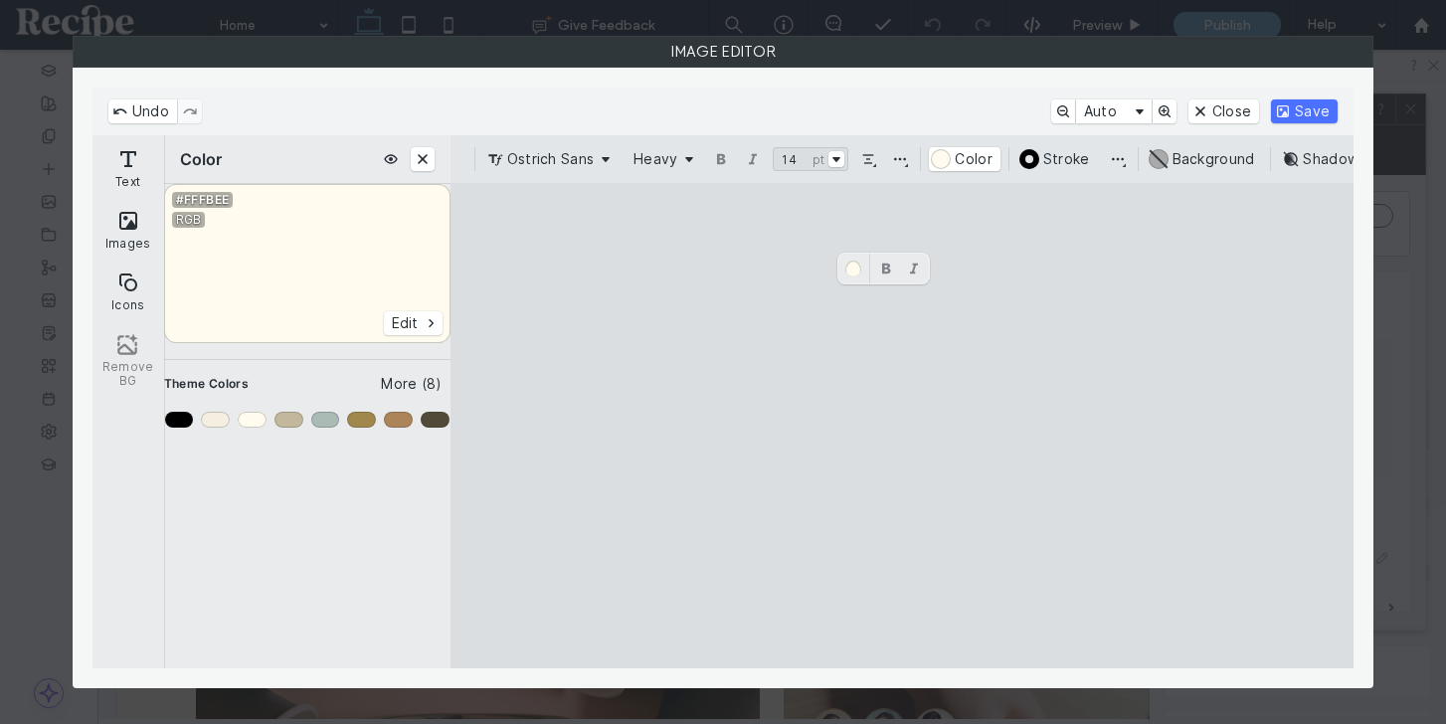
click at [902, 426] on cesdk-canvas "Editor canvas" at bounding box center [902, 426] width 0 height 0
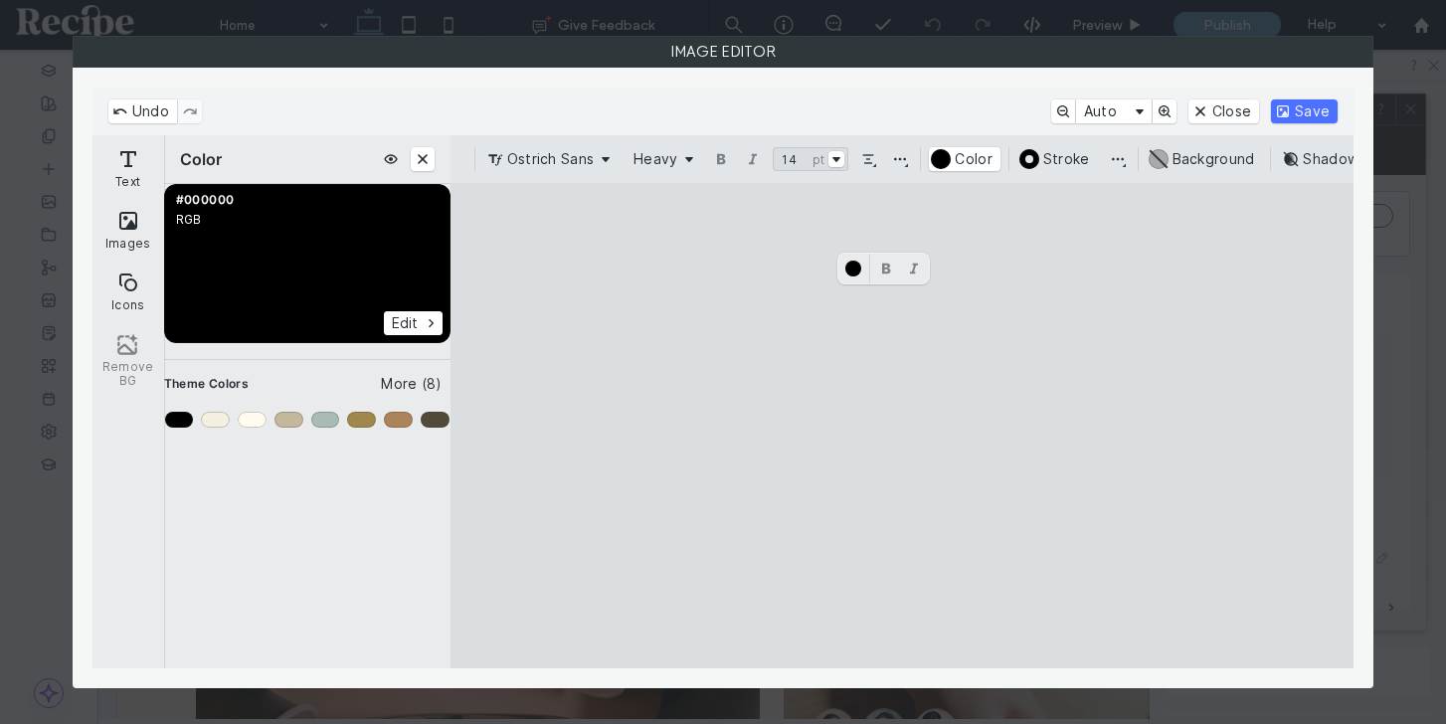
click at [902, 426] on cesdk-canvas "Editor canvas" at bounding box center [902, 426] width 0 height 0
click at [937, 146] on div "Ostrich Sans Heavy ** pt 14 pt Color #000000 Stroke #AAAAAA Background Shadow O…" at bounding box center [902, 159] width 904 height 48
click at [937, 154] on button "Color" at bounding box center [964, 159] width 71 height 24
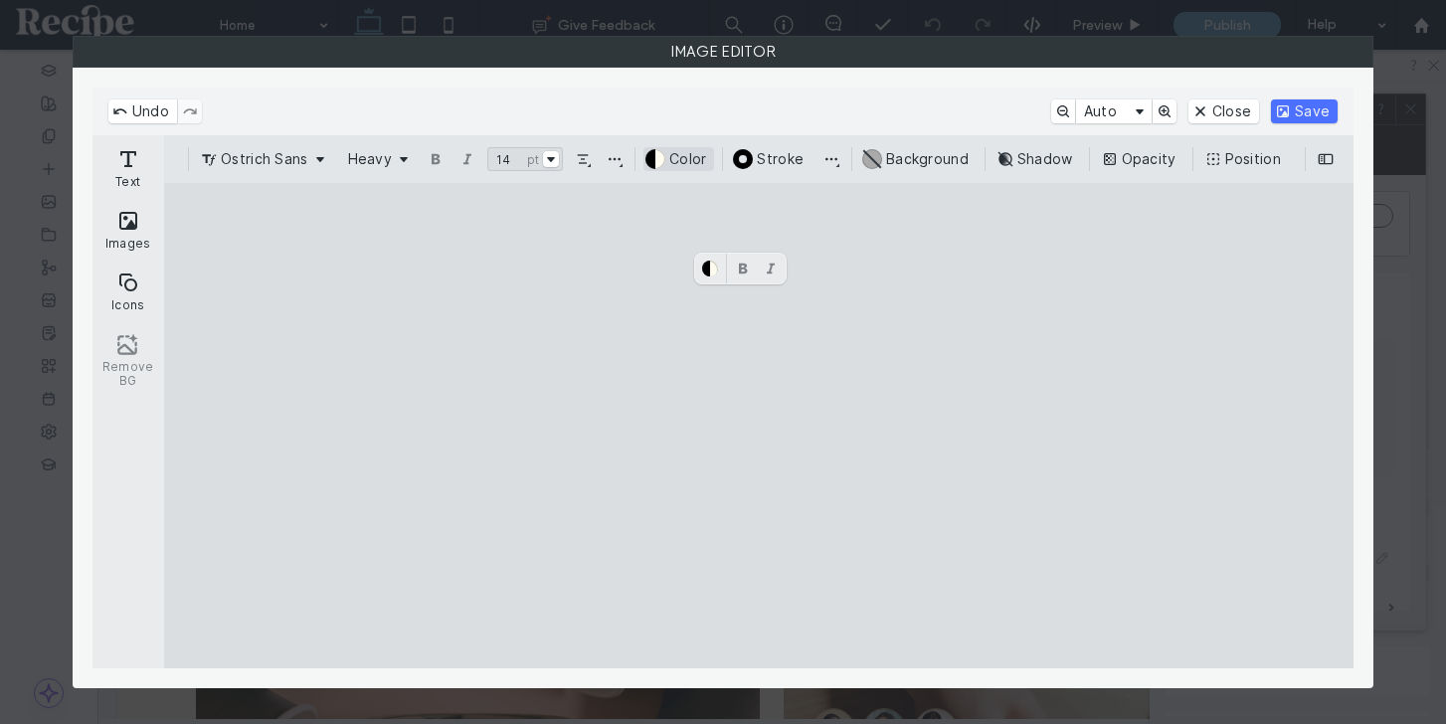
click at [683, 157] on button "Color" at bounding box center [678, 159] width 71 height 24
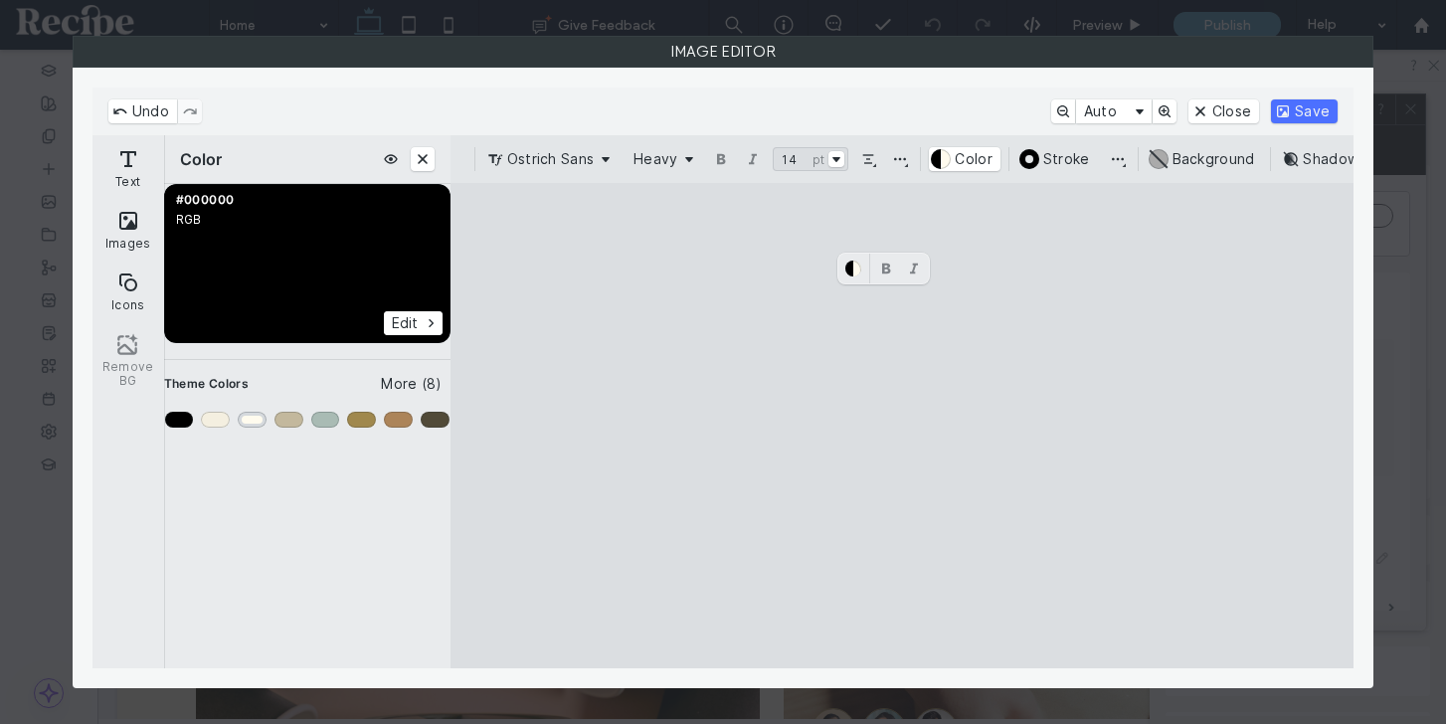
click at [252, 420] on div "Color #3" at bounding box center [252, 420] width 29 height 16
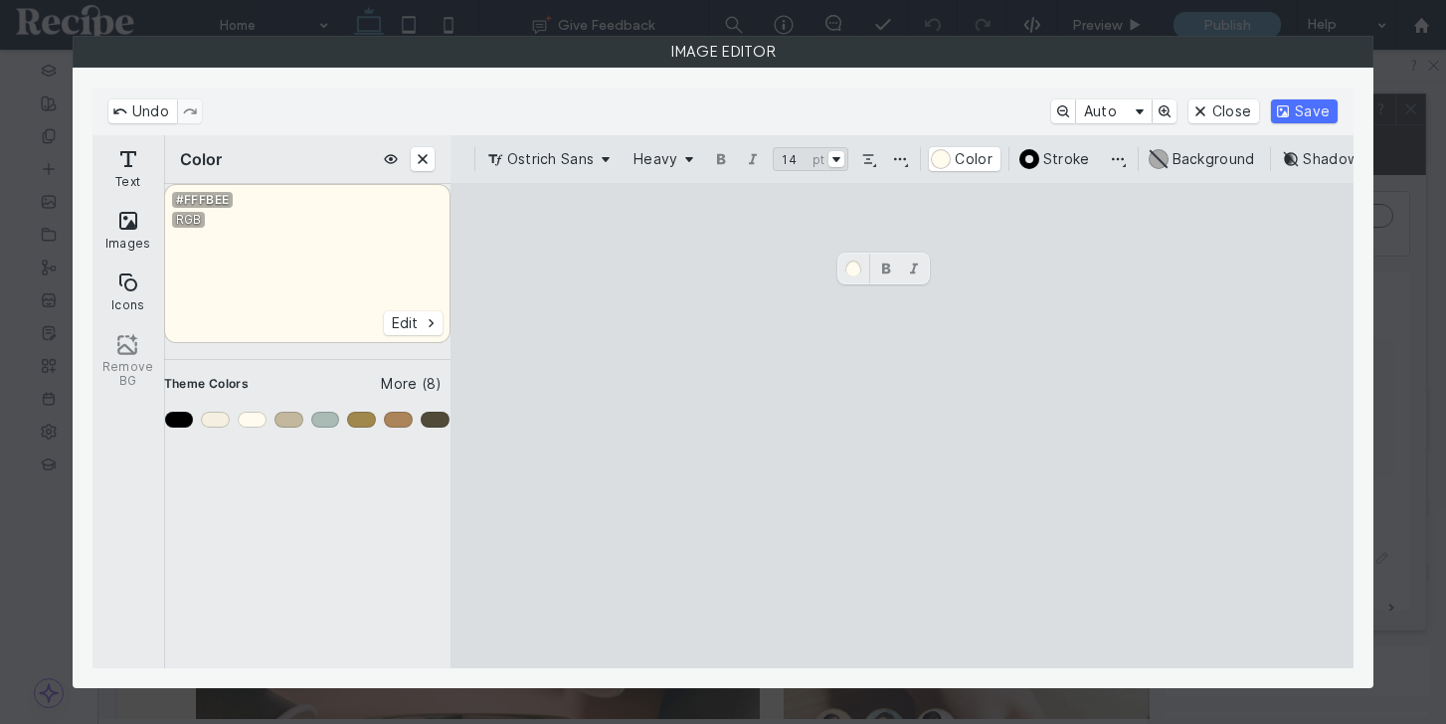
click at [902, 426] on cesdk-canvas "Editor canvas" at bounding box center [902, 426] width 0 height 0
click at [1110, 146] on div "Ostrich Sans Heavy ** pt 14 pt #FFFBEE Color #000000 Stroke #AAAAAA Background …" at bounding box center [902, 159] width 904 height 48
click at [1110, 156] on button "Change stroke position and join style" at bounding box center [1118, 159] width 24 height 24
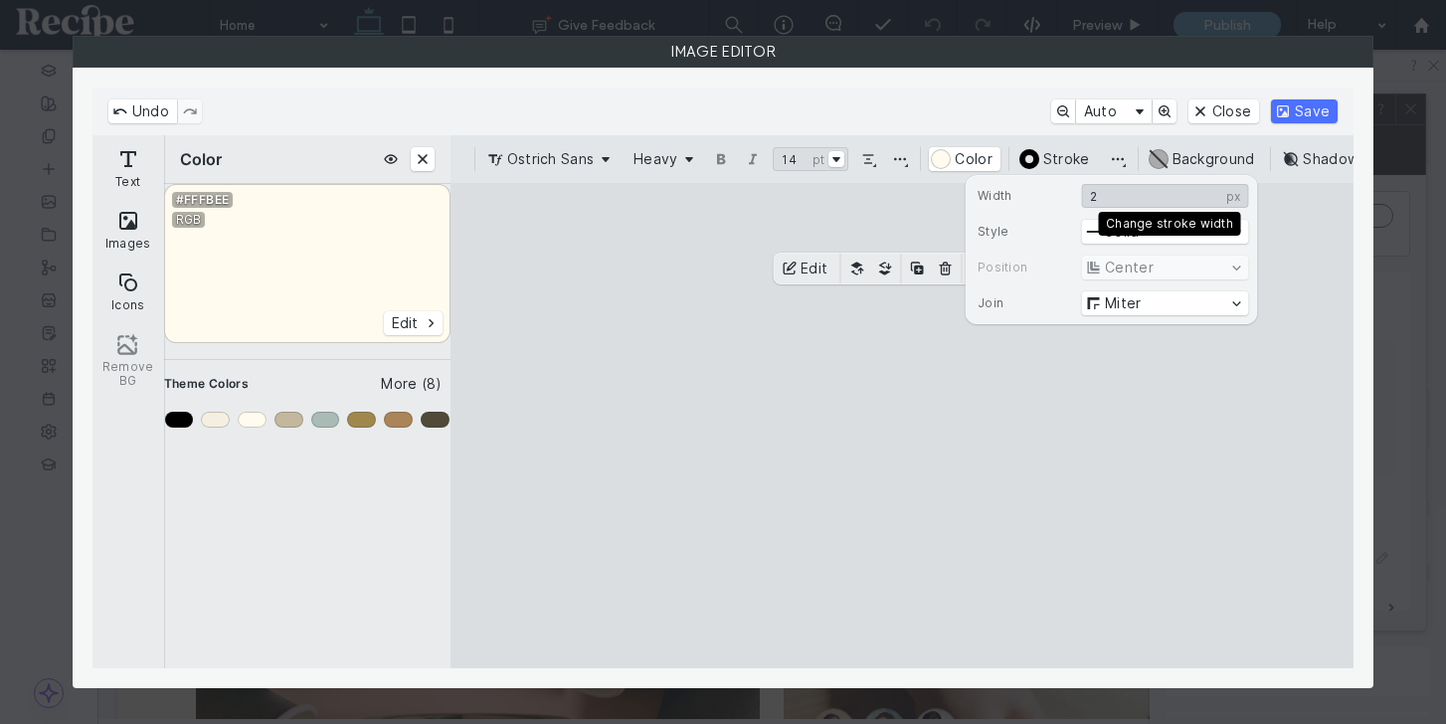
click at [1123, 202] on input "*" at bounding box center [1164, 196] width 167 height 24
click at [1123, 202] on input "***" at bounding box center [1164, 196] width 167 height 24
drag, startPoint x: 1123, startPoint y: 202, endPoint x: 1041, endPoint y: 196, distance: 81.8
click at [1041, 196] on div "Width *** px 233 px" at bounding box center [1110, 196] width 274 height 24
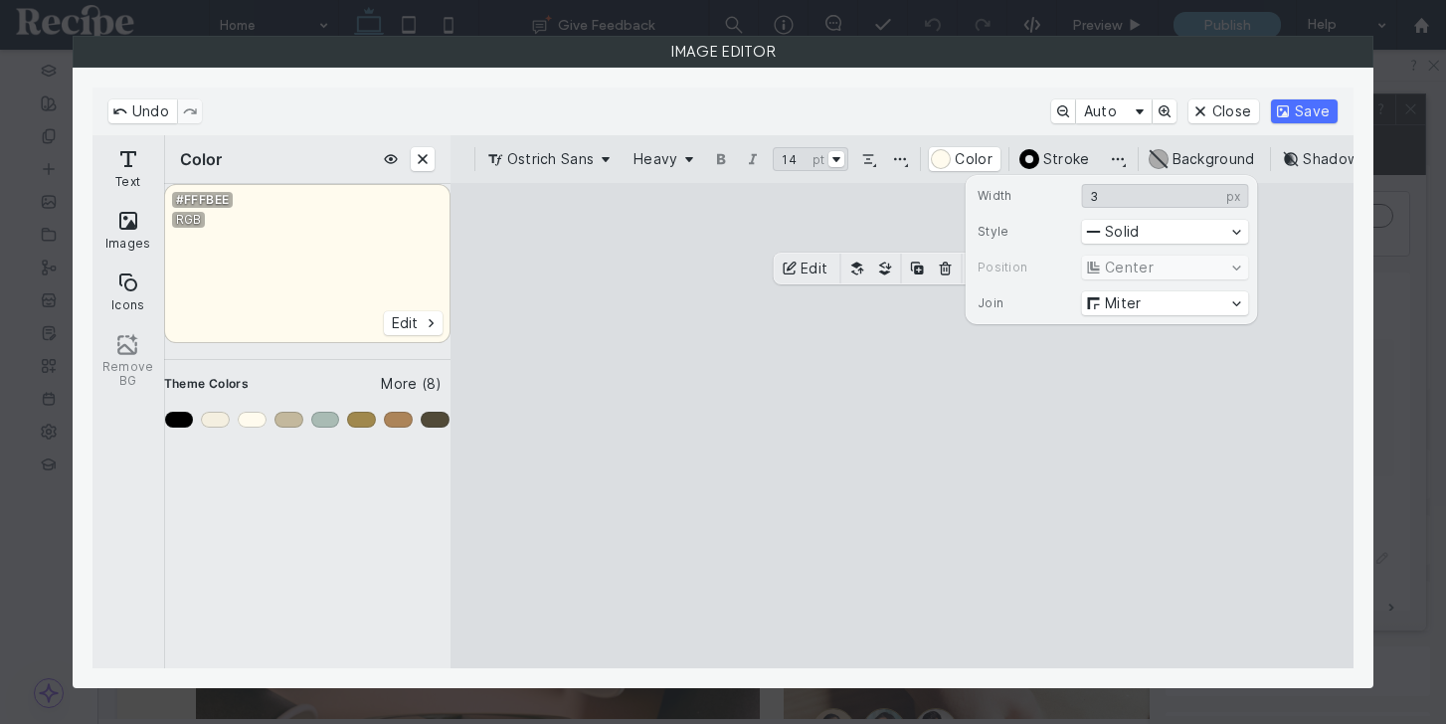
click at [1087, 182] on div "Width * px 3 px Style Solid Position Center Join Miter" at bounding box center [1110, 249] width 278 height 147
click at [1091, 201] on input "*" at bounding box center [1164, 196] width 167 height 24
type input "*"
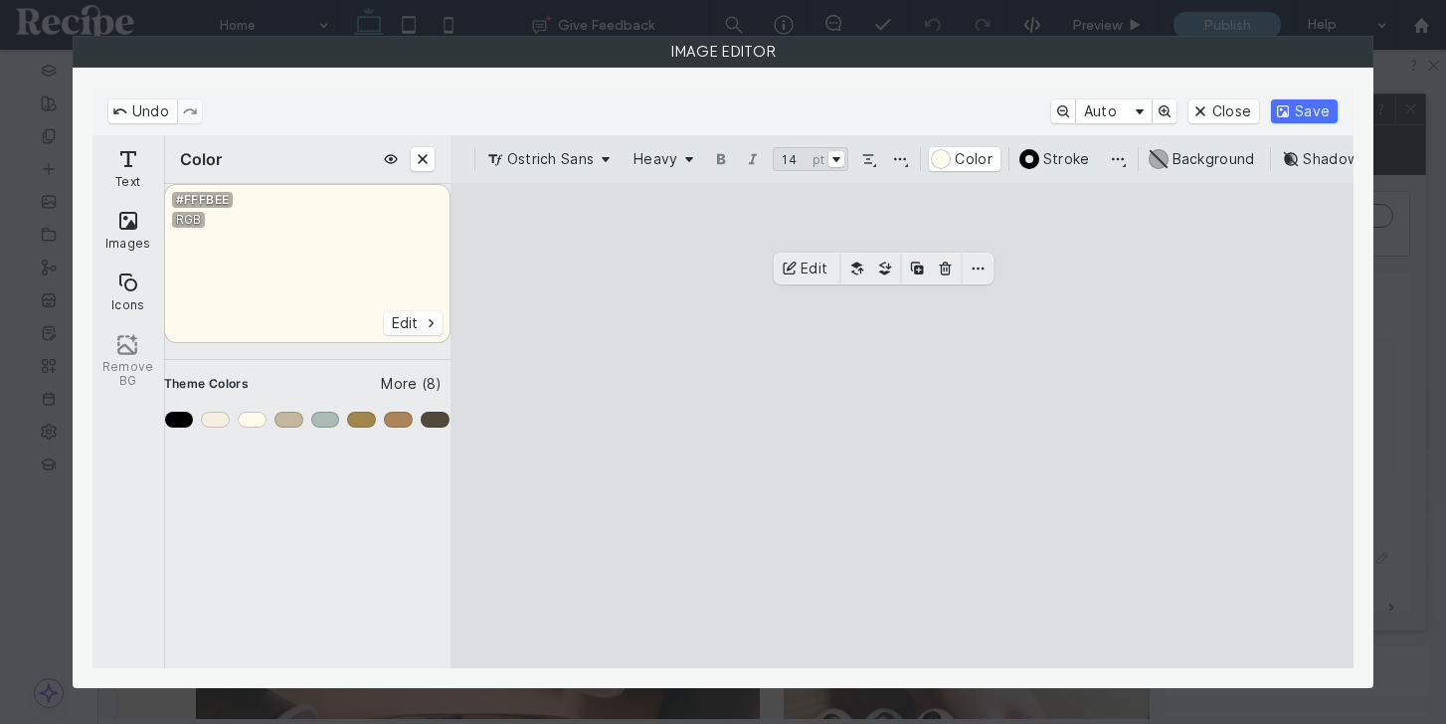
click at [170, 410] on div "CE.SDK" at bounding box center [307, 420] width 316 height 32
click at [171, 416] on div "Primary" at bounding box center [179, 420] width 29 height 16
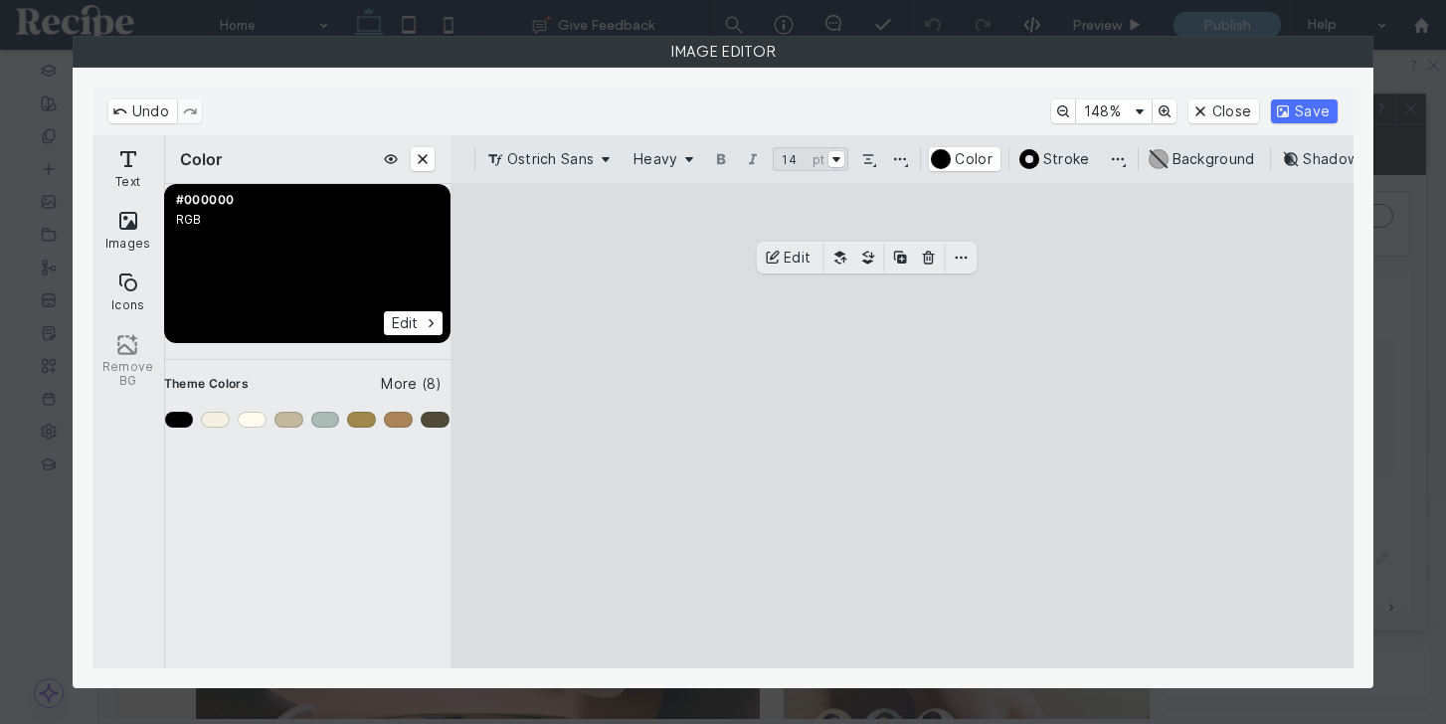
click at [902, 426] on cesdk-canvas "Editor canvas" at bounding box center [902, 426] width 0 height 0
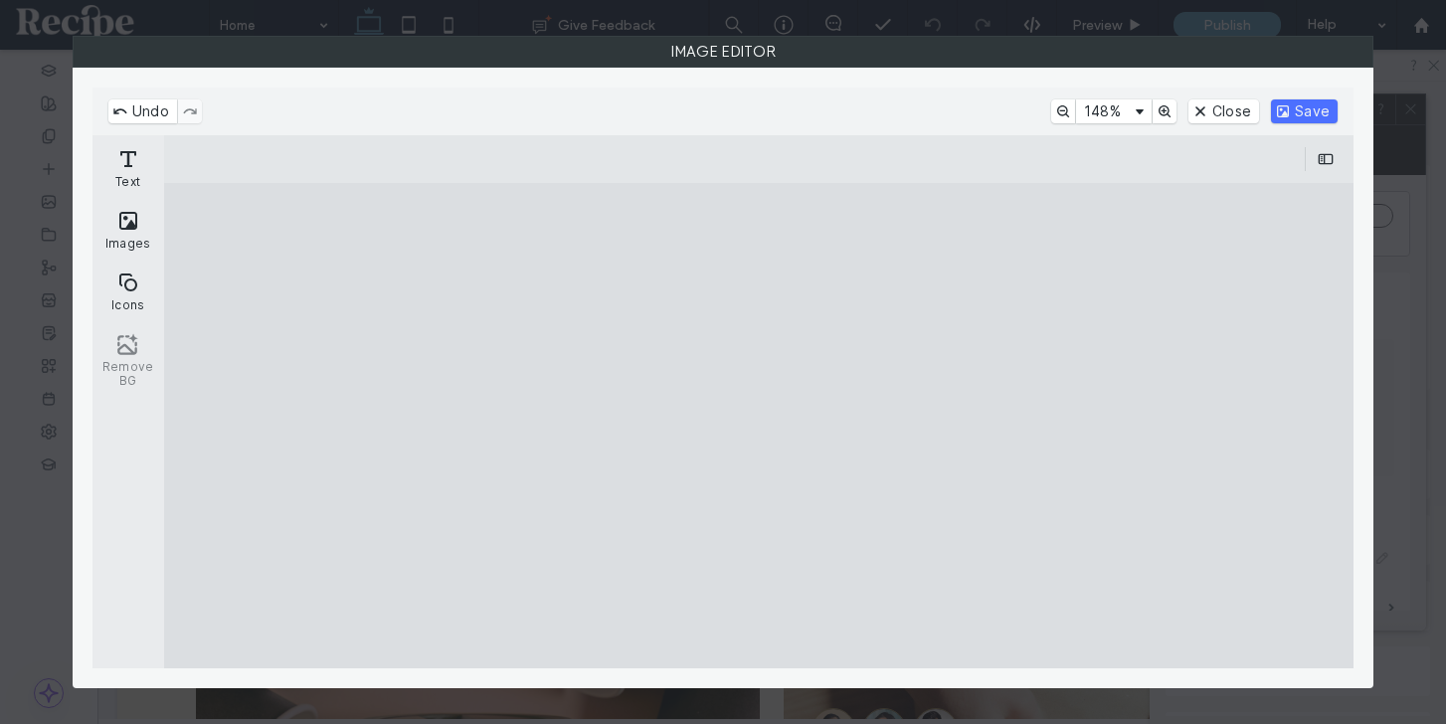
click at [759, 426] on cesdk-canvas "Editor canvas" at bounding box center [759, 426] width 0 height 0
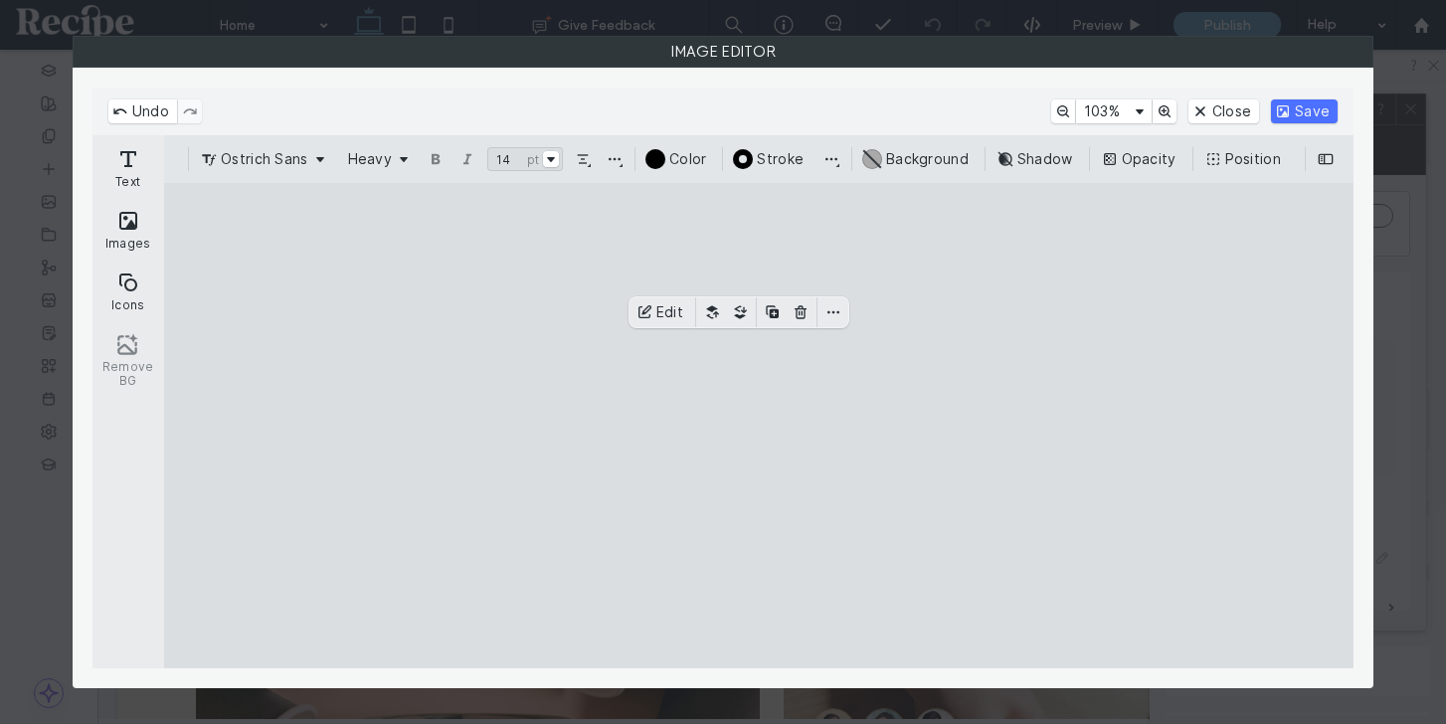
click at [759, 426] on cesdk-canvas "Editor canvas" at bounding box center [759, 426] width 0 height 0
click at [550, 165] on button "Select font size" at bounding box center [551, 159] width 16 height 16
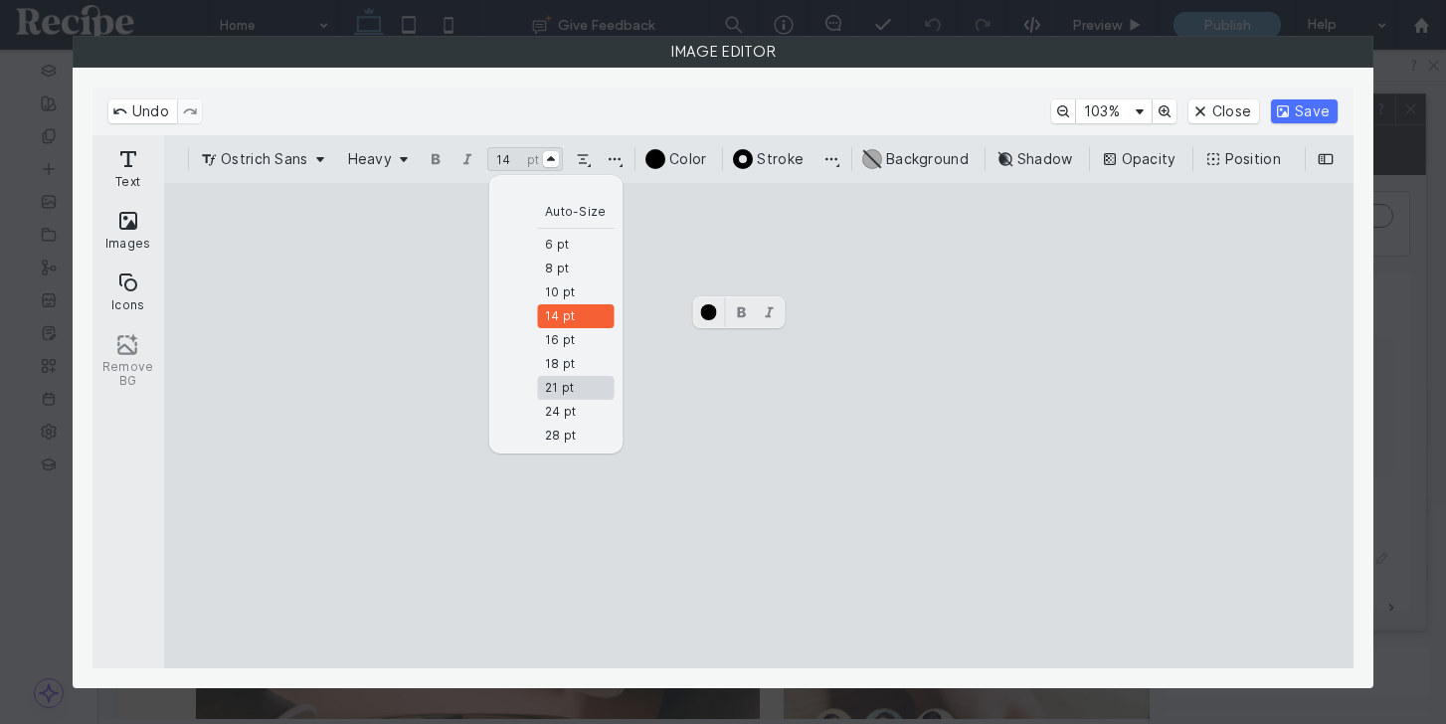
click at [558, 381] on div "21 pt" at bounding box center [559, 388] width 29 height 16
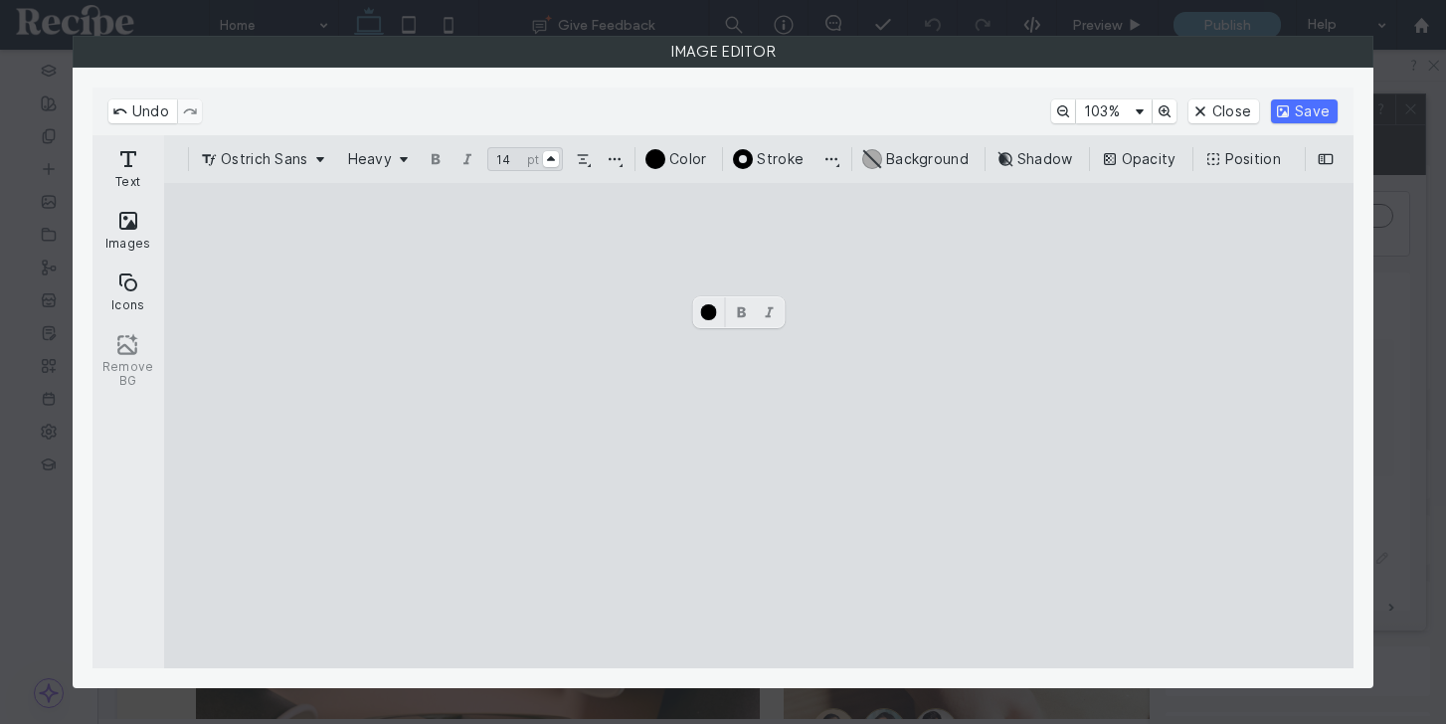
type input "**"
click at [759, 426] on cesdk-canvas "Editor canvas" at bounding box center [759, 426] width 0 height 0
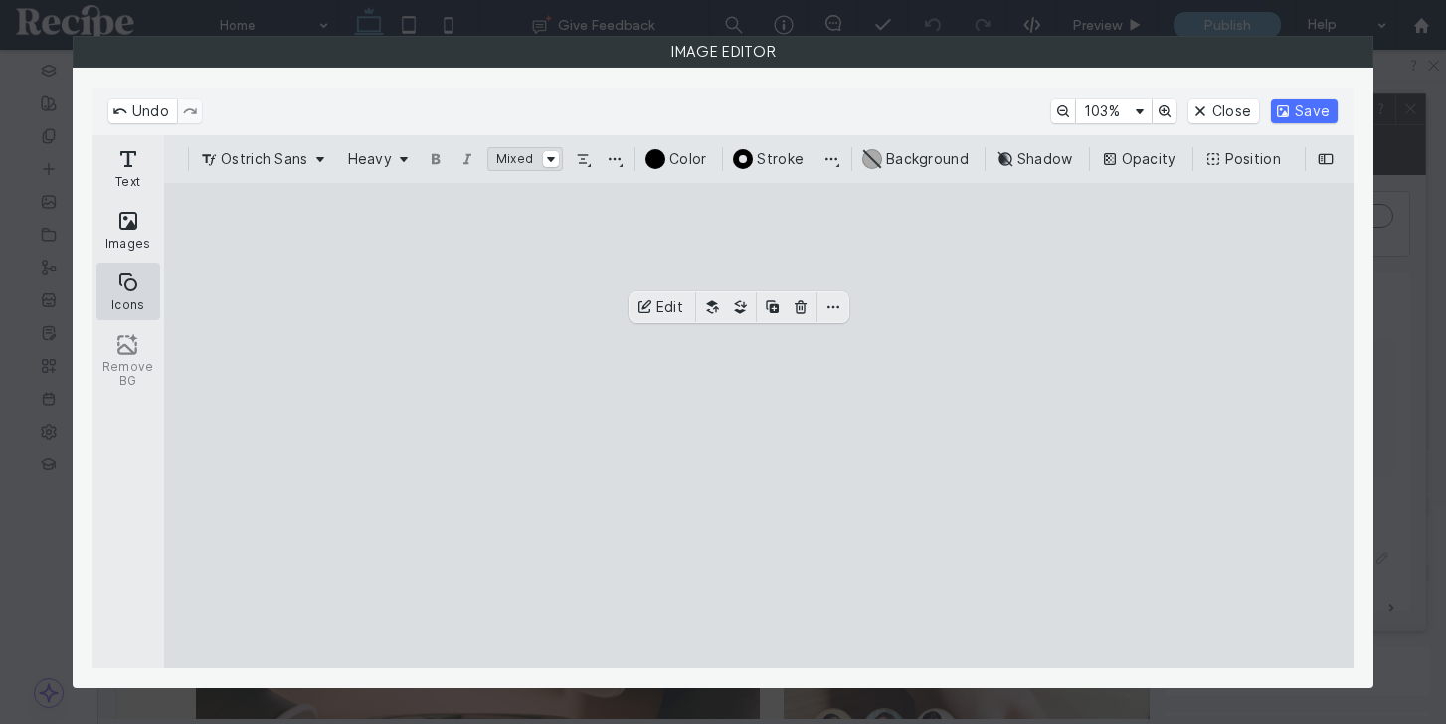
click at [128, 286] on button "Icons" at bounding box center [128, 292] width 64 height 58
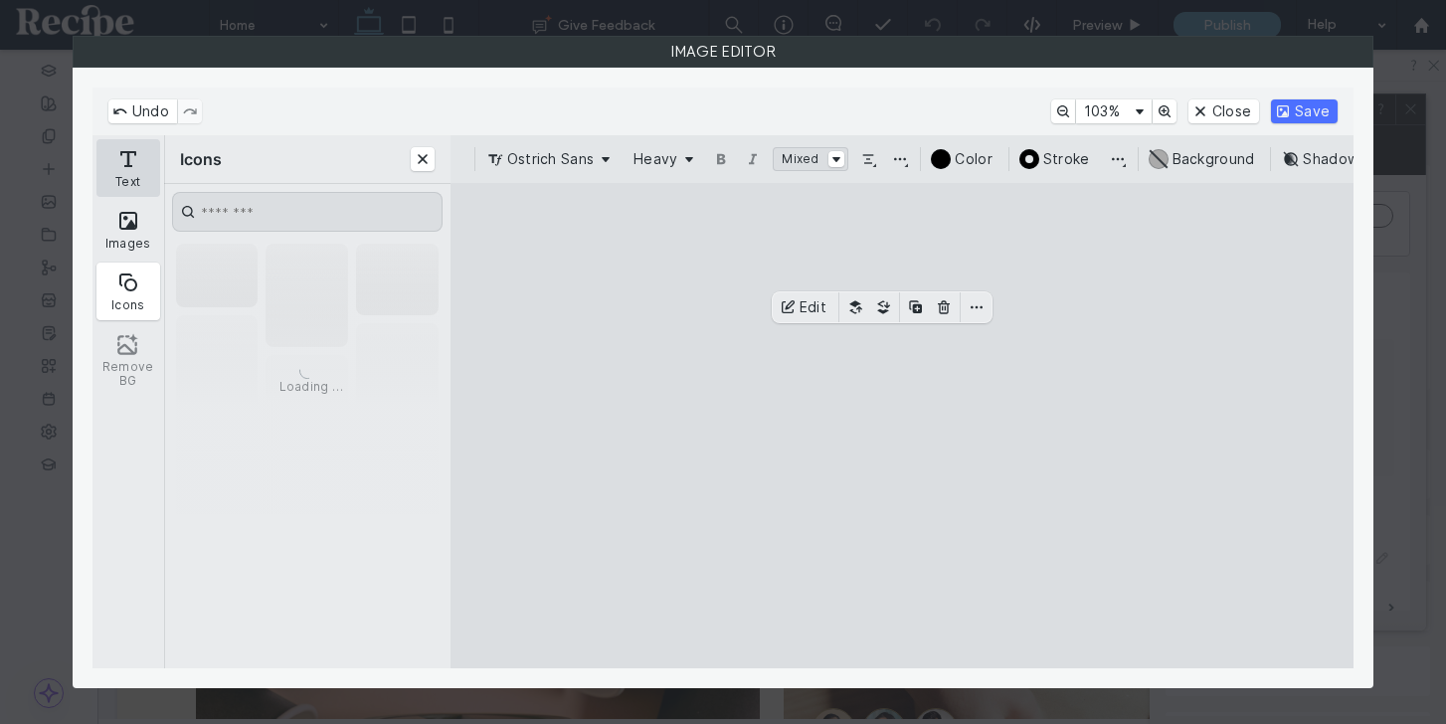
click at [134, 183] on button "Text" at bounding box center [128, 168] width 64 height 58
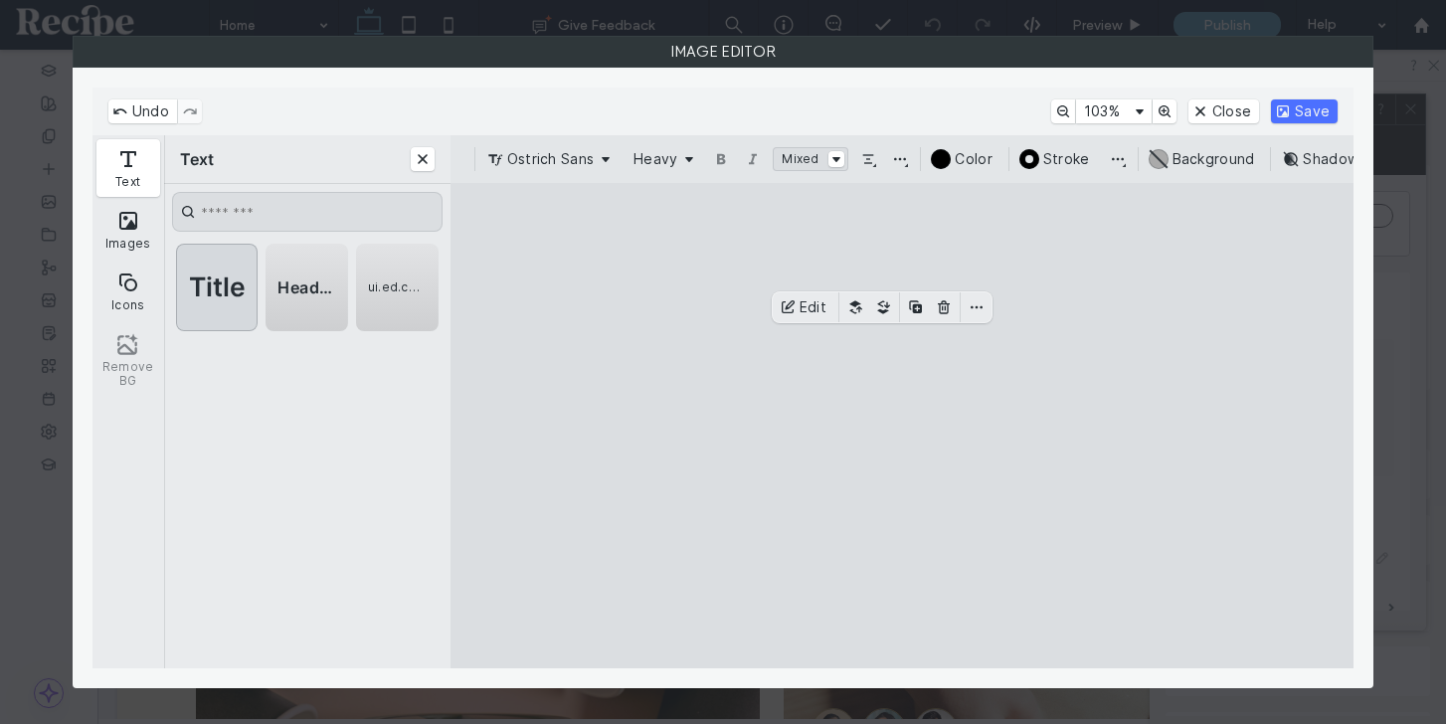
click at [235, 283] on span "Title" at bounding box center [217, 287] width 65 height 22
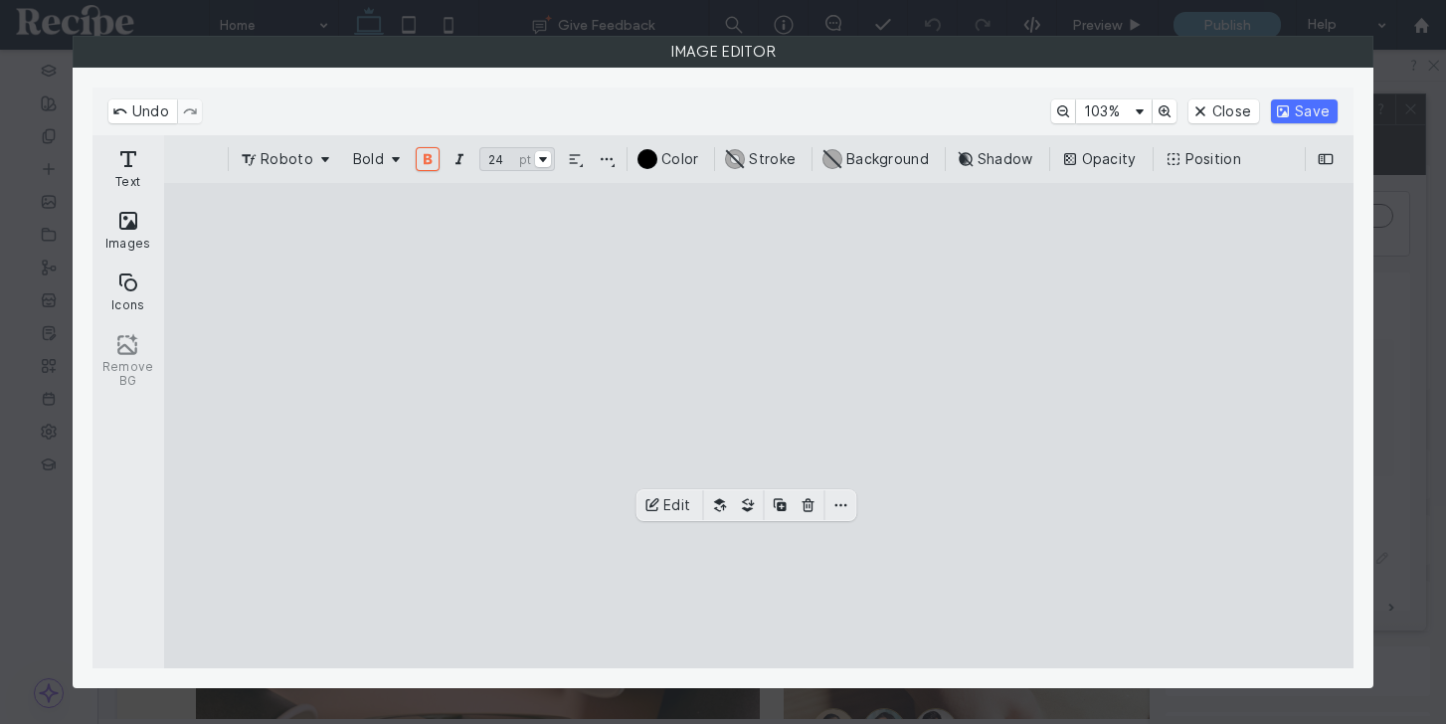
click at [759, 426] on cesdk-canvas "Editor canvas" at bounding box center [759, 426] width 0 height 0
click at [310, 167] on button "Roboto" at bounding box center [287, 159] width 100 height 24
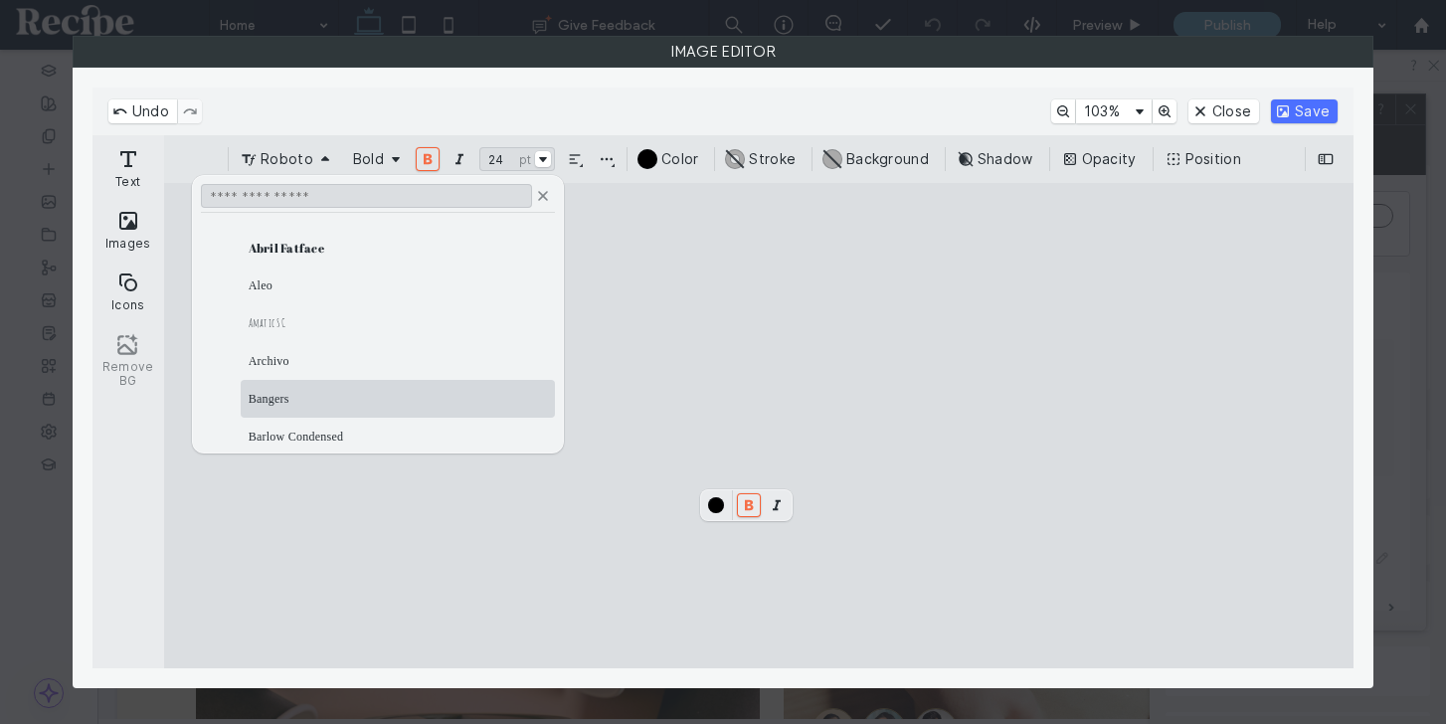
click at [313, 398] on div "Bangers" at bounding box center [398, 399] width 298 height 30
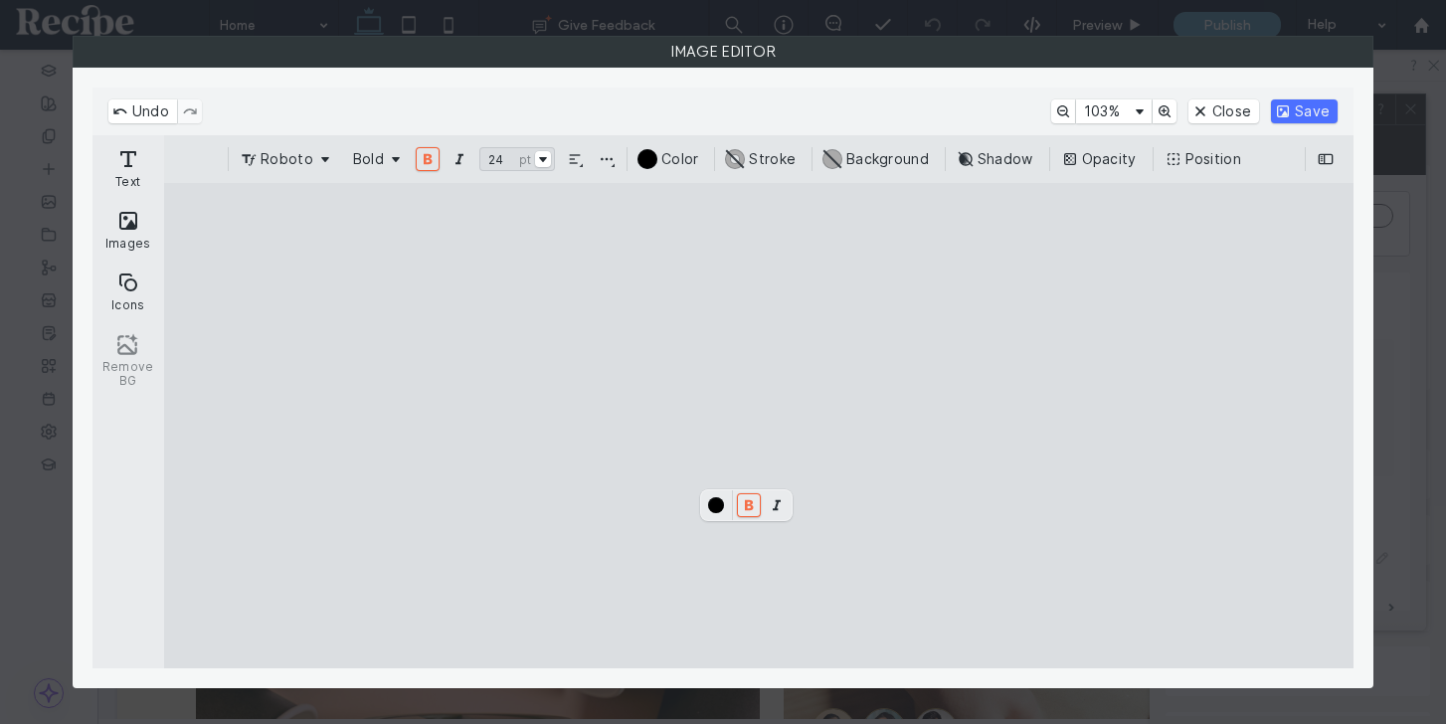
drag, startPoint x: 613, startPoint y: 570, endPoint x: 553, endPoint y: 570, distance: 59.7
click at [759, 426] on cesdk-canvas "Editor canvas" at bounding box center [759, 426] width 0 height 0
click at [307, 170] on button "Roboto" at bounding box center [287, 159] width 100 height 24
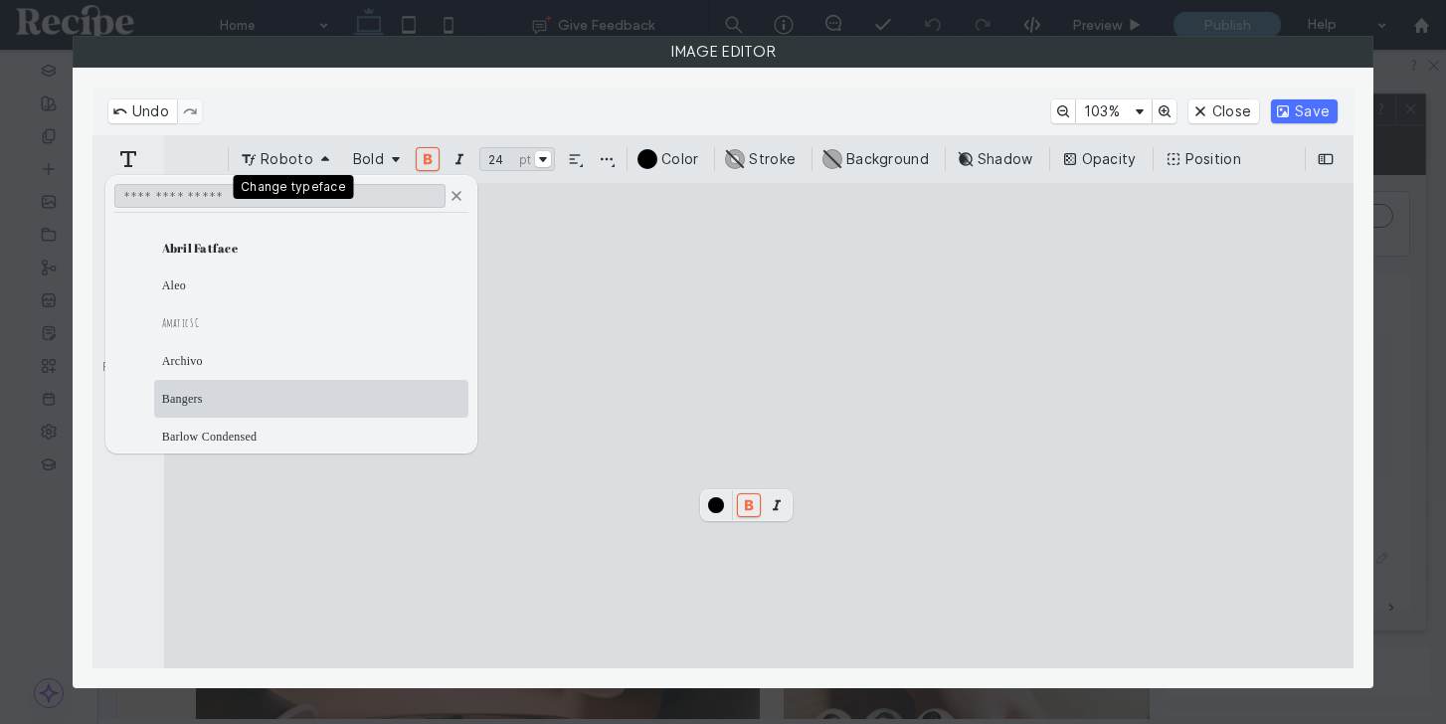
click at [347, 380] on li "Bangers" at bounding box center [311, 399] width 314 height 38
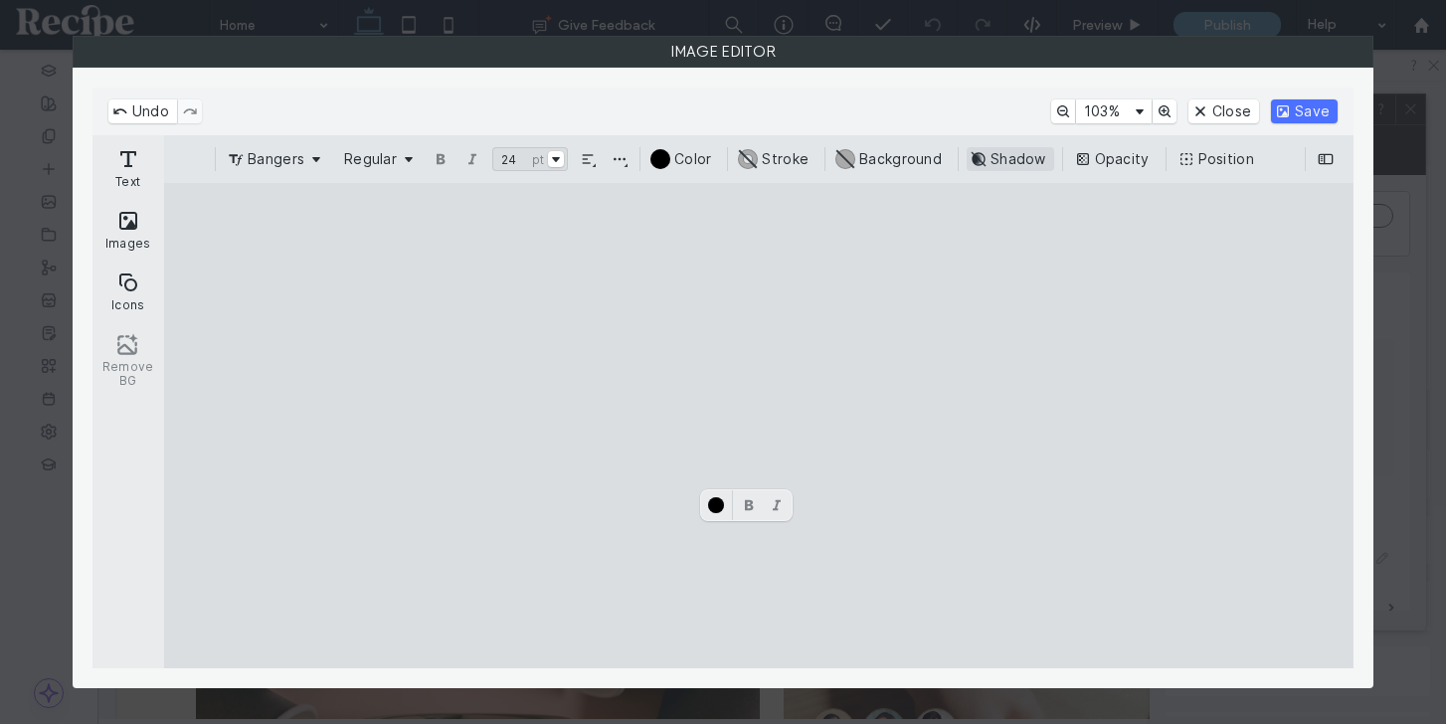
click at [1032, 165] on button "Shadow" at bounding box center [1011, 159] width 88 height 24
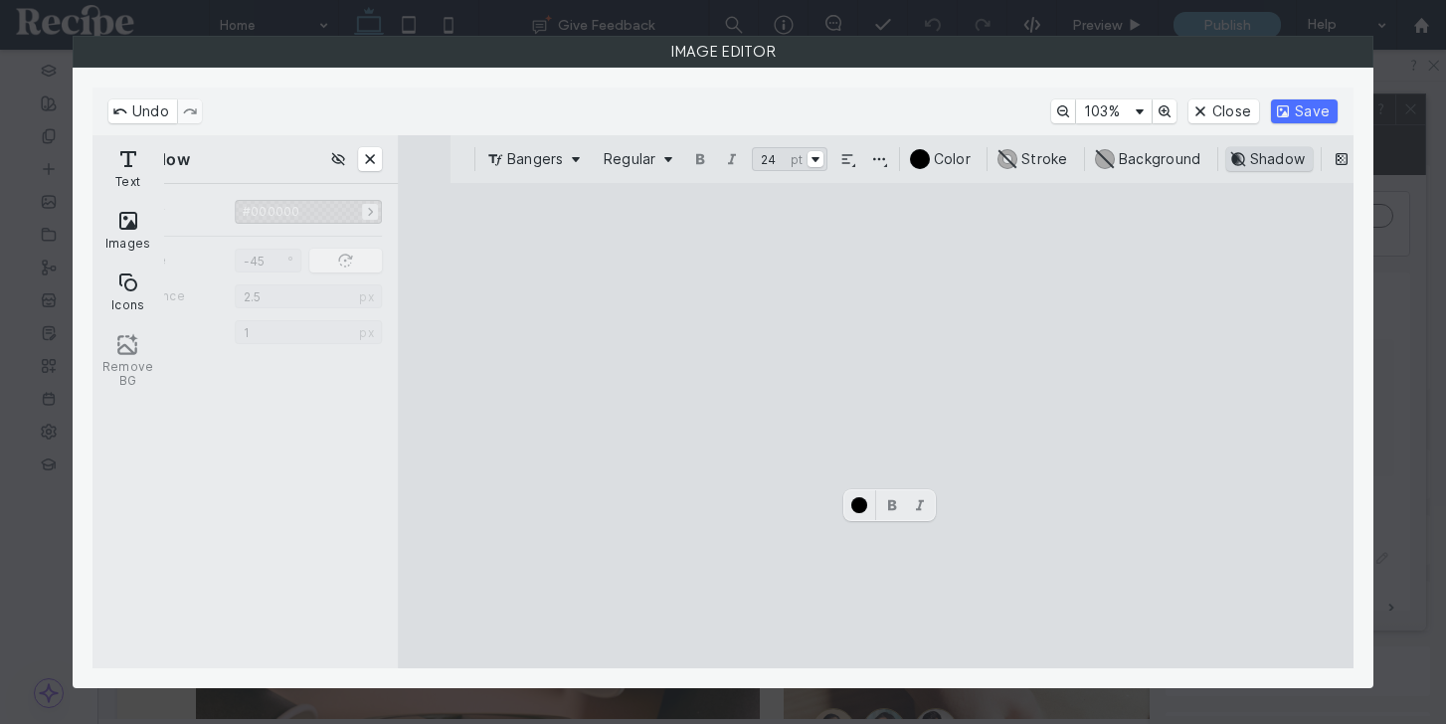
click at [1032, 165] on button "#ABABAB Stroke" at bounding box center [1035, 159] width 81 height 24
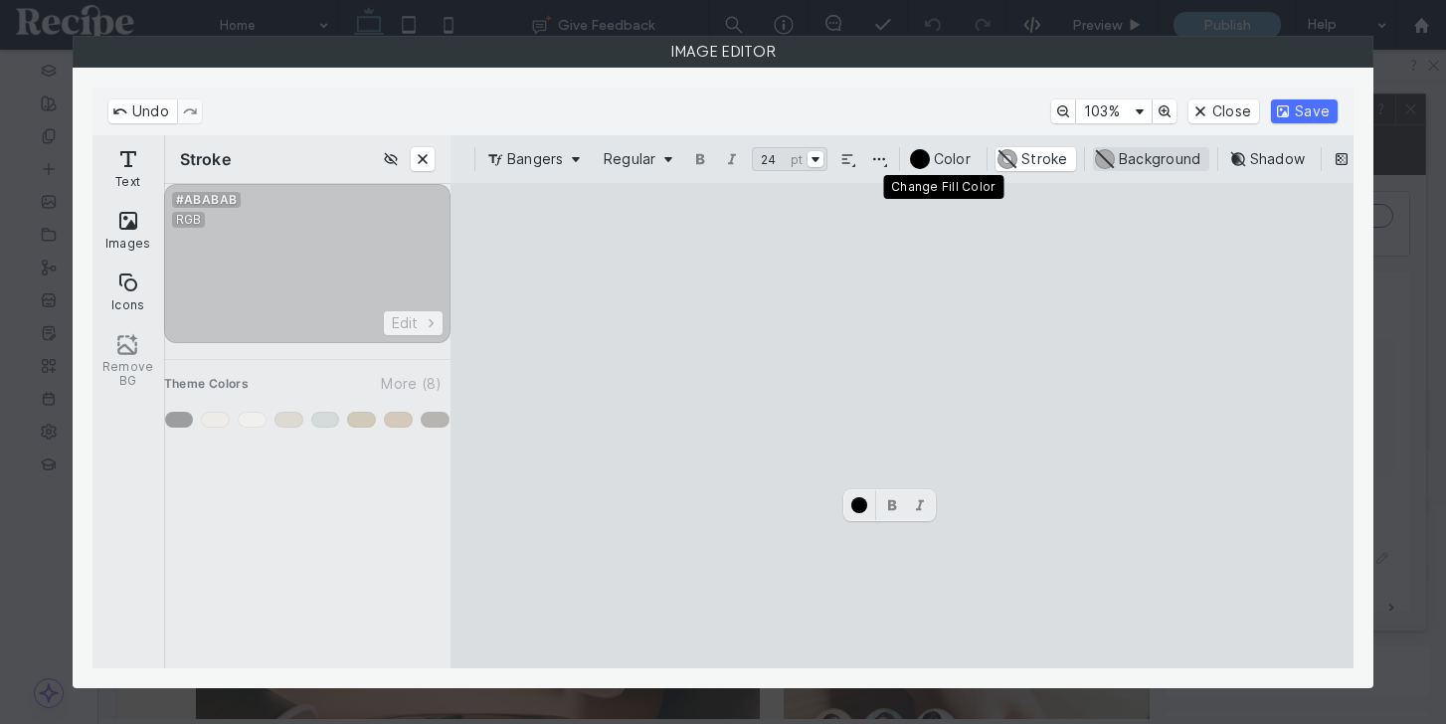
click at [1093, 148] on button "#AAAAAA Background" at bounding box center [1151, 159] width 116 height 24
click at [231, 270] on div "Enable Background" at bounding box center [307, 310] width 286 height 252
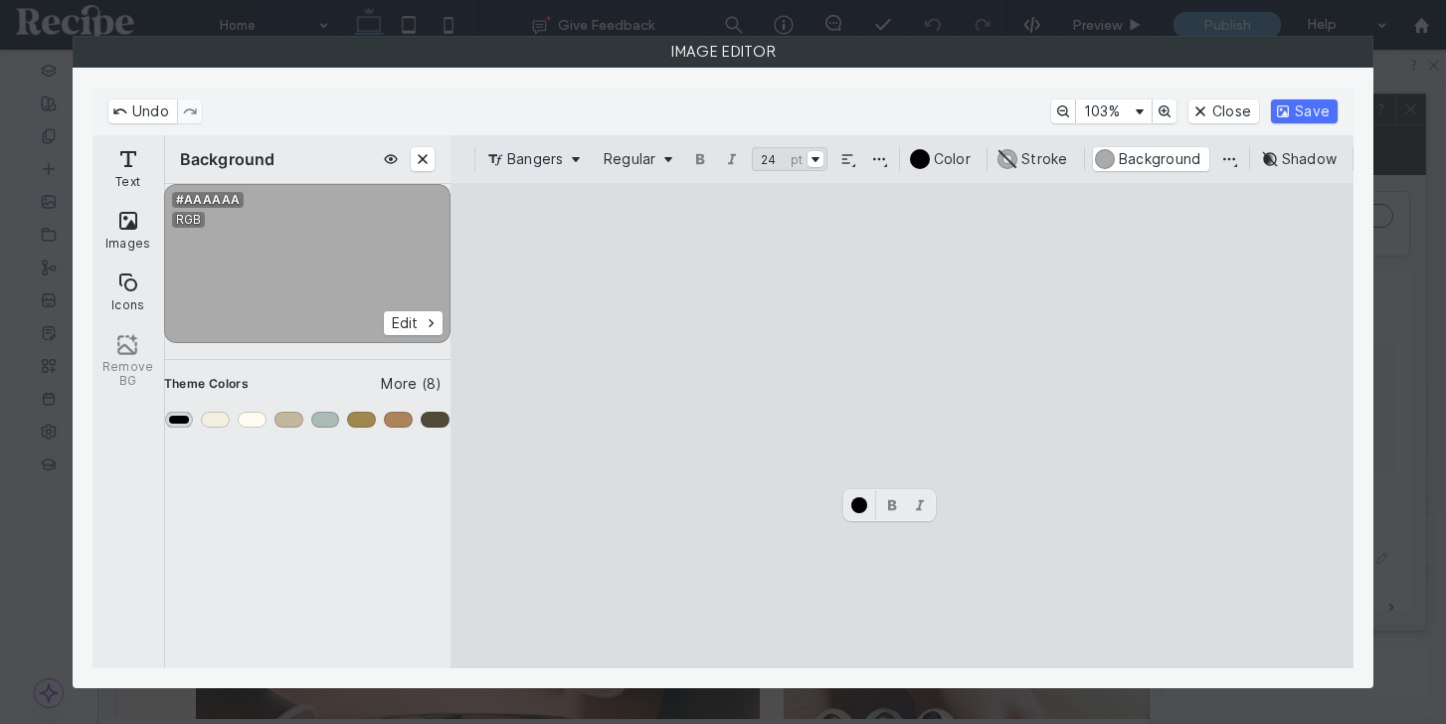
click at [188, 423] on div "Primary" at bounding box center [179, 420] width 29 height 16
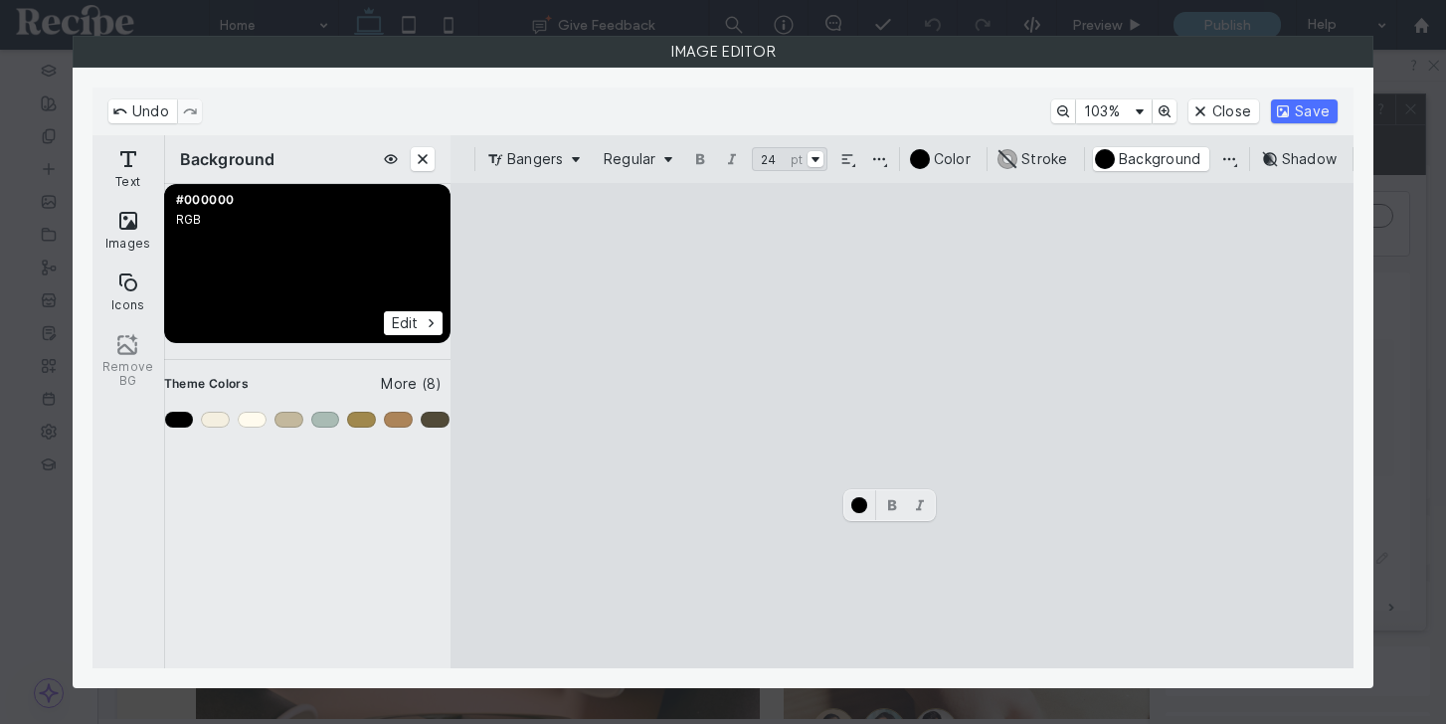
click at [902, 426] on cesdk-canvas "Editor canvas" at bounding box center [902, 426] width 0 height 0
drag, startPoint x: 1053, startPoint y: 565, endPoint x: 744, endPoint y: 560, distance: 309.3
click at [902, 426] on cesdk-canvas "Editor canvas" at bounding box center [902, 426] width 0 height 0
drag, startPoint x: 744, startPoint y: 560, endPoint x: 796, endPoint y: 560, distance: 52.7
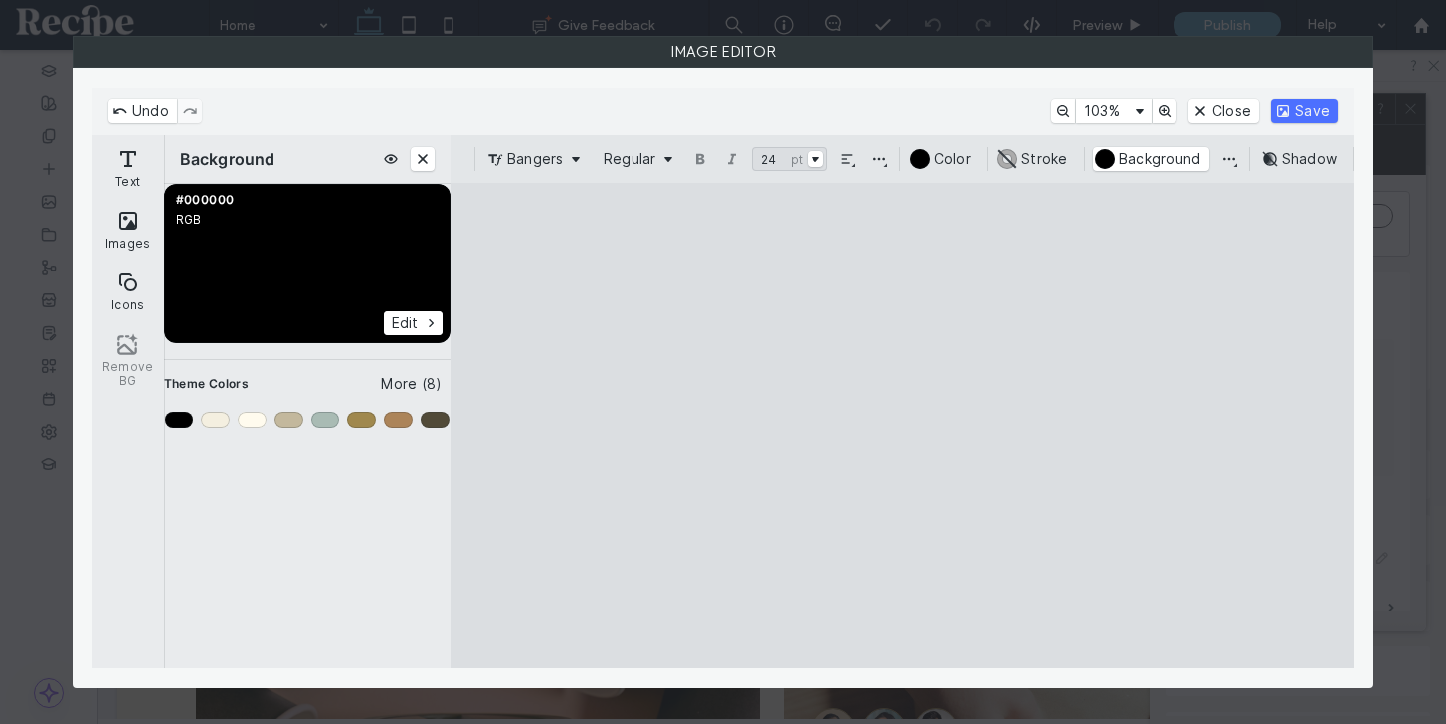
click at [902, 426] on cesdk-canvas "Editor canvas" at bounding box center [902, 426] width 0 height 0
drag, startPoint x: 774, startPoint y: 570, endPoint x: 910, endPoint y: 356, distance: 253.5
click at [902, 426] on cesdk-canvas "Editor canvas" at bounding box center [902, 426] width 0 height 0
click at [809, 158] on button "Select font size" at bounding box center [815, 159] width 16 height 16
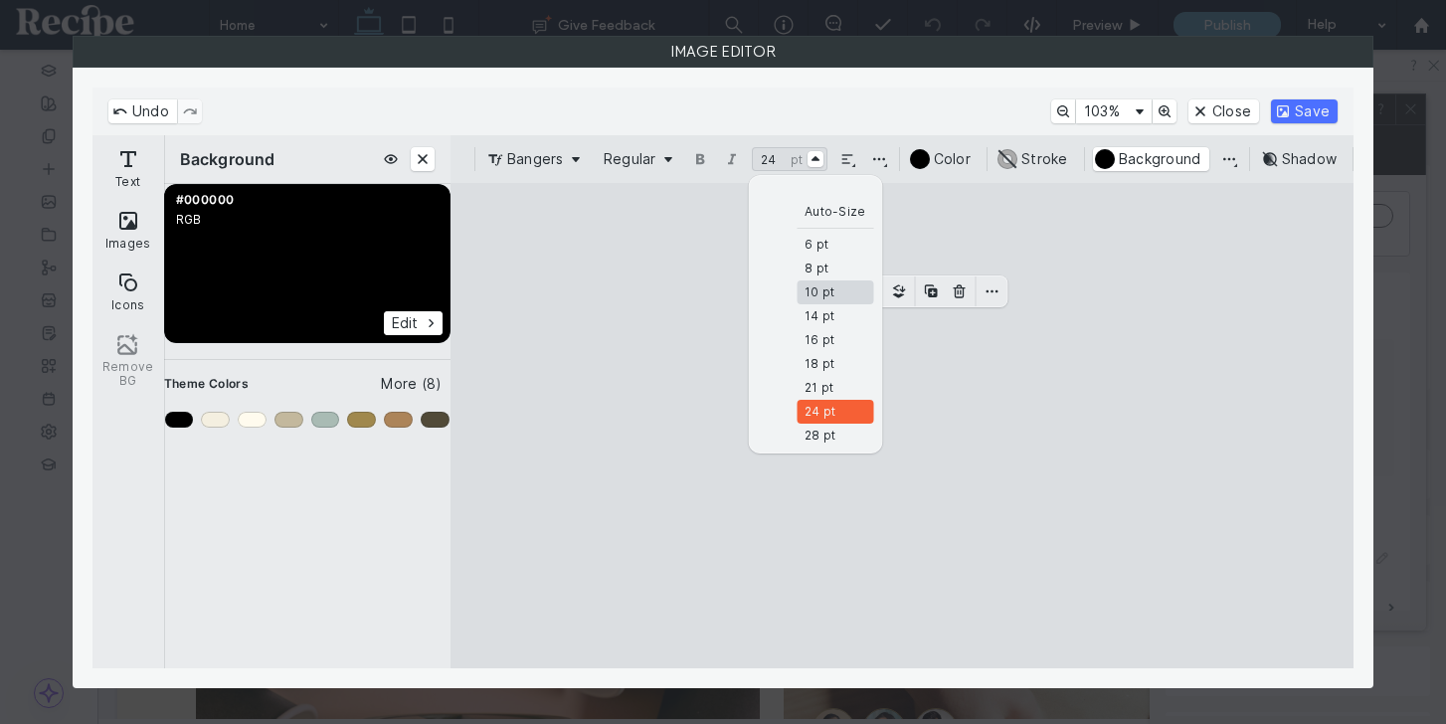
click at [822, 288] on div "10 pt" at bounding box center [819, 292] width 30 height 16
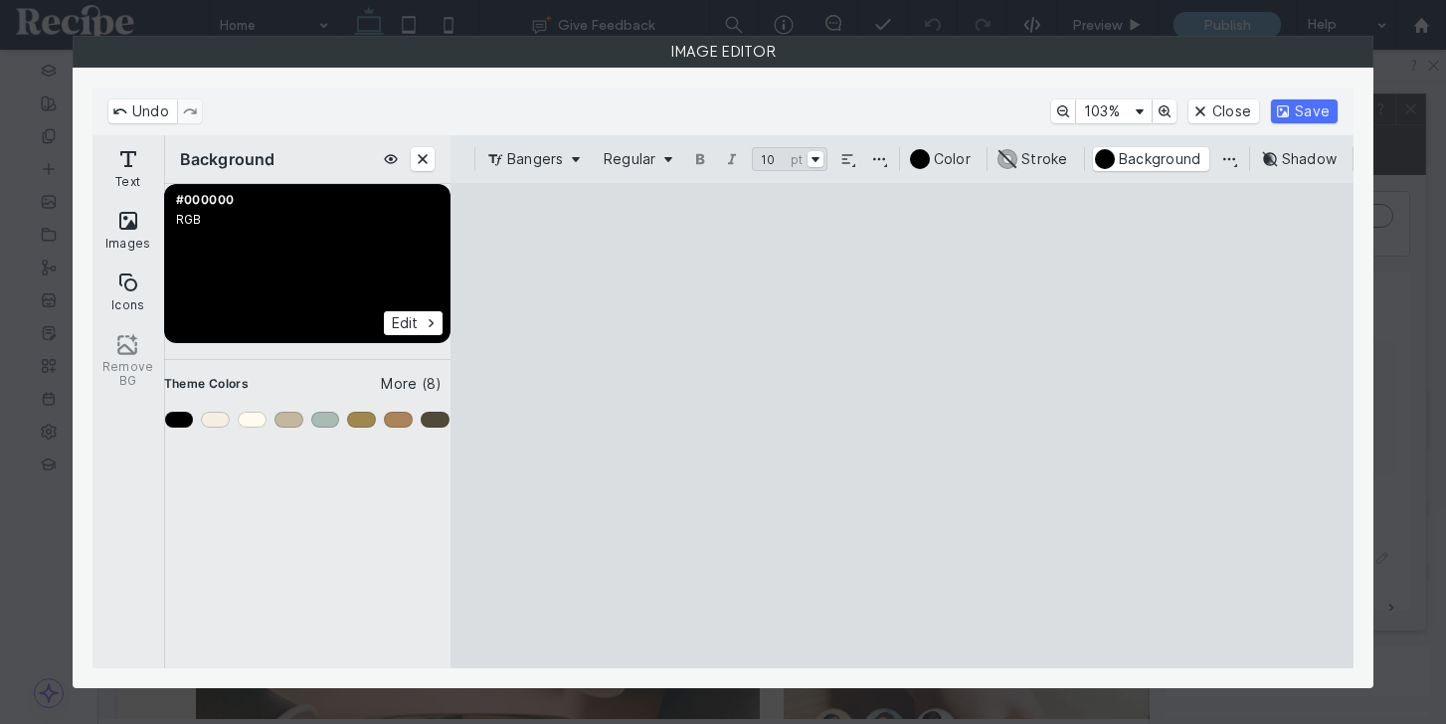
drag, startPoint x: 903, startPoint y: 336, endPoint x: 906, endPoint y: 358, distance: 22.1
click at [902, 426] on cesdk-canvas "Editor canvas" at bounding box center [902, 426] width 0 height 0
type input "*****"
drag, startPoint x: 867, startPoint y: 345, endPoint x: 849, endPoint y: 344, distance: 17.9
click at [902, 426] on cesdk-canvas "Editor canvas" at bounding box center [902, 426] width 0 height 0
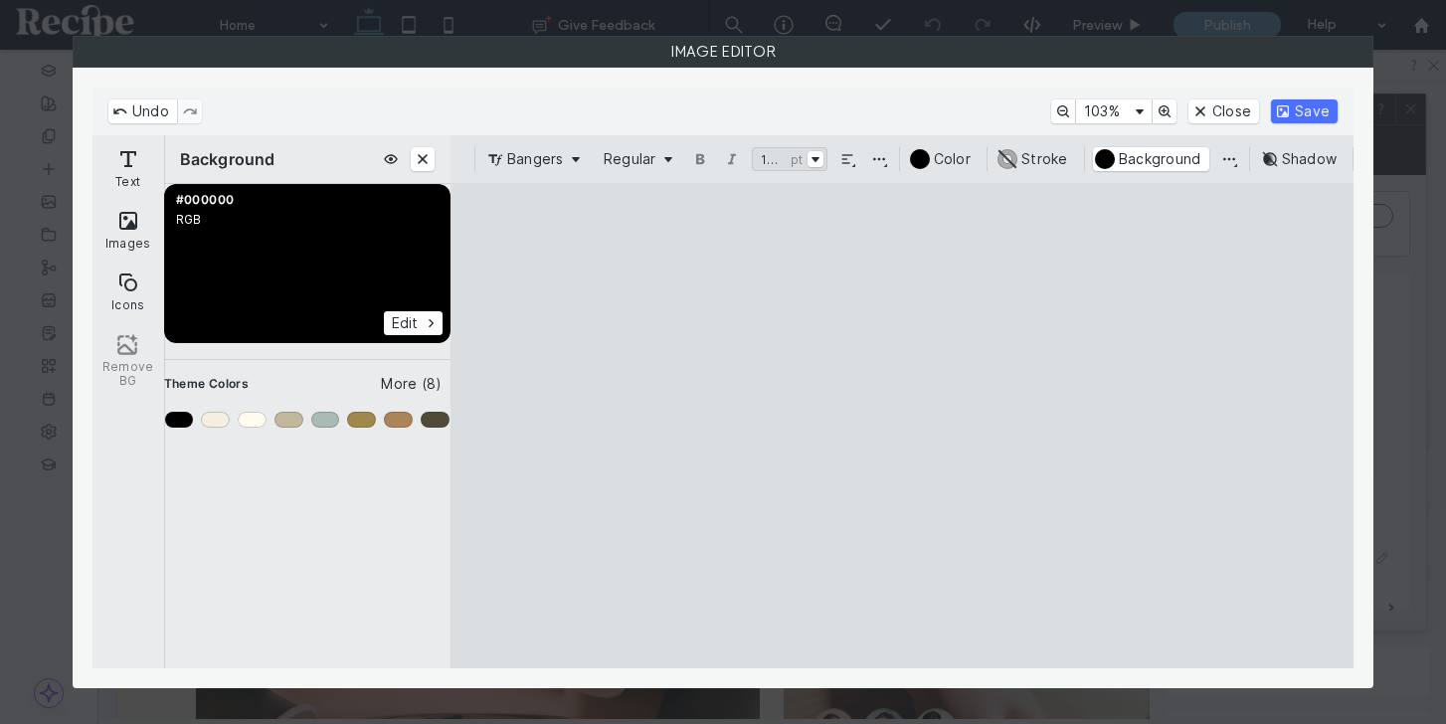
click at [902, 426] on cesdk-canvas "Editor canvas" at bounding box center [902, 426] width 0 height 0
click at [1135, 160] on button "#000000 Background" at bounding box center [1151, 159] width 116 height 24
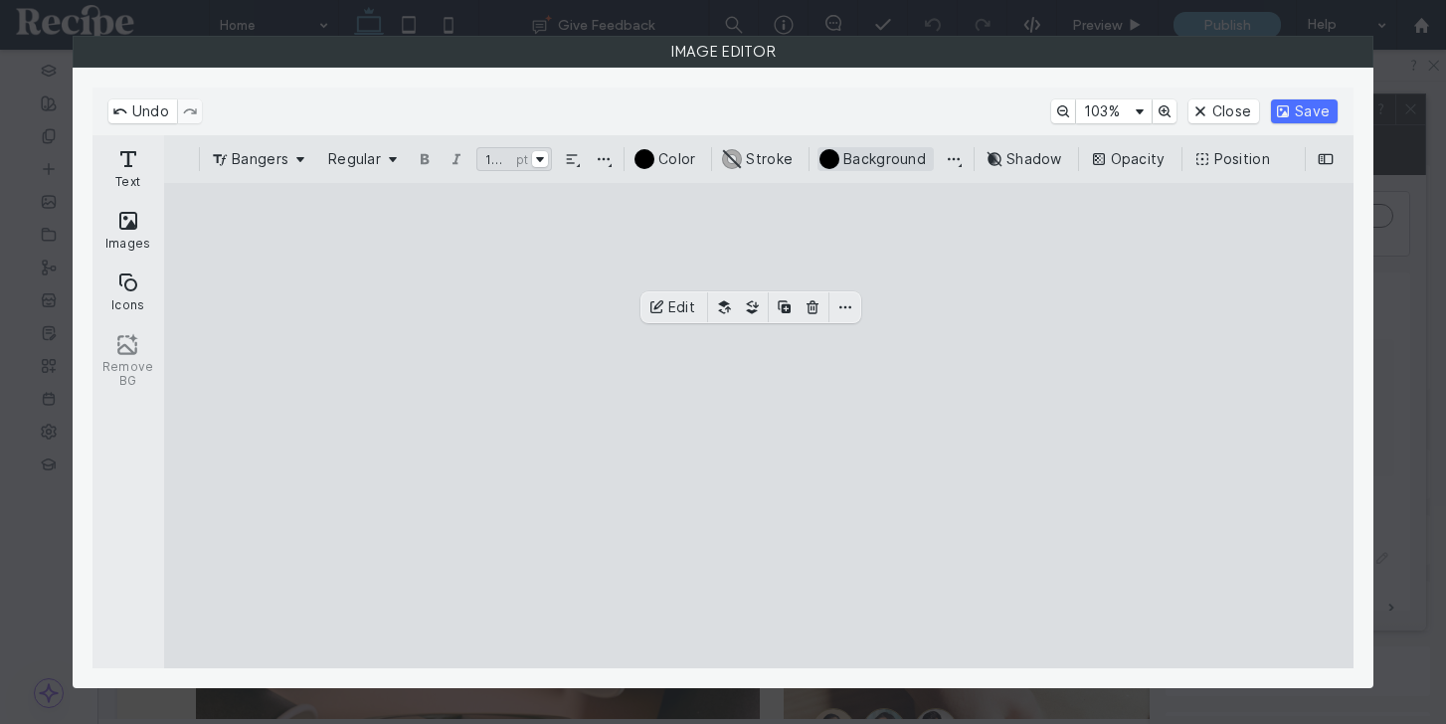
click at [881, 167] on button "#000000 Background" at bounding box center [875, 159] width 116 height 24
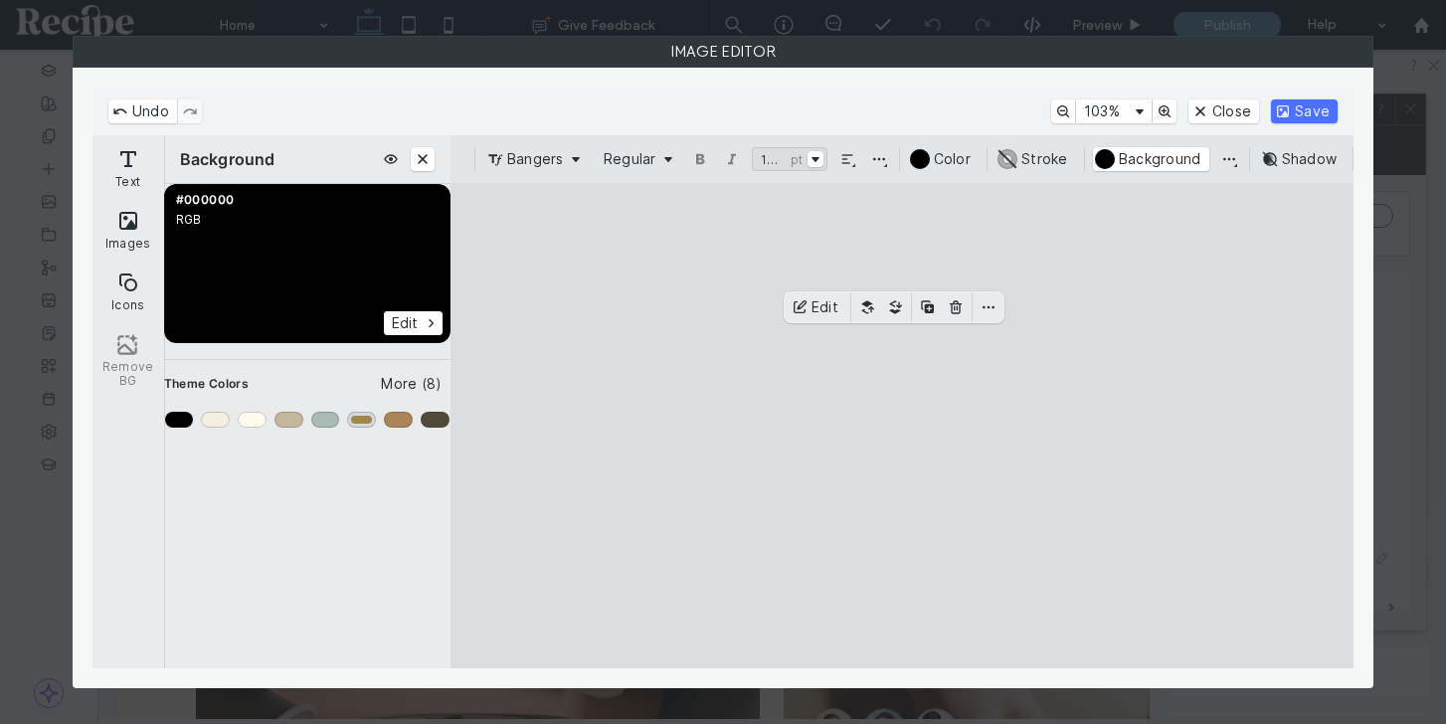
click at [361, 413] on div "Color #6" at bounding box center [361, 420] width 29 height 16
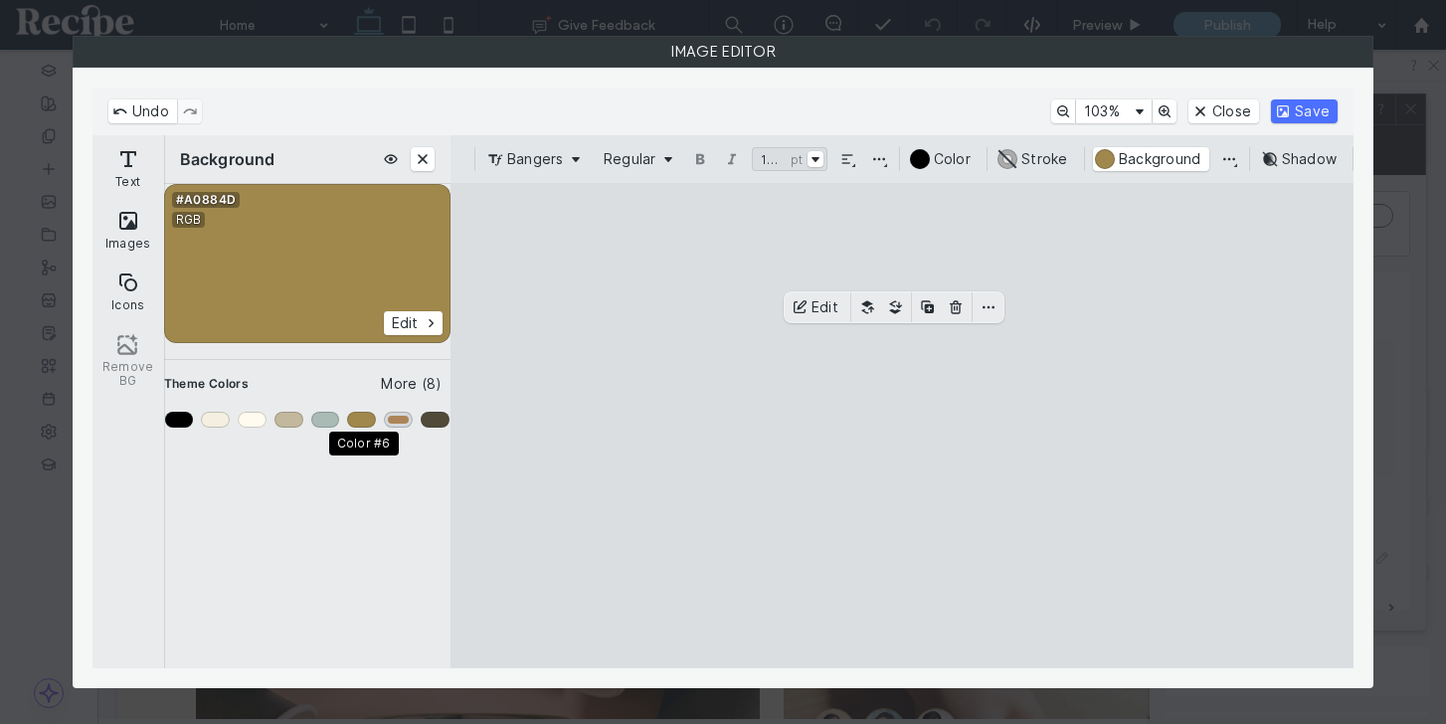
click at [394, 413] on div "Color #7" at bounding box center [398, 420] width 29 height 16
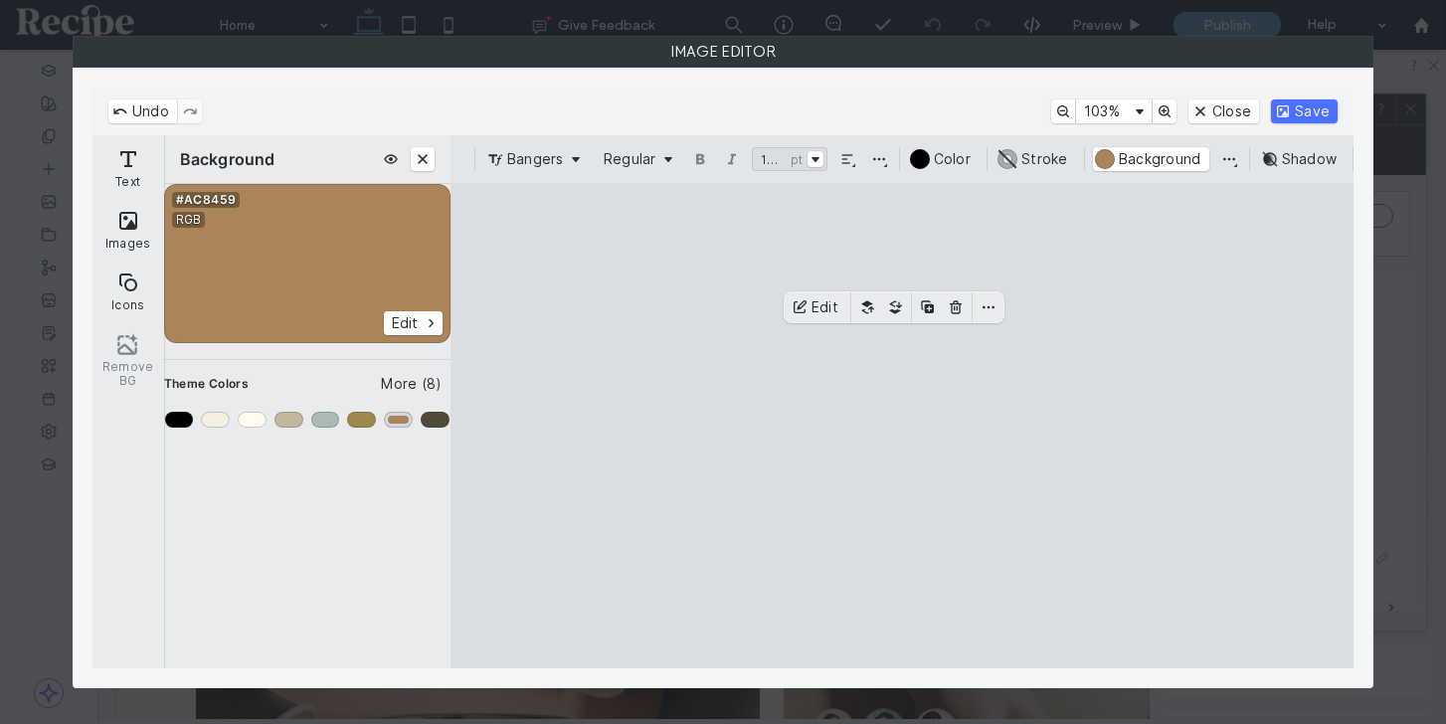
click at [395, 418] on div "Color #7" at bounding box center [398, 420] width 29 height 16
click at [926, 161] on button "#000000 Color" at bounding box center [943, 159] width 71 height 24
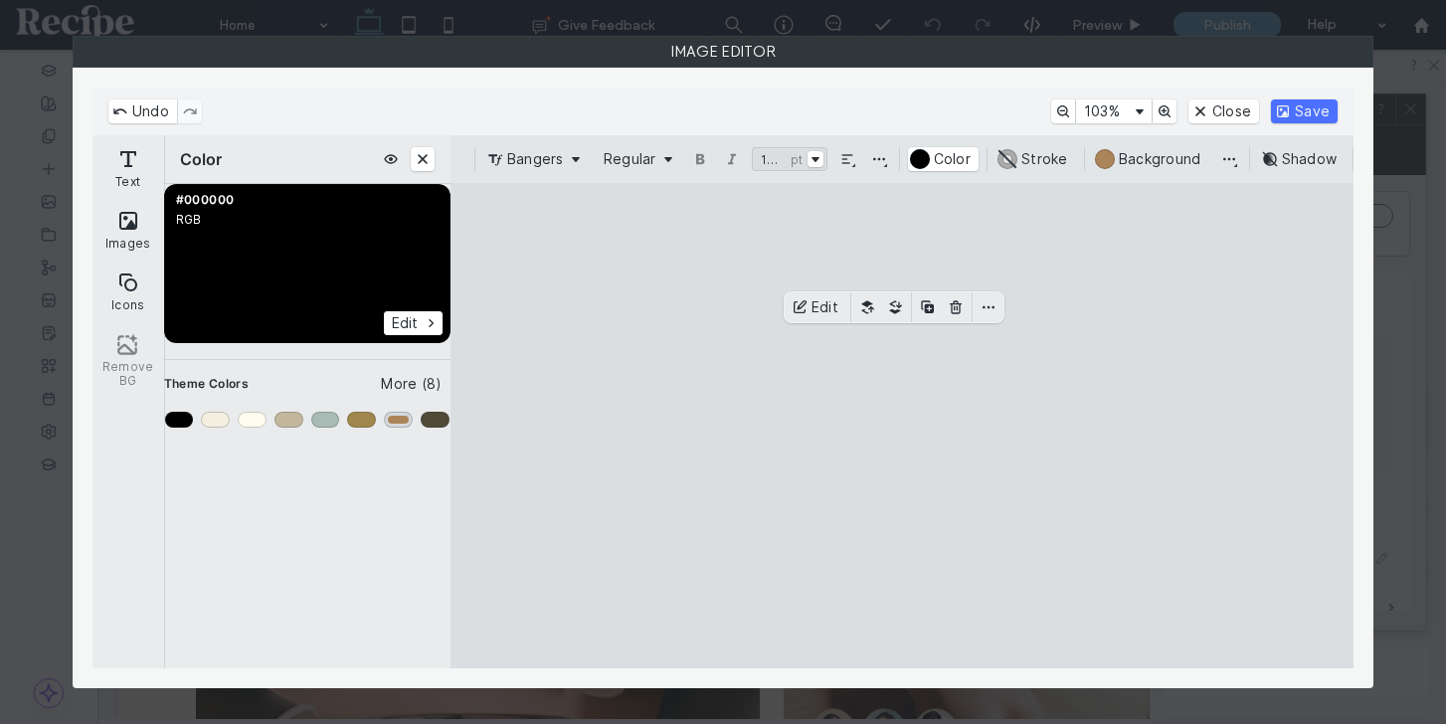
click at [393, 425] on div "Color #7" at bounding box center [398, 420] width 29 height 16
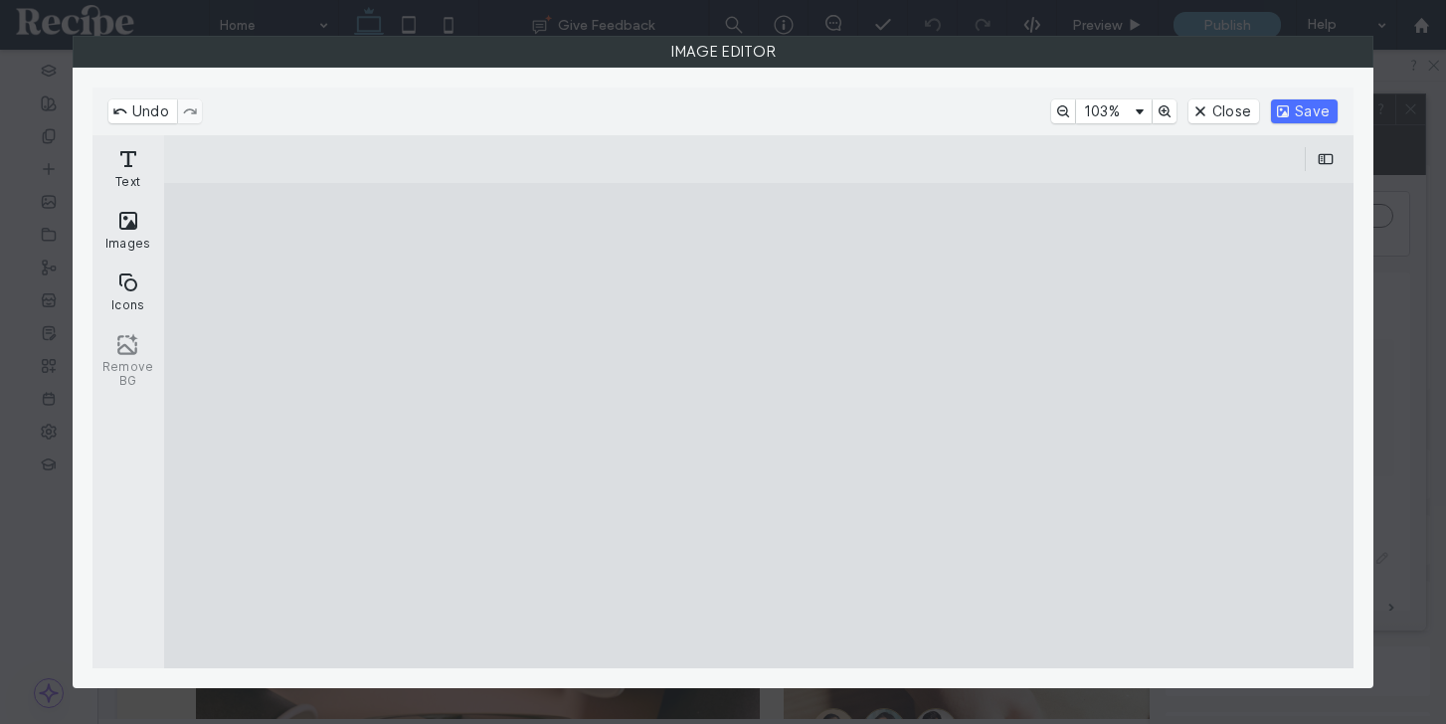
click at [759, 426] on cesdk-canvas "Editor canvas" at bounding box center [759, 426] width 0 height 0
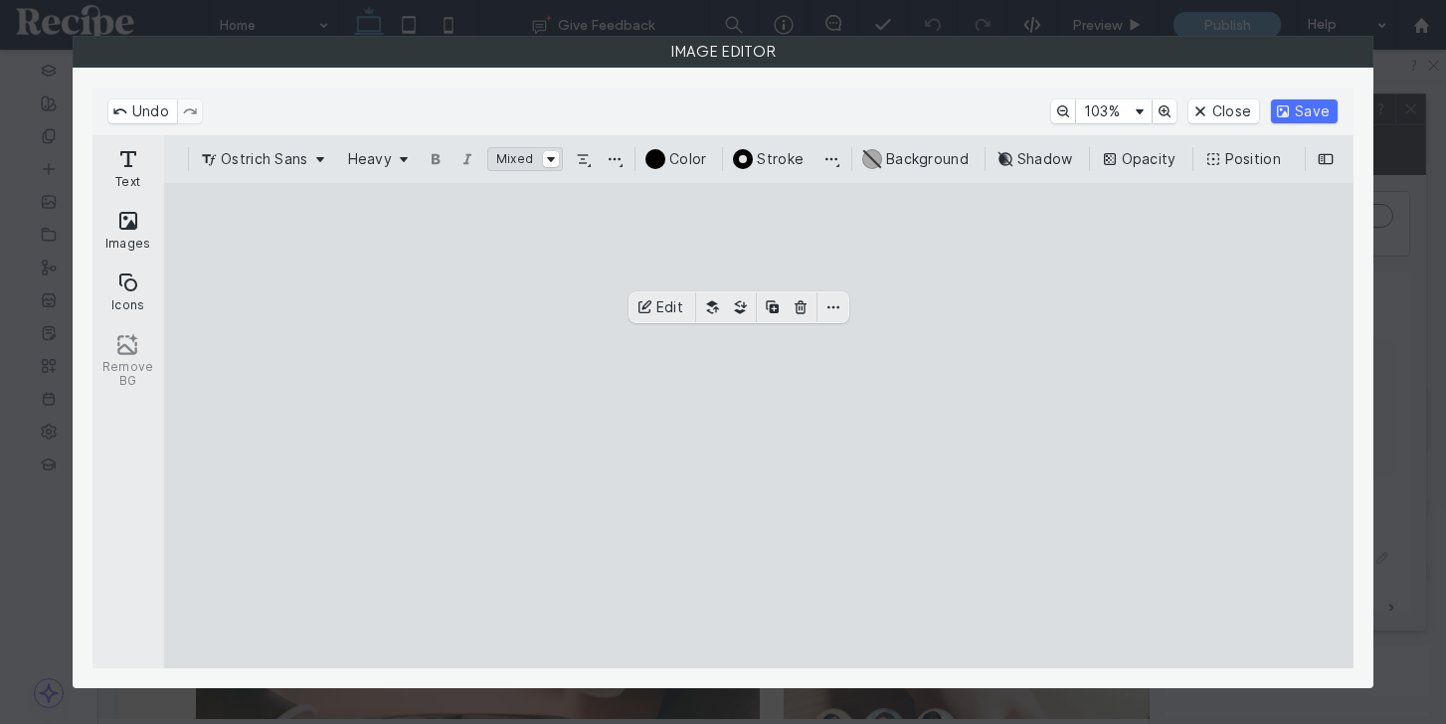
click at [759, 426] on cesdk-canvas "Editor canvas" at bounding box center [759, 426] width 0 height 0
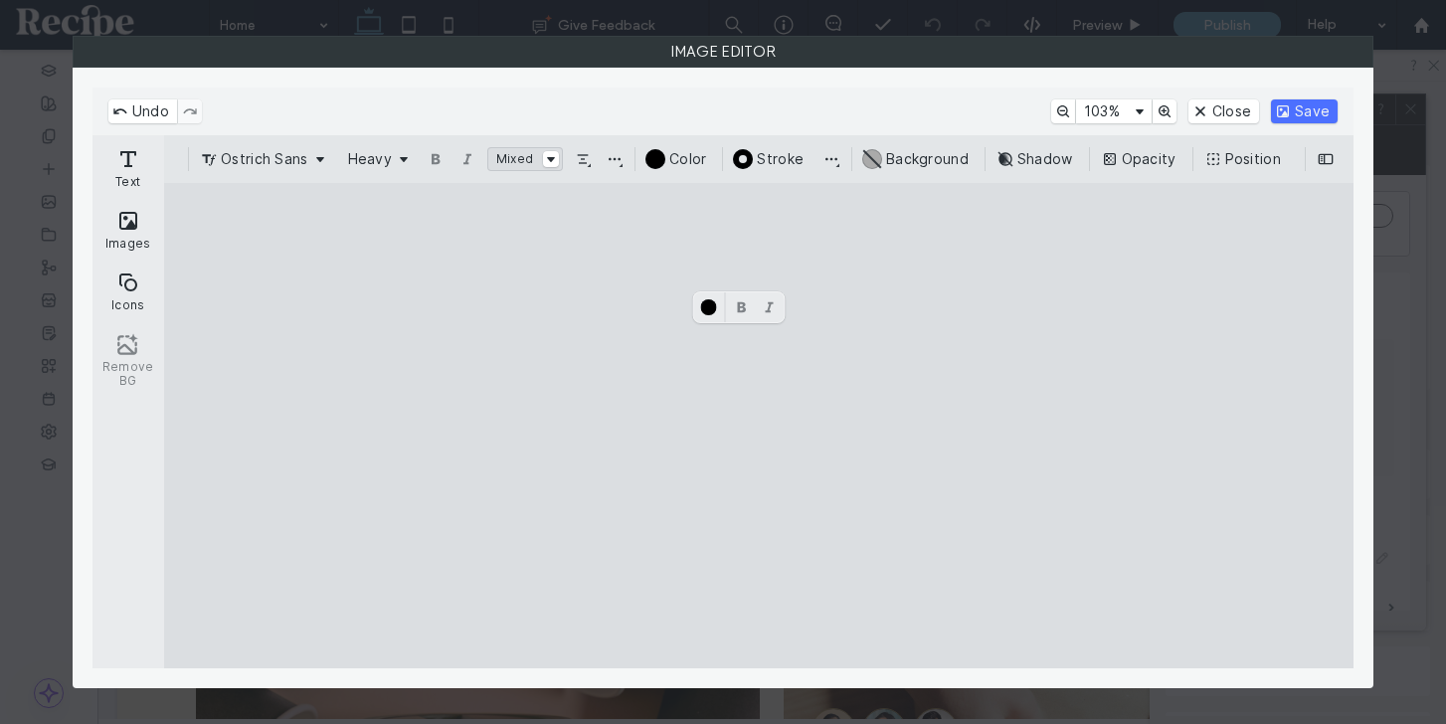
click at [509, 162] on span "Mixed" at bounding box center [514, 159] width 37 height 16
click at [550, 159] on button "Select font size" at bounding box center [551, 159] width 16 height 16
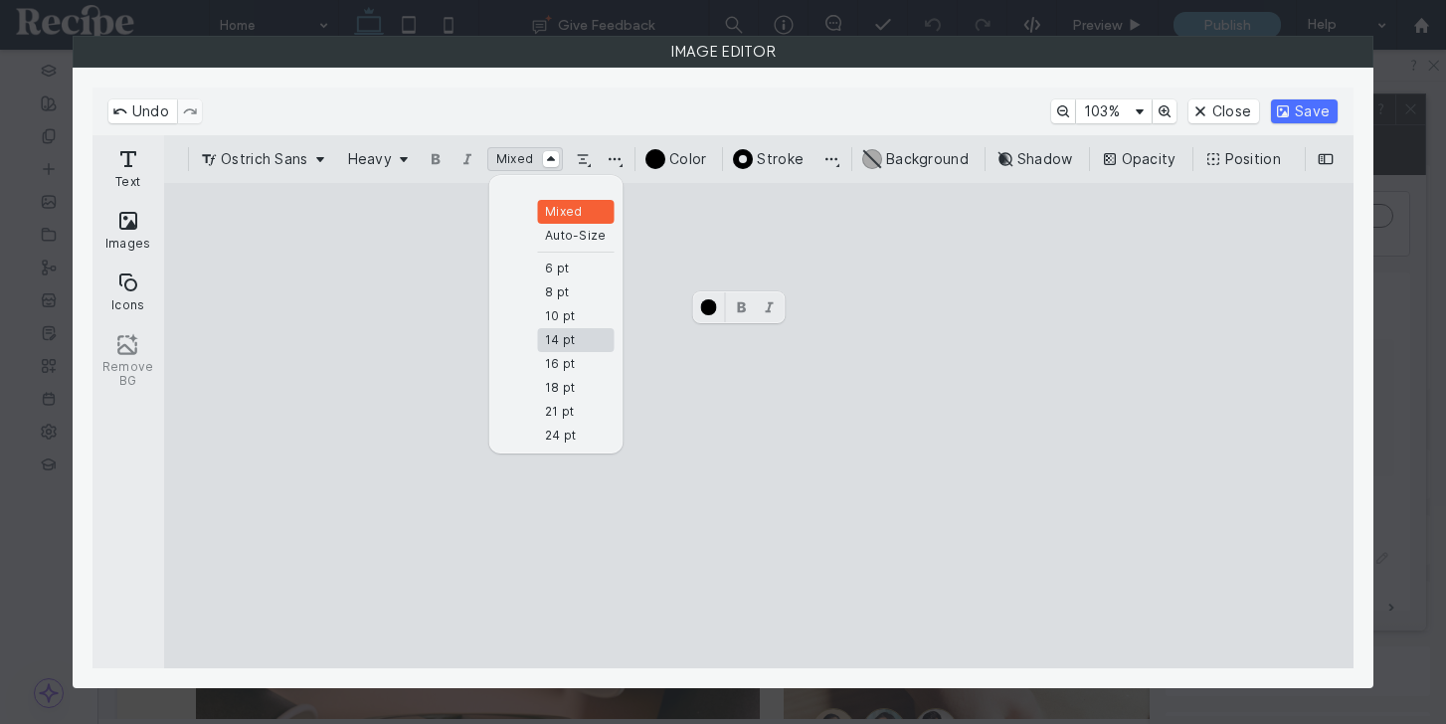
click at [574, 346] on div "14 pt" at bounding box center [560, 340] width 30 height 16
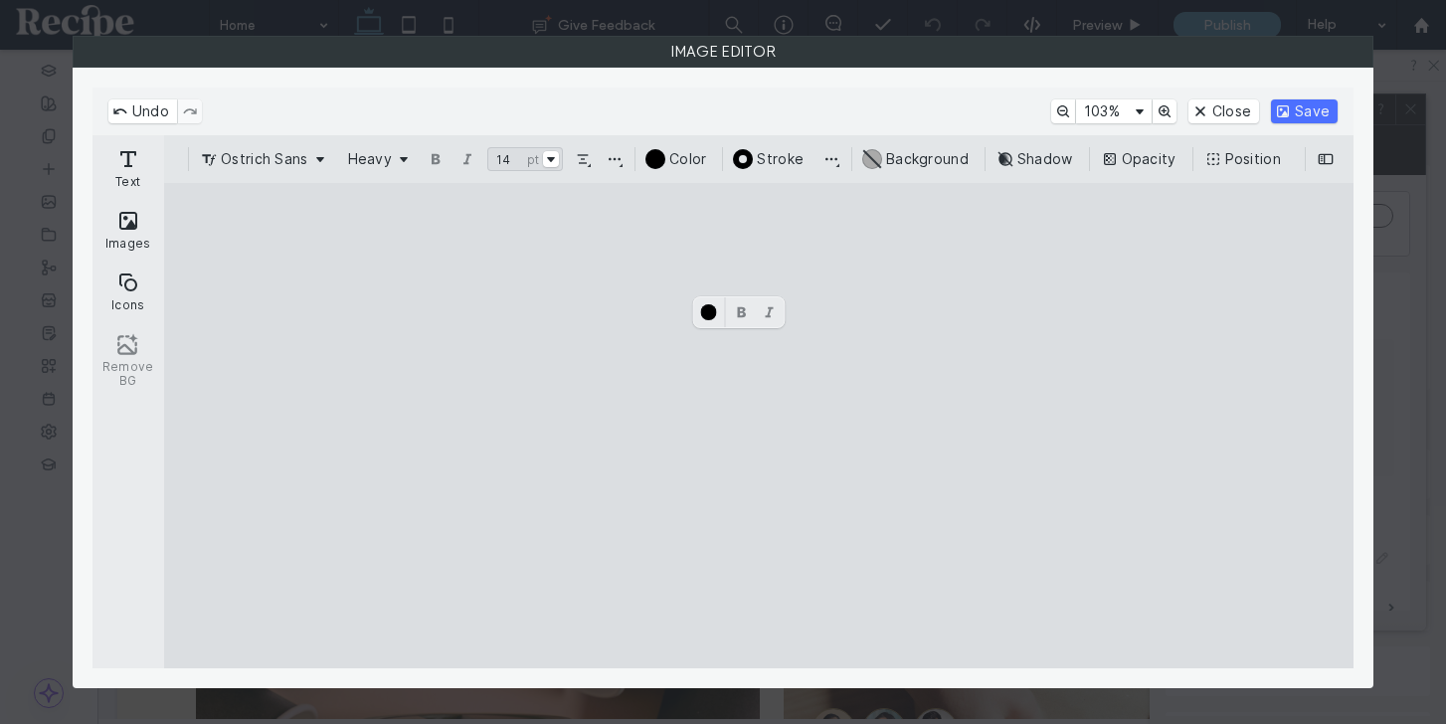
click at [759, 426] on cesdk-canvas "Editor canvas" at bounding box center [759, 426] width 0 height 0
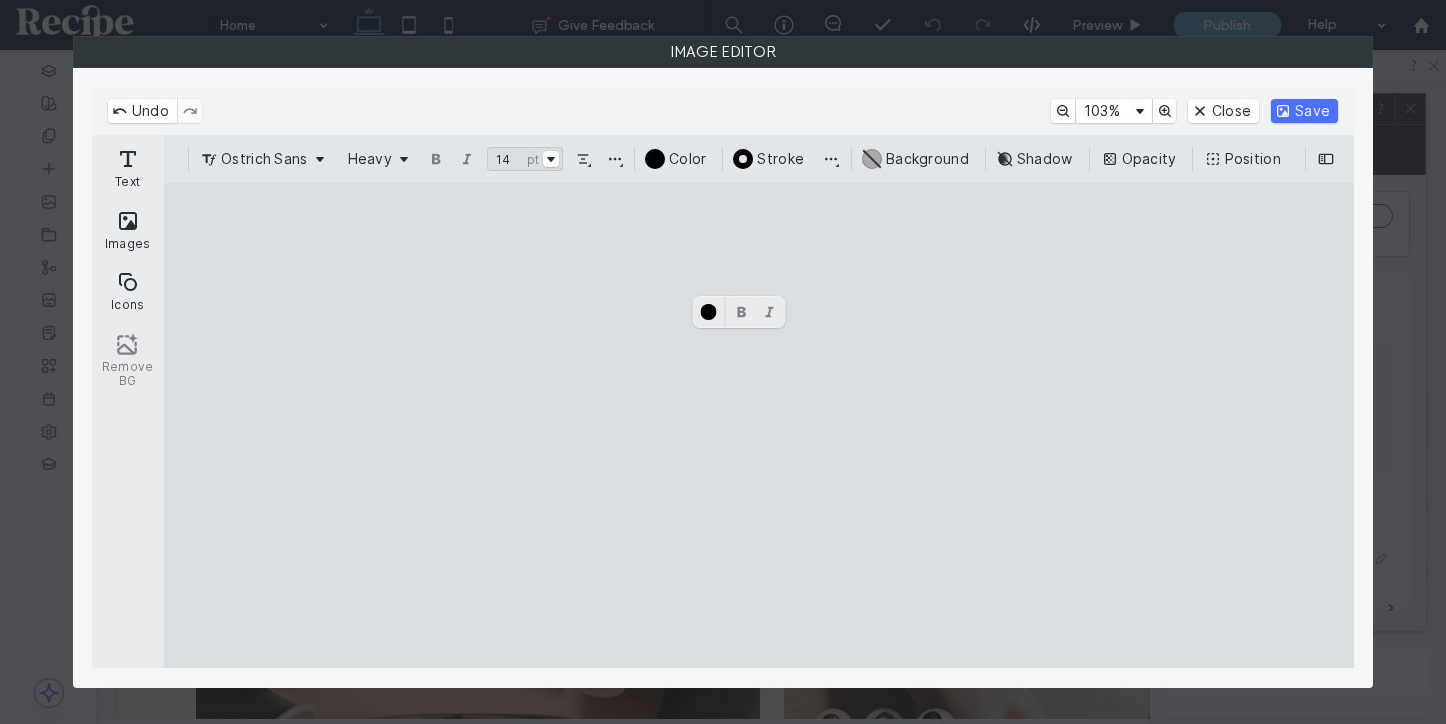
click at [759, 426] on cesdk-canvas "Editor canvas" at bounding box center [759, 426] width 0 height 0
paste textarea "Canvas"
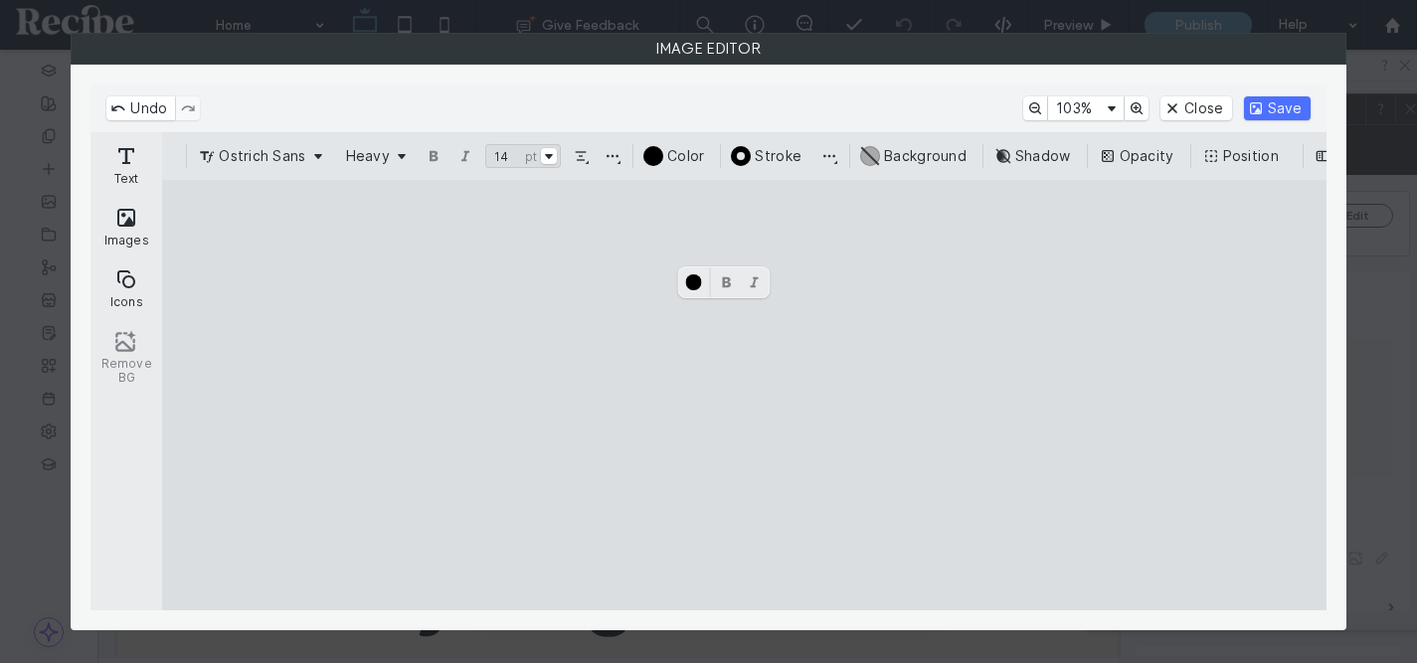
paste textarea "Canvas"
click at [549, 153] on button "Select font size" at bounding box center [549, 156] width 16 height 16
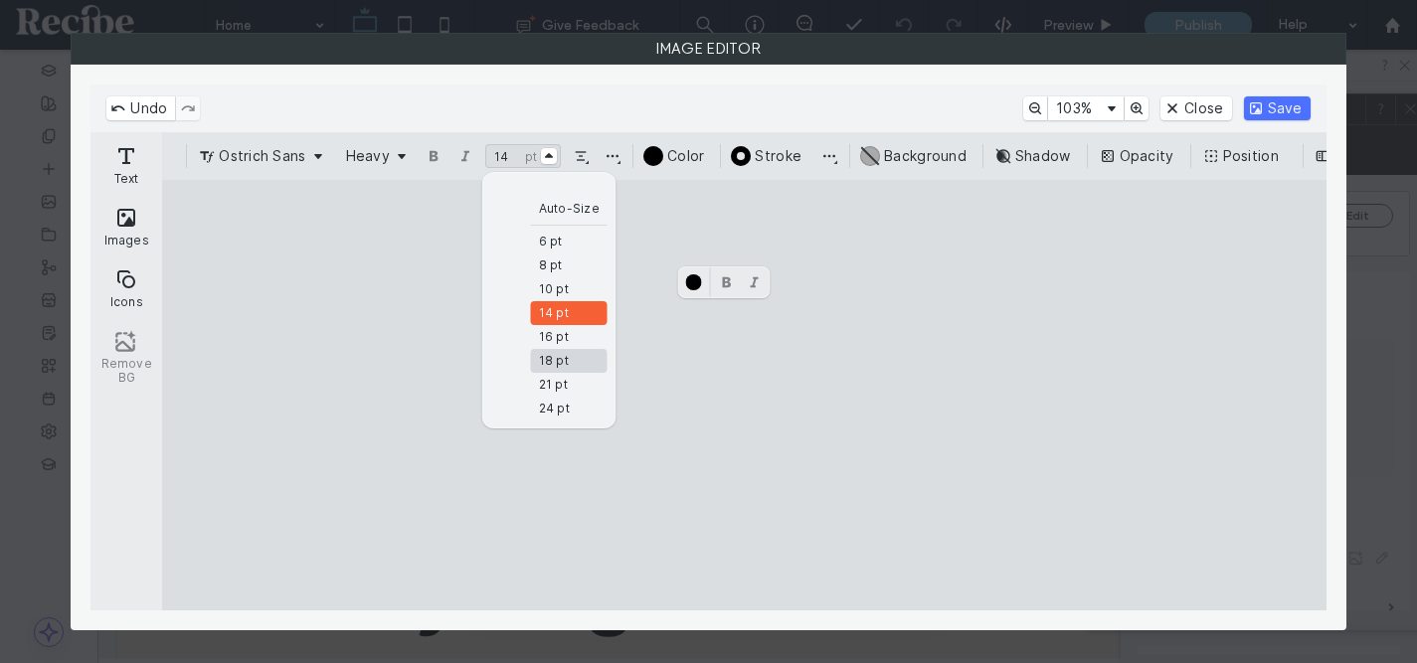
click at [559, 360] on div "18 pt" at bounding box center [554, 361] width 30 height 16
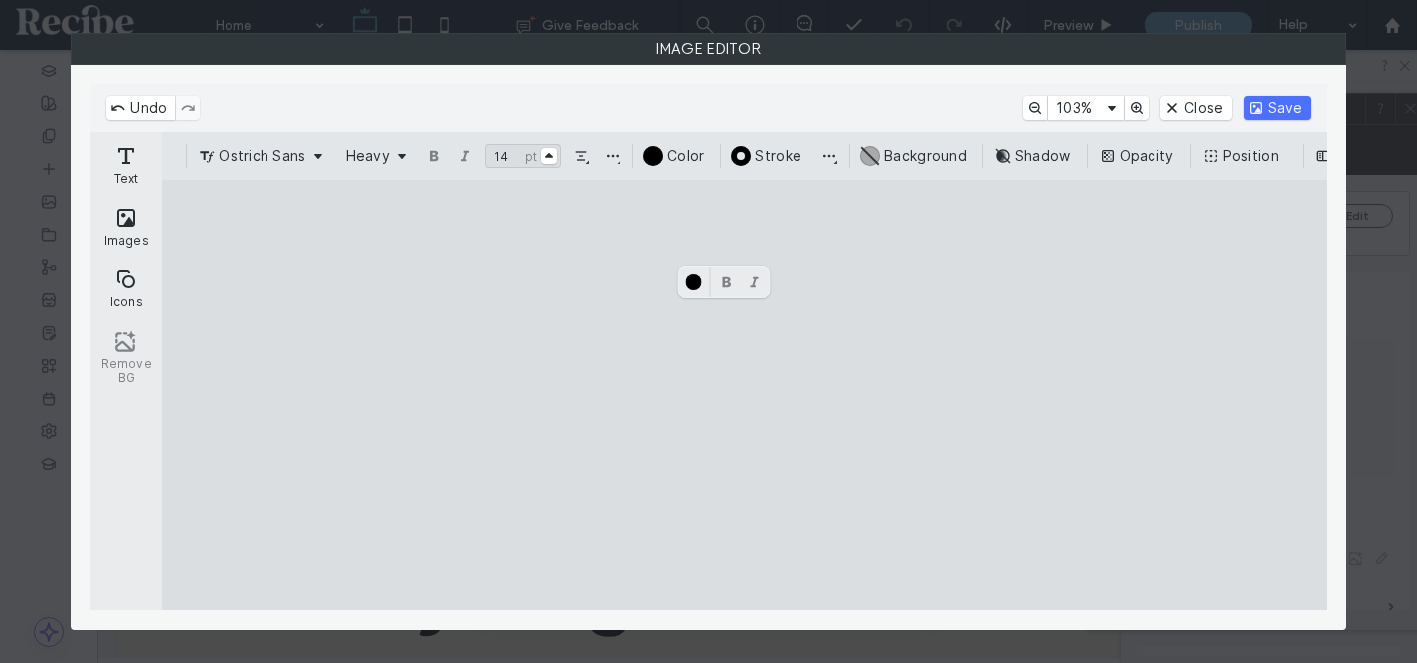
type input "**"
click at [585, 152] on button "Change horizontal alignment" at bounding box center [581, 156] width 24 height 24
click at [617, 156] on button "Line Height, Spacing, Alignment & Sizing" at bounding box center [613, 156] width 24 height 24
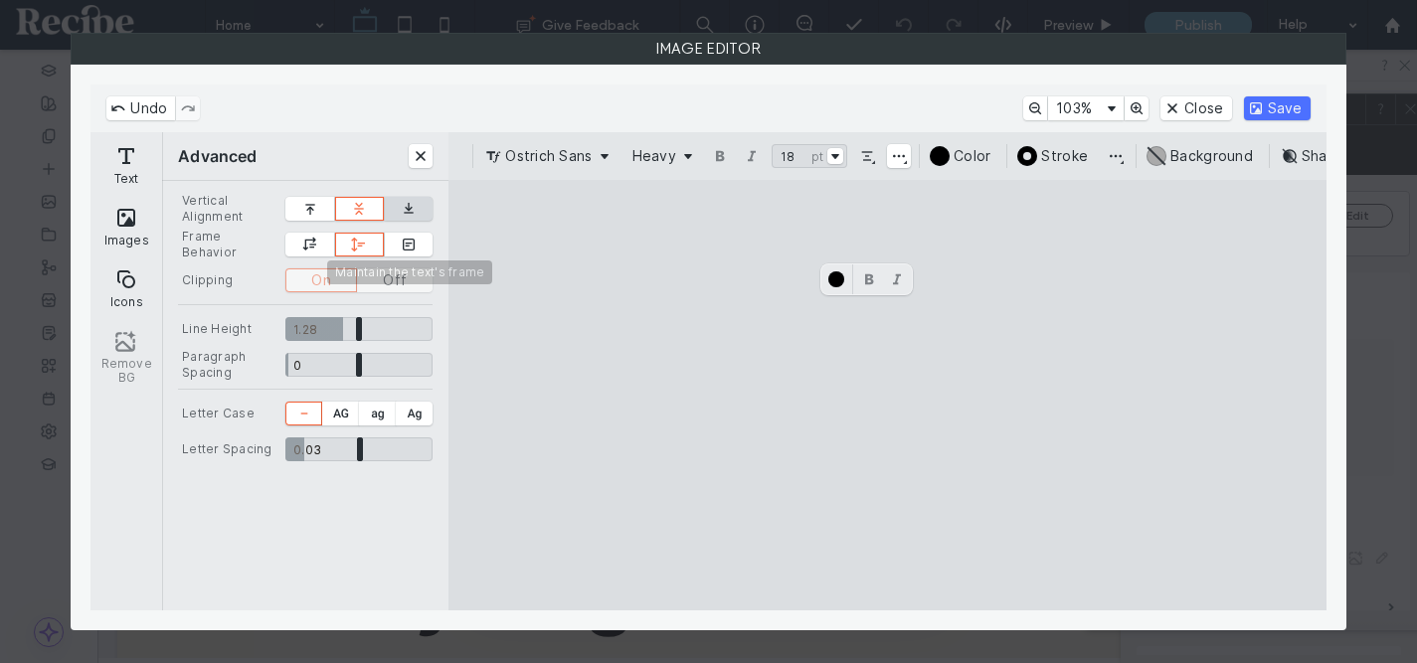
click at [409, 211] on button "CE.SDK" at bounding box center [409, 209] width 49 height 24
type input "****"
click at [360, 207] on button "CE.SDK" at bounding box center [359, 209] width 49 height 24
type input "****"
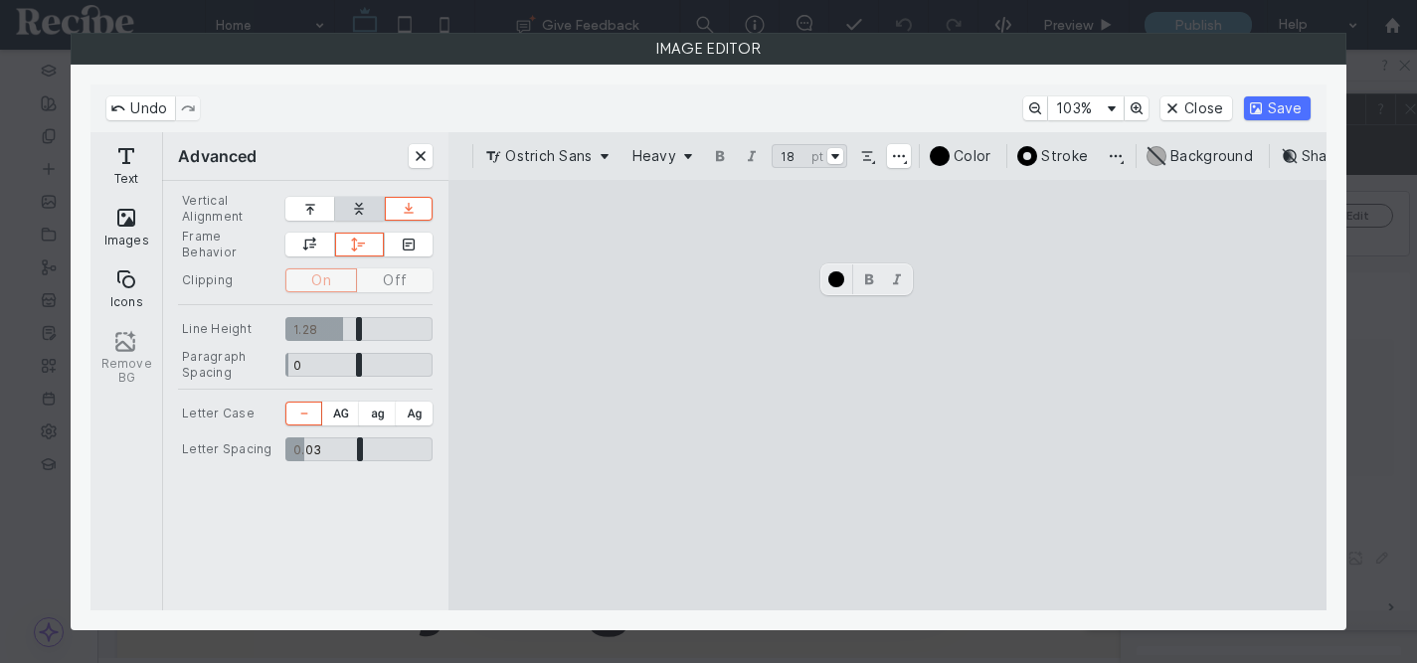
type input "****"
click at [349, 200] on button "CE.SDK" at bounding box center [359, 209] width 49 height 24
click at [307, 334] on input "CE.SDK" at bounding box center [358, 329] width 147 height 24
drag, startPoint x: 307, startPoint y: 334, endPoint x: 245, endPoint y: 334, distance: 62.6
click at [245, 334] on div "Line Height 0.78 *** 0.78" at bounding box center [305, 329] width 255 height 24
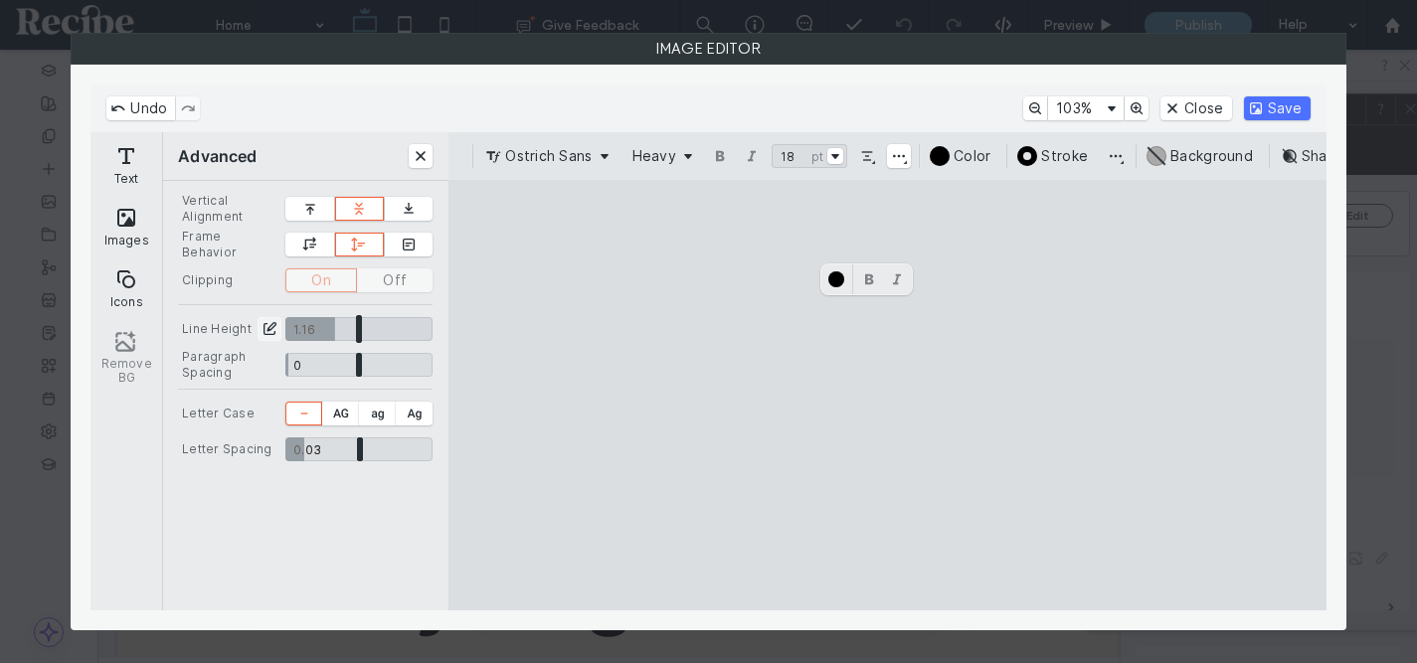
drag, startPoint x: 335, startPoint y: 327, endPoint x: 501, endPoint y: 327, distance: 166.1
type input "***"
click at [433, 327] on input "CE.SDK" at bounding box center [358, 329] width 147 height 24
drag, startPoint x: 340, startPoint y: 371, endPoint x: 456, endPoint y: 326, distance: 124.6
click at [456, 326] on div "Advanced Vertical Alignment Frame Behavior Clipping On Off Line Height 2.5 *** …" at bounding box center [744, 370] width 1164 height 477
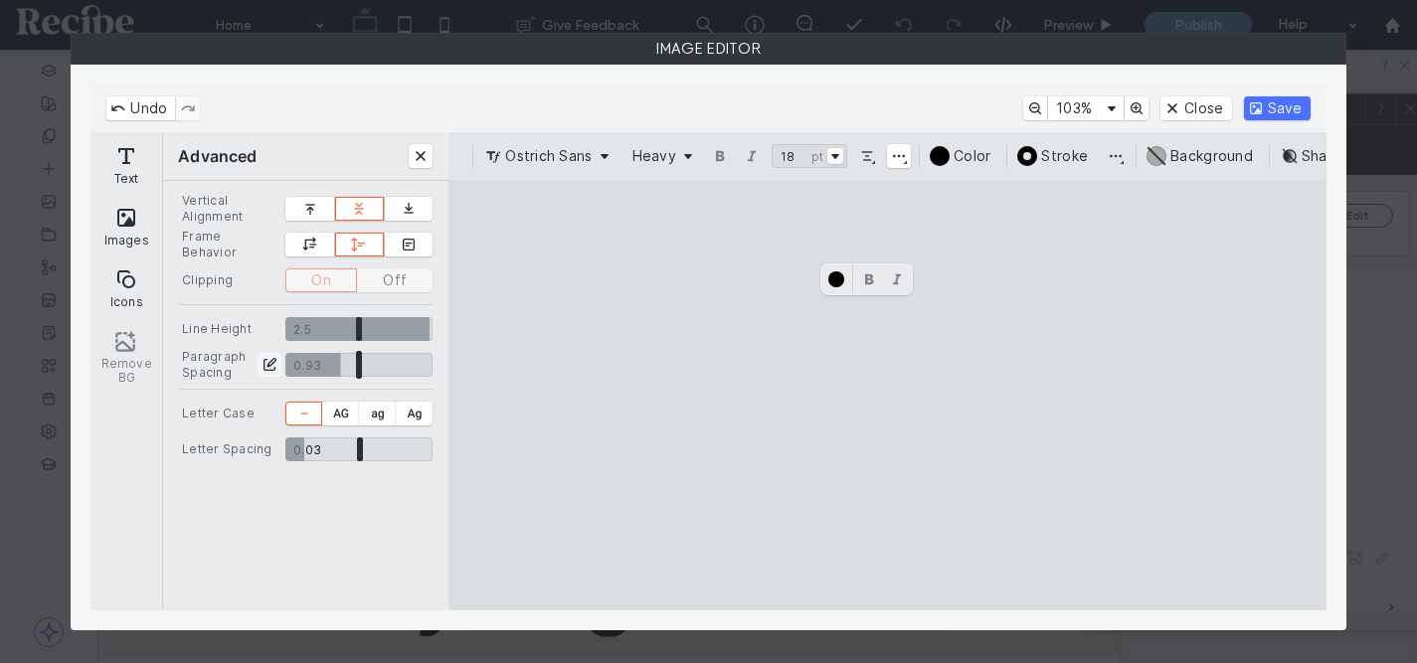
type input "***"
drag, startPoint x: 348, startPoint y: 449, endPoint x: 477, endPoint y: 441, distance: 129.5
click at [433, 441] on input "CE.SDK" at bounding box center [358, 450] width 147 height 24
drag, startPoint x: 319, startPoint y: 451, endPoint x: 305, endPoint y: 447, distance: 14.5
click at [305, 447] on input "CE.SDK" at bounding box center [358, 450] width 147 height 24
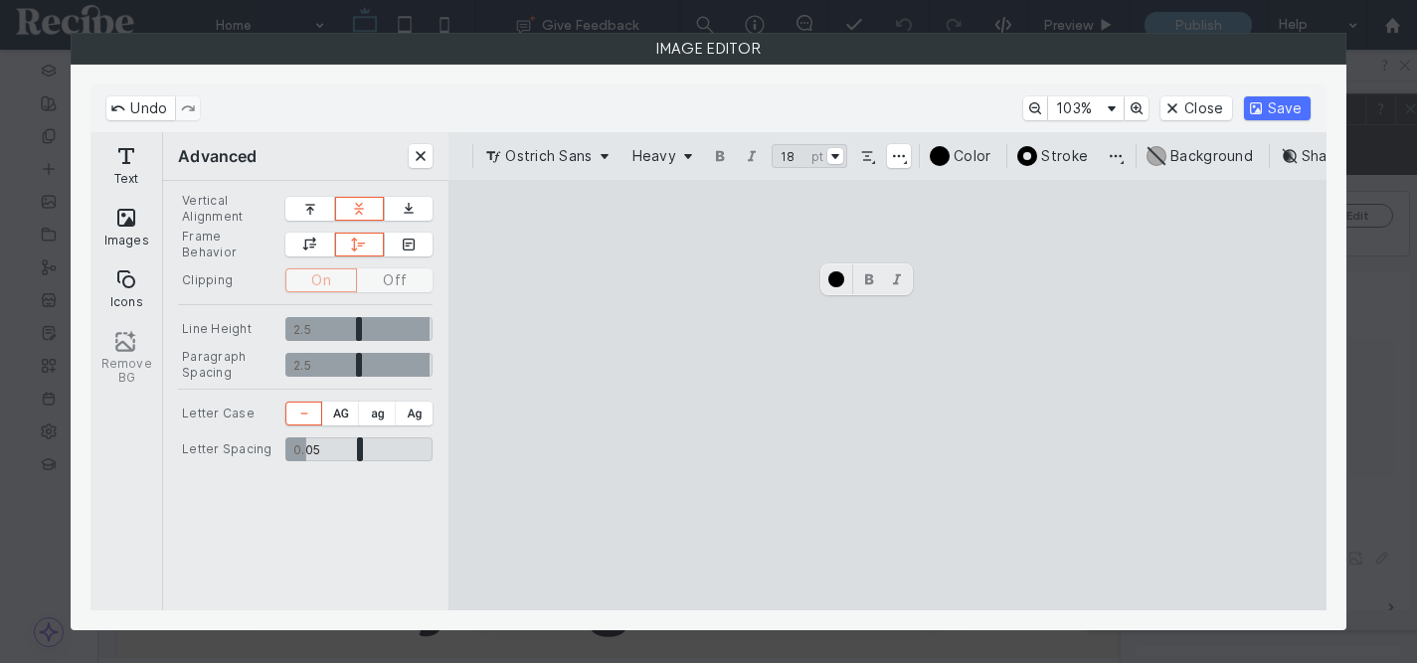
click at [888, 395] on cesdk-canvas "Editor canvas" at bounding box center [888, 395] width 0 height 0
type input "*****"
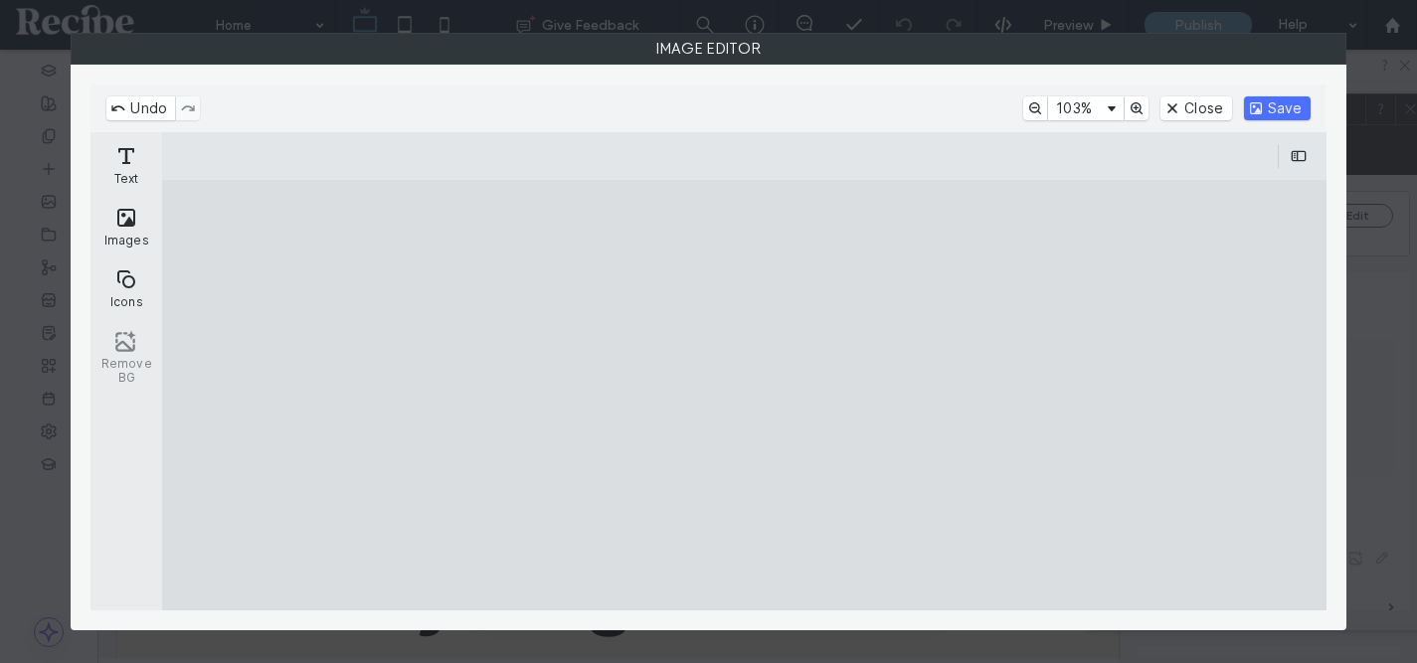
click at [745, 395] on cesdk-canvas "Editor canvas" at bounding box center [745, 395] width 0 height 0
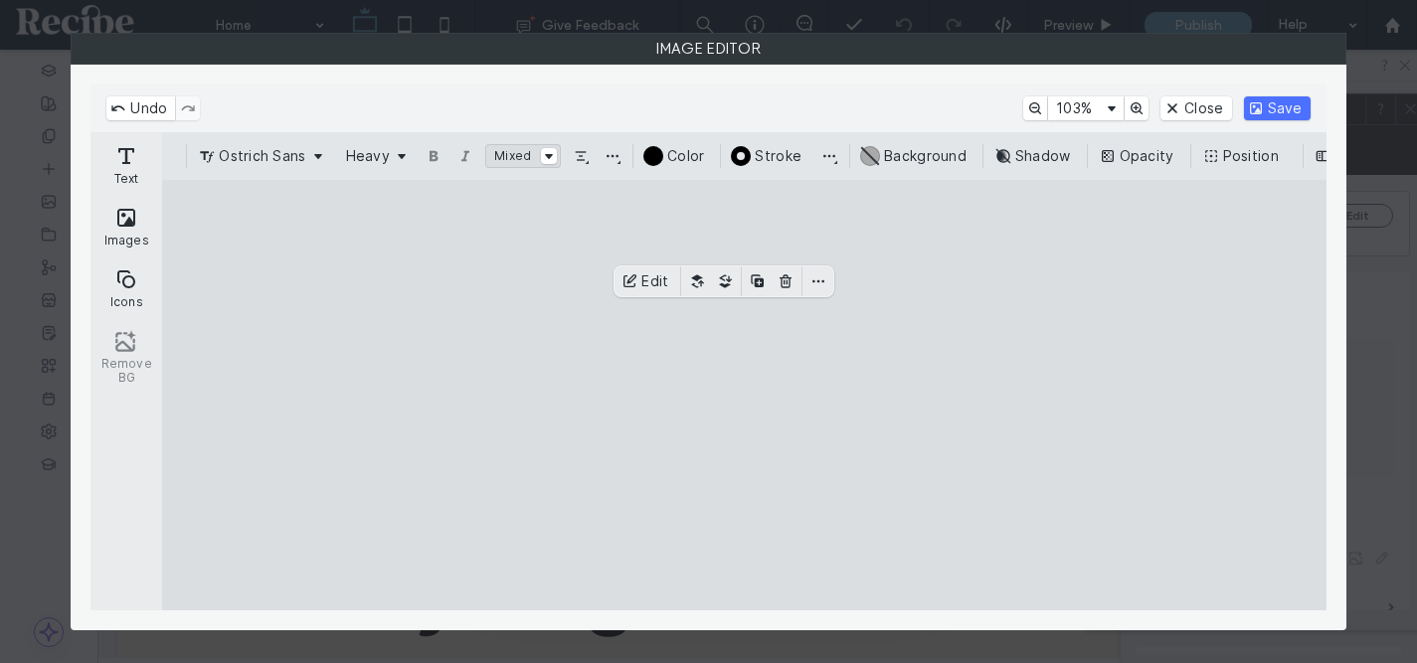
click at [745, 395] on cesdk-canvas "Editor canvas" at bounding box center [745, 395] width 0 height 0
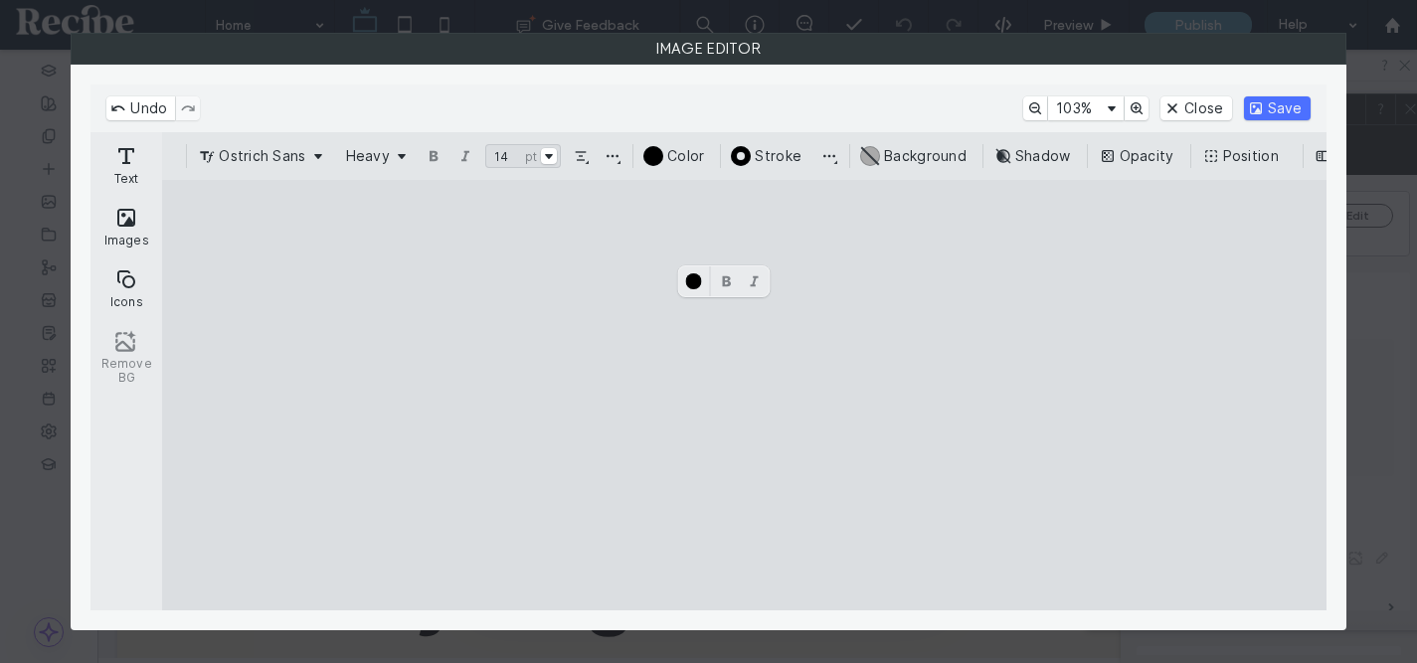
click at [745, 395] on cesdk-canvas "Editor canvas" at bounding box center [745, 395] width 0 height 0
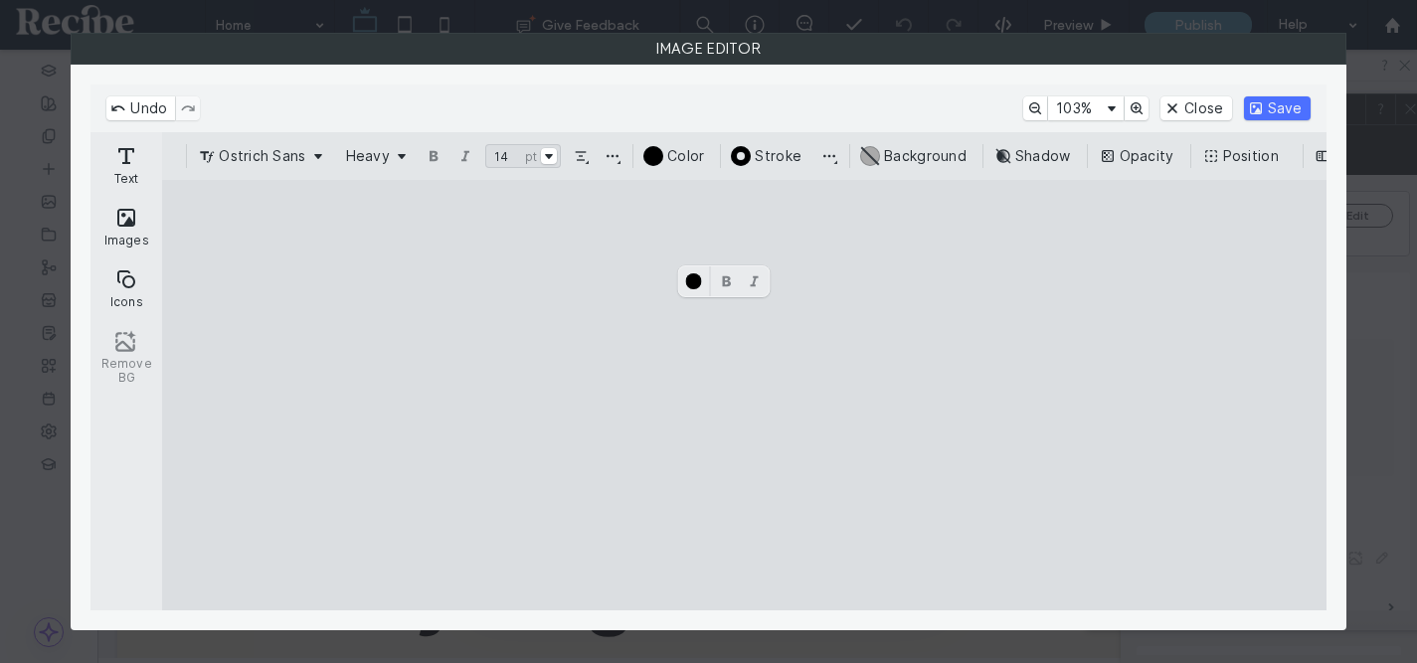
click at [745, 395] on cesdk-canvas "Editor canvas" at bounding box center [745, 395] width 0 height 0
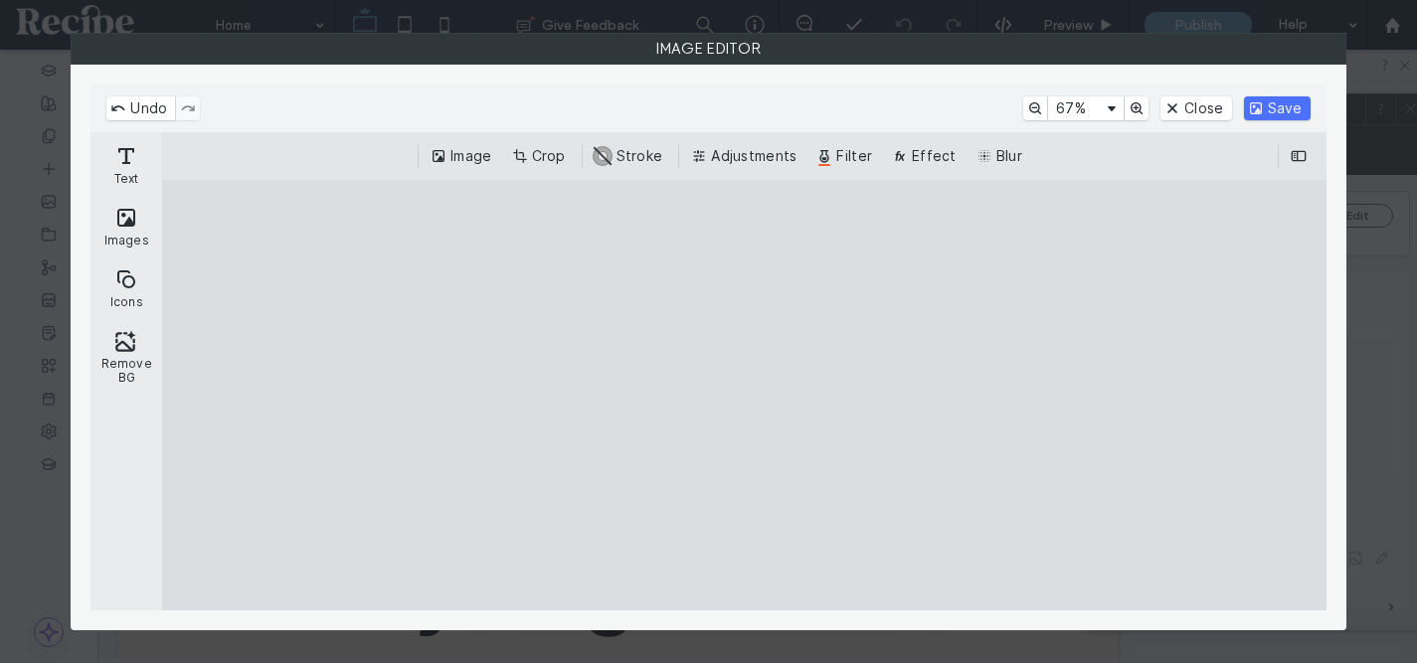
click at [745, 395] on cesdk-canvas "Editor canvas" at bounding box center [745, 395] width 0 height 0
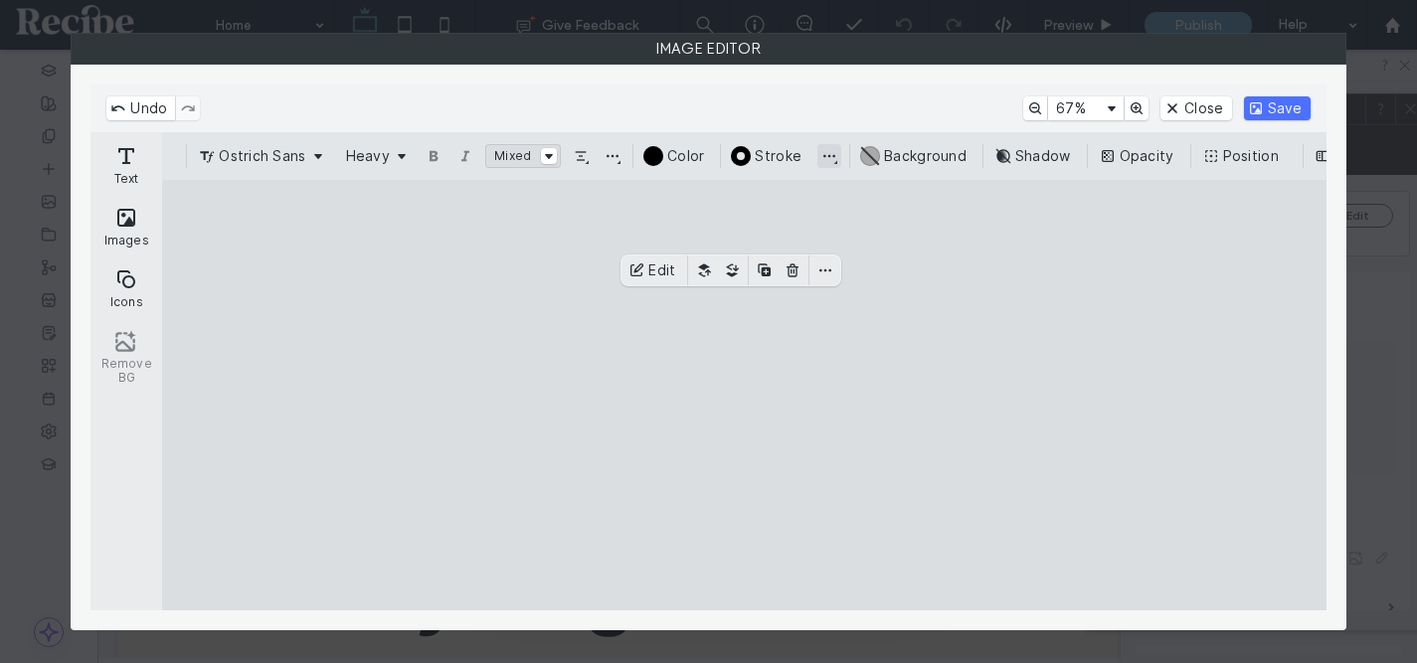
click at [821, 156] on button "Change stroke position and join style" at bounding box center [829, 156] width 24 height 24
click at [609, 160] on button "Line Height, Spacing, Alignment & Sizing" at bounding box center [613, 156] width 24 height 24
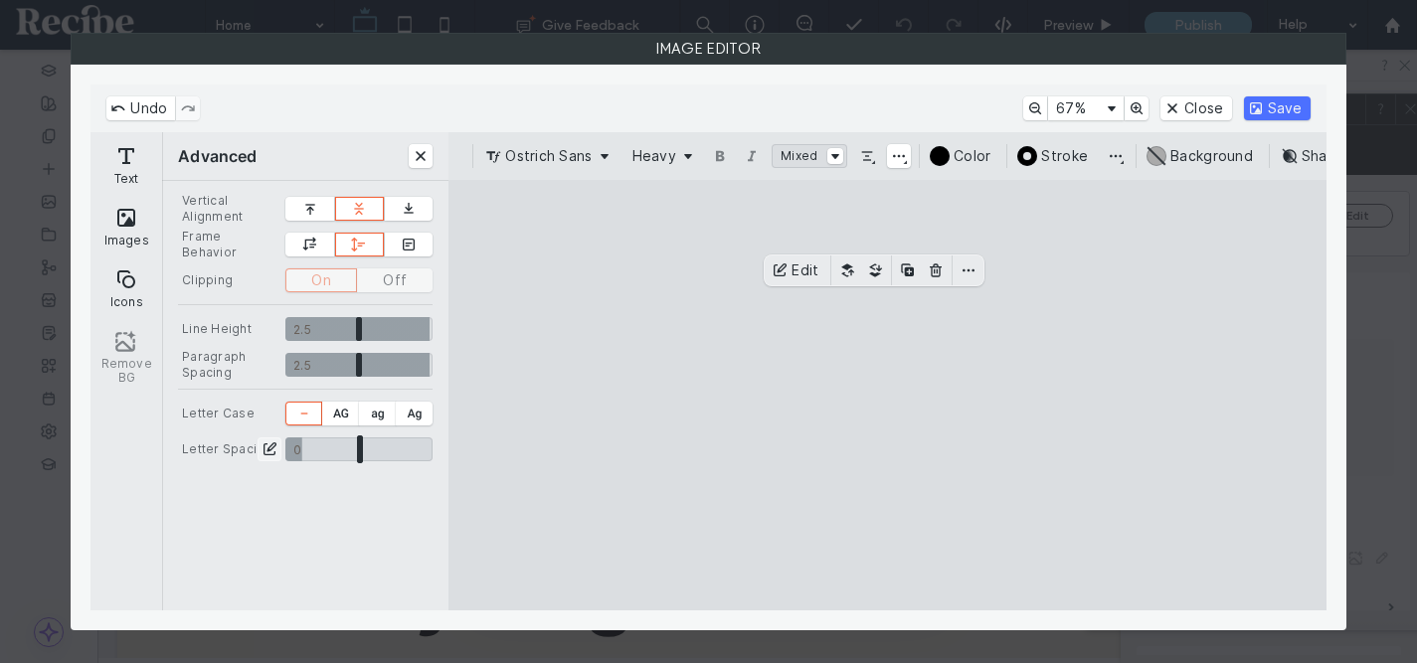
click at [301, 451] on input "CE.SDK" at bounding box center [358, 450] width 147 height 24
click at [331, 453] on input "CE.SDK" at bounding box center [358, 450] width 147 height 24
drag, startPoint x: 330, startPoint y: 453, endPoint x: 304, endPoint y: 453, distance: 25.9
click at [304, 453] on input "CE.SDK" at bounding box center [358, 450] width 147 height 24
type input "****"
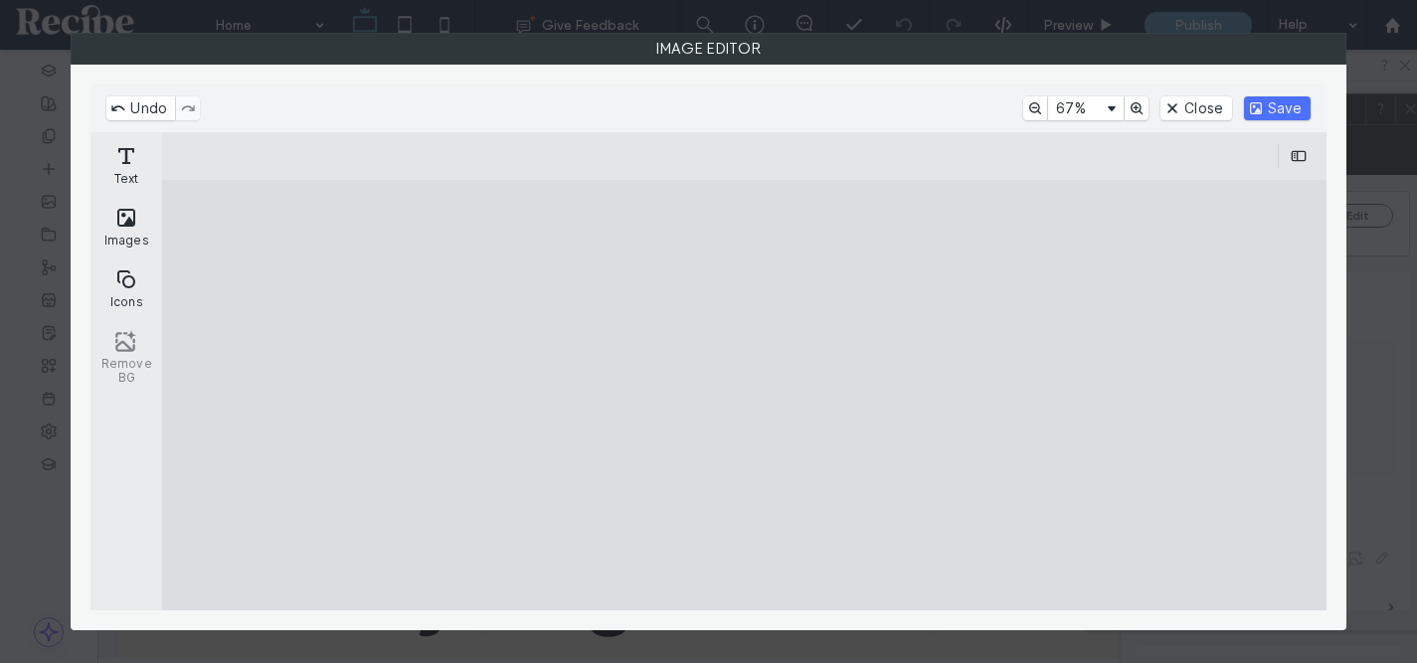
click at [745, 395] on cesdk-canvas "Editor canvas" at bounding box center [745, 395] width 0 height 0
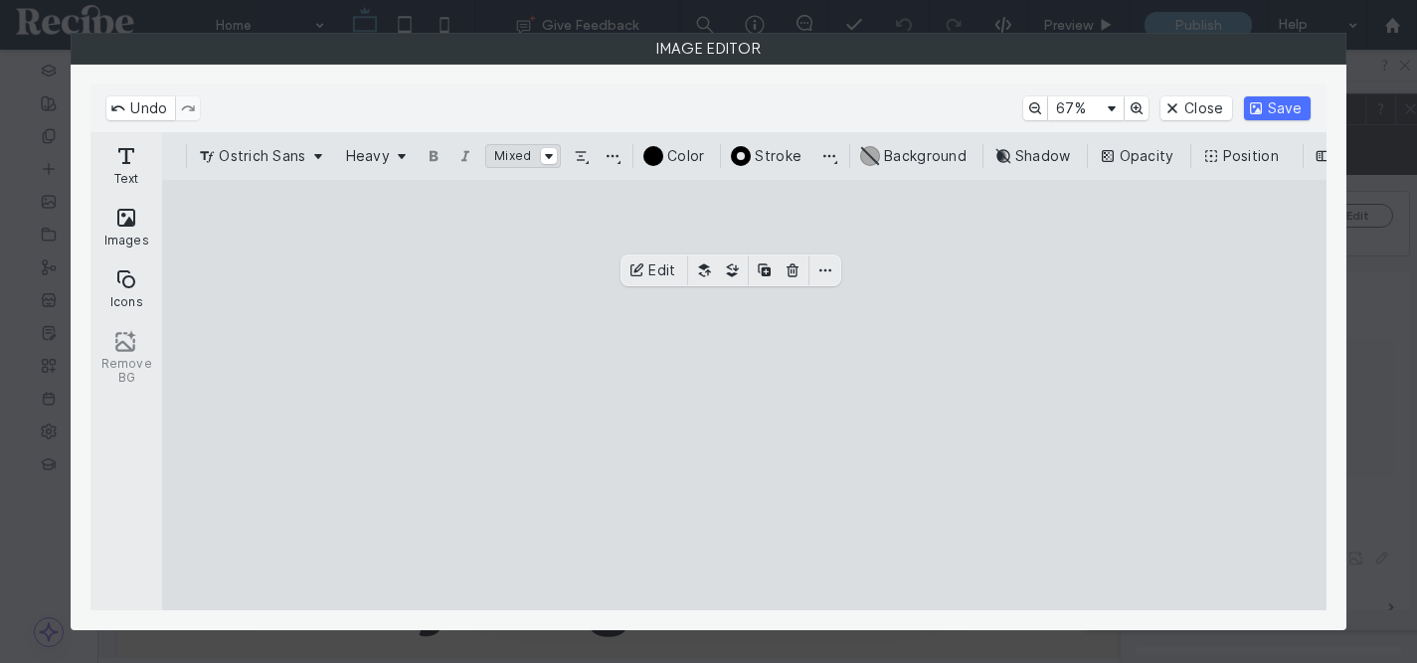
click at [745, 395] on cesdk-canvas "Editor canvas" at bounding box center [745, 395] width 0 height 0
type input "**"
click at [745, 395] on cesdk-canvas "Editor canvas" at bounding box center [745, 395] width 0 height 0
type input "**"
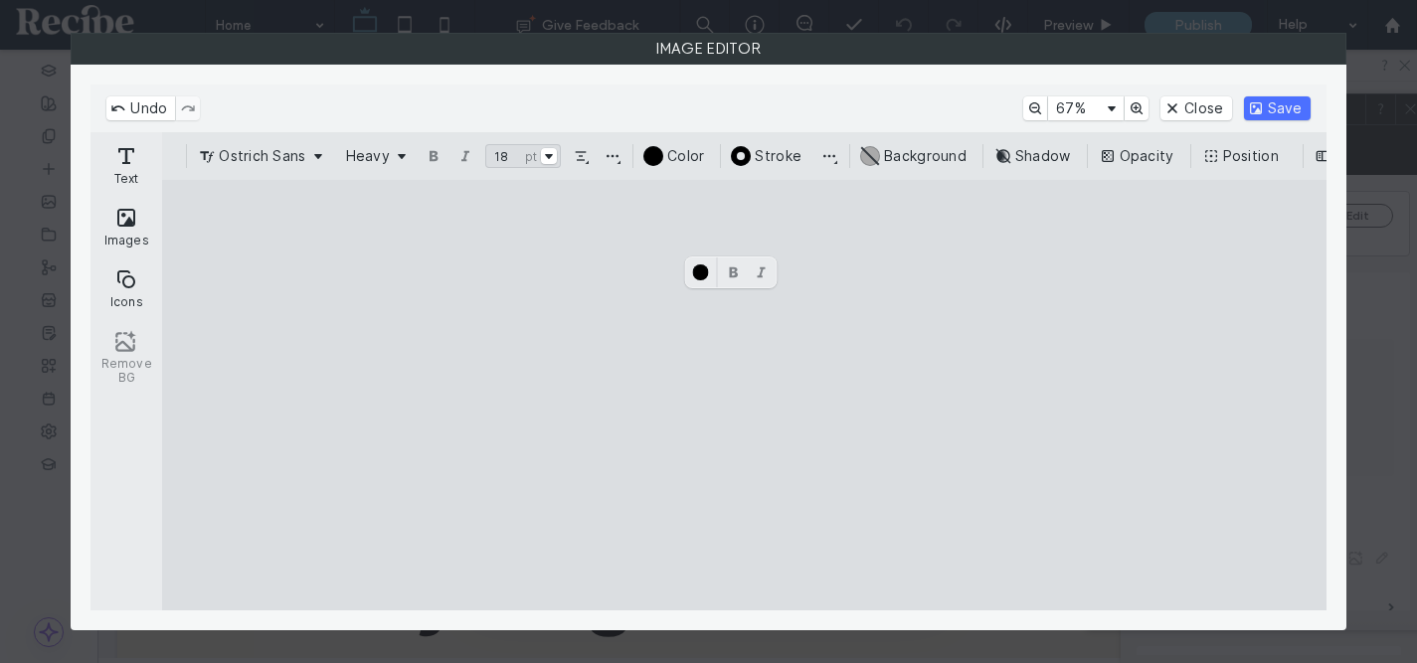
click at [745, 395] on cesdk-canvas "Editor canvas" at bounding box center [745, 395] width 0 height 0
paste textarea "Canvas"
click at [745, 395] on cesdk-canvas "Editor canvas" at bounding box center [745, 395] width 0 height 0
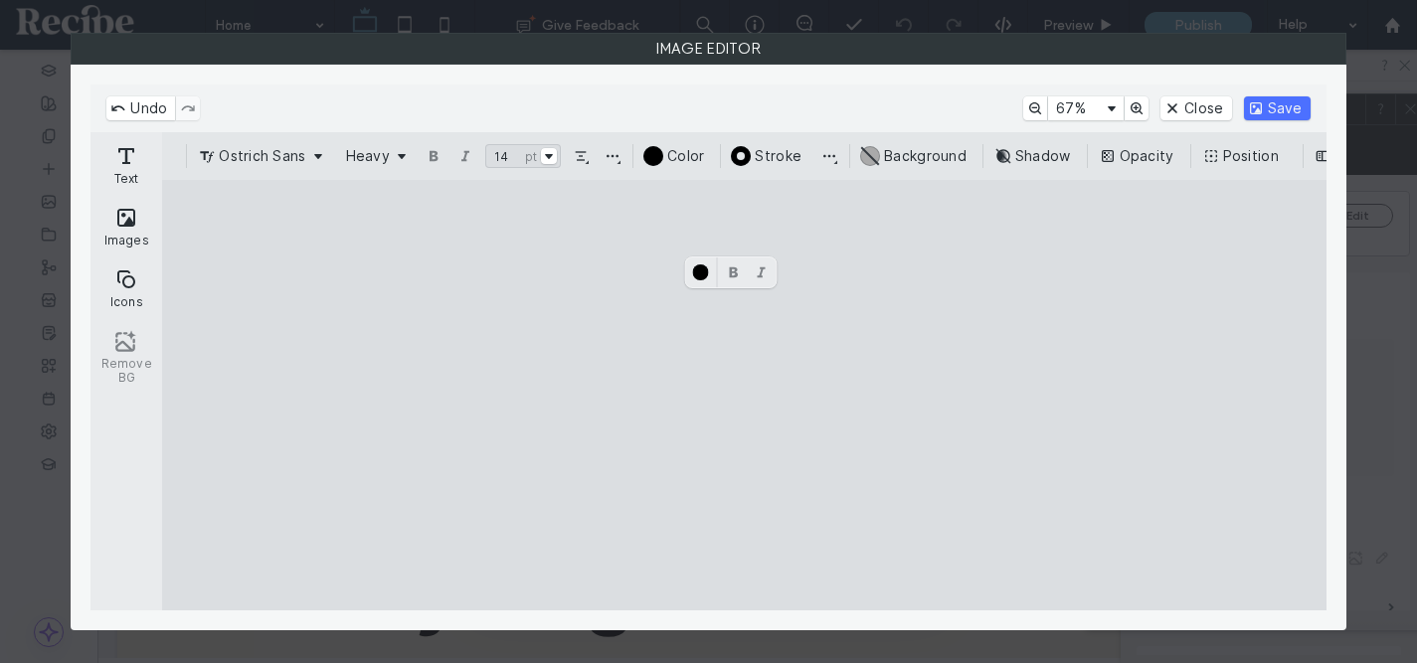
paste textarea "Canvas"
click at [745, 395] on cesdk-canvas "Editor canvas" at bounding box center [745, 395] width 0 height 0
drag, startPoint x: 743, startPoint y: 327, endPoint x: 728, endPoint y: 327, distance: 14.9
click at [745, 395] on cesdk-canvas "Editor canvas" at bounding box center [745, 395] width 0 height 0
click at [657, 161] on button "#000000 Color" at bounding box center [676, 156] width 71 height 24
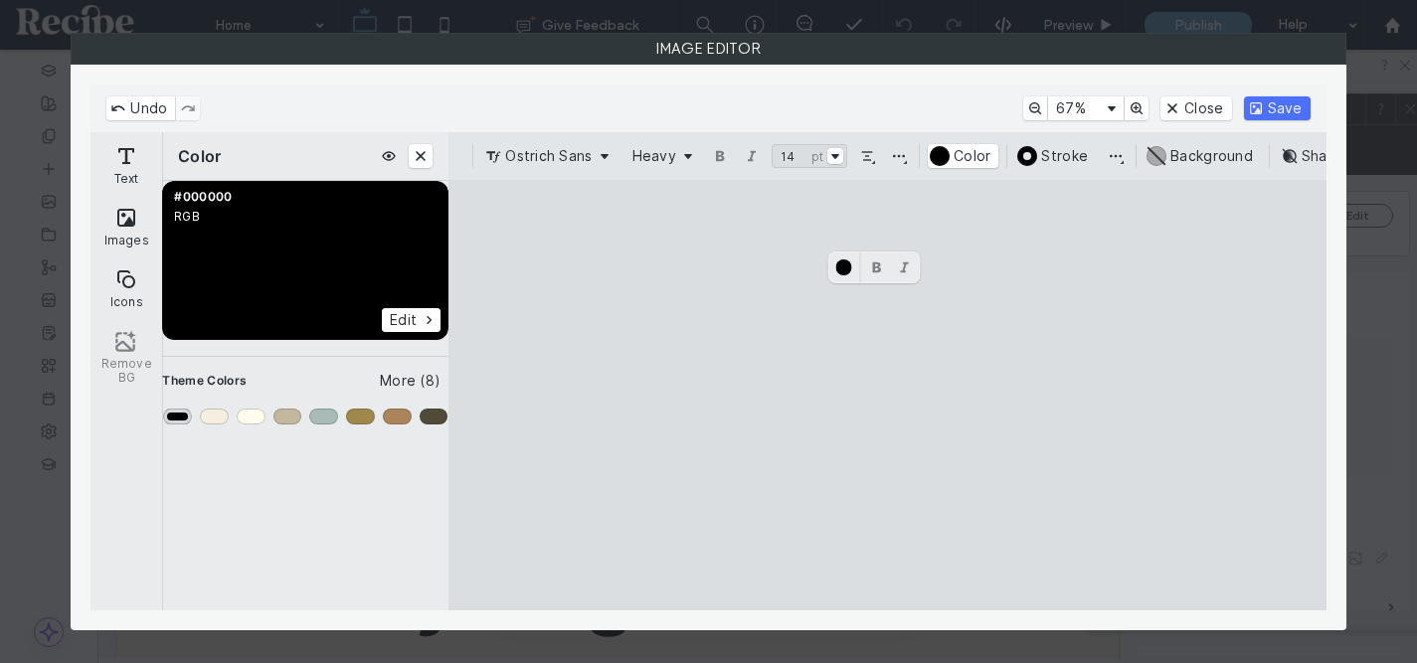
click at [176, 415] on div "Primary" at bounding box center [177, 417] width 29 height 16
click at [888, 395] on cesdk-canvas "Editor canvas" at bounding box center [888, 395] width 0 height 0
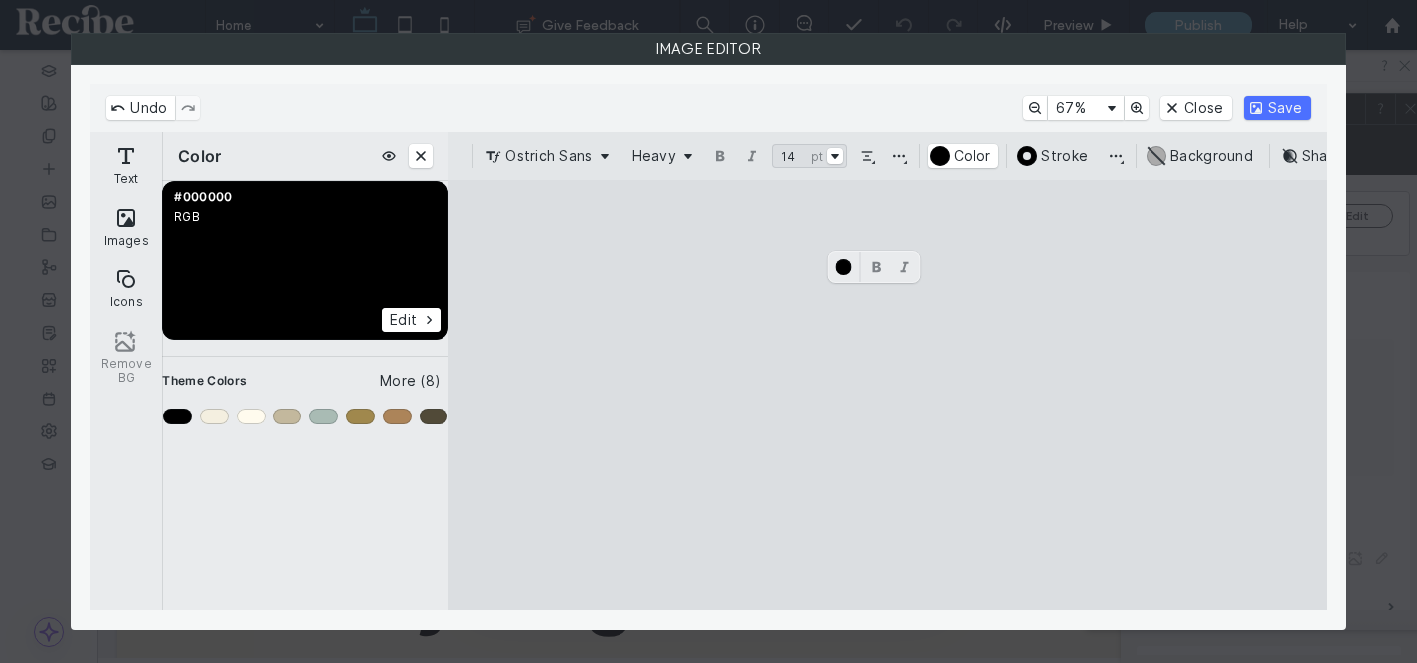
paste textarea "Canvas"
click at [888, 395] on cesdk-canvas "Editor canvas" at bounding box center [888, 395] width 0 height 0
paste textarea "Canvas"
click at [888, 395] on cesdk-canvas "Editor canvas" at bounding box center [888, 395] width 0 height 0
paste textarea "Canvas"
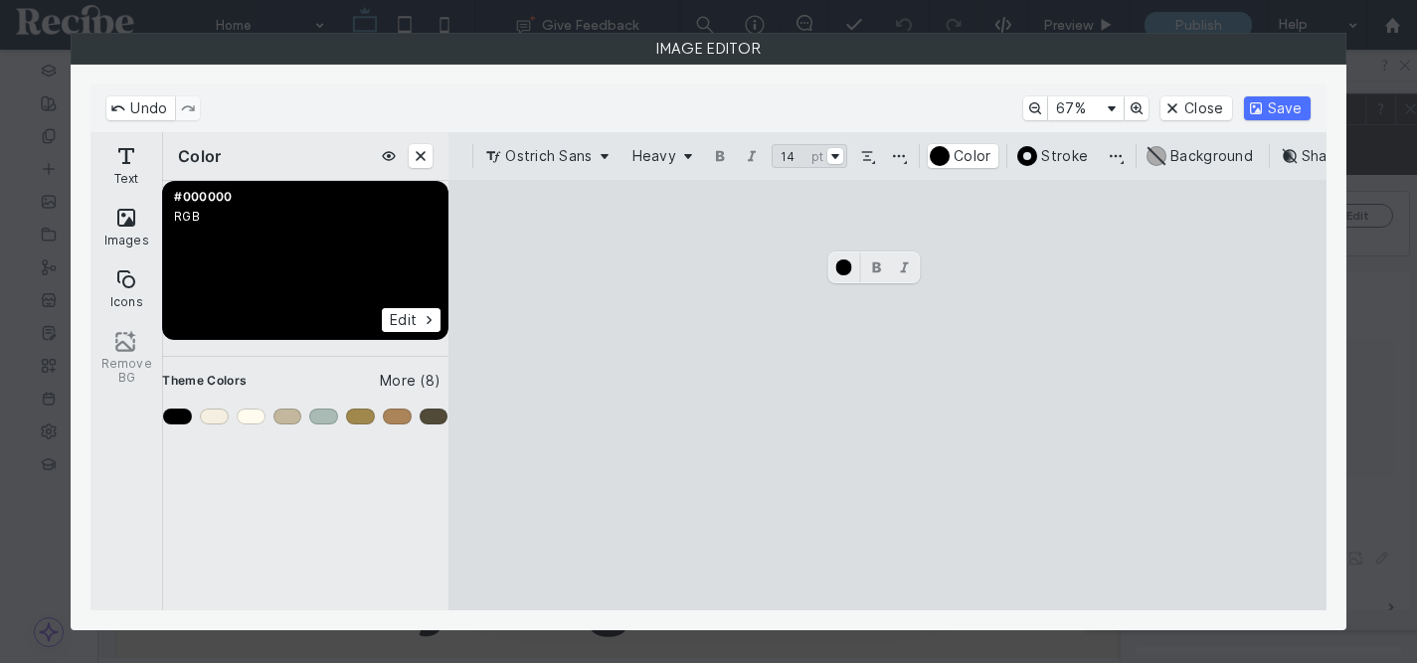
drag, startPoint x: 884, startPoint y: 328, endPoint x: 862, endPoint y: 328, distance: 21.9
click at [888, 395] on cesdk-canvas "Editor canvas" at bounding box center [888, 395] width 0 height 0
click at [933, 155] on button "#000000 Color" at bounding box center [963, 156] width 71 height 24
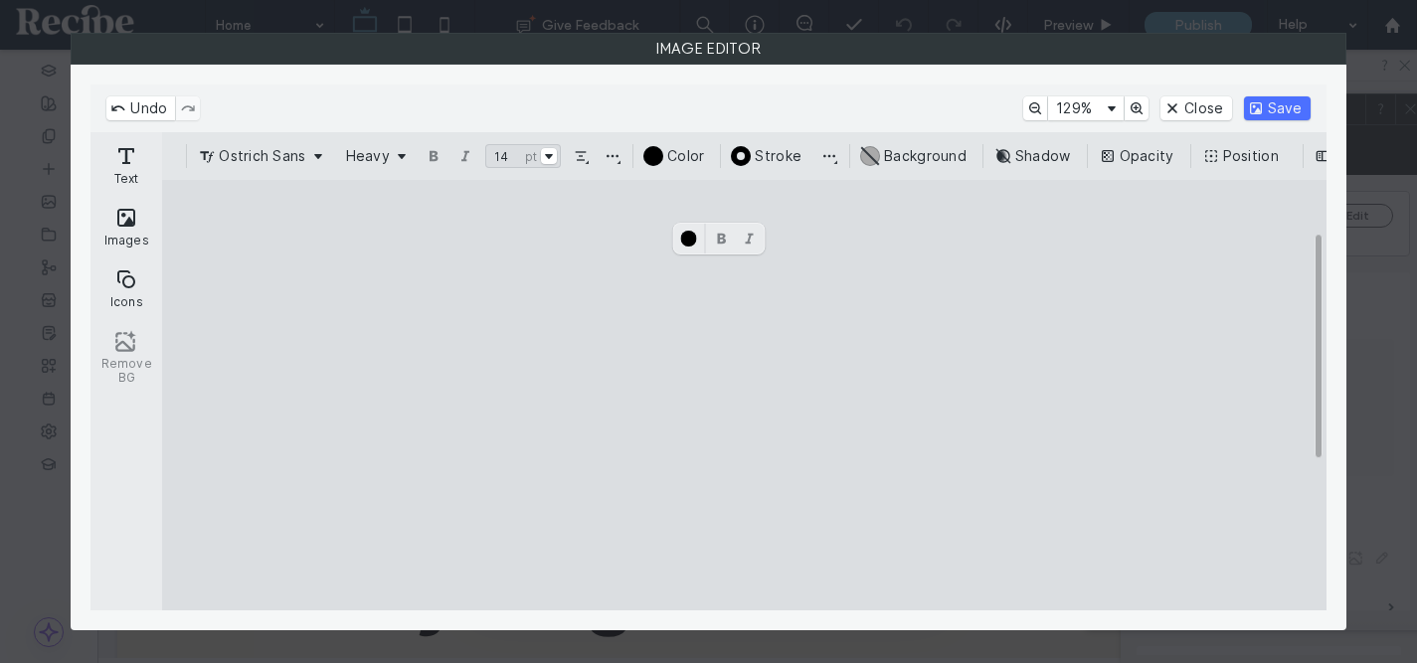
click at [745, 395] on cesdk-canvas "Editor canvas" at bounding box center [745, 395] width 0 height 0
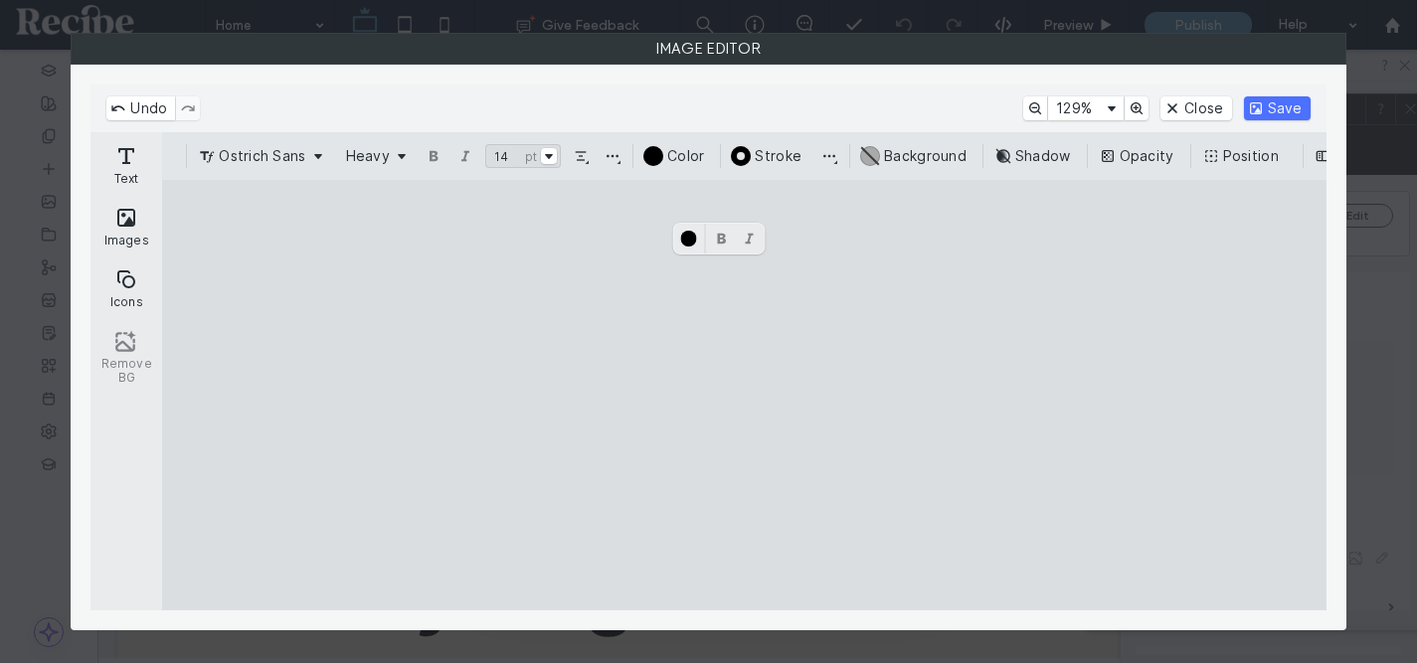
click at [745, 395] on cesdk-canvas "Editor canvas" at bounding box center [745, 395] width 0 height 0
click at [653, 156] on button "#000000 Color" at bounding box center [676, 156] width 71 height 24
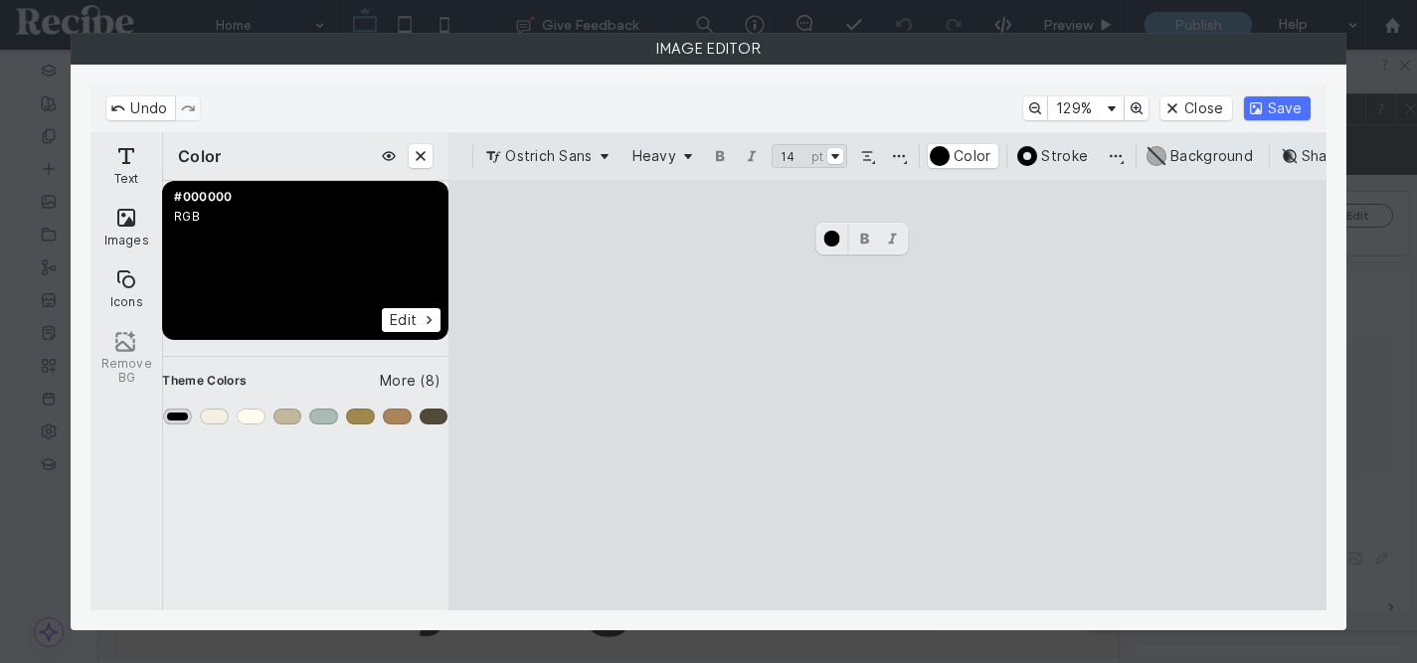
click at [172, 418] on div "Primary" at bounding box center [177, 417] width 29 height 16
click at [888, 395] on cesdk-canvas "Editor canvas" at bounding box center [888, 395] width 0 height 0
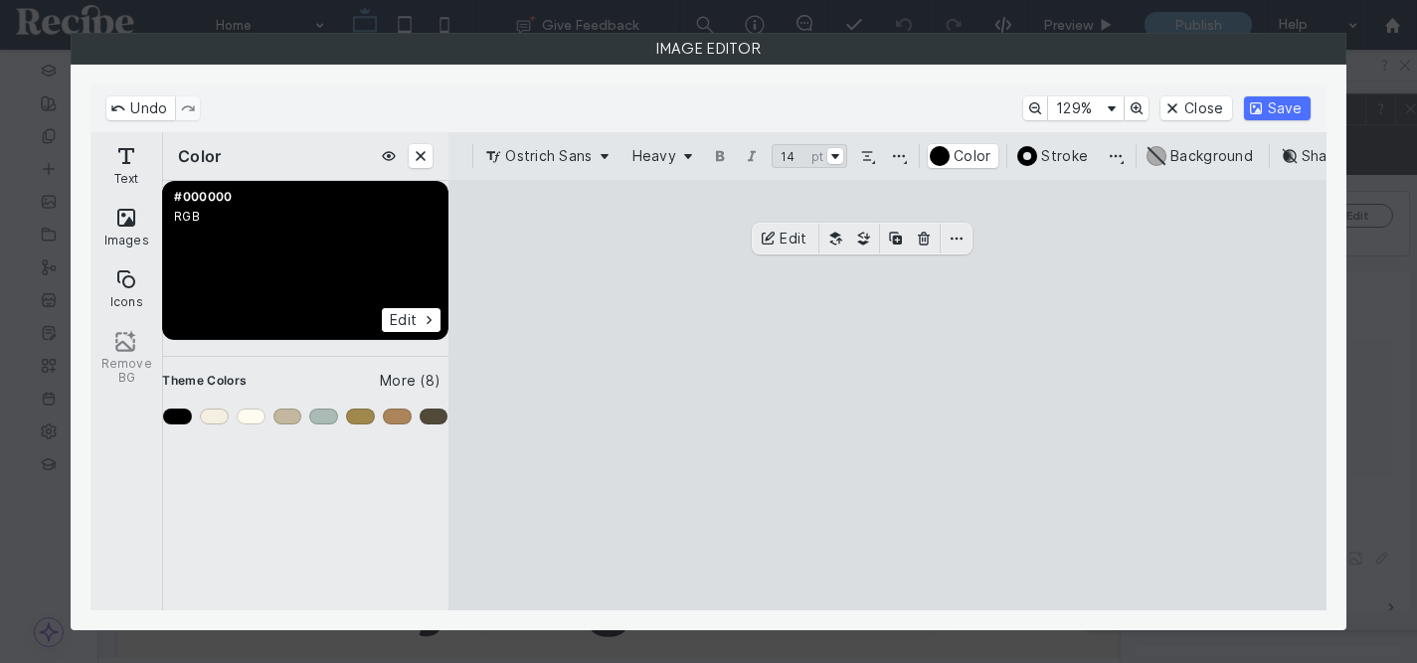
click at [888, 395] on cesdk-canvas "Editor canvas" at bounding box center [888, 395] width 0 height 0
drag, startPoint x: 873, startPoint y: 322, endPoint x: 853, endPoint y: 322, distance: 19.9
click at [888, 395] on cesdk-canvas "Editor canvas" at bounding box center [888, 395] width 0 height 0
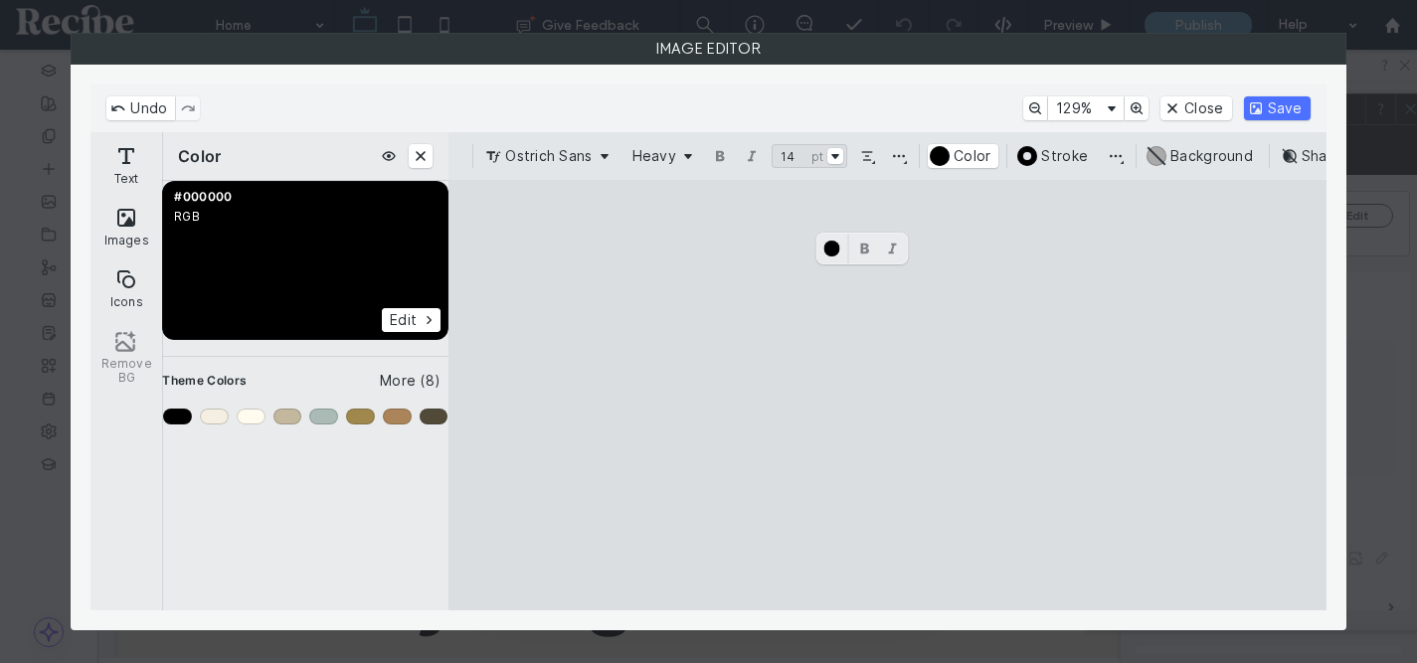
click at [888, 395] on cesdk-canvas "Editor canvas" at bounding box center [888, 395] width 0 height 0
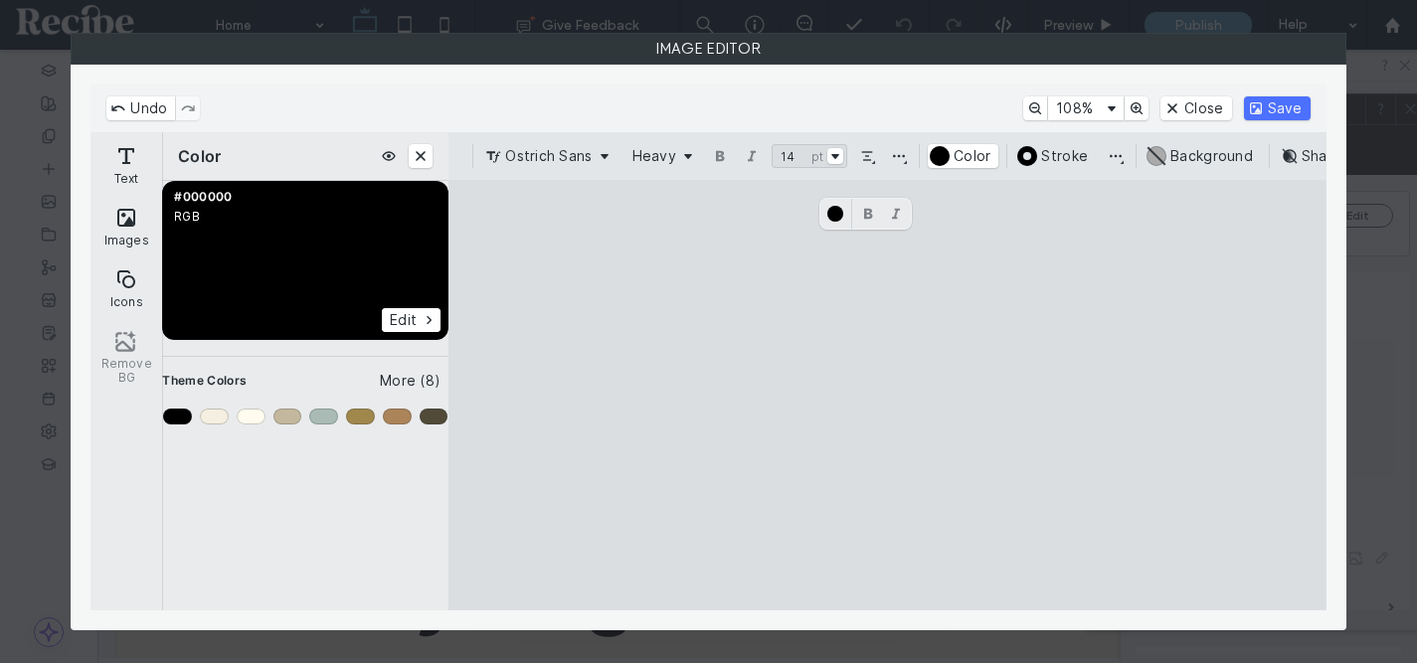
click at [888, 395] on cesdk-canvas "Editor canvas" at bounding box center [888, 395] width 0 height 0
paste textarea "Canvas"
click at [888, 395] on cesdk-canvas "Editor canvas" at bounding box center [888, 395] width 0 height 0
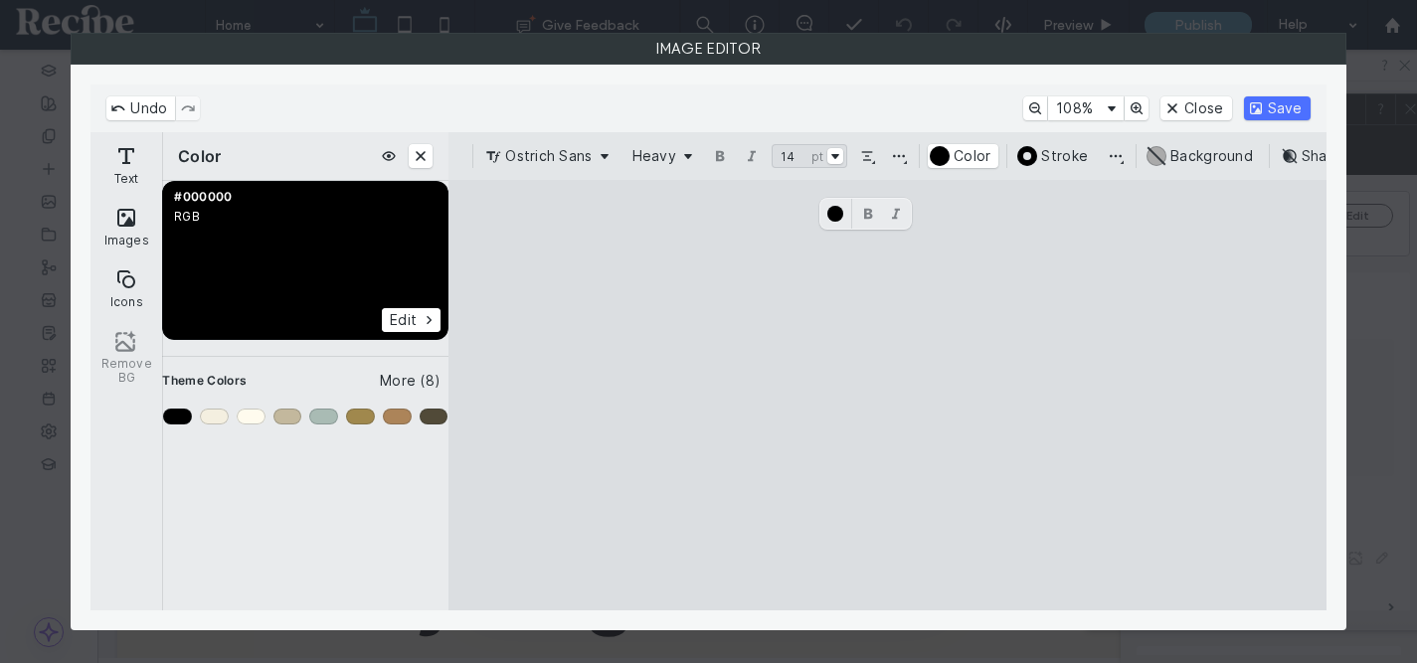
click at [888, 395] on cesdk-canvas "Editor canvas" at bounding box center [888, 395] width 0 height 0
paste textarea "Canvas"
click at [888, 395] on cesdk-canvas "Editor canvas" at bounding box center [888, 395] width 0 height 0
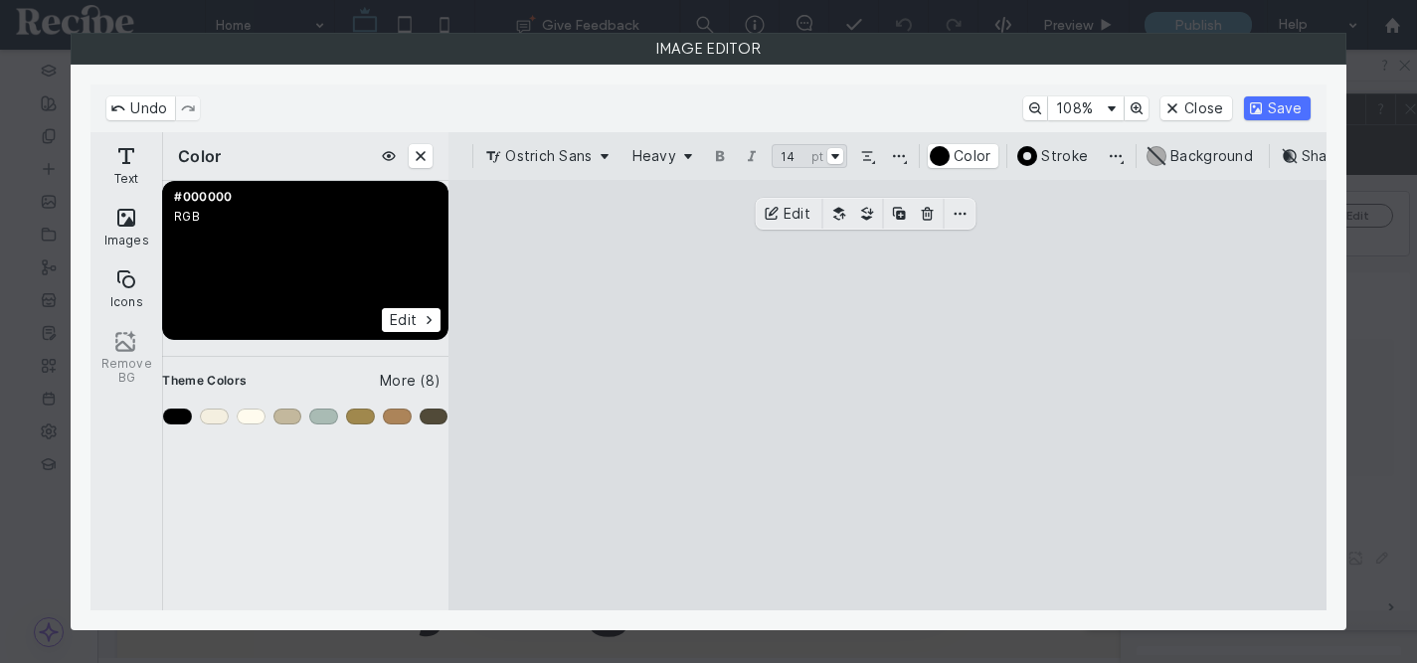
click at [888, 395] on cesdk-canvas "Editor canvas" at bounding box center [888, 395] width 0 height 0
click at [892, 157] on button "Line Height, Spacing, Alignment & Sizing" at bounding box center [899, 156] width 24 height 24
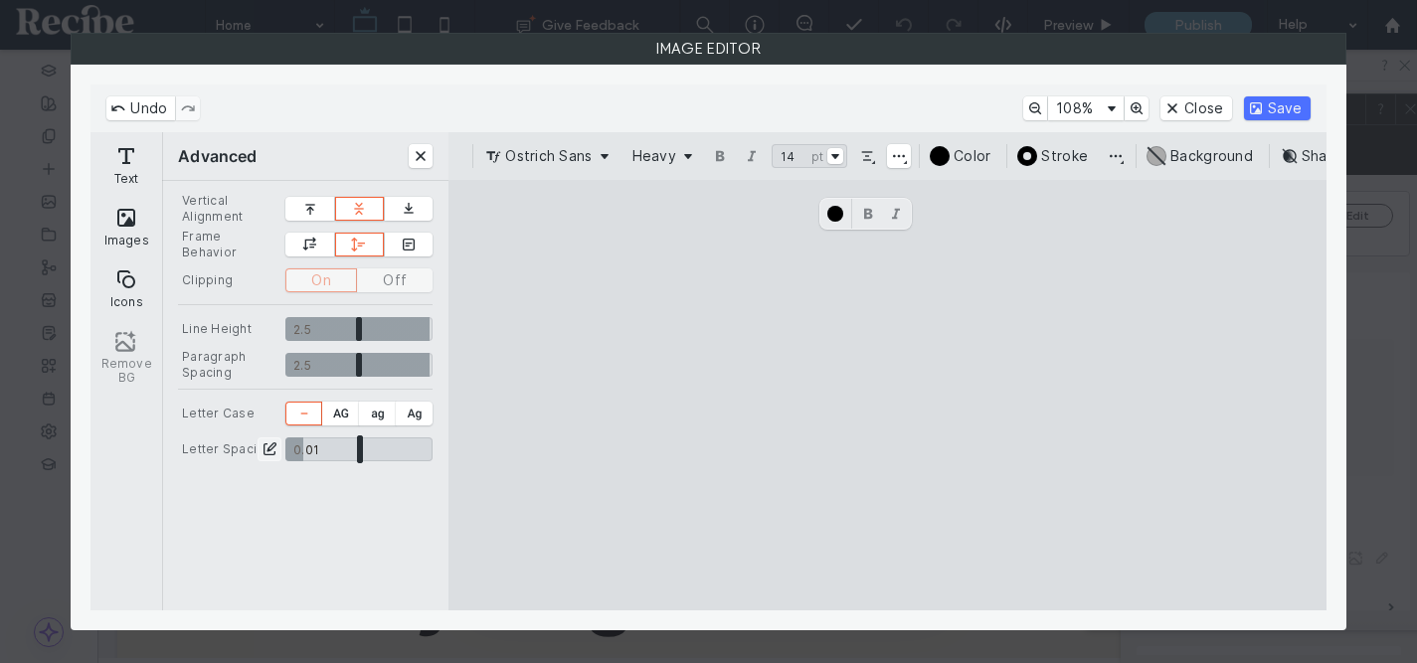
click at [303, 447] on input "CE.SDK" at bounding box center [358, 450] width 147 height 24
click at [888, 395] on cesdk-canvas "Editor canvas" at bounding box center [888, 395] width 0 height 0
type input "*****"
click at [888, 395] on cesdk-canvas "Editor canvas" at bounding box center [888, 395] width 0 height 0
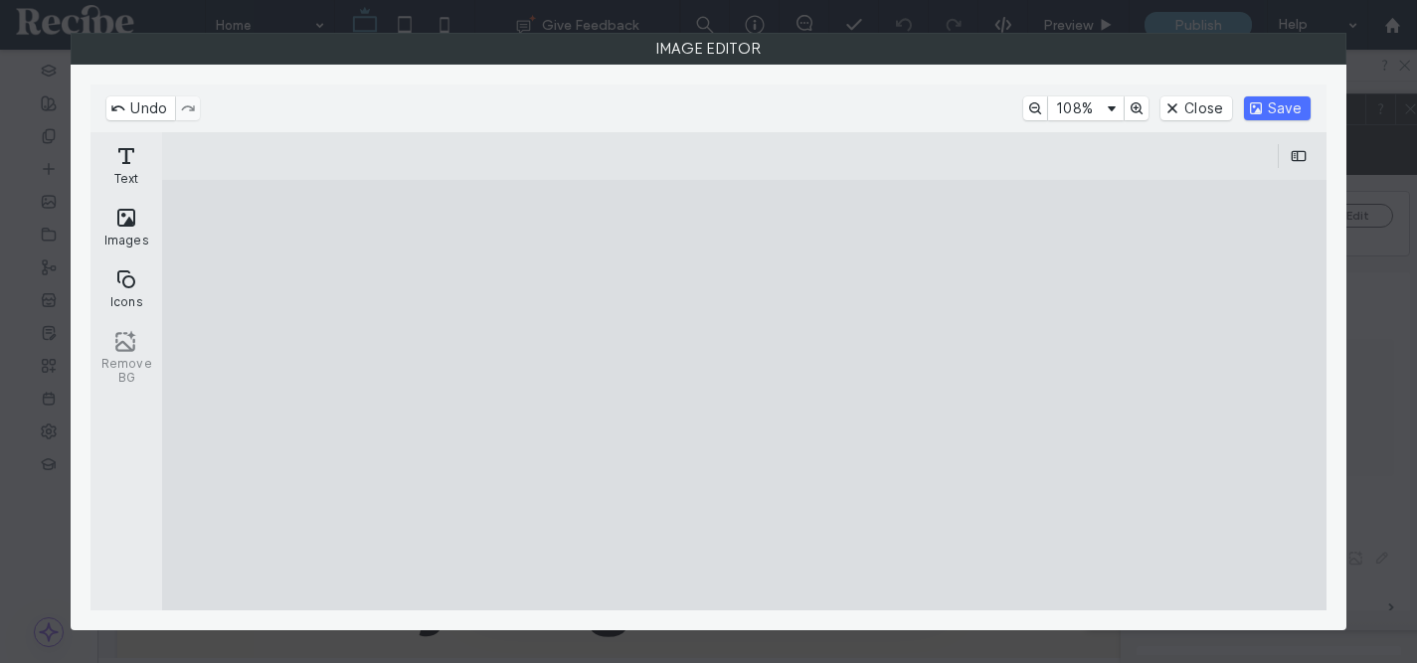
click at [745, 395] on cesdk-canvas "Editor canvas" at bounding box center [745, 395] width 0 height 0
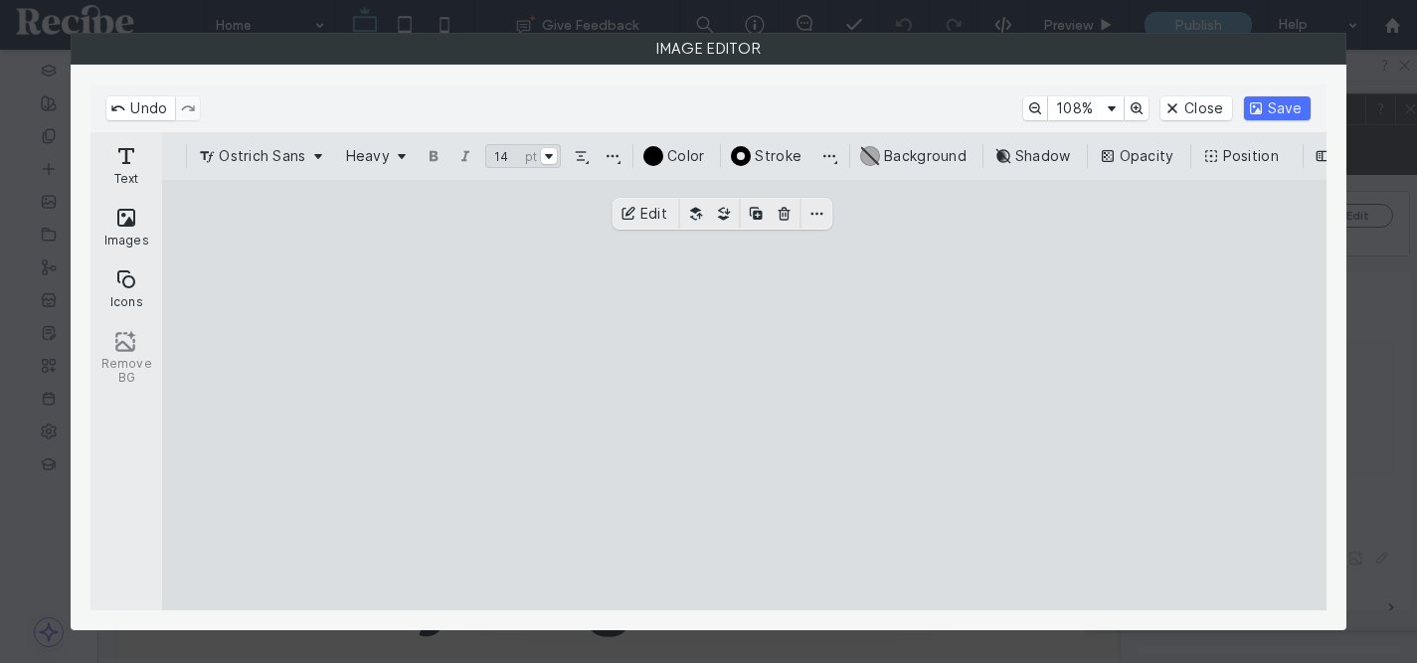
click at [745, 395] on cesdk-canvas "Editor canvas" at bounding box center [745, 395] width 0 height 0
drag, startPoint x: 835, startPoint y: 263, endPoint x: 872, endPoint y: 263, distance: 36.8
click at [745, 395] on cesdk-canvas "Editor canvas" at bounding box center [745, 395] width 0 height 0
drag, startPoint x: 614, startPoint y: 302, endPoint x: 588, endPoint y: 302, distance: 25.9
click at [745, 395] on cesdk-canvas "Editor canvas" at bounding box center [745, 395] width 0 height 0
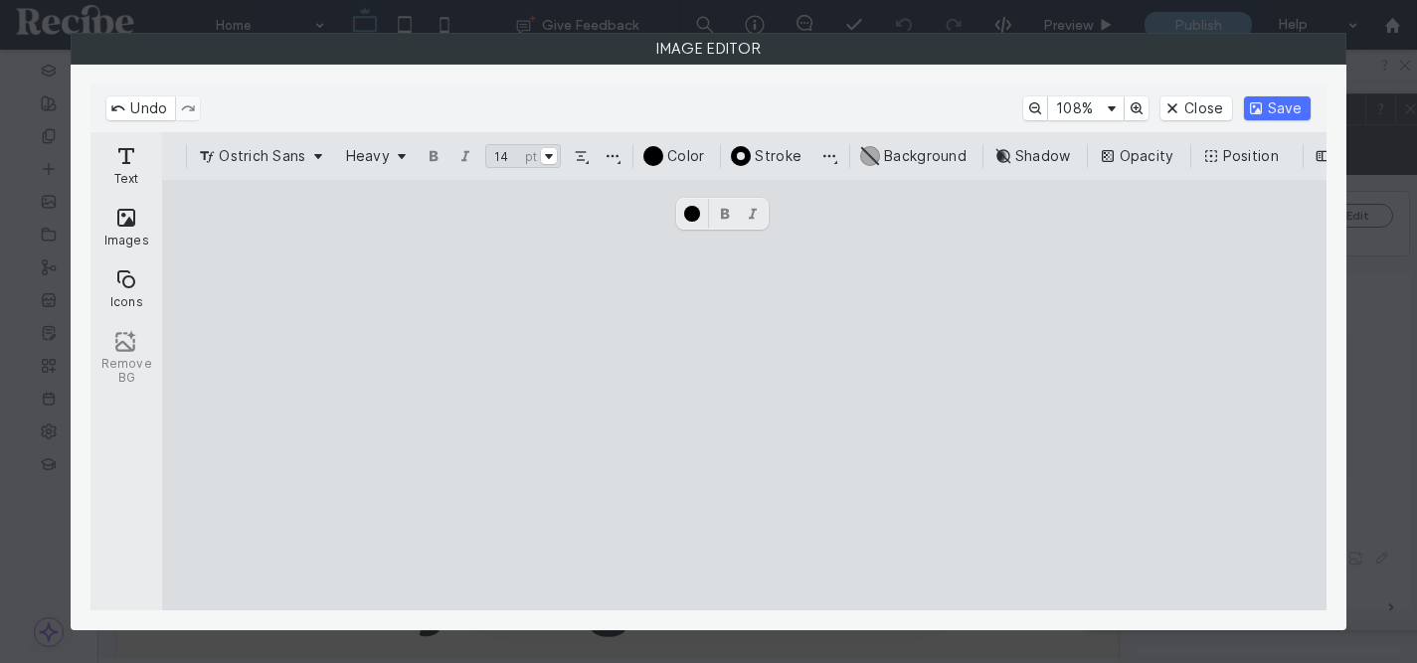
click at [745, 395] on cesdk-canvas "Editor canvas" at bounding box center [745, 395] width 0 height 0
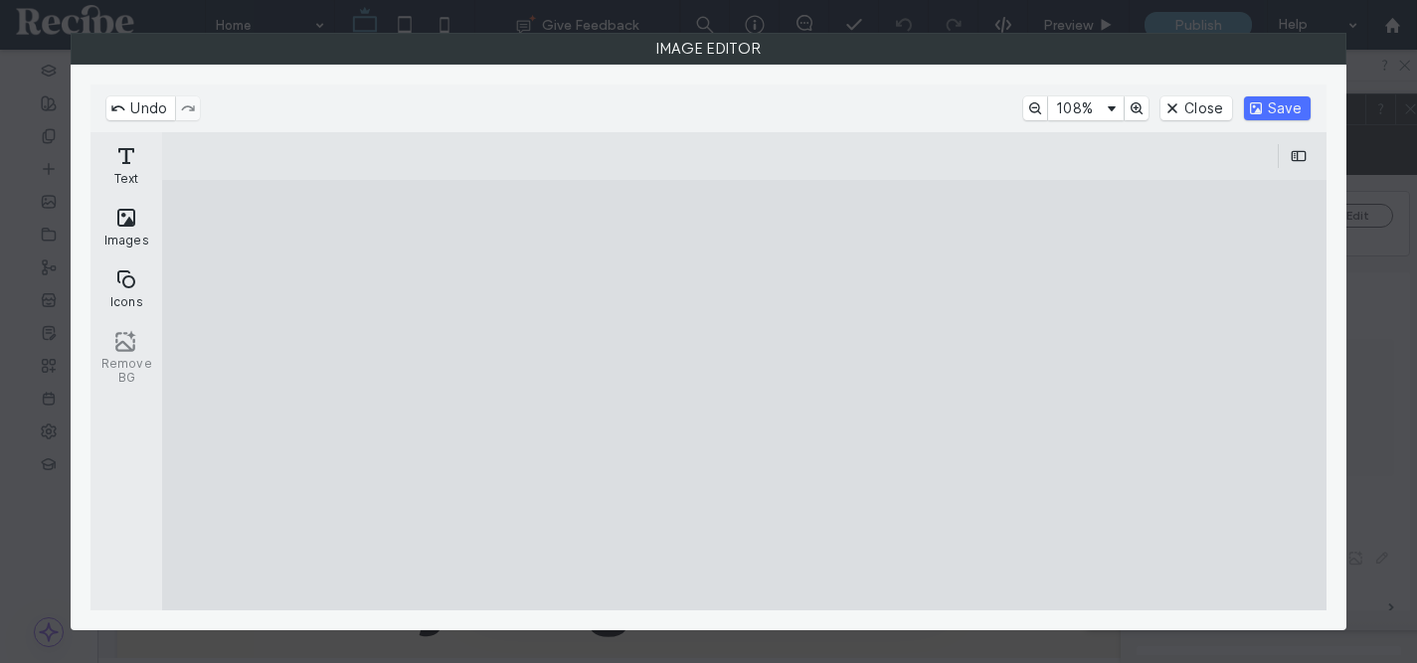
click at [745, 395] on cesdk-canvas "Editor canvas" at bounding box center [745, 395] width 0 height 0
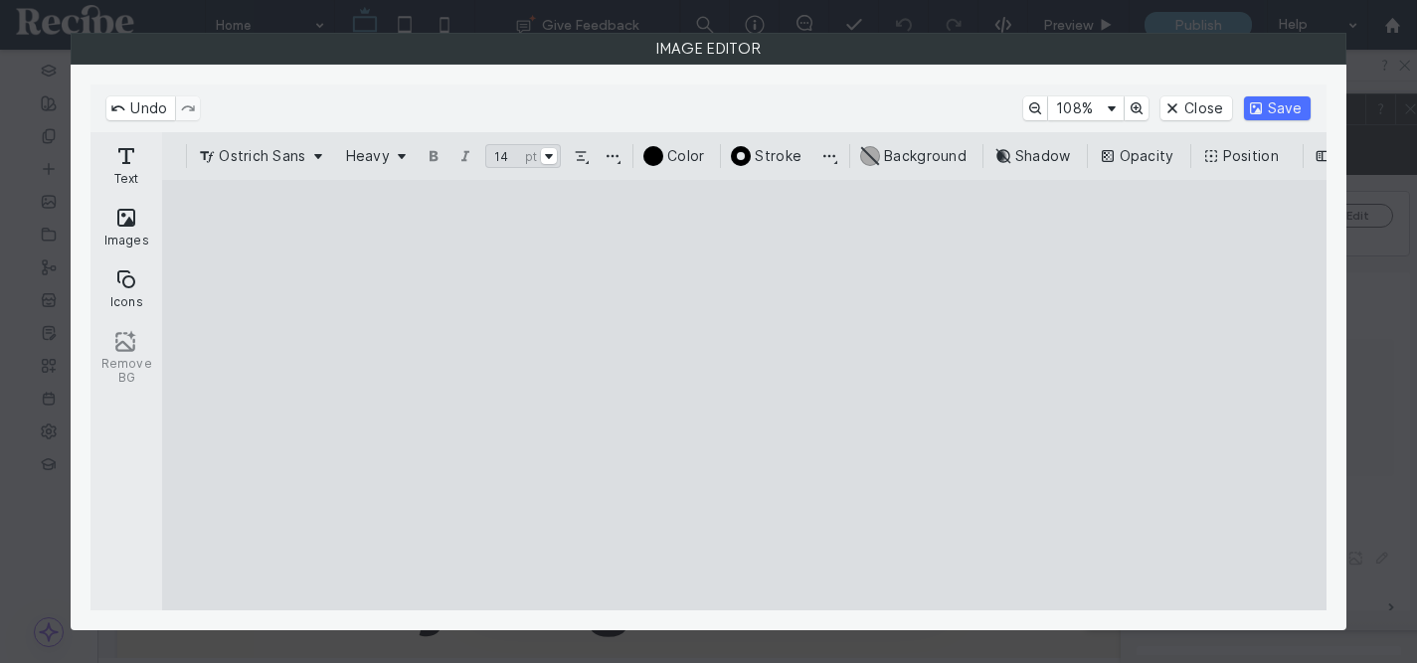
drag, startPoint x: 710, startPoint y: 310, endPoint x: 696, endPoint y: 314, distance: 14.5
click at [745, 395] on cesdk-canvas "Editor canvas" at bounding box center [745, 395] width 0 height 0
type input "*****"
drag, startPoint x: 902, startPoint y: 264, endPoint x: 834, endPoint y: 281, distance: 69.9
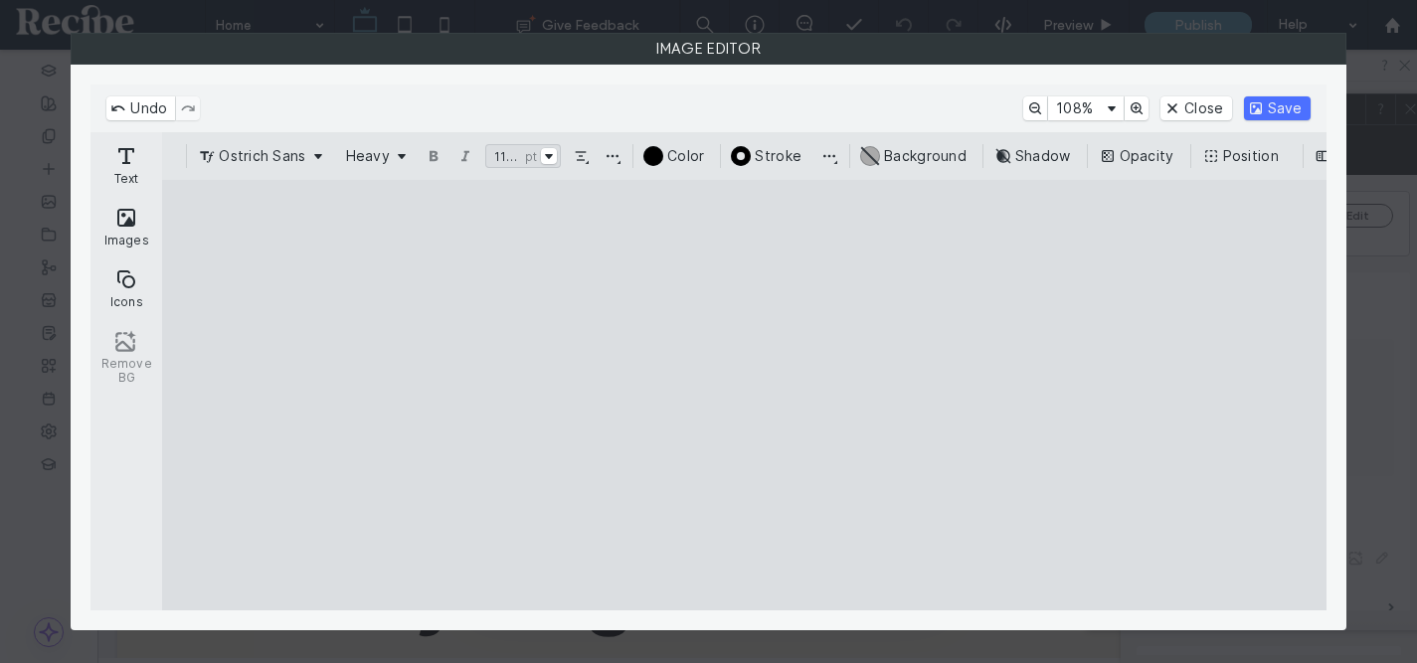
click at [745, 395] on cesdk-canvas "Editor canvas" at bounding box center [745, 395] width 0 height 0
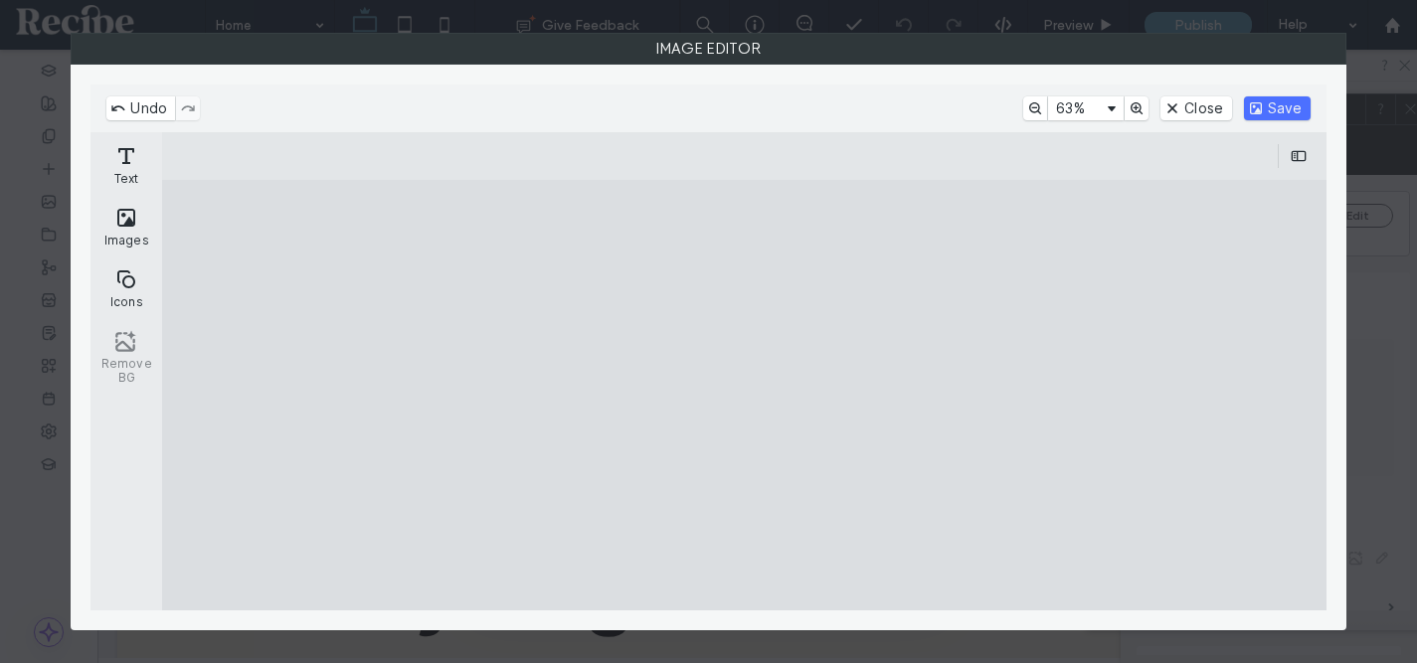
click at [745, 395] on cesdk-canvas "Editor canvas" at bounding box center [745, 395] width 0 height 0
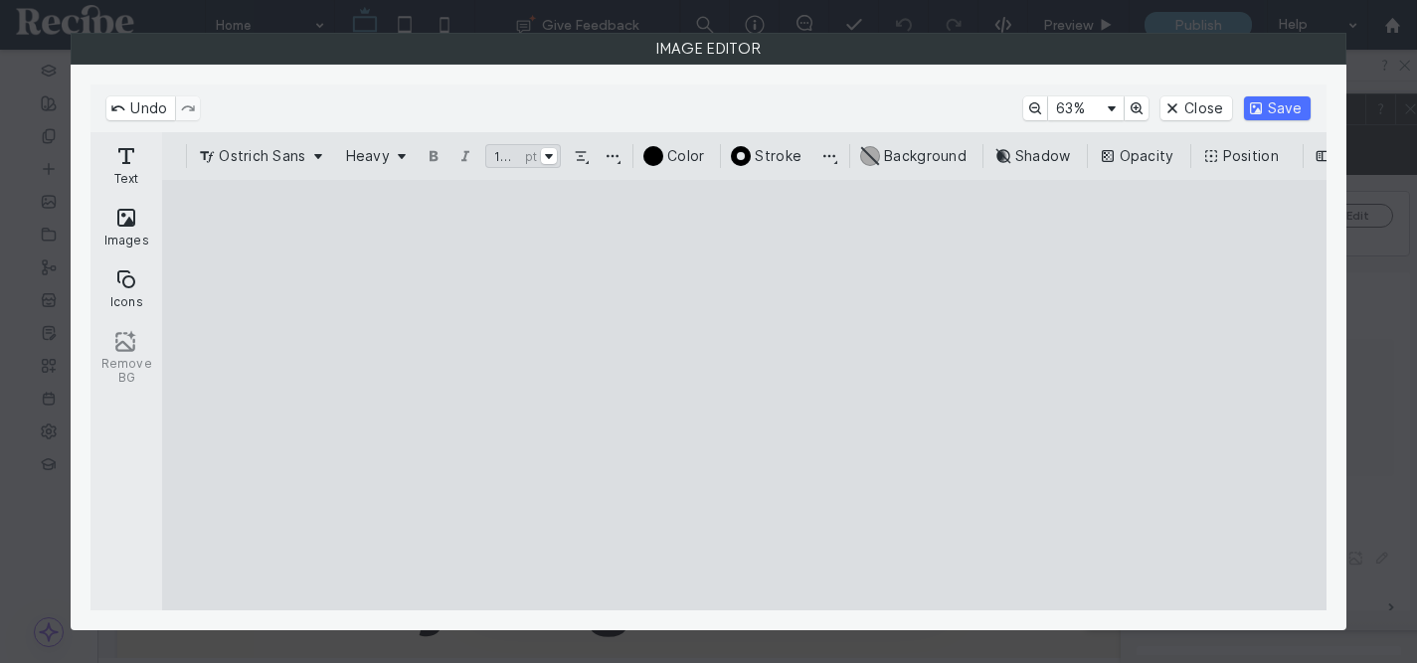
type input "*****"
drag, startPoint x: 796, startPoint y: 331, endPoint x: 826, endPoint y: 338, distance: 30.6
click at [745, 395] on cesdk-canvas "Editor canvas" at bounding box center [745, 395] width 0 height 0
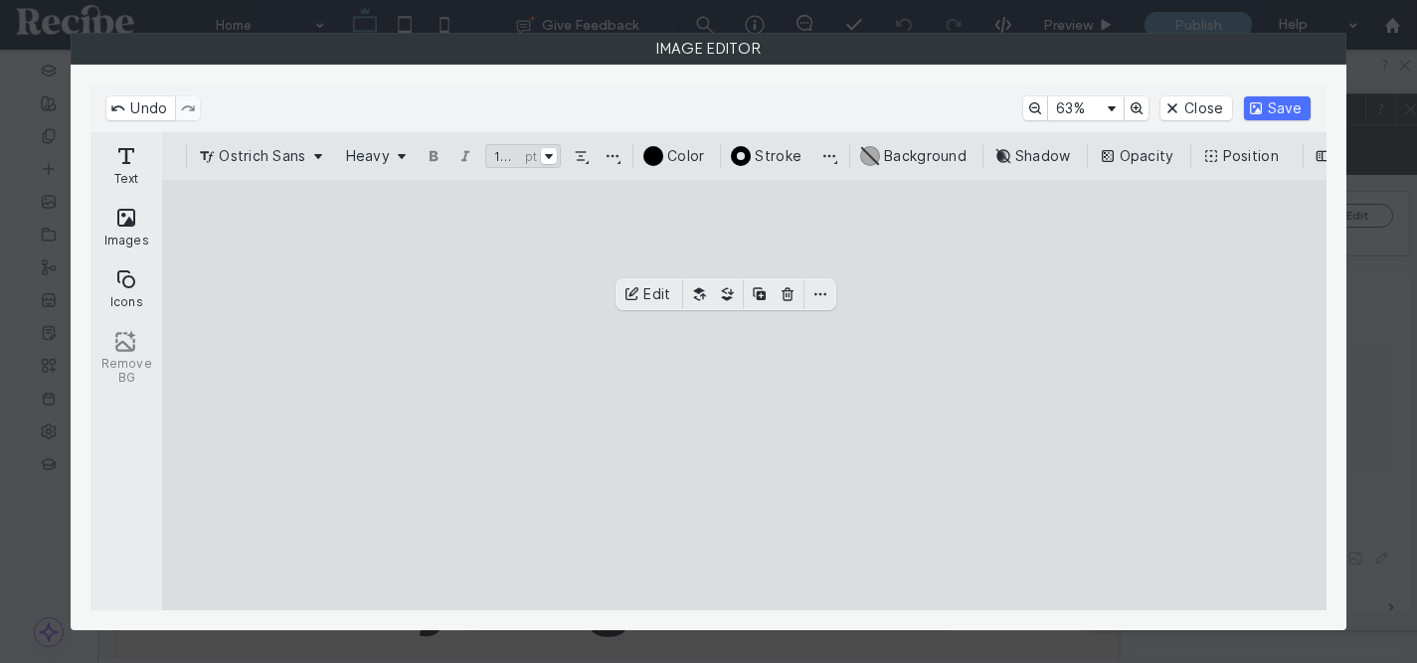
click at [745, 395] on cesdk-canvas "Editor canvas" at bounding box center [745, 395] width 0 height 0
drag, startPoint x: 740, startPoint y: 331, endPoint x: 813, endPoint y: 330, distance: 73.6
click at [745, 395] on cesdk-canvas "Editor canvas" at bounding box center [745, 395] width 0 height 0
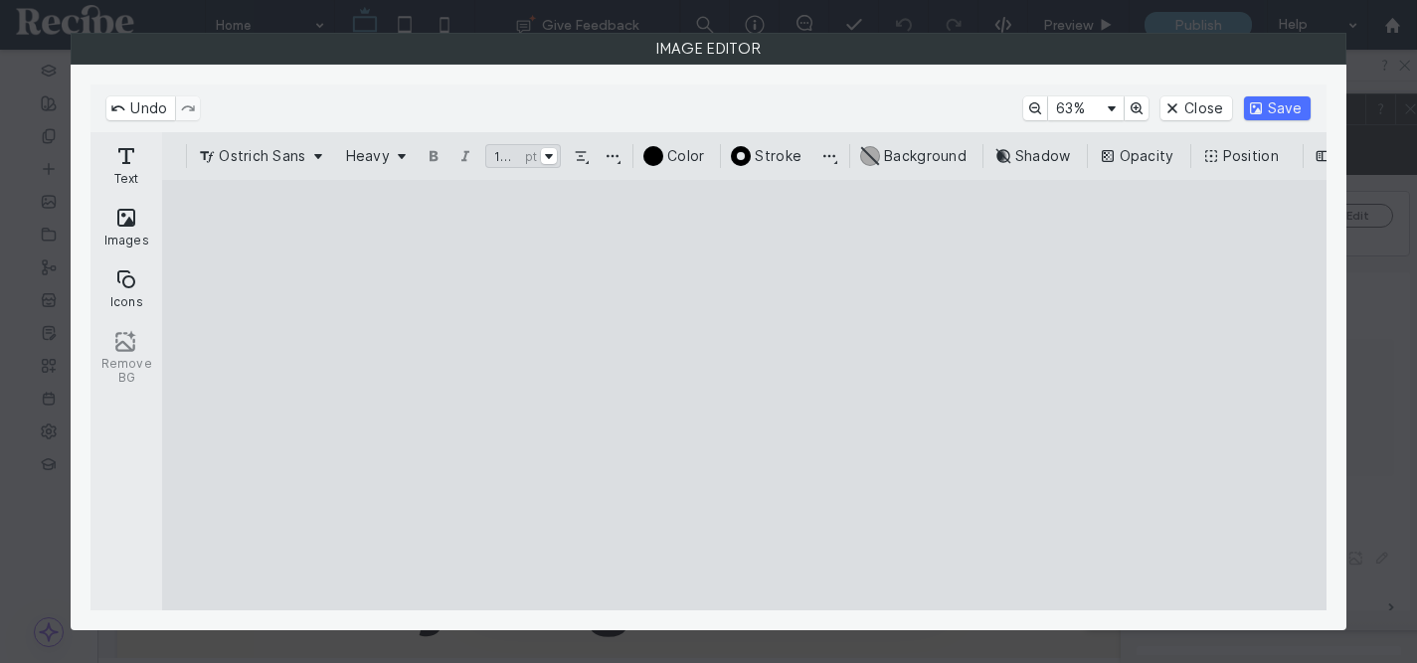
click at [745, 395] on cesdk-canvas "Editor canvas" at bounding box center [745, 395] width 0 height 0
drag, startPoint x: 746, startPoint y: 330, endPoint x: 716, endPoint y: 340, distance: 31.4
click at [745, 395] on cesdk-canvas "Editor canvas" at bounding box center [745, 395] width 0 height 0
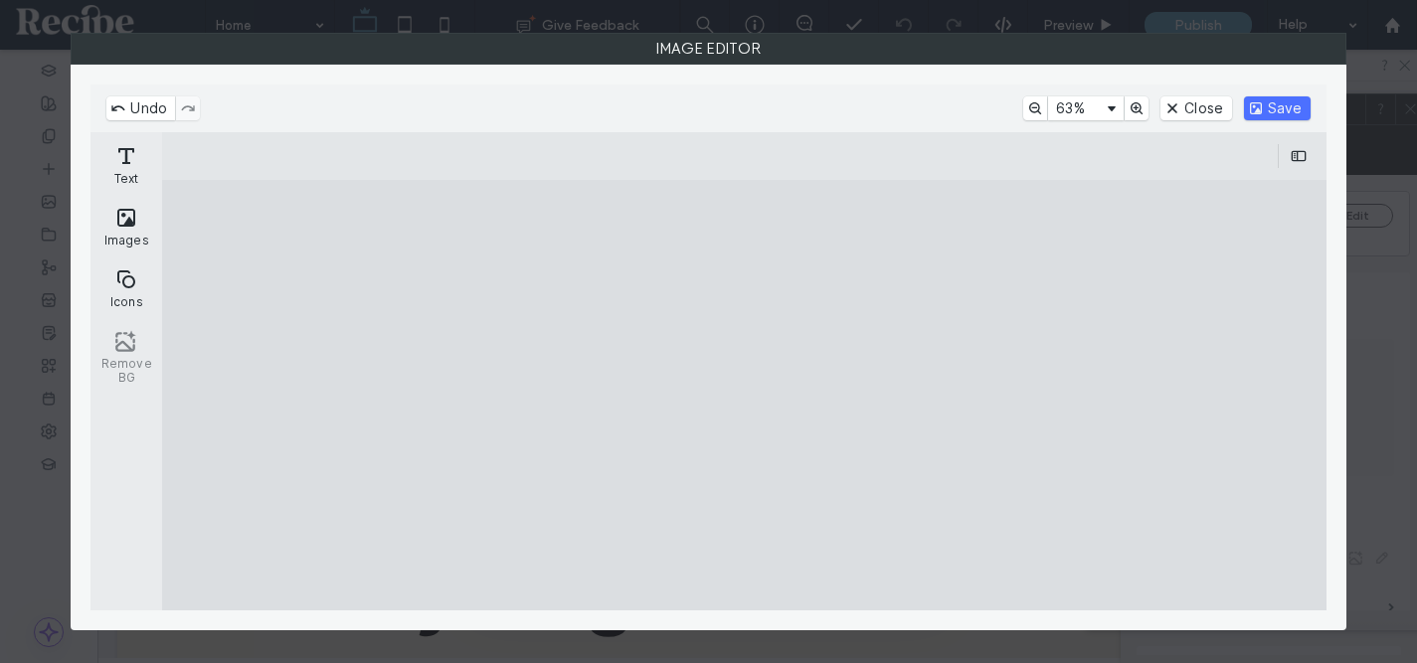
click at [745, 395] on cesdk-canvas "Editor canvas" at bounding box center [745, 395] width 0 height 0
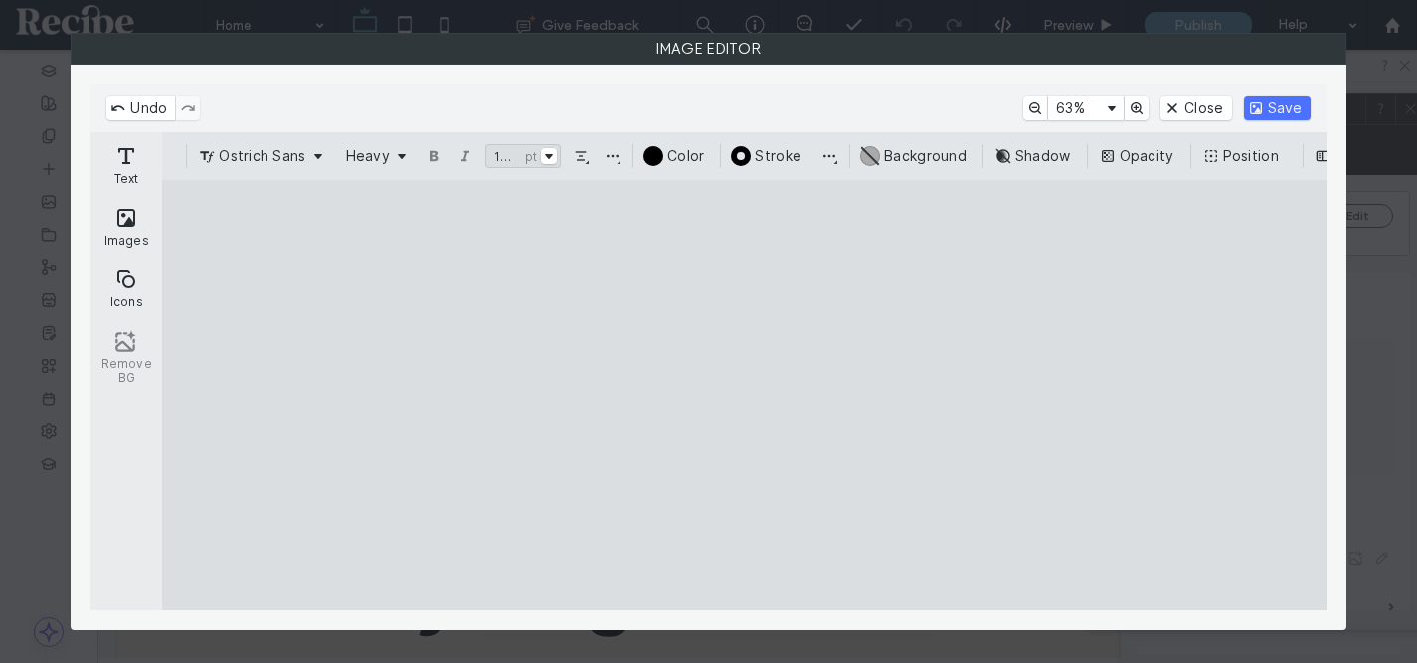
click at [745, 395] on cesdk-canvas "Editor canvas" at bounding box center [745, 395] width 0 height 0
click at [291, 151] on button "Ostrich Sans" at bounding box center [262, 156] width 134 height 24
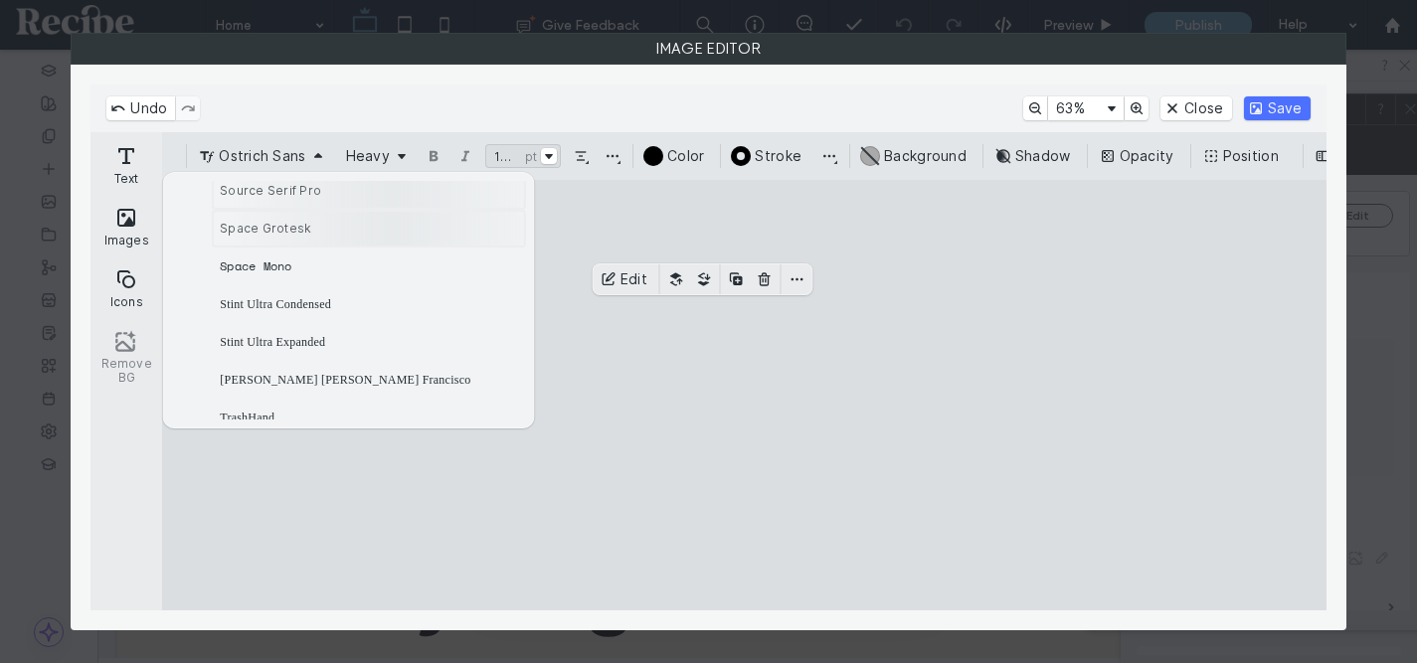
scroll to position [1584, 0]
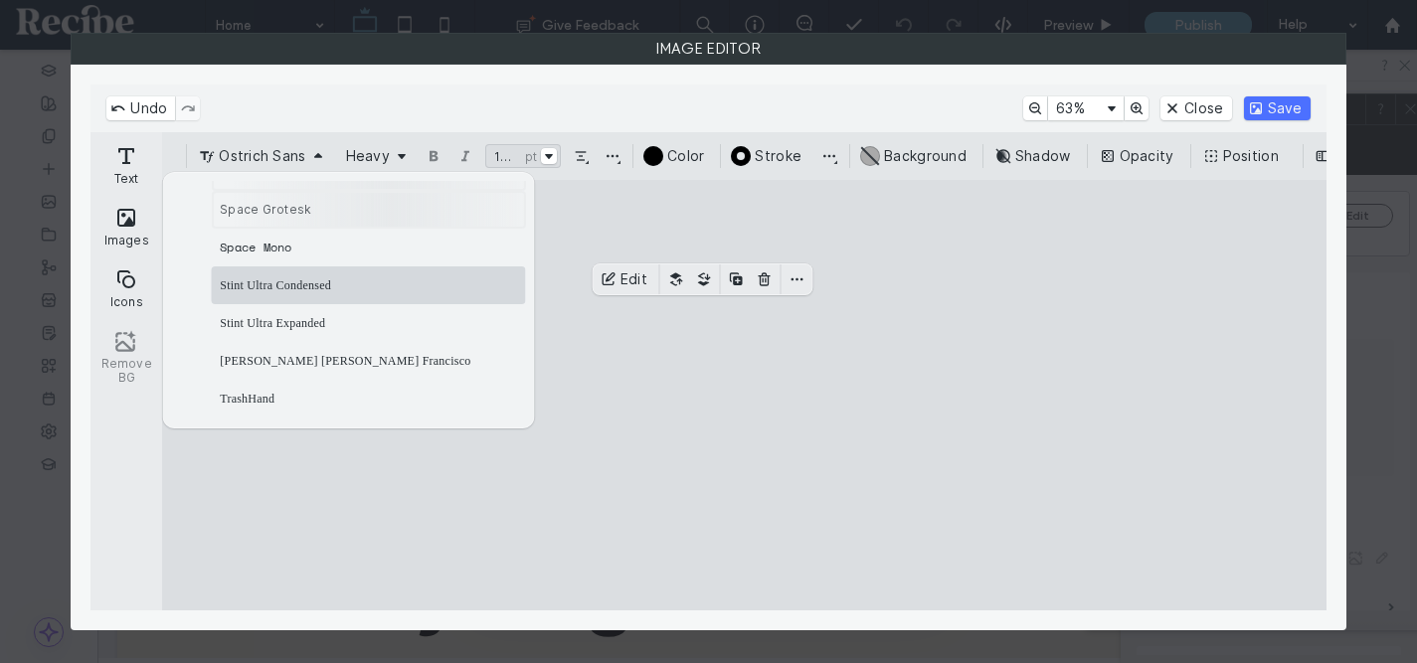
click at [302, 277] on div "Stint Ultra Condensed" at bounding box center [369, 285] width 298 height 30
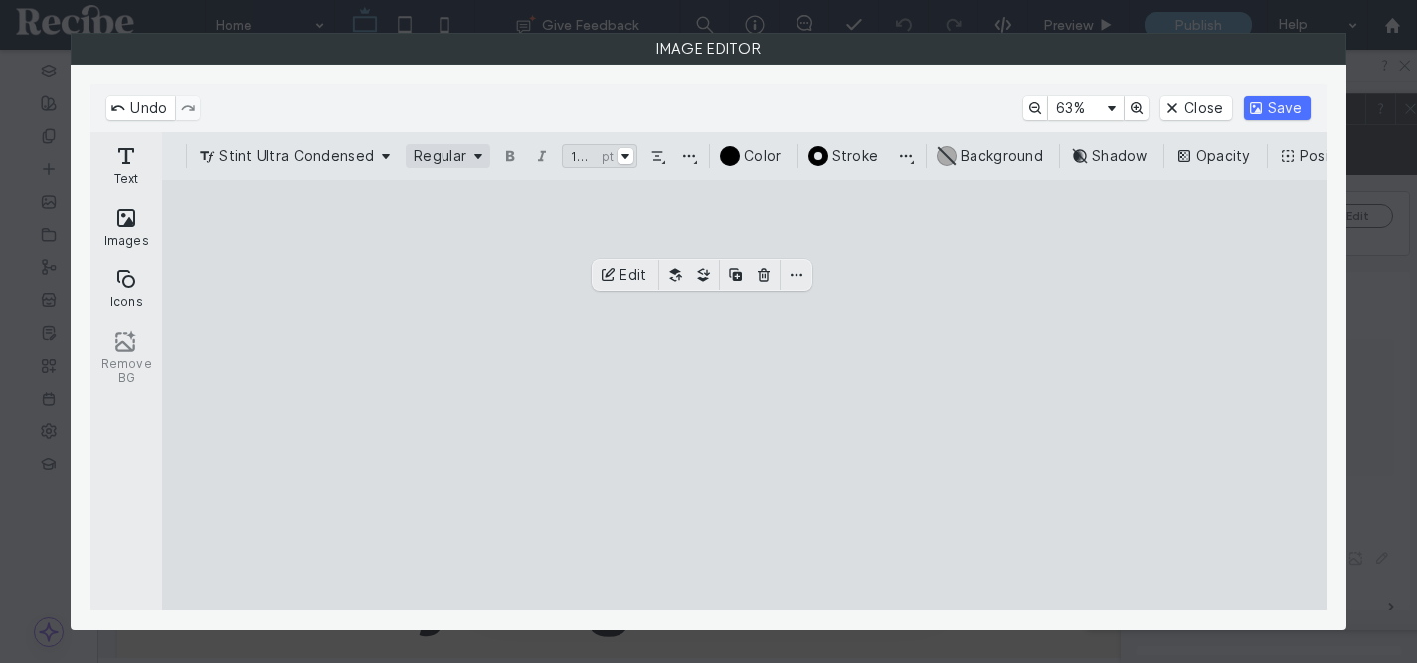
click at [468, 144] on button "Regular" at bounding box center [448, 156] width 85 height 24
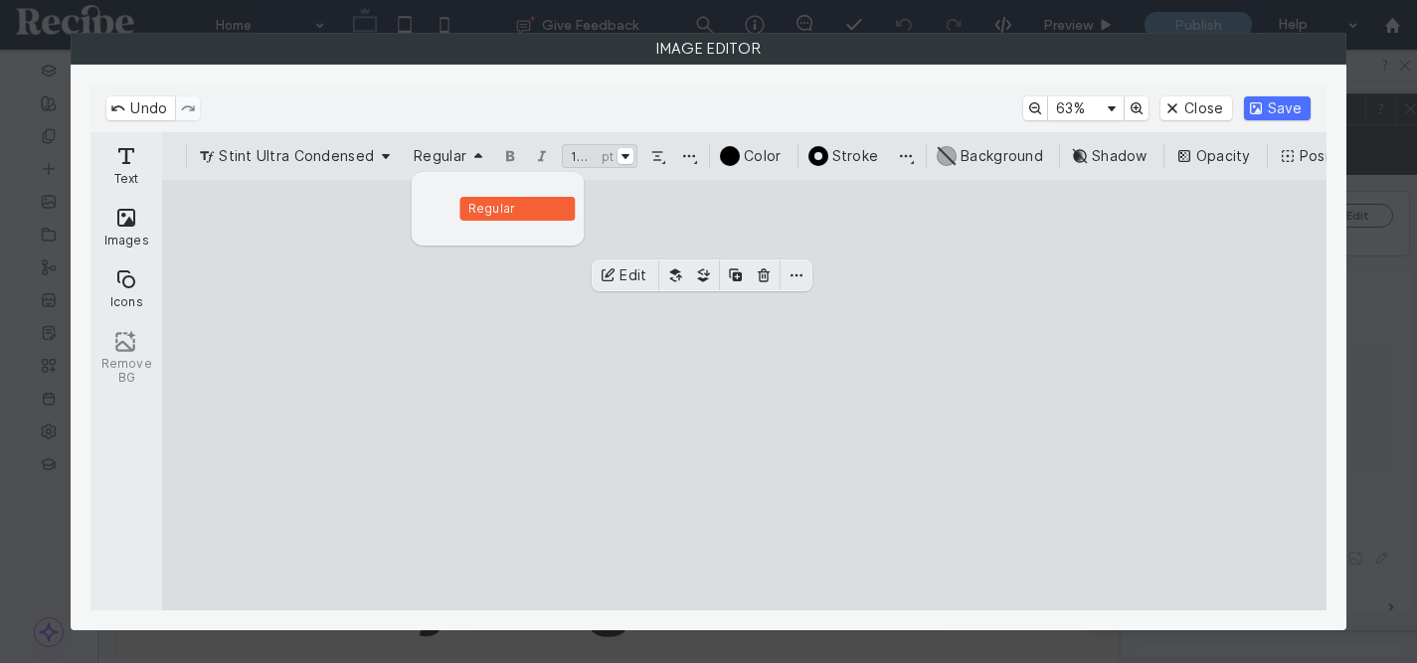
click at [745, 395] on cesdk-canvas "Editor canvas" at bounding box center [745, 395] width 0 height 0
click at [898, 157] on button "Change stroke position and join style" at bounding box center [906, 156] width 24 height 24
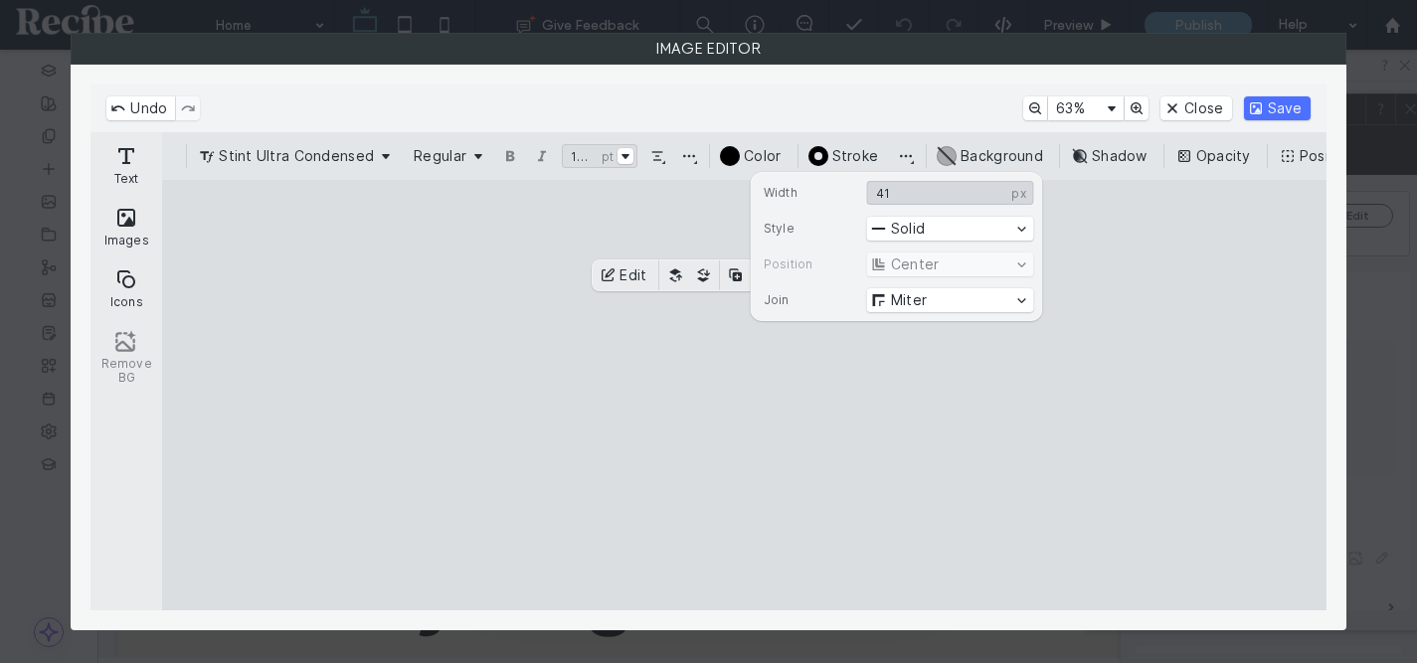
click at [921, 191] on input "**" at bounding box center [950, 193] width 167 height 24
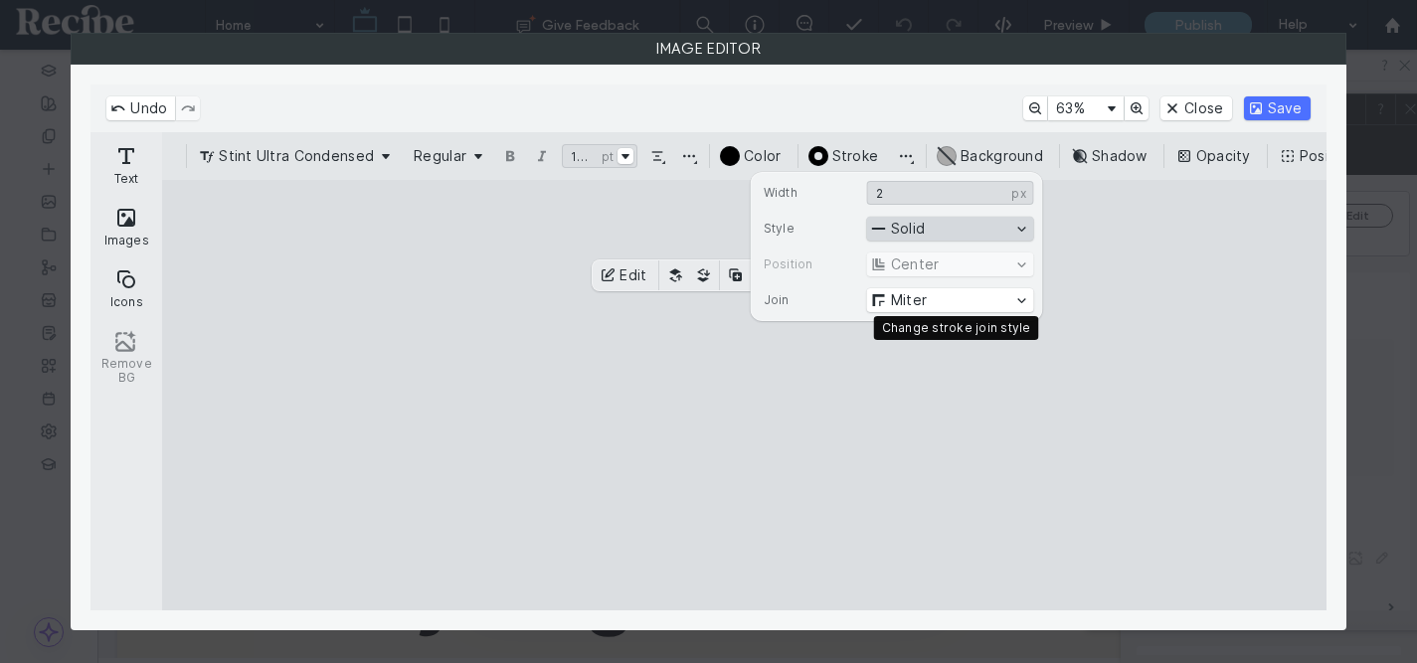
type input "*"
click at [926, 237] on button "Solid" at bounding box center [950, 229] width 167 height 24
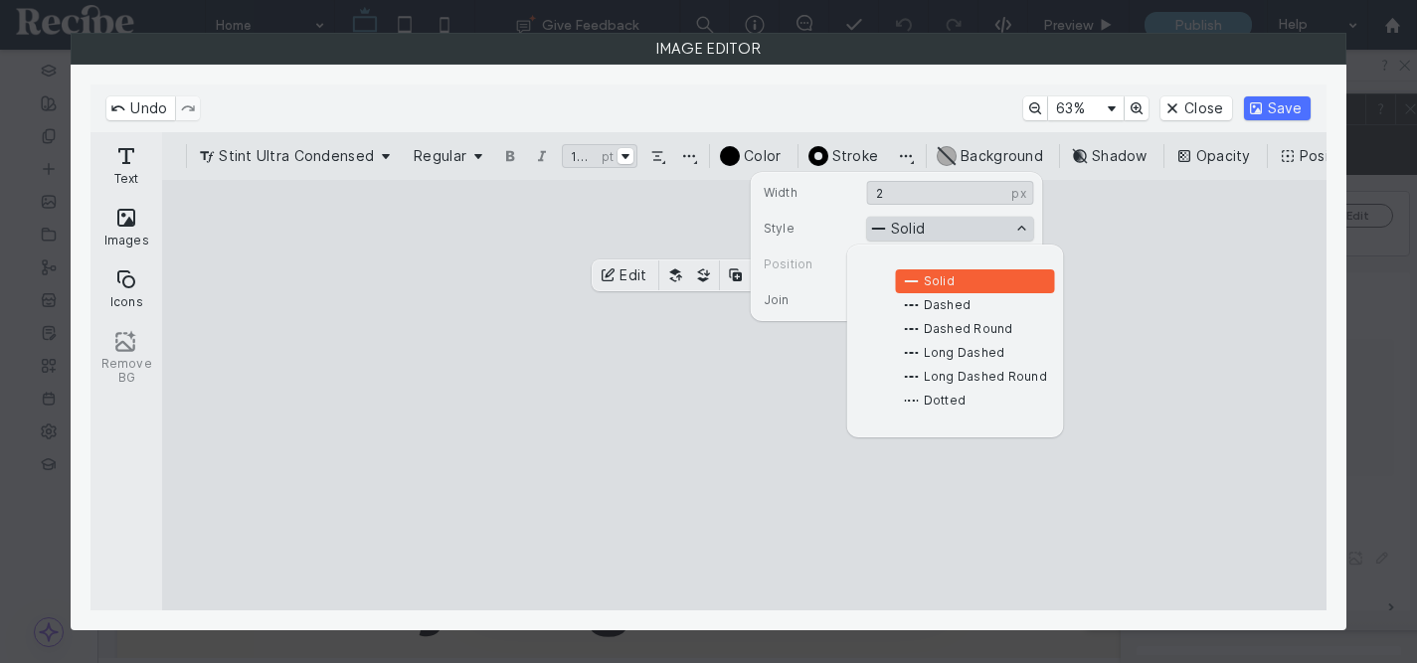
click at [922, 231] on button "Solid" at bounding box center [950, 229] width 167 height 24
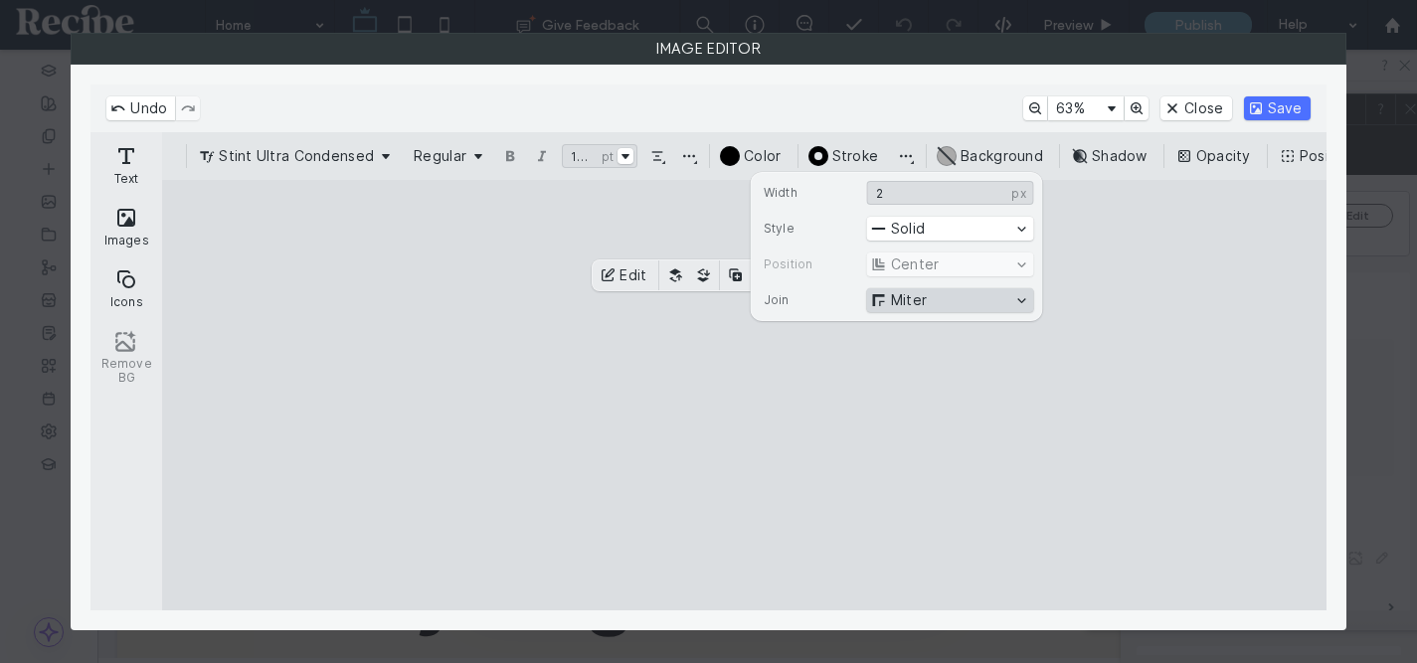
click at [924, 301] on button "Miter" at bounding box center [950, 300] width 167 height 24
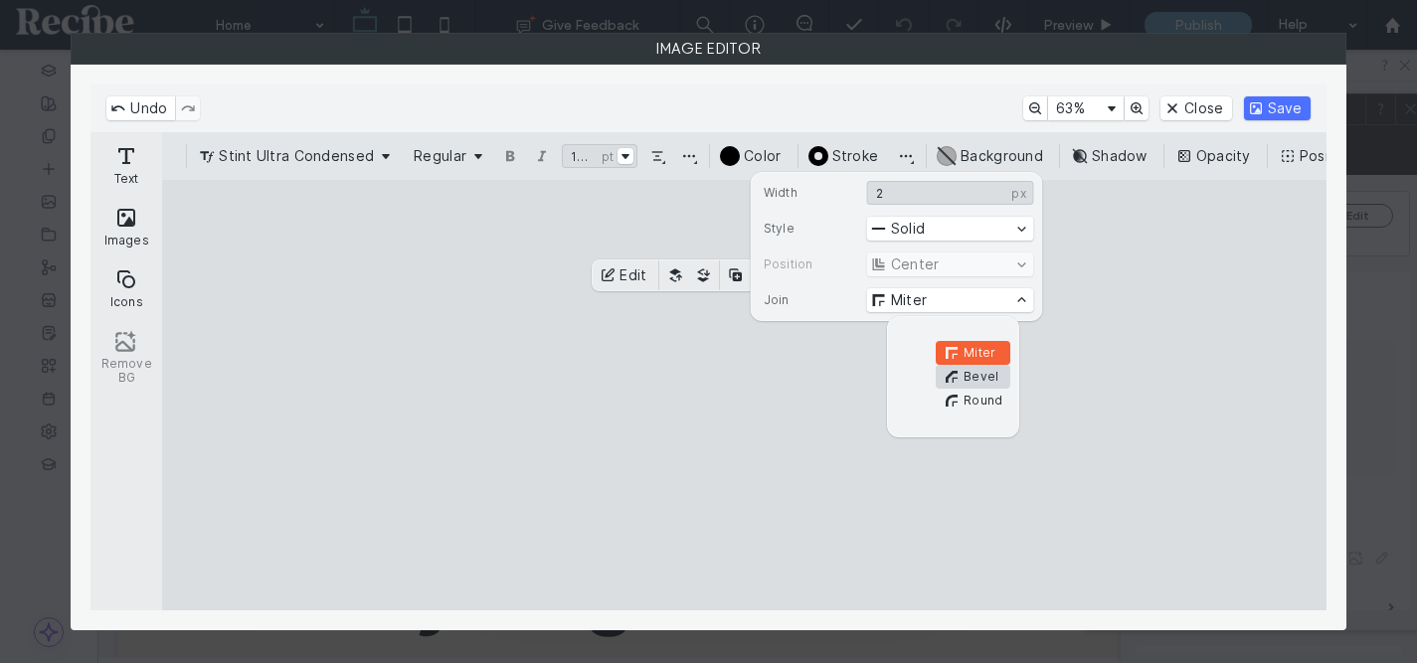
click at [966, 373] on span "Bevel" at bounding box center [981, 377] width 35 height 16
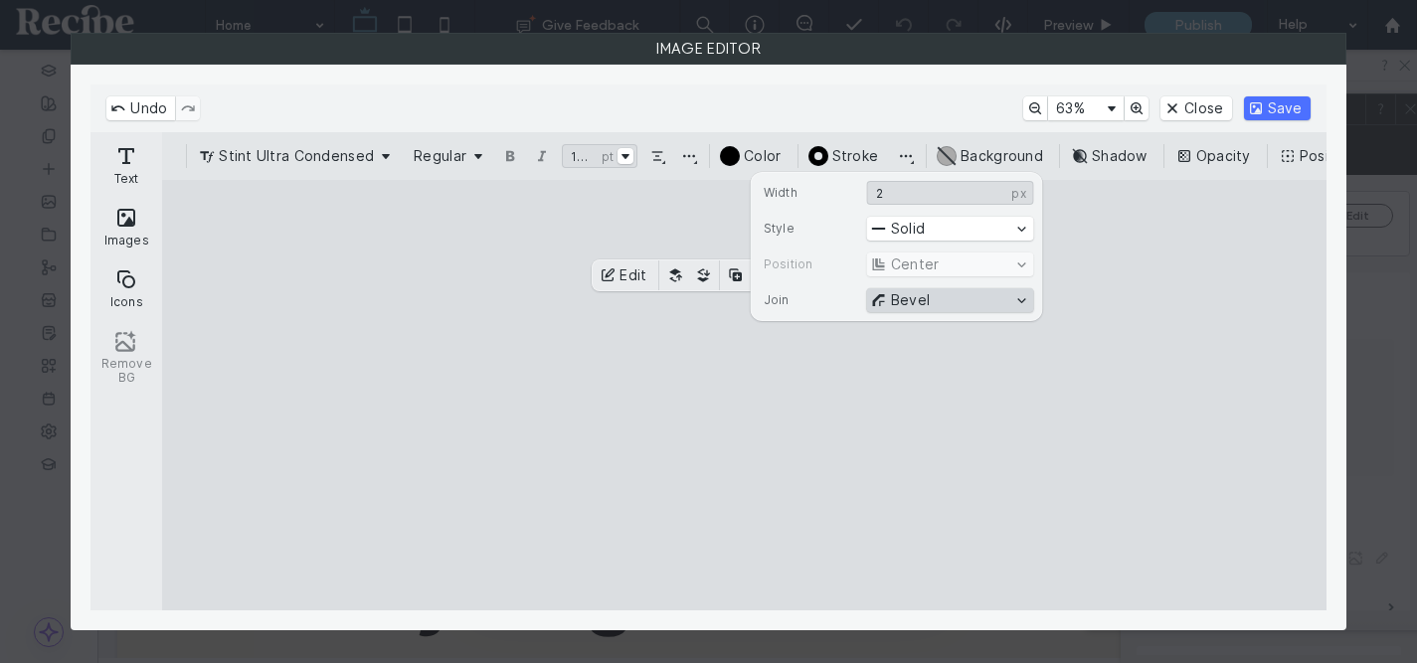
click at [952, 301] on button "Bevel" at bounding box center [950, 300] width 167 height 24
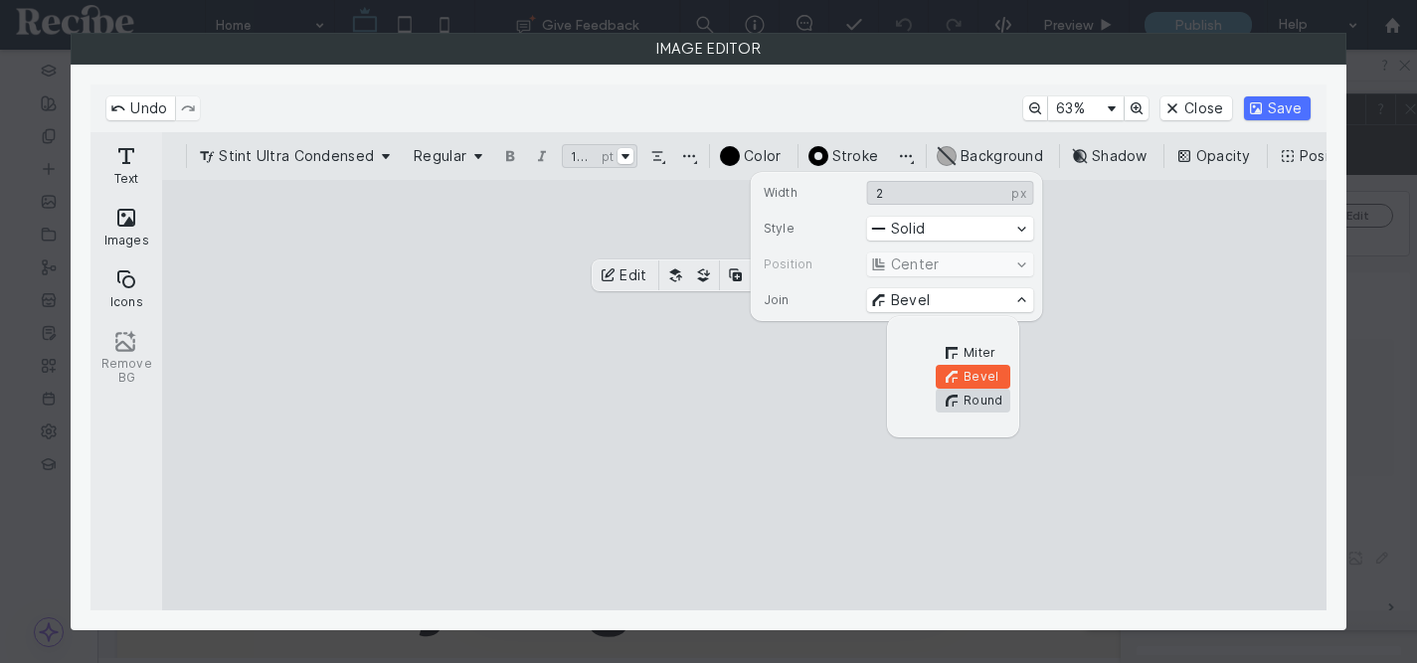
click at [978, 397] on span "Round" at bounding box center [983, 401] width 39 height 16
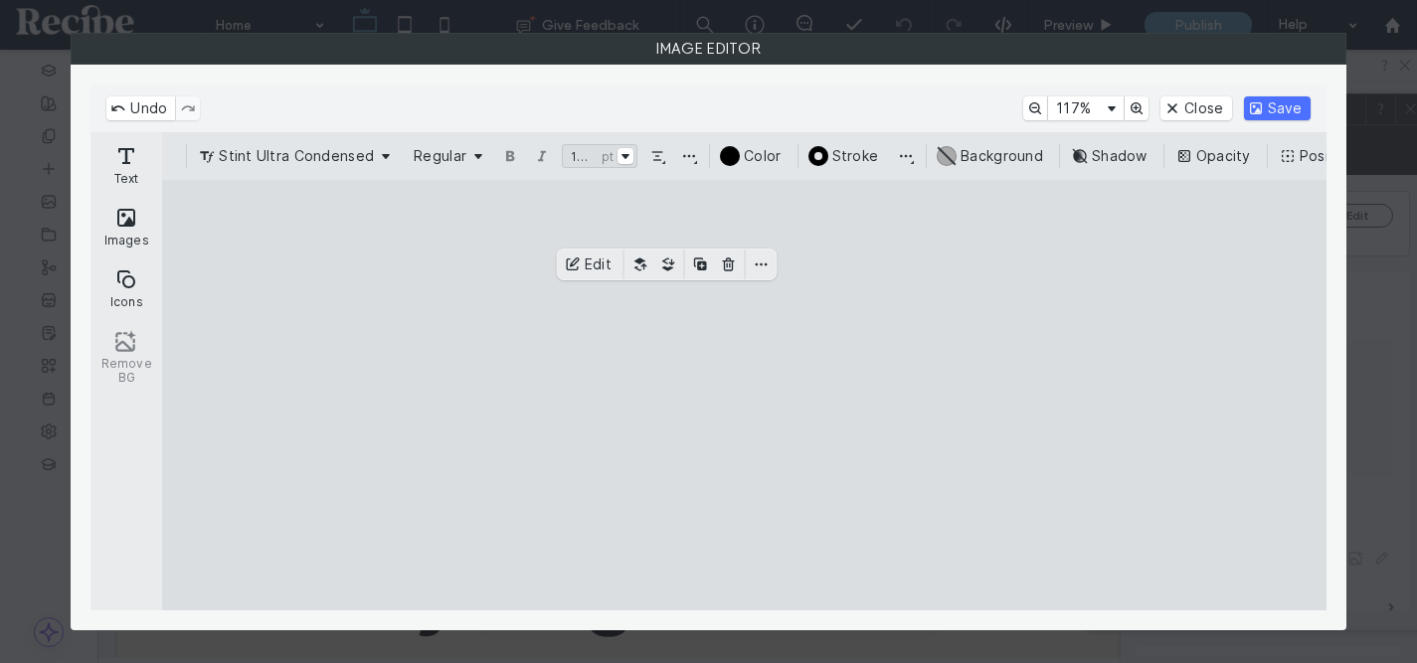
click at [745, 395] on cesdk-canvas "Editor canvas" at bounding box center [745, 395] width 0 height 0
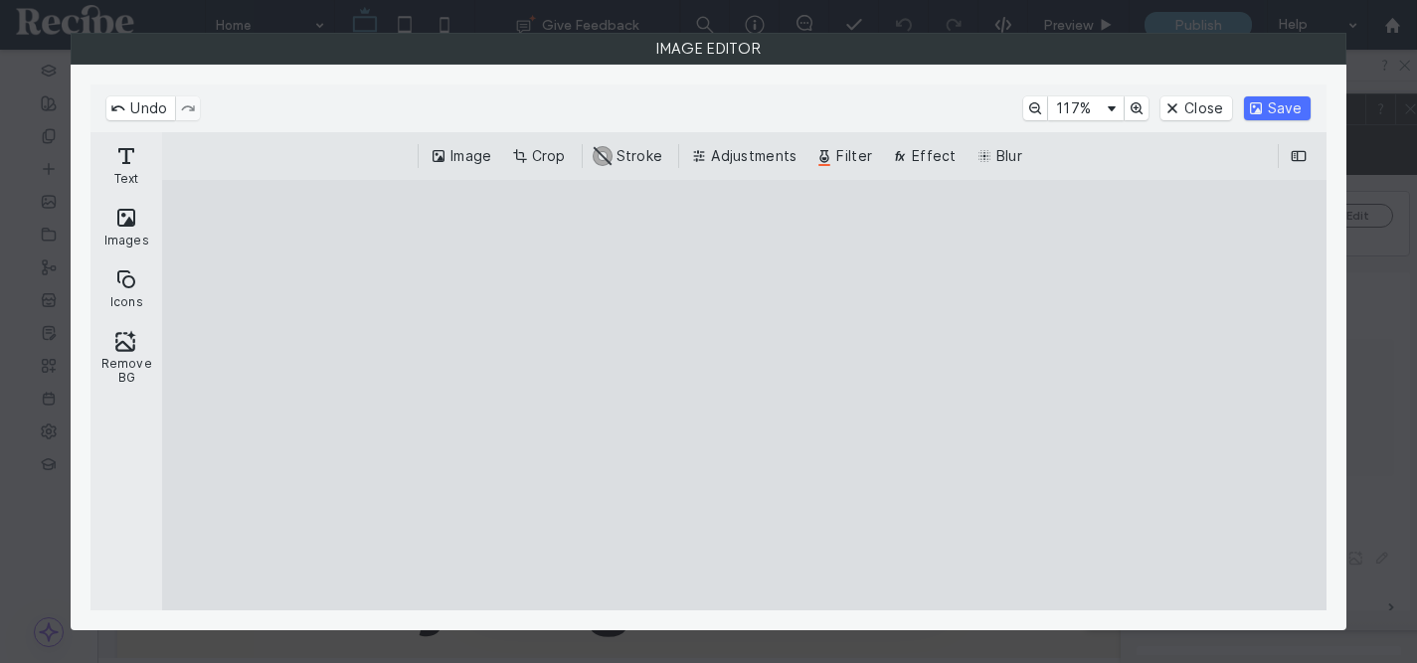
click at [745, 395] on cesdk-canvas "Editor canvas" at bounding box center [745, 395] width 0 height 0
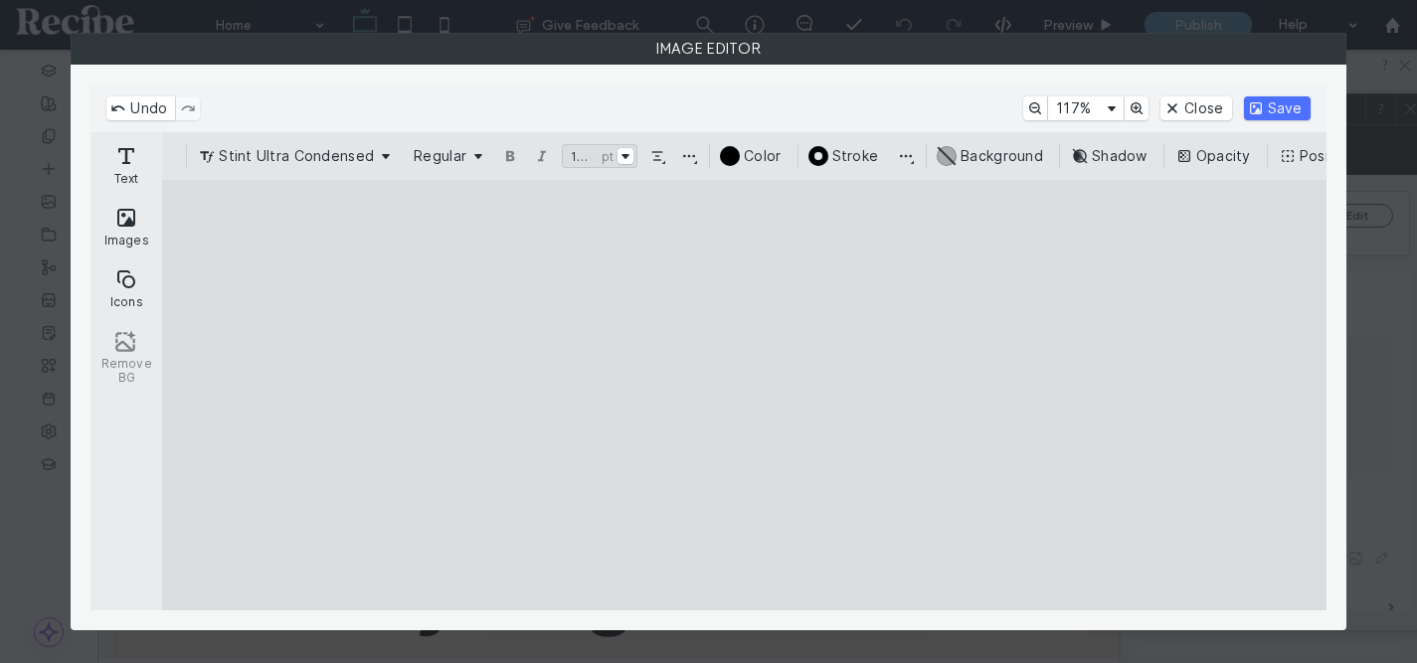
drag, startPoint x: 847, startPoint y: 331, endPoint x: 858, endPoint y: 335, distance: 11.6
click at [745, 395] on cesdk-canvas "Editor canvas" at bounding box center [745, 395] width 0 height 0
type input "*****"
drag, startPoint x: 486, startPoint y: 401, endPoint x: 478, endPoint y: 420, distance: 20.5
click at [745, 395] on cesdk-canvas "Editor canvas" at bounding box center [745, 395] width 0 height 0
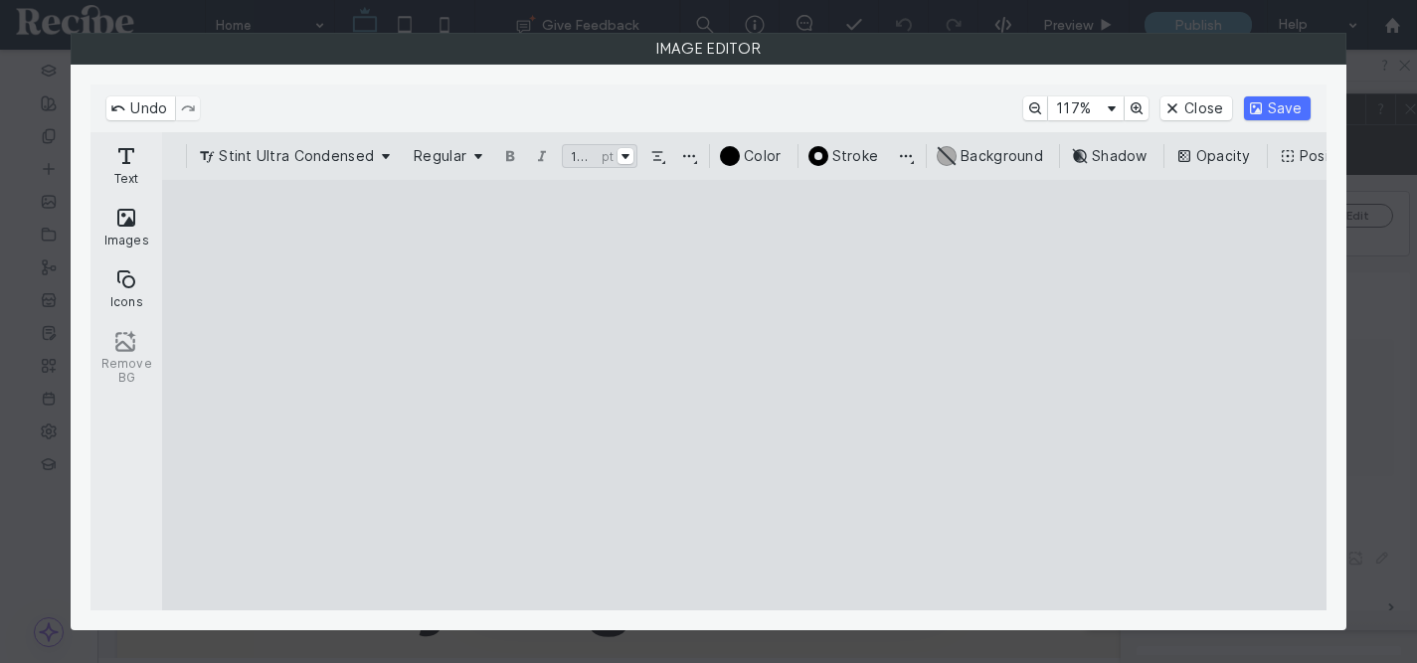
click at [745, 395] on cesdk-canvas "Editor canvas" at bounding box center [745, 395] width 0 height 0
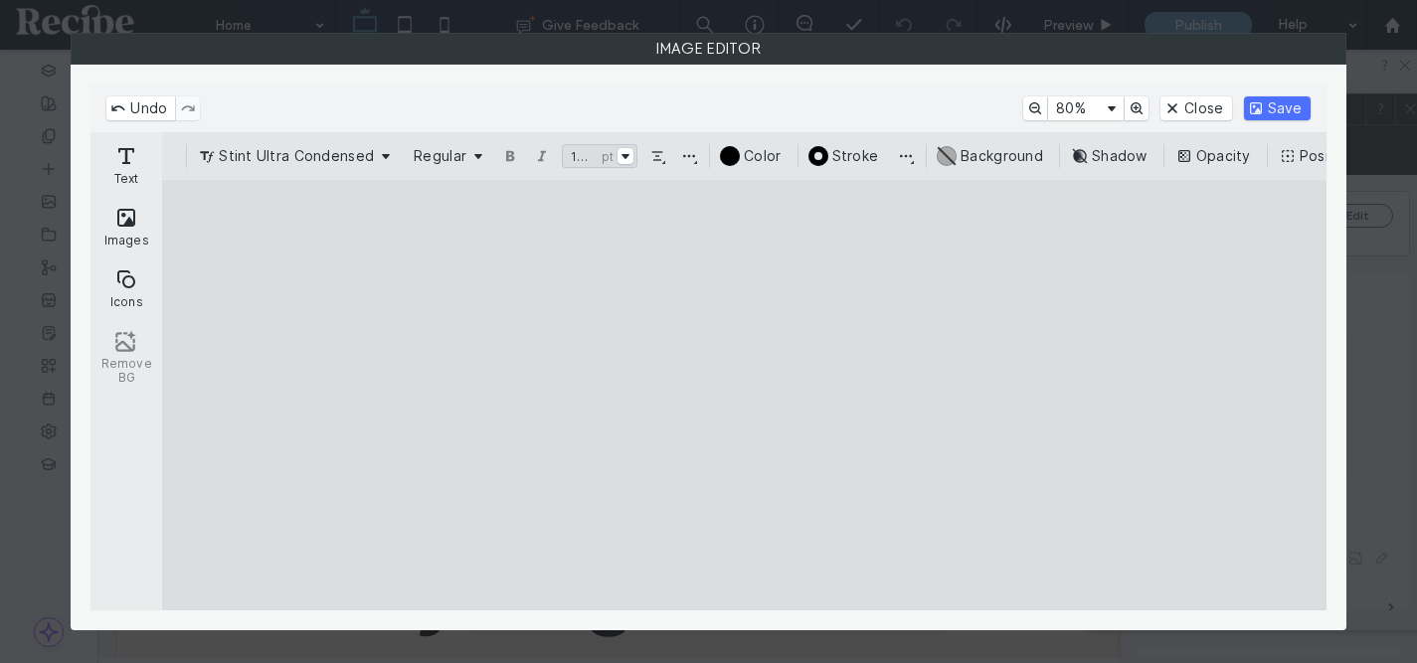
click at [745, 395] on cesdk-canvas "Editor canvas" at bounding box center [745, 395] width 0 height 0
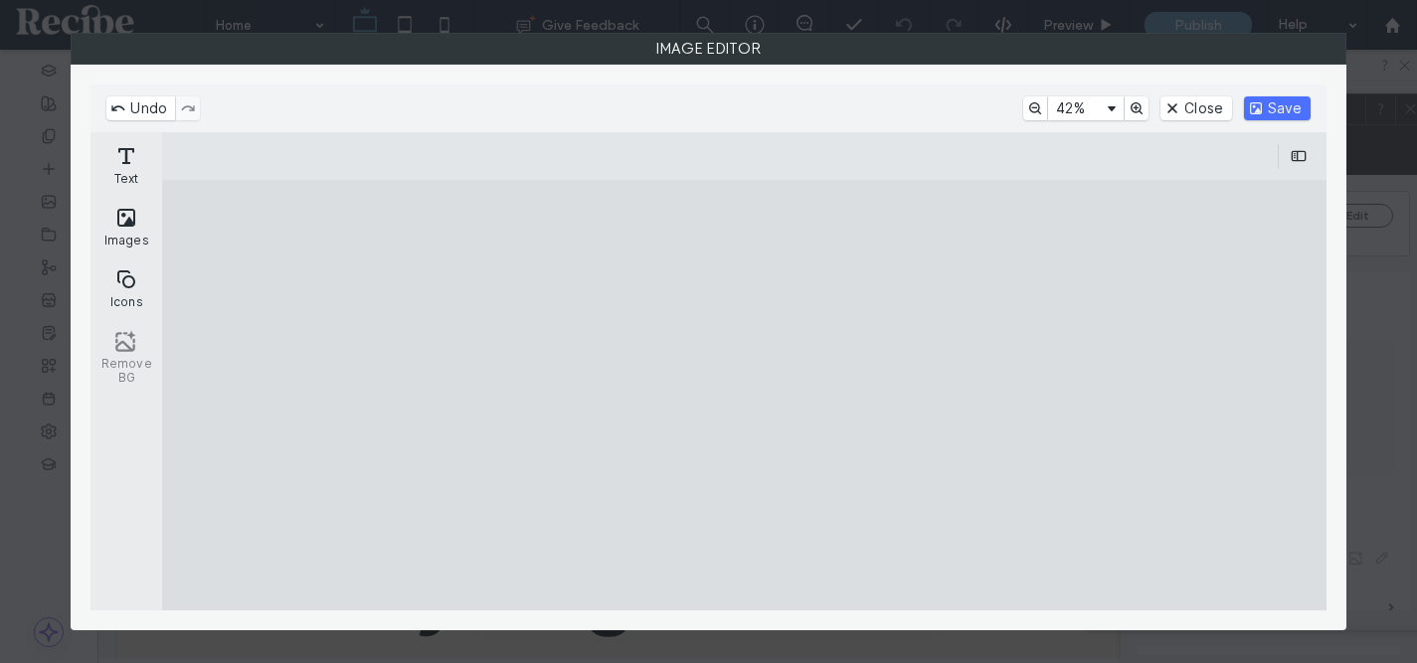
click at [745, 395] on cesdk-canvas "Editor canvas" at bounding box center [745, 395] width 0 height 0
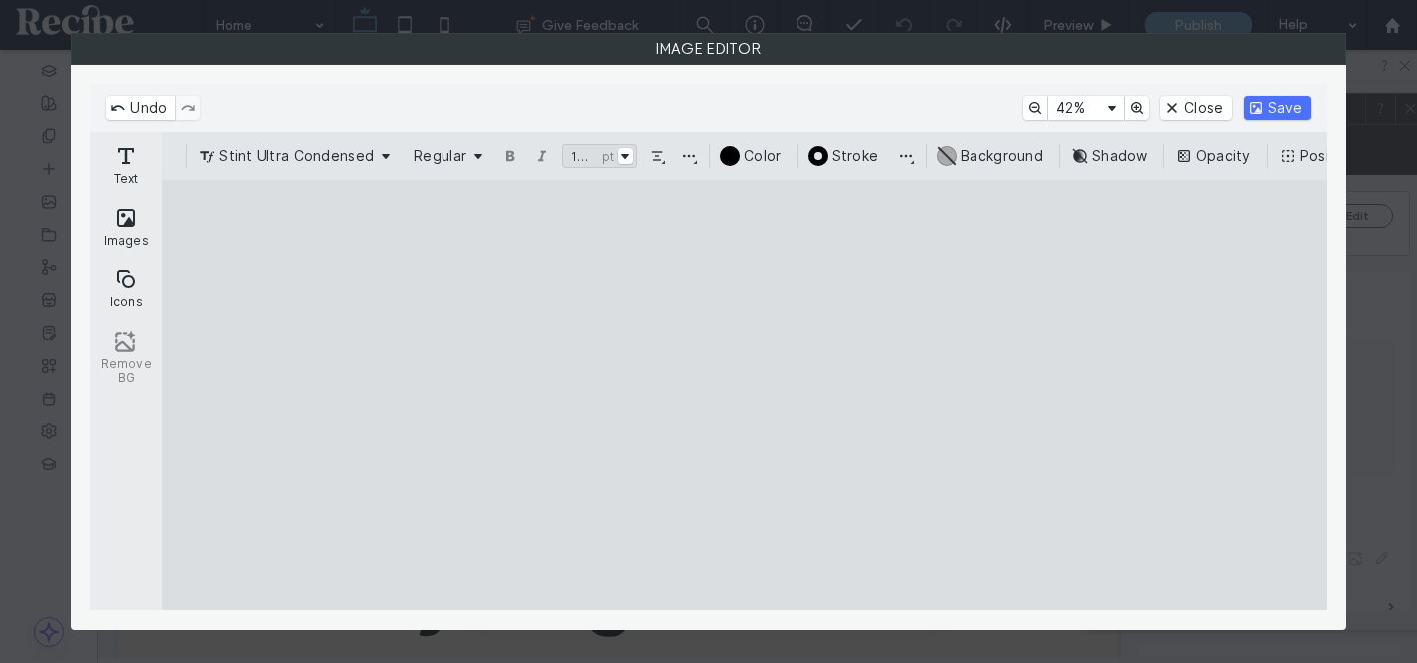
type input "*****"
drag, startPoint x: 783, startPoint y: 337, endPoint x: 820, endPoint y: 325, distance: 39.6
click at [745, 395] on cesdk-canvas "Editor canvas" at bounding box center [745, 395] width 0 height 0
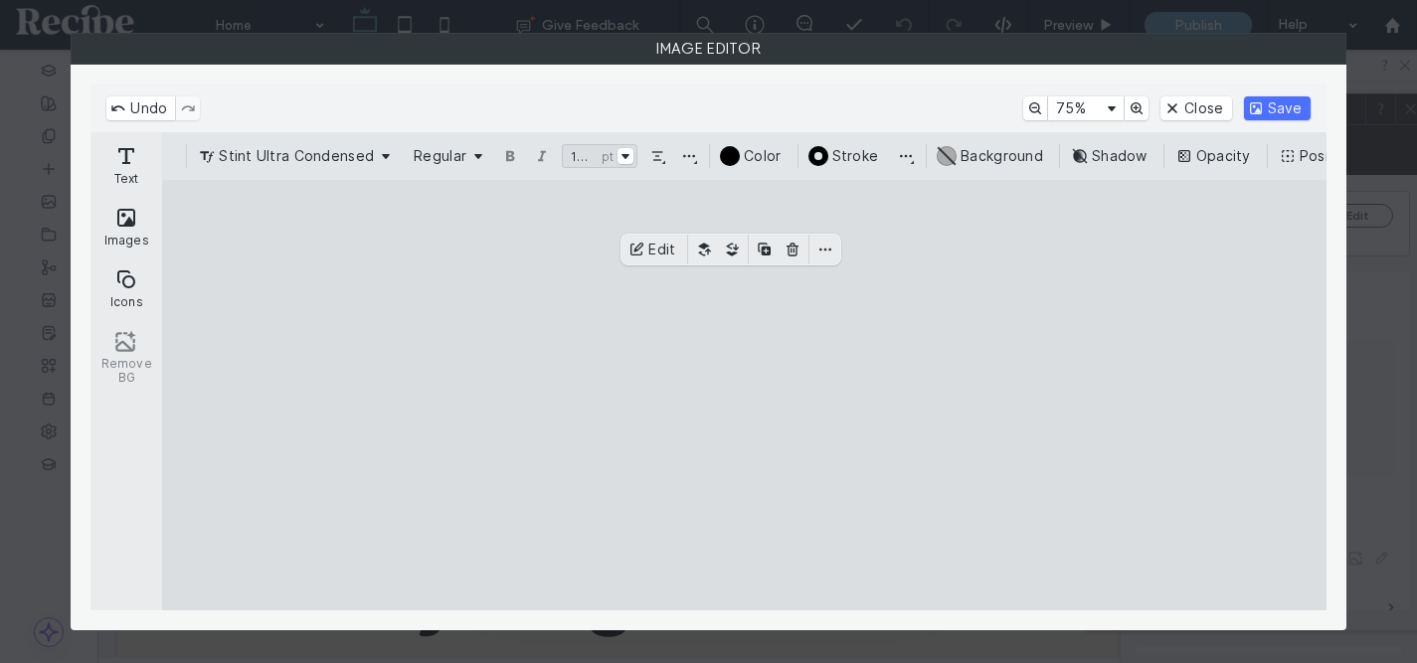
click at [745, 395] on cesdk-canvas "Editor canvas" at bounding box center [745, 395] width 0 height 0
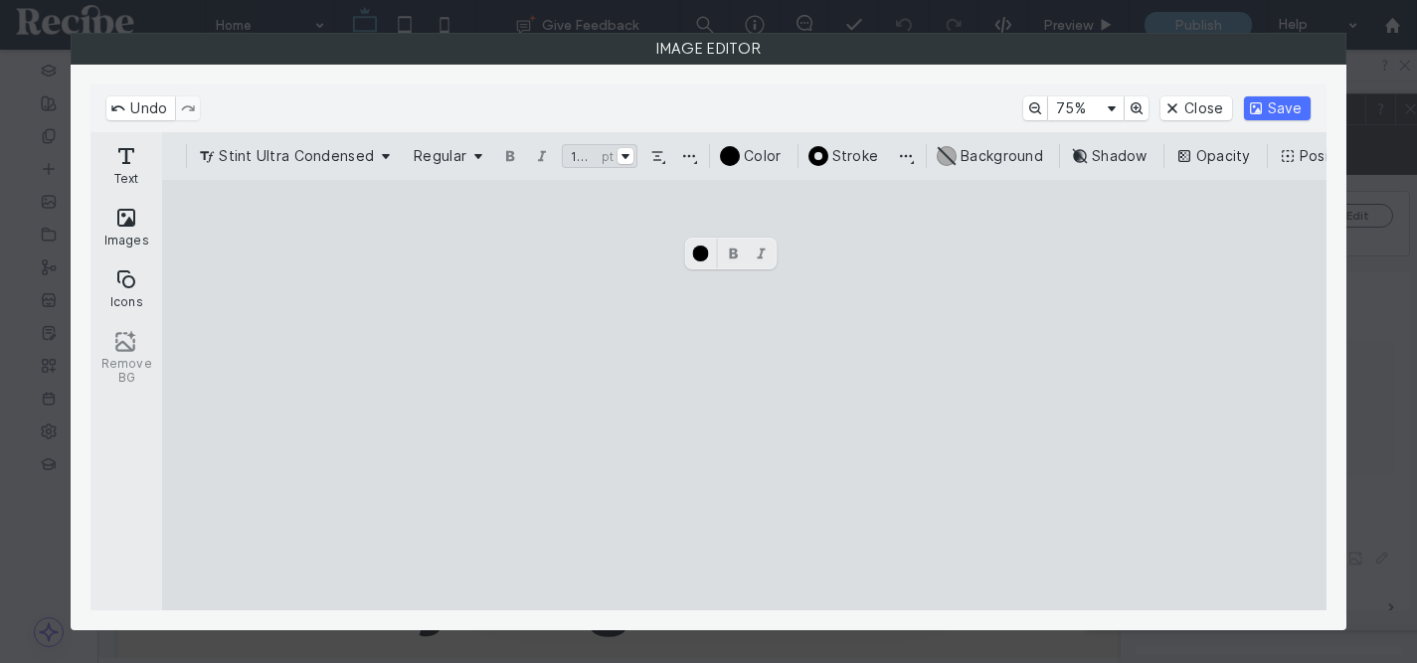
click at [745, 395] on cesdk-canvas "Editor canvas" at bounding box center [745, 395] width 0 height 0
drag, startPoint x: 764, startPoint y: 321, endPoint x: 657, endPoint y: 336, distance: 107.4
click at [745, 395] on cesdk-canvas "Editor canvas" at bounding box center [745, 395] width 0 height 0
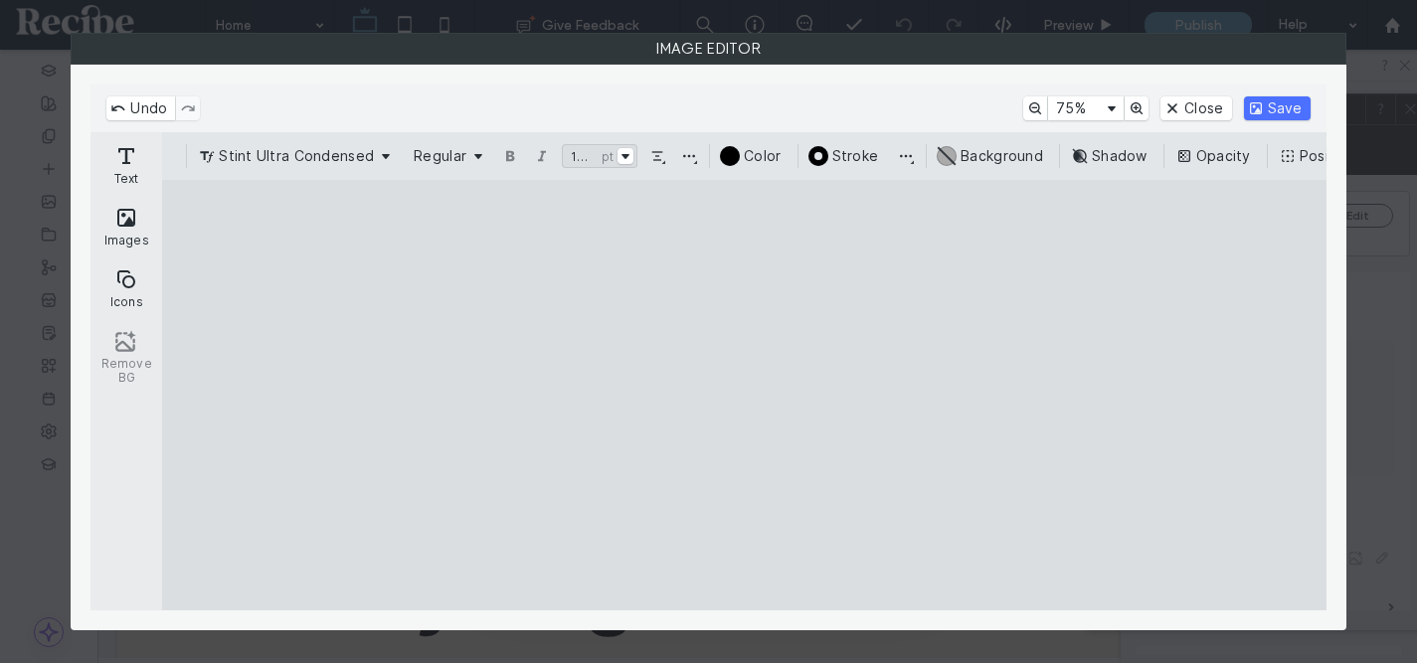
drag, startPoint x: 794, startPoint y: 318, endPoint x: 927, endPoint y: 441, distance: 180.8
click at [745, 395] on cesdk-canvas "Editor canvas" at bounding box center [745, 395] width 0 height 0
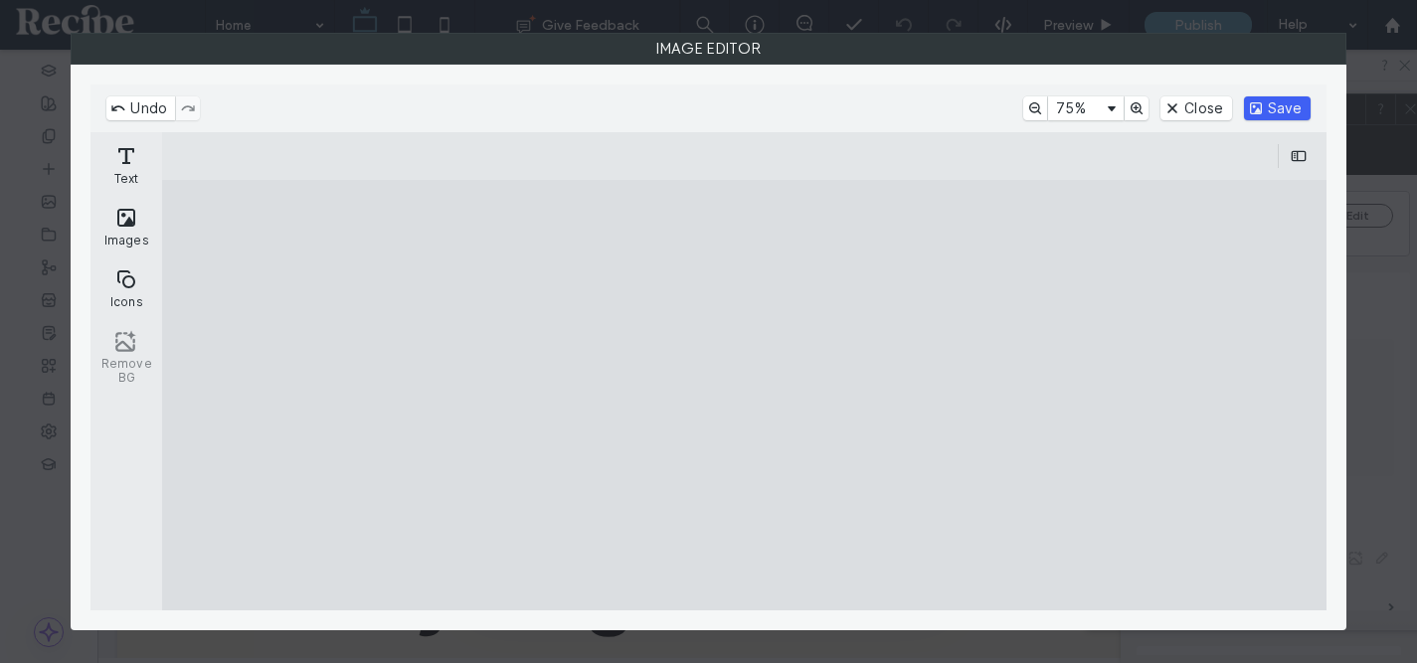
click at [1263, 105] on button "Save" at bounding box center [1277, 108] width 67 height 24
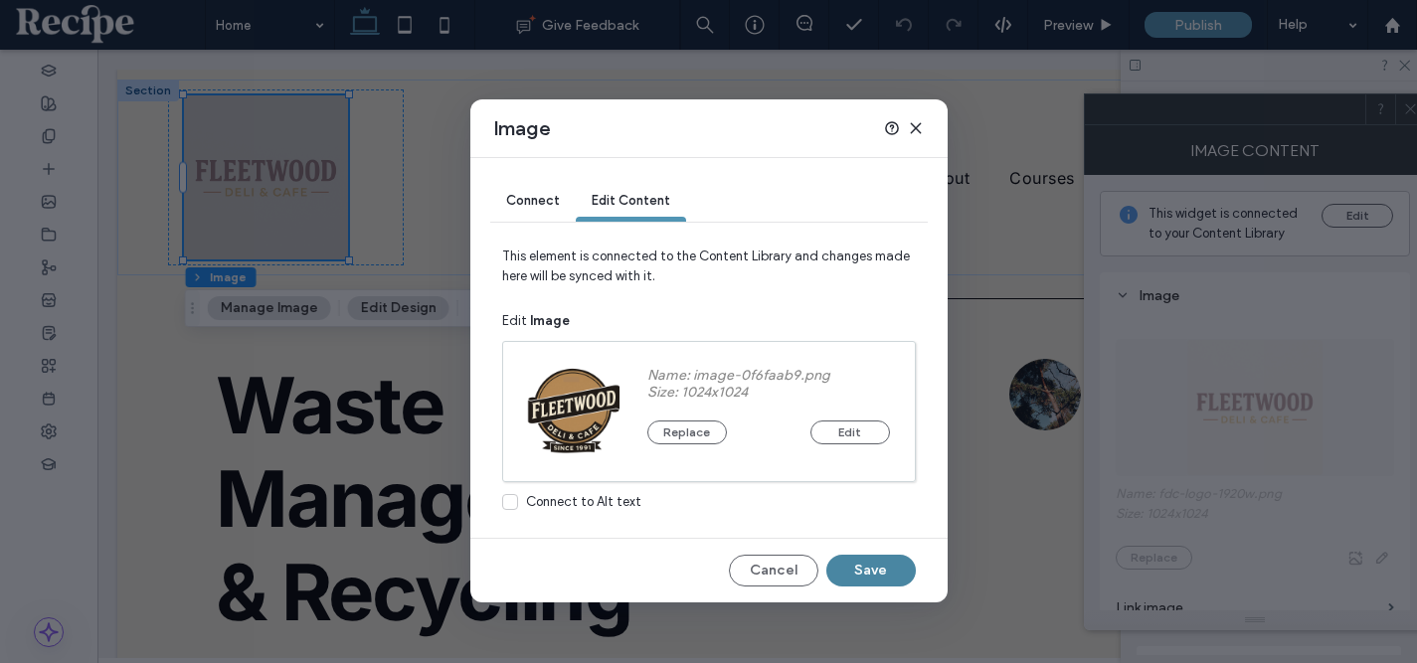
click at [876, 570] on button "Save" at bounding box center [870, 571] width 89 height 32
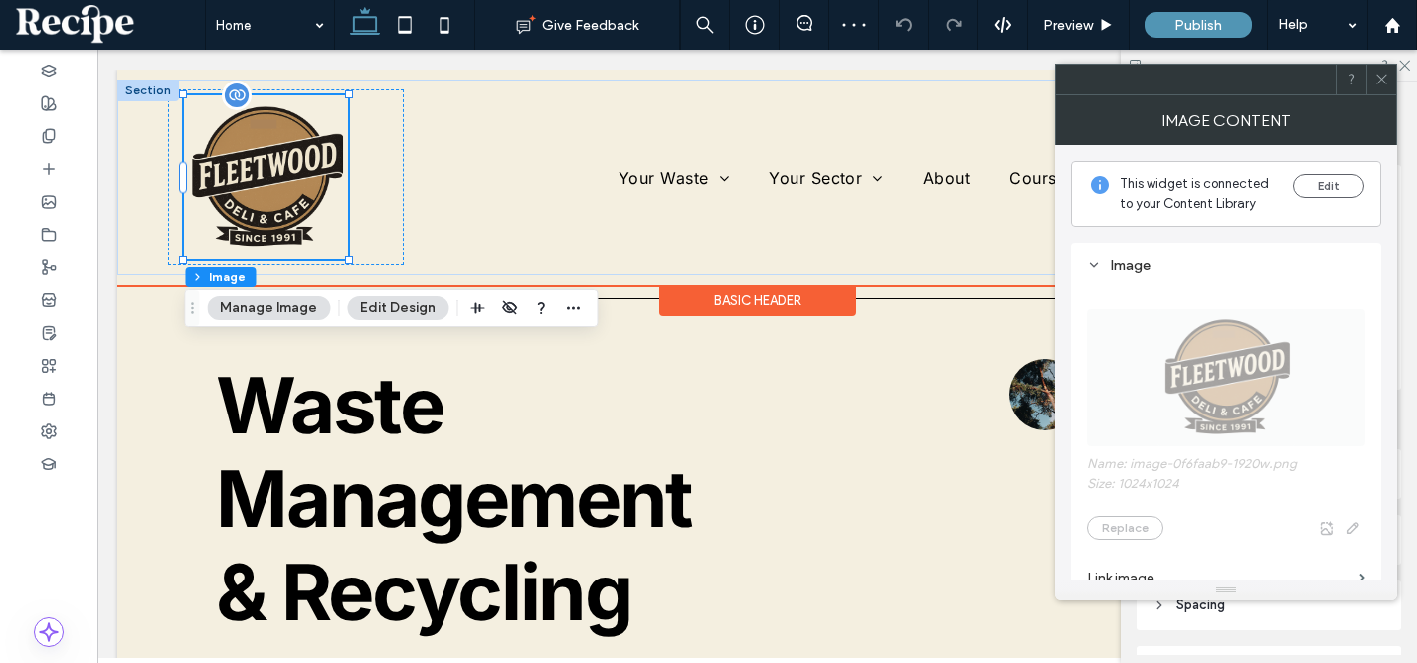
scroll to position [0, 0]
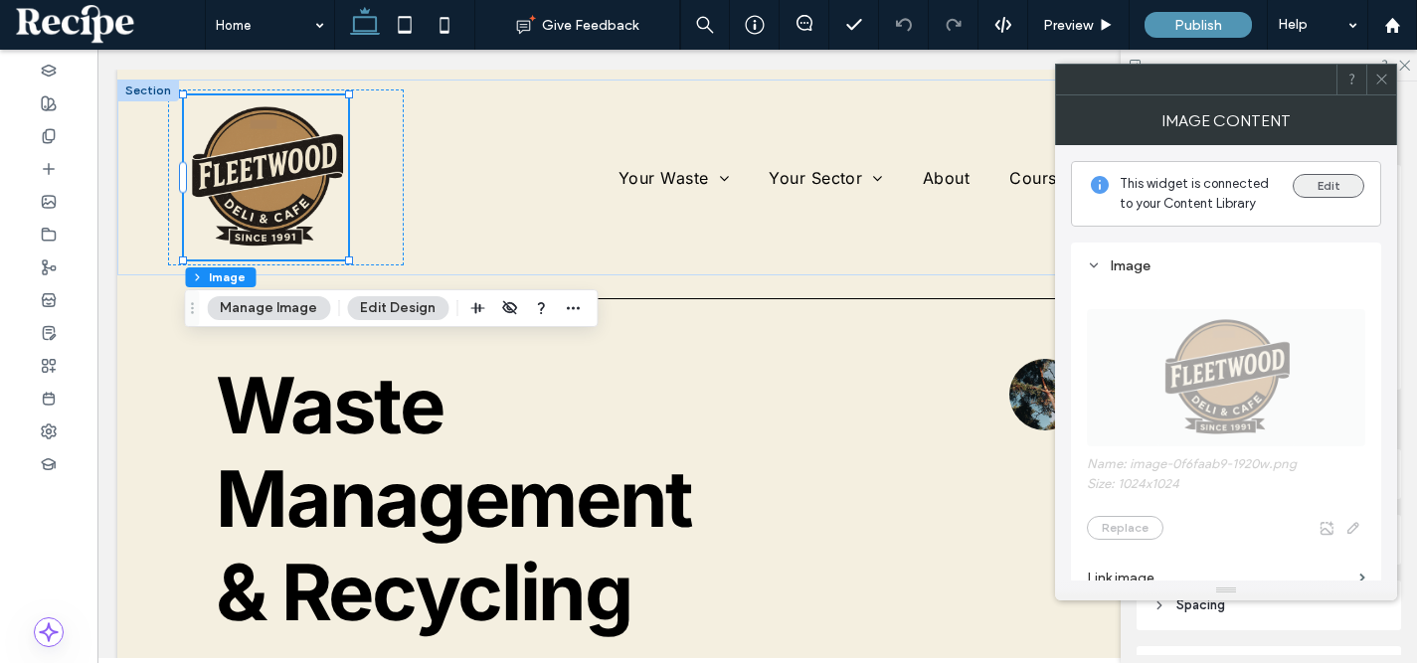
click at [1334, 179] on button "Edit" at bounding box center [1329, 186] width 72 height 24
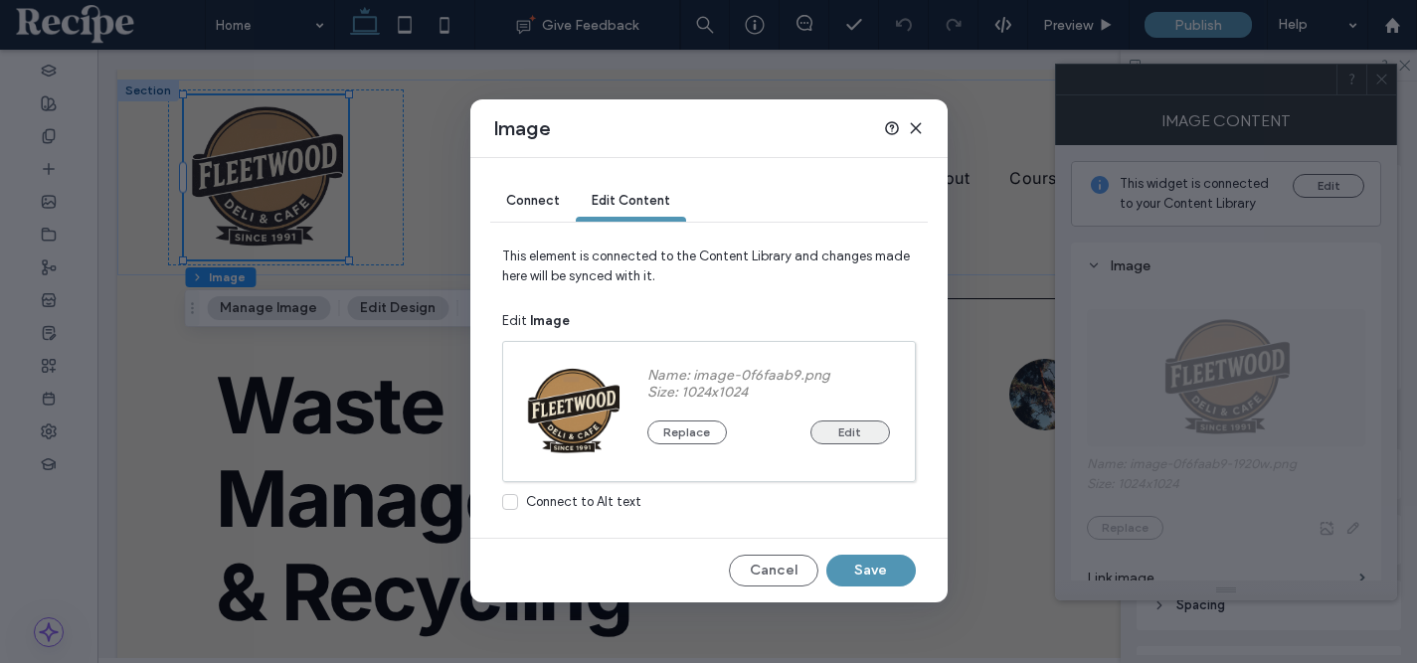
click at [854, 439] on button "Edit" at bounding box center [850, 433] width 80 height 24
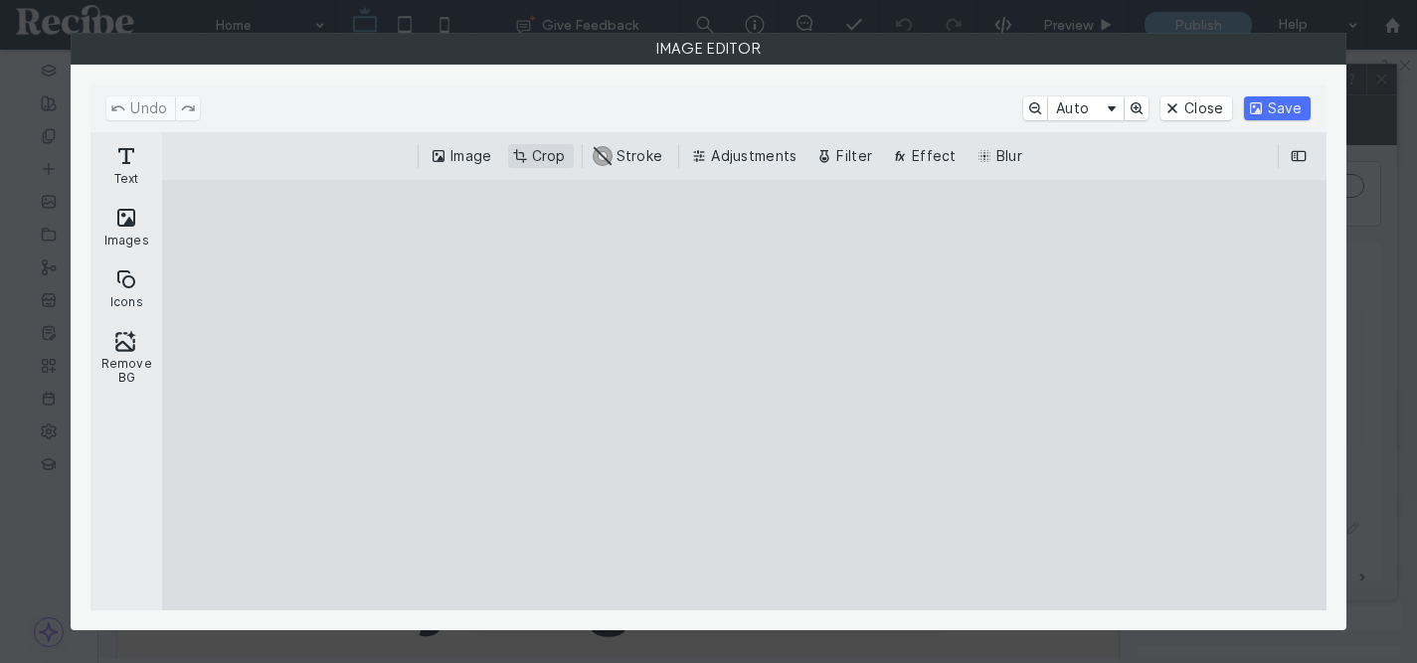
click at [540, 150] on button "Crop" at bounding box center [541, 156] width 66 height 24
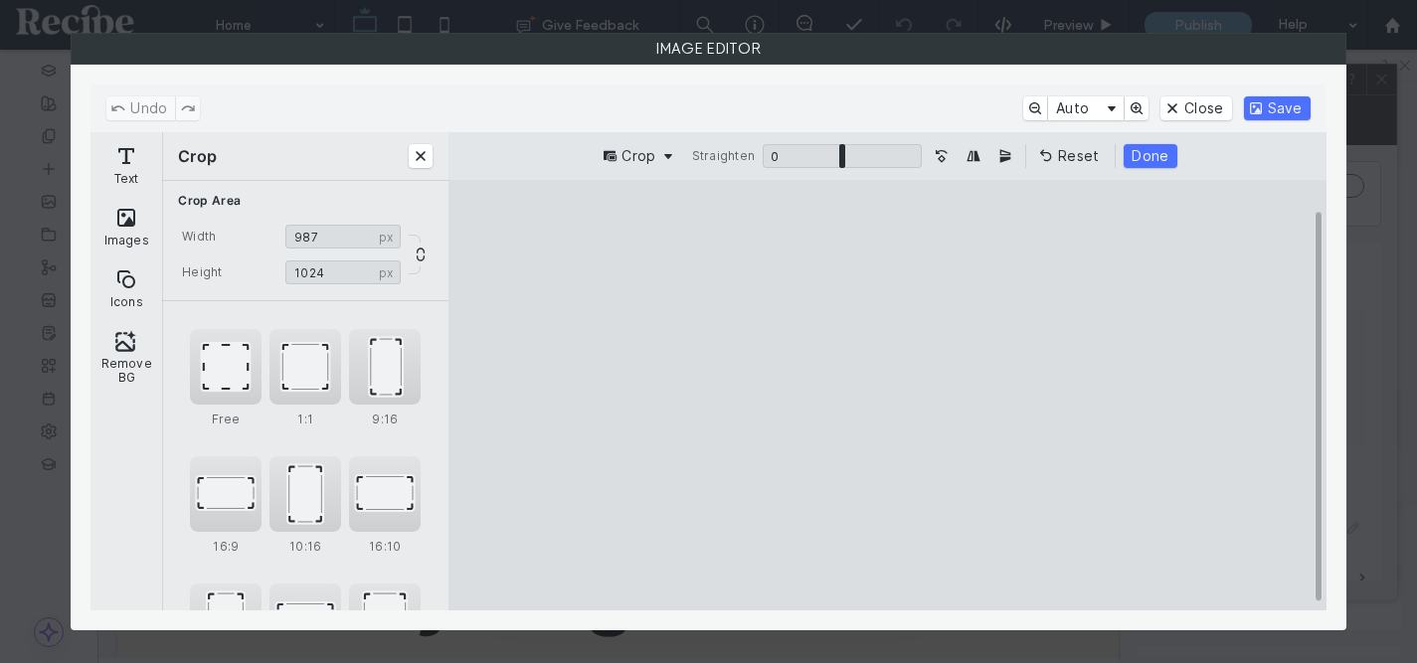
type input "***"
drag, startPoint x: 713, startPoint y: 405, endPoint x: 726, endPoint y: 407, distance: 13.1
click at [888, 395] on cesdk-canvas "Editor canvas" at bounding box center [888, 395] width 0 height 0
drag, startPoint x: 889, startPoint y: 225, endPoint x: 890, endPoint y: 243, distance: 17.9
click at [888, 395] on cesdk-canvas "Editor canvas" at bounding box center [888, 395] width 0 height 0
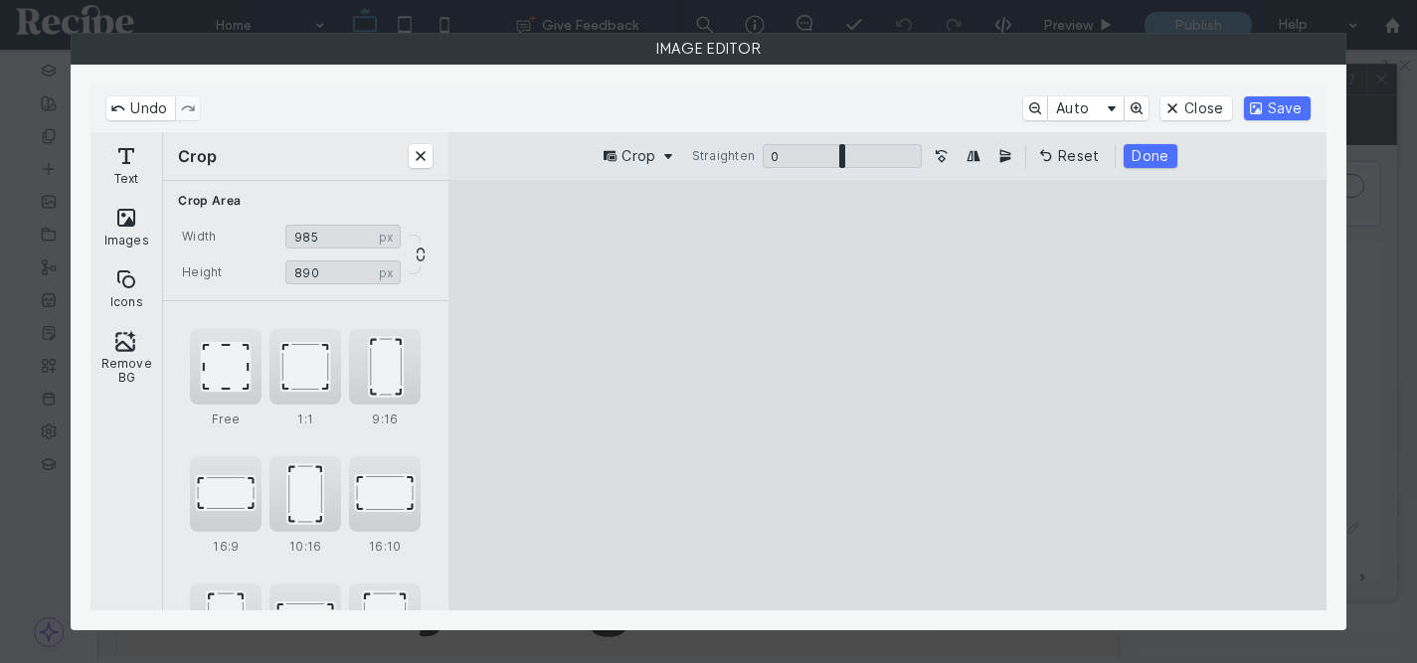
type input "***"
drag, startPoint x: 894, startPoint y: 583, endPoint x: 894, endPoint y: 558, distance: 24.9
click at [888, 395] on cesdk-canvas "Editor canvas" at bounding box center [888, 395] width 0 height 0
type input "***"
click at [888, 395] on cesdk-canvas "Editor canvas" at bounding box center [888, 395] width 0 height 0
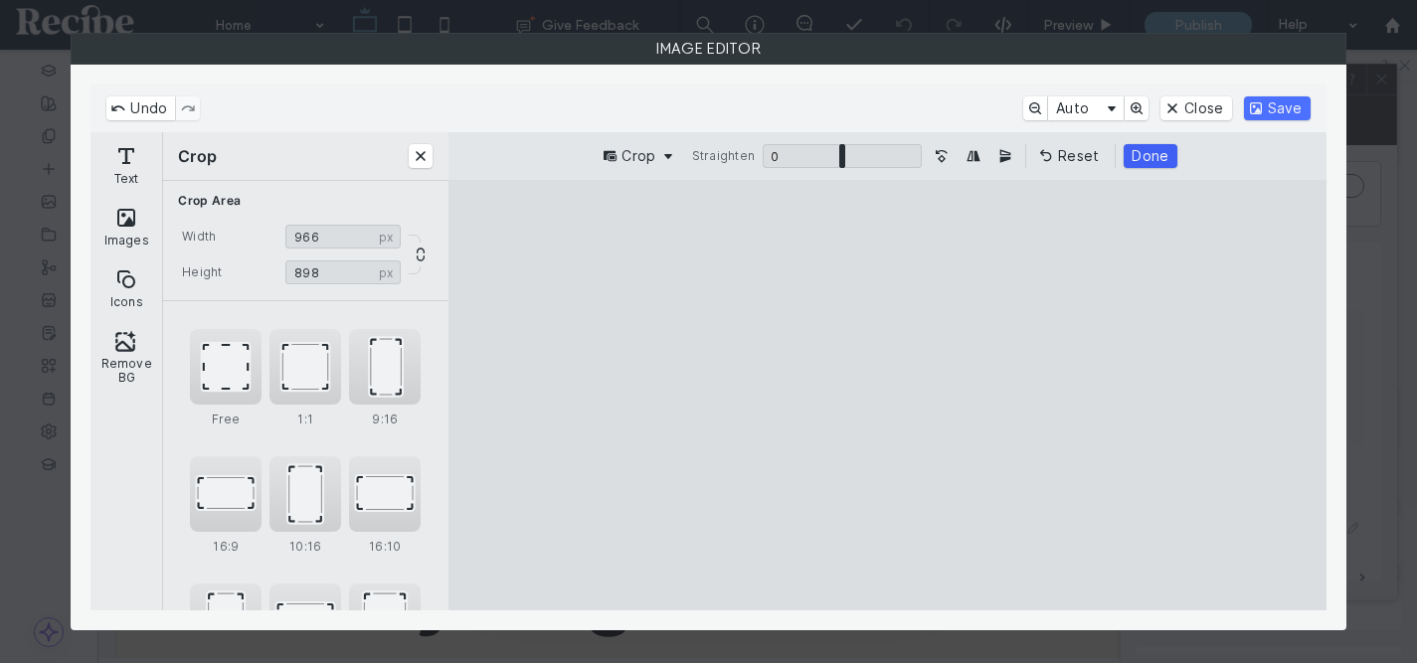
click at [1145, 160] on button "Done" at bounding box center [1150, 156] width 53 height 24
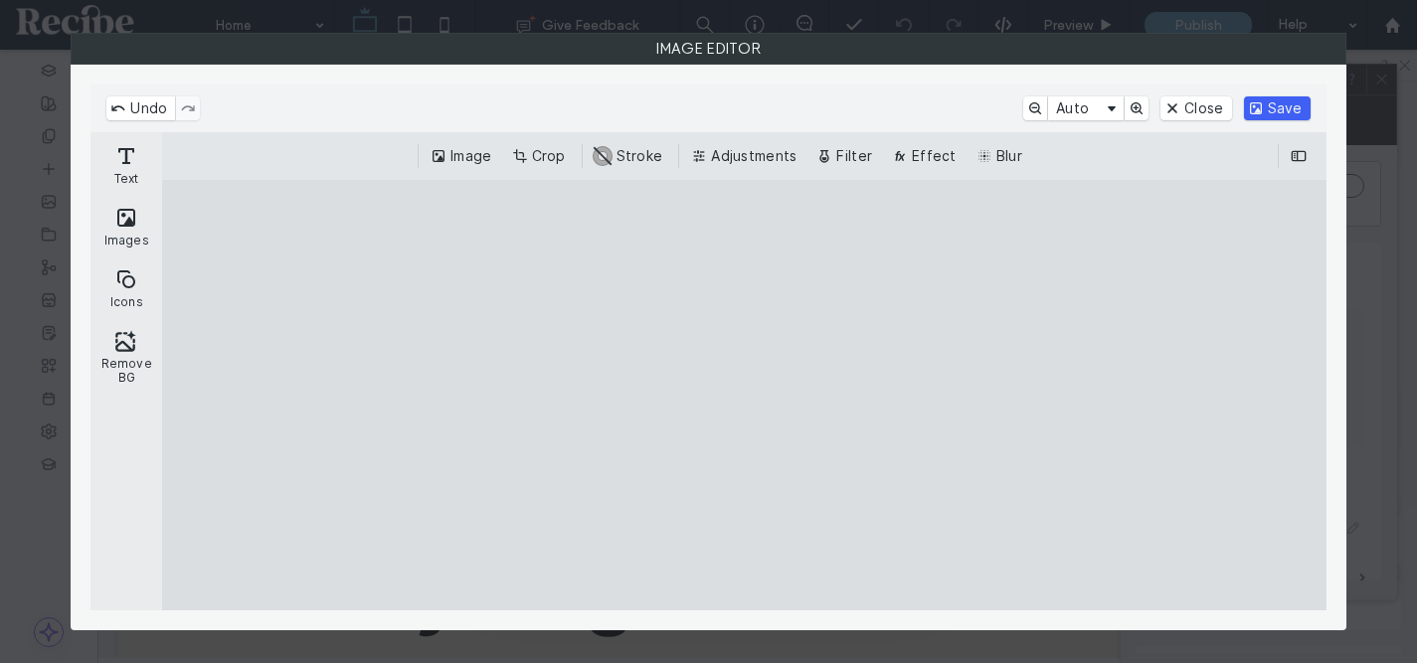
click at [1259, 102] on button "Save" at bounding box center [1277, 108] width 67 height 24
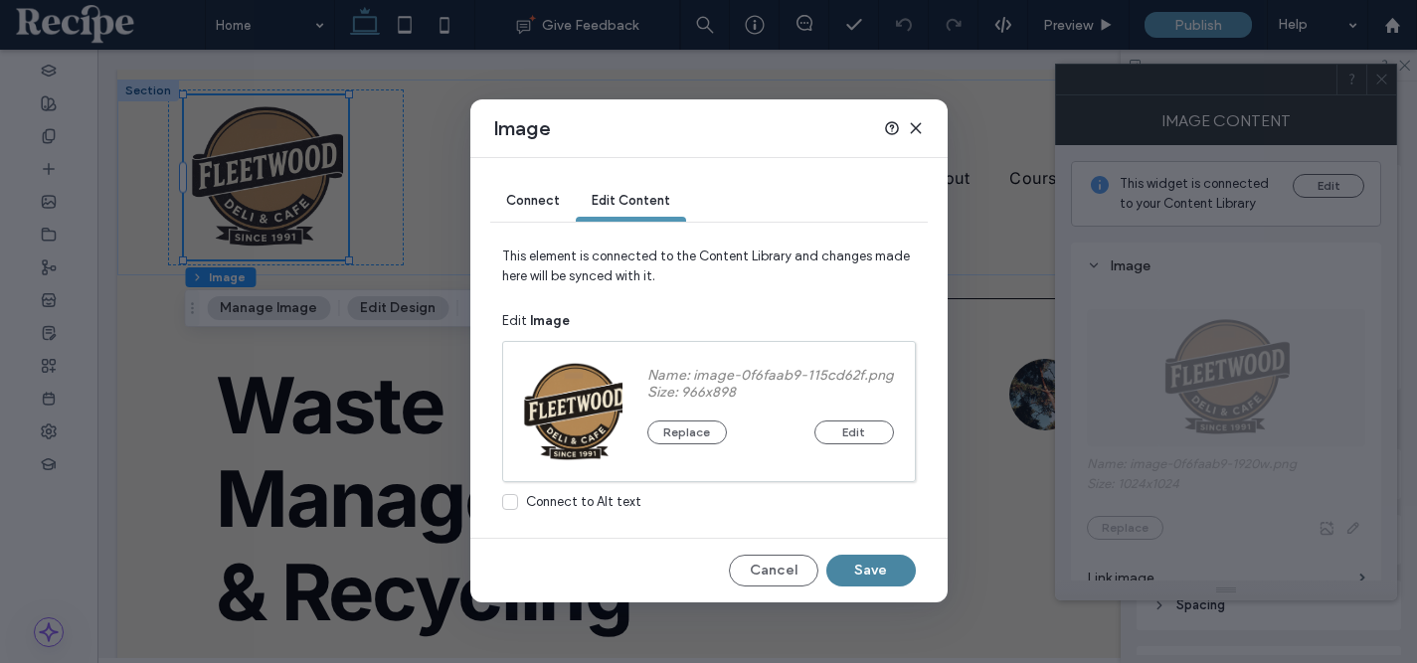
click at [888, 566] on button "Save" at bounding box center [870, 571] width 89 height 32
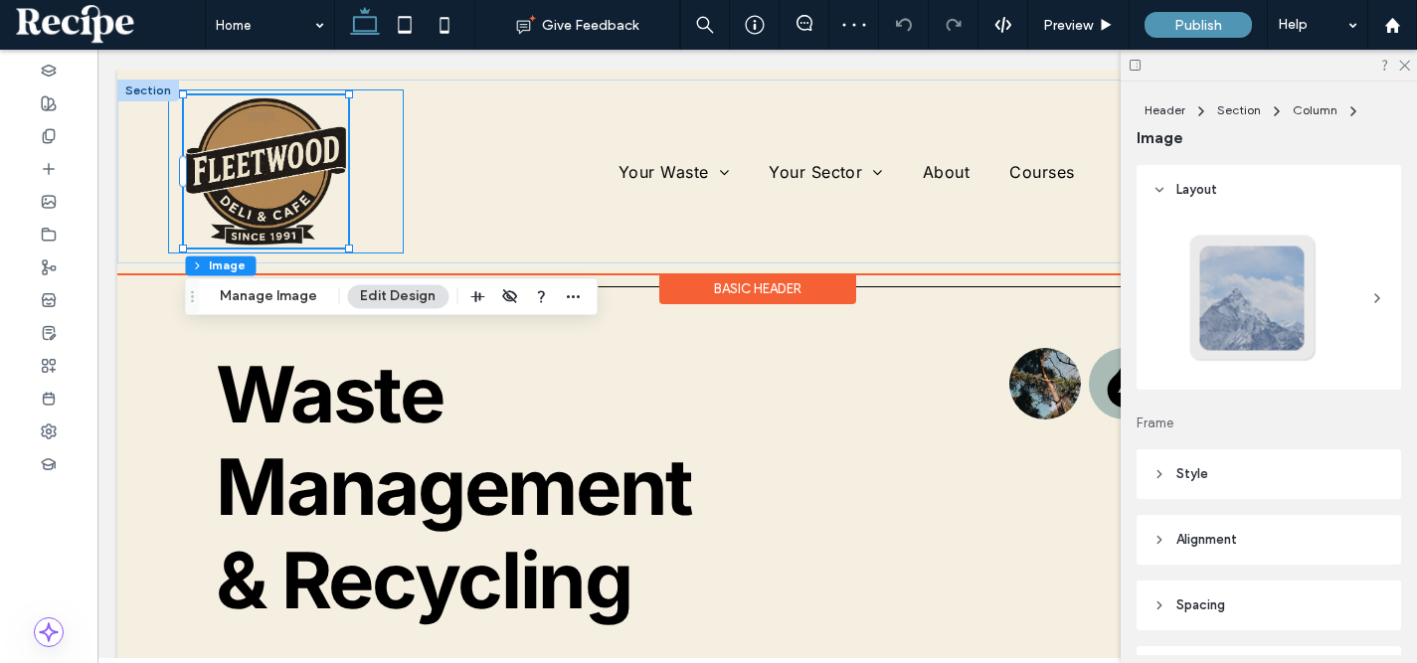
click at [382, 132] on div at bounding box center [286, 171] width 236 height 164
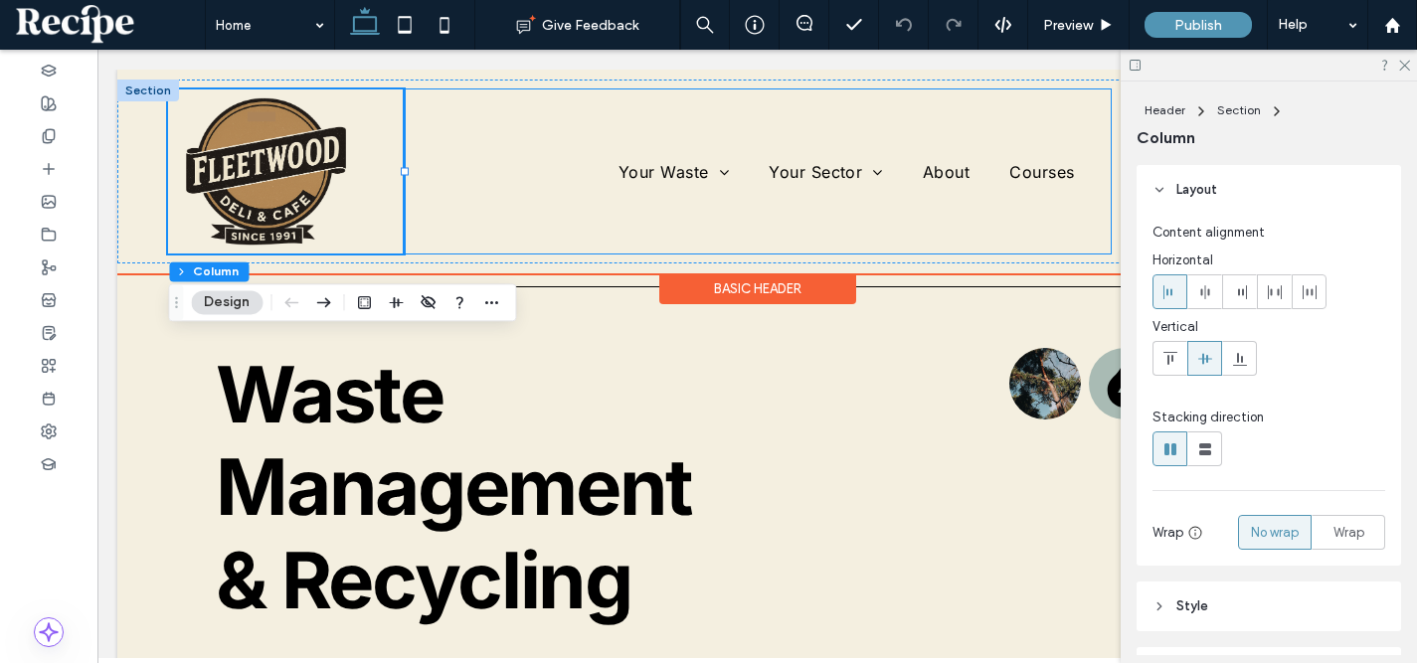
click at [463, 123] on div "Your Waste Waste detailed Your Sector Sector detailed About Courses" at bounding box center [757, 171] width 706 height 164
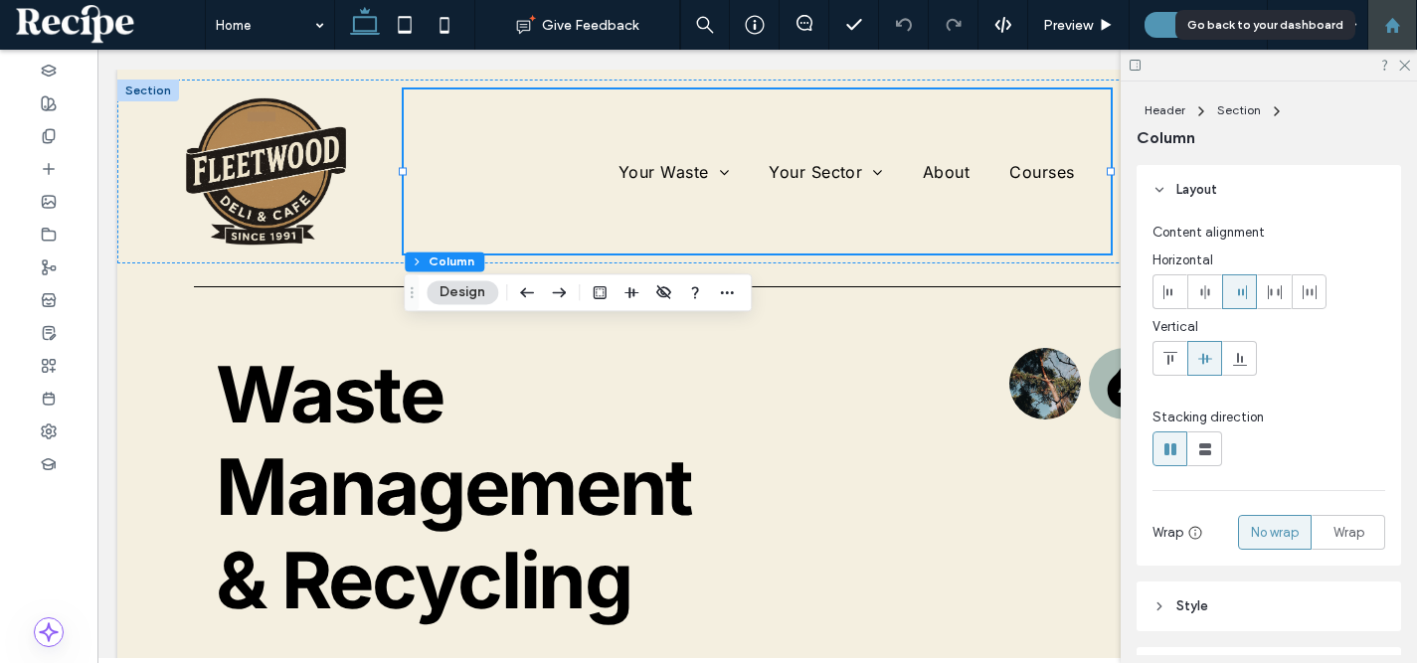
click at [1389, 26] on use at bounding box center [1391, 24] width 15 height 15
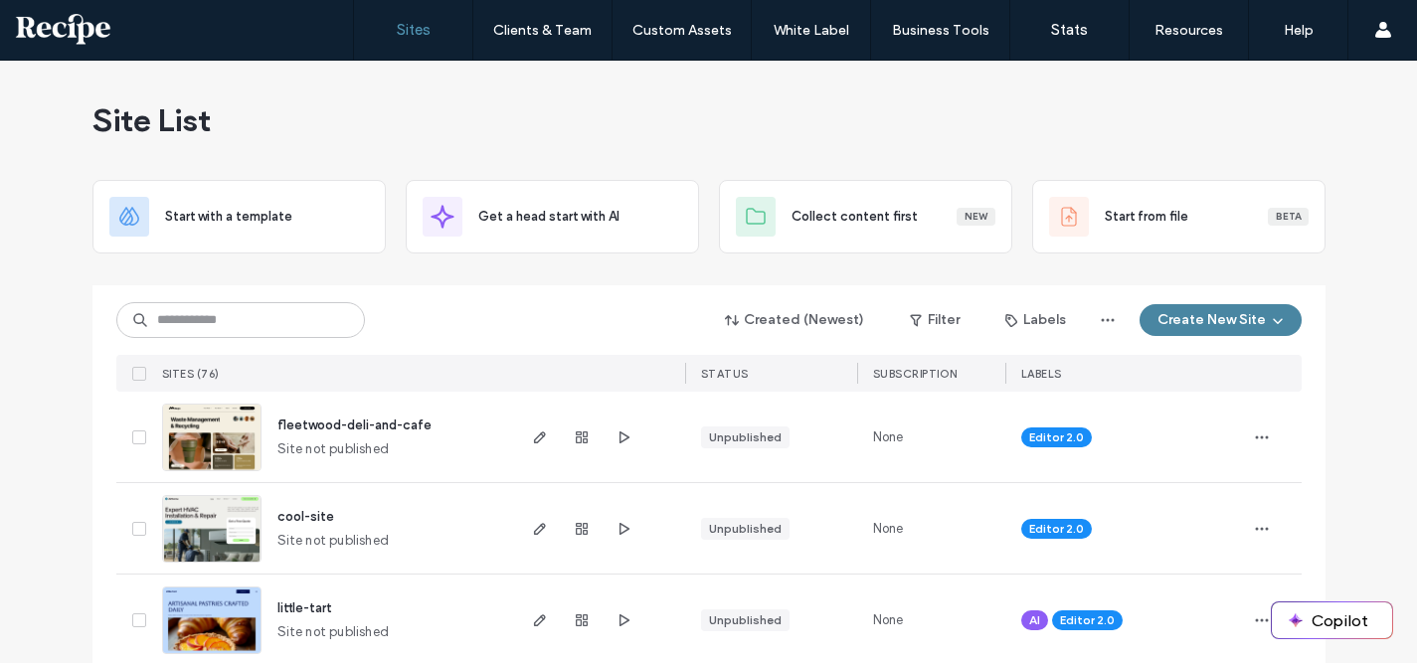
click at [1215, 316] on button "Create New Site" at bounding box center [1221, 320] width 162 height 32
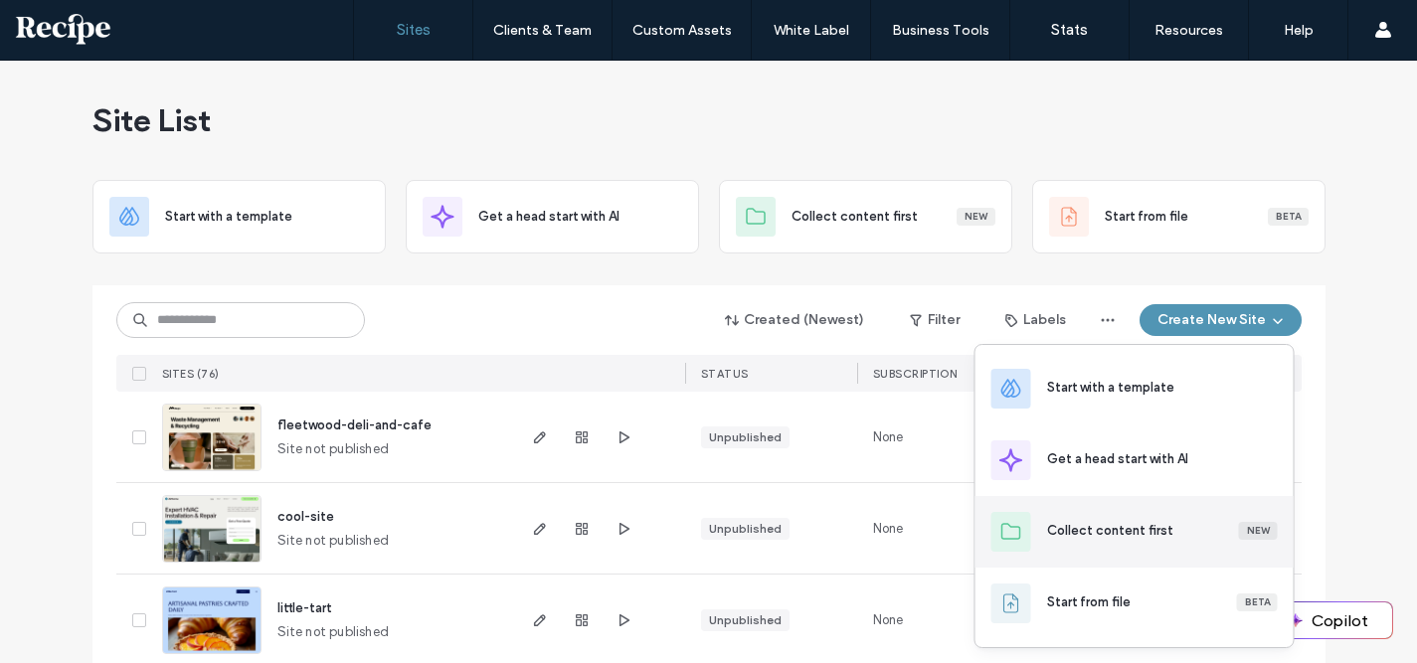
click at [1124, 531] on div "Collect content first" at bounding box center [1110, 531] width 126 height 20
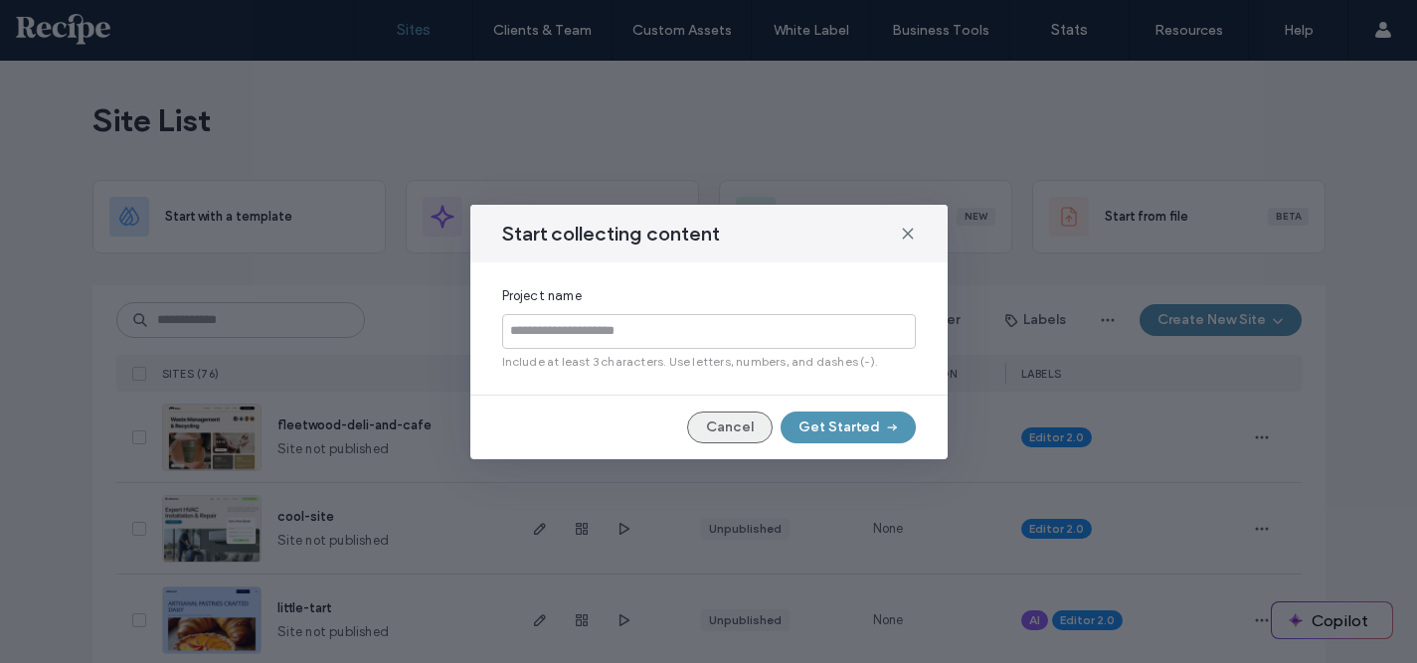
click at [728, 422] on button "Cancel" at bounding box center [730, 428] width 86 height 32
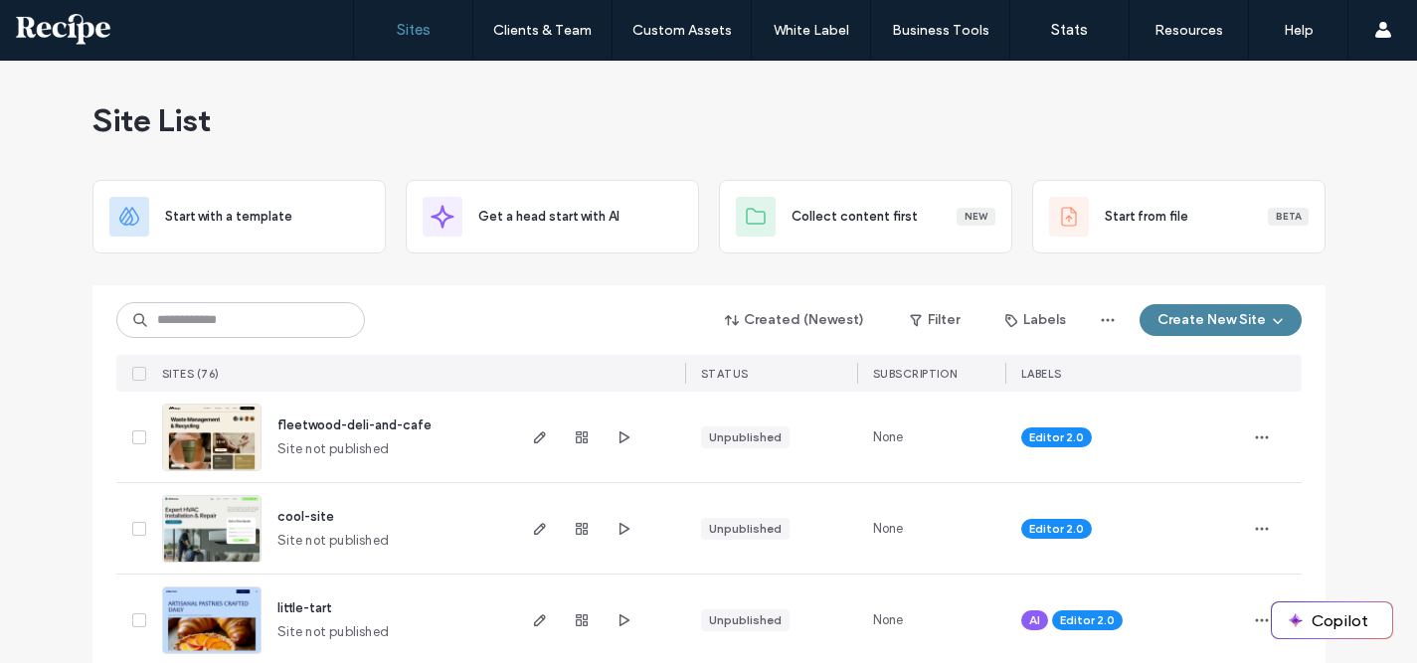
click at [1266, 306] on span "button" at bounding box center [1276, 320] width 20 height 30
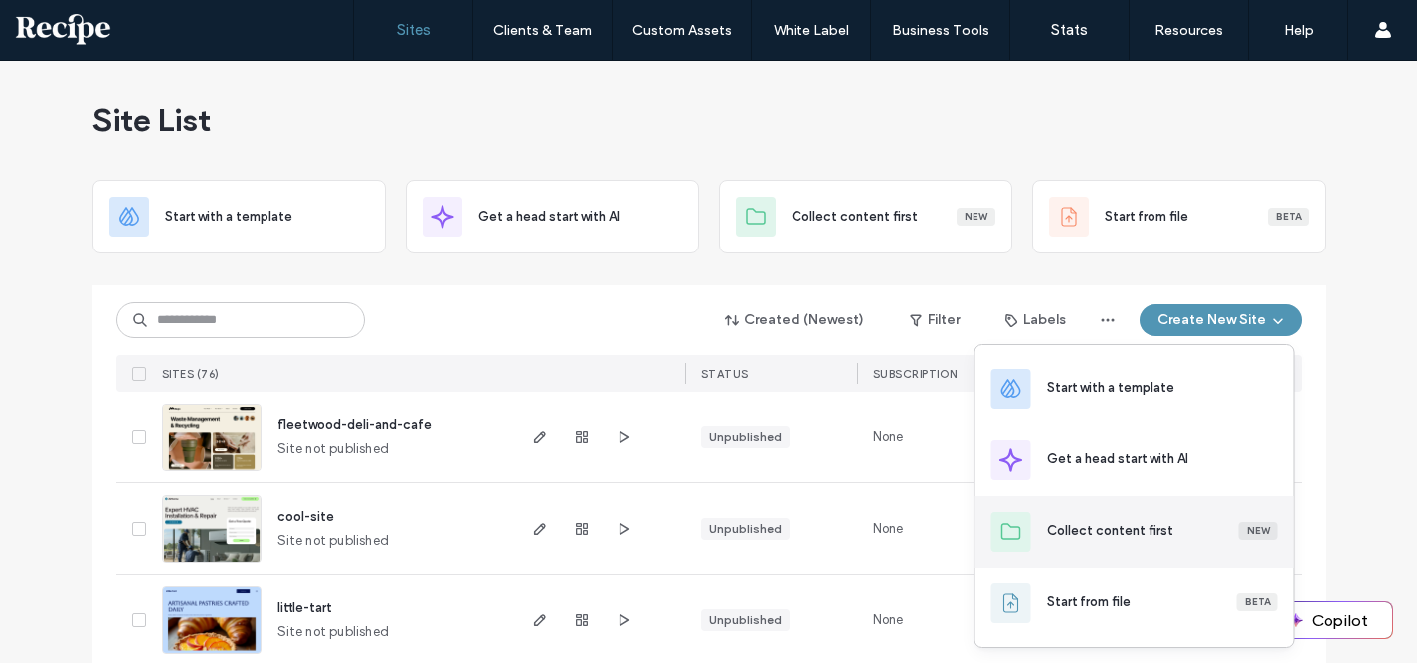
click at [1143, 542] on div "Collect content first New" at bounding box center [1162, 532] width 231 height 22
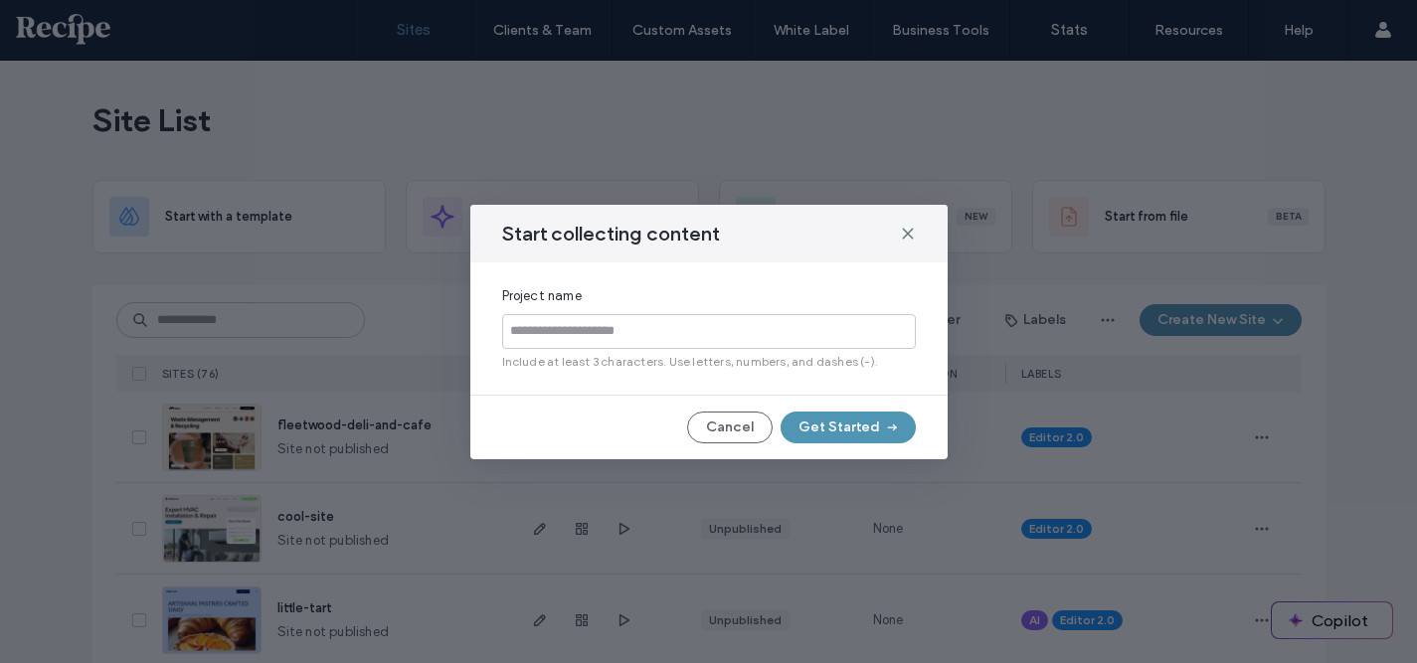
click at [699, 335] on input at bounding box center [709, 331] width 414 height 35
type input "**********"
click at [851, 425] on button "Get Started" at bounding box center [848, 428] width 135 height 32
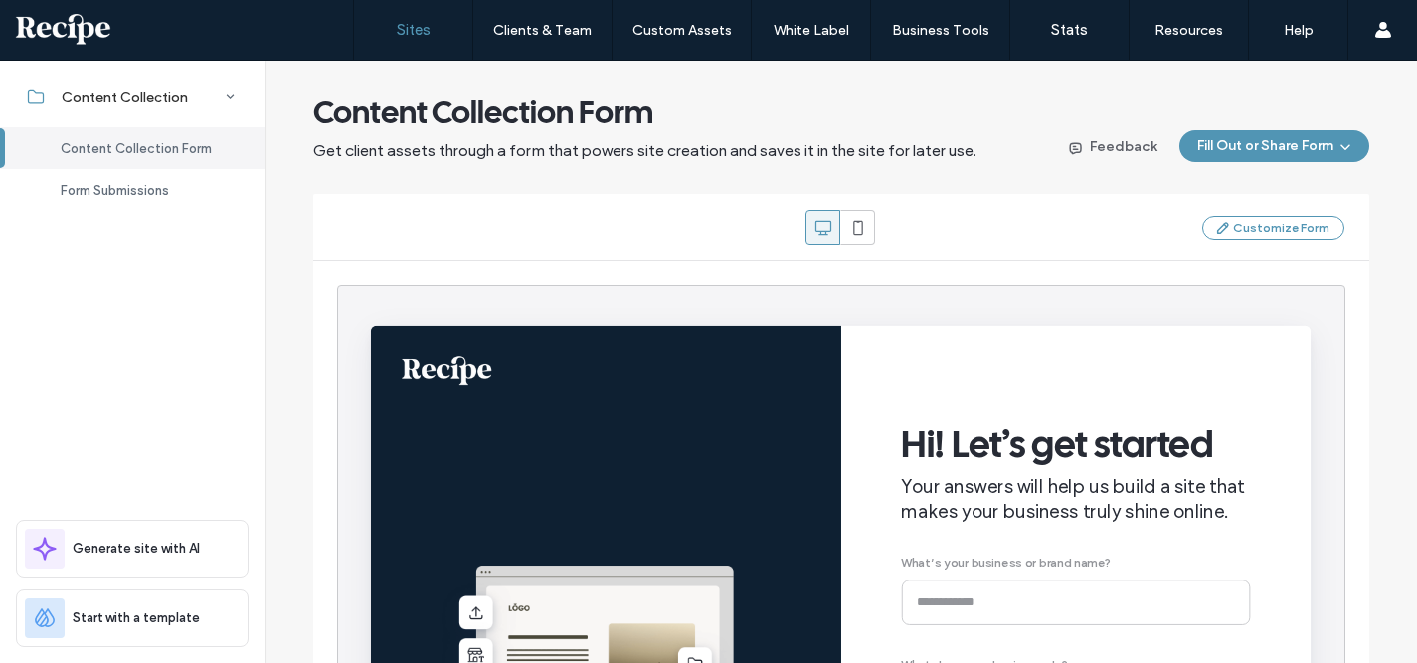
click at [411, 18] on link "Sites" at bounding box center [413, 30] width 118 height 60
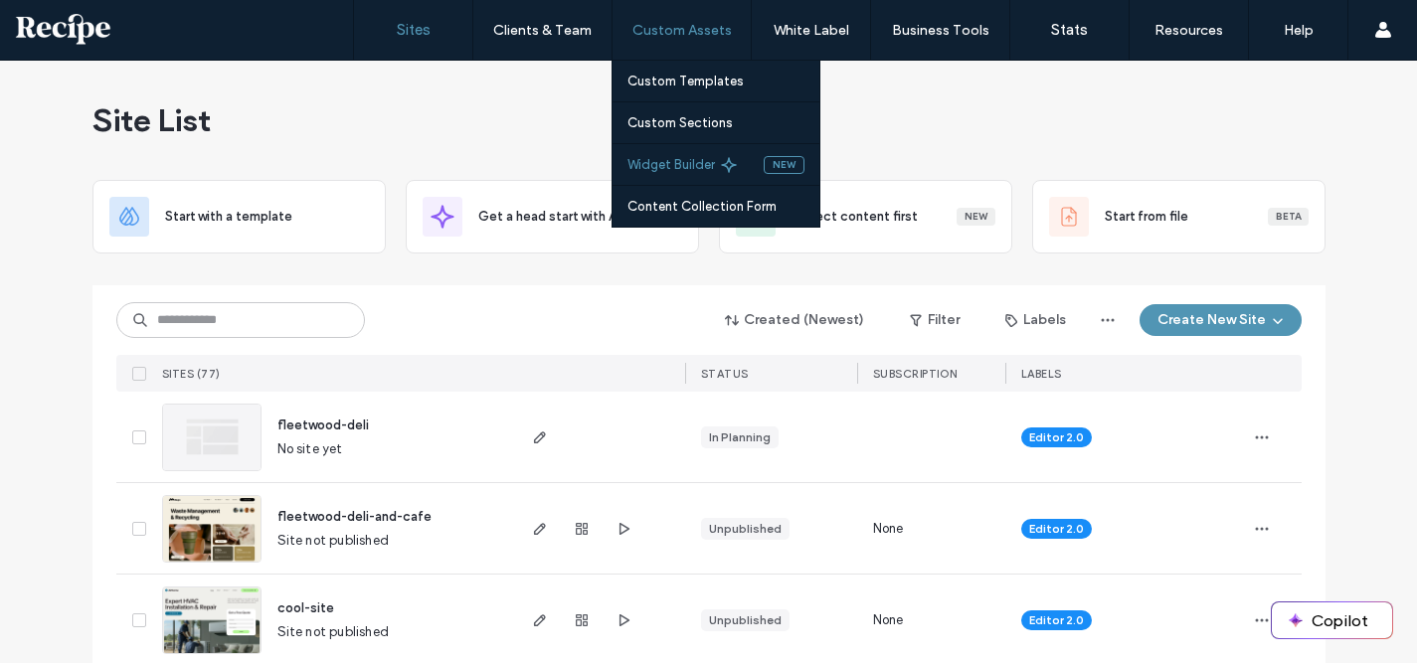
click at [695, 158] on label "Widget Builder" at bounding box center [671, 164] width 88 height 15
